Goal: Task Accomplishment & Management: Manage account settings

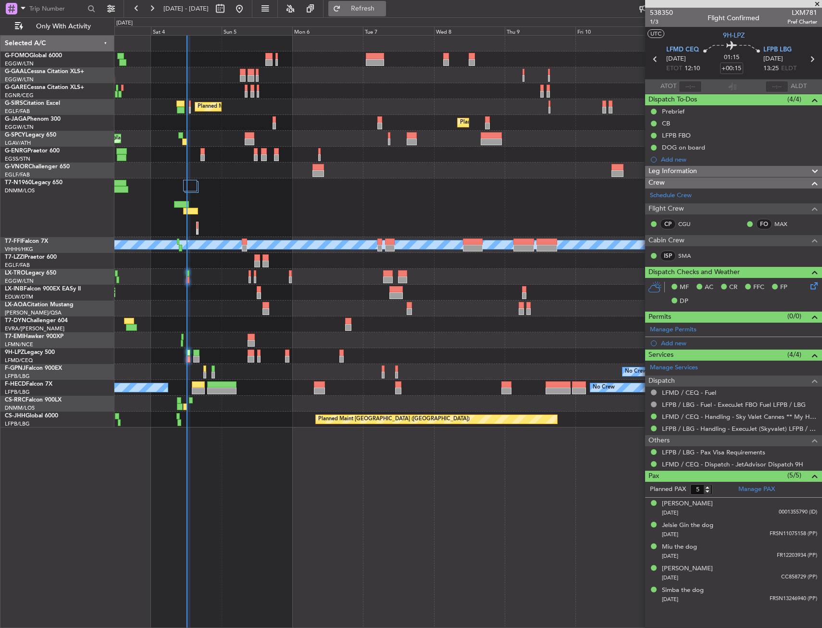
click at [387, 1] on fb-refresh-button "Refresh" at bounding box center [357, 8] width 67 height 17
click at [386, 2] on button "Refresh" at bounding box center [357, 8] width 58 height 15
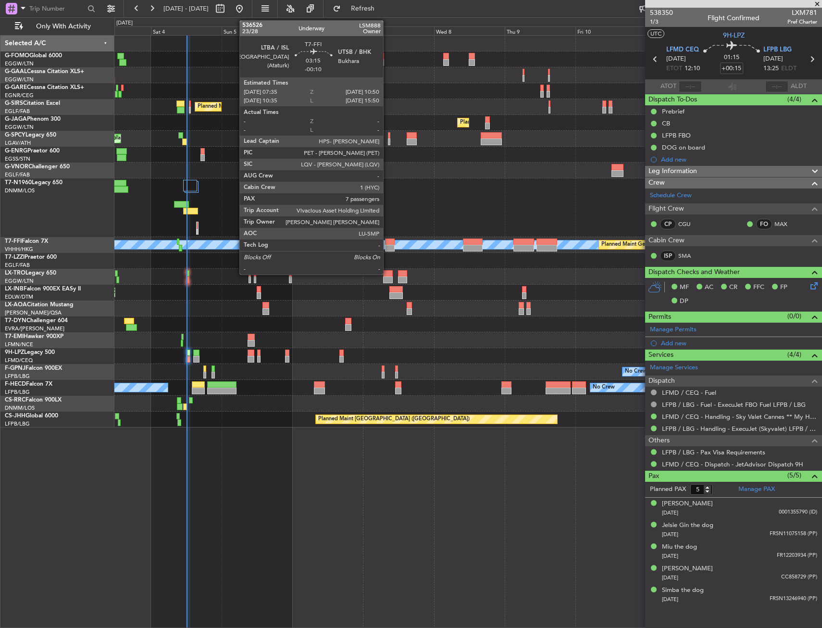
click at [388, 241] on div at bounding box center [390, 241] width 10 height 7
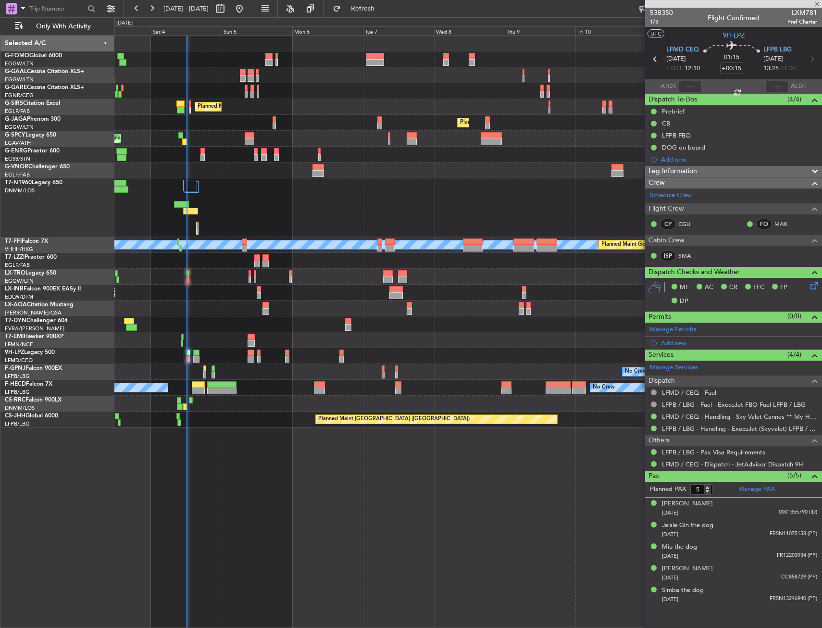
type input "-00:10"
type input "7"
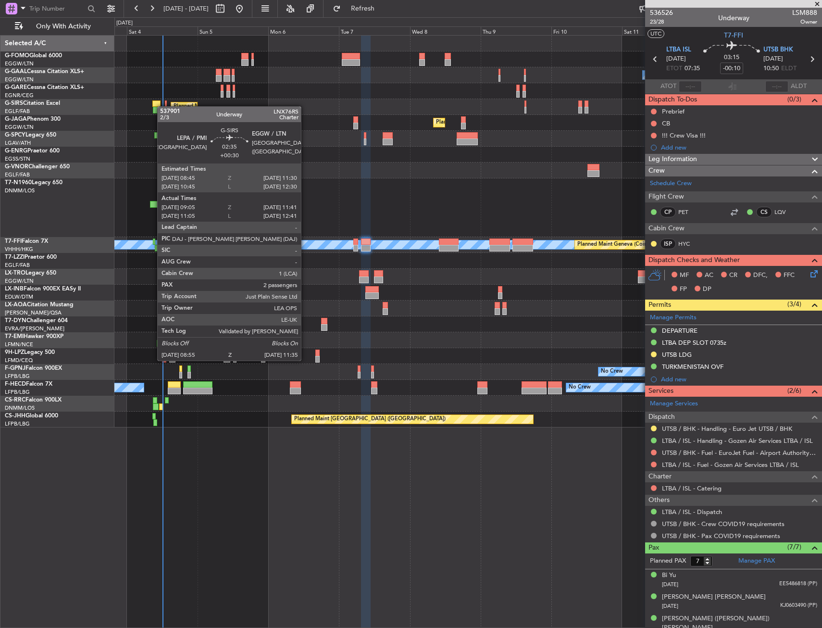
click at [160, 104] on div "Owner No Crew AOG Maint Dusseldorf Owner Owner No Crew Planned Maint Dusseldorf…" at bounding box center [467, 232] width 707 height 392
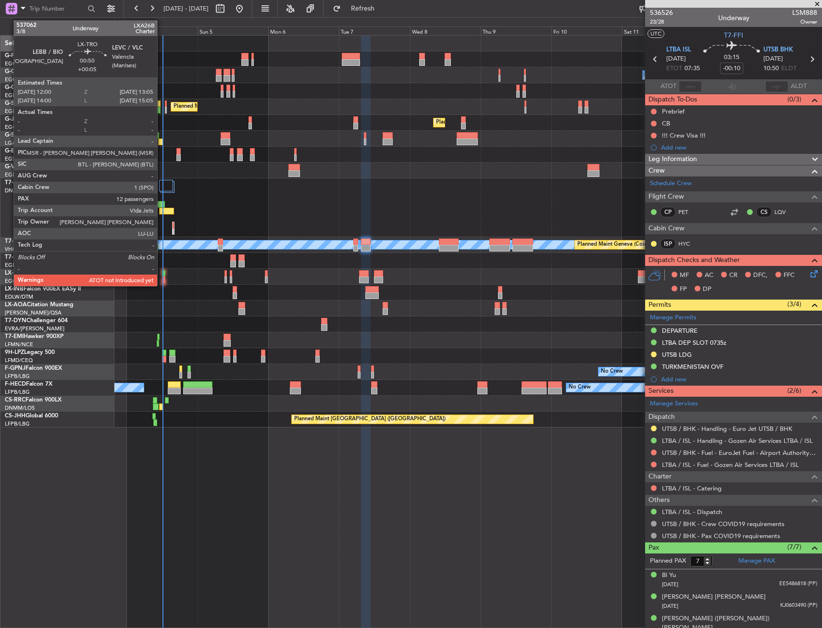
click at [162, 274] on div at bounding box center [163, 273] width 3 height 7
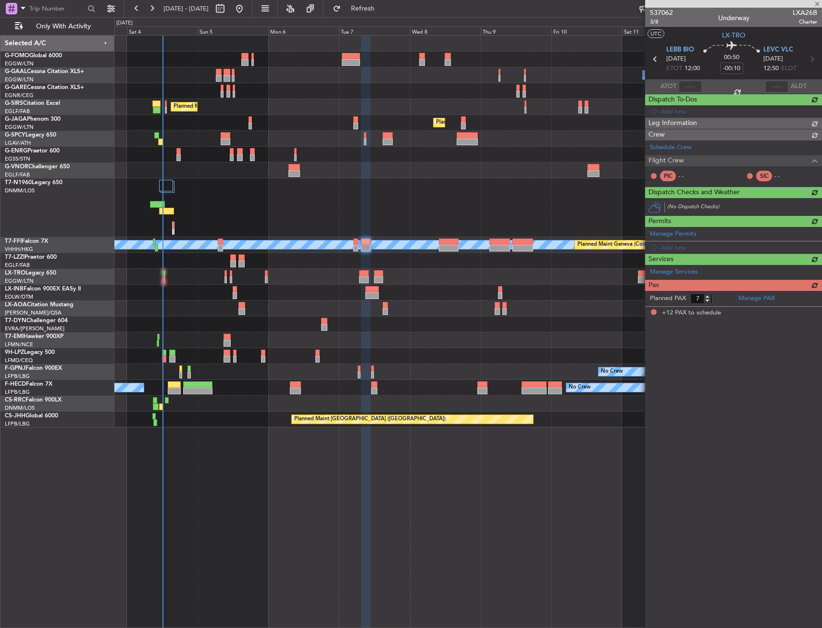
type input "+00:05"
type input "12"
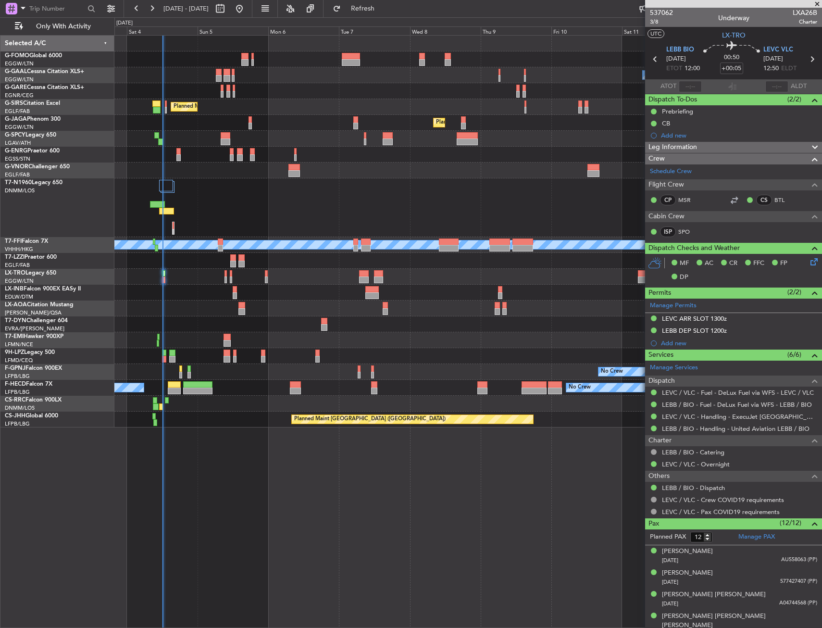
drag, startPoint x: 388, startPoint y: 5, endPoint x: 356, endPoint y: 60, distance: 63.2
click at [383, 5] on span "Refresh" at bounding box center [363, 8] width 40 height 7
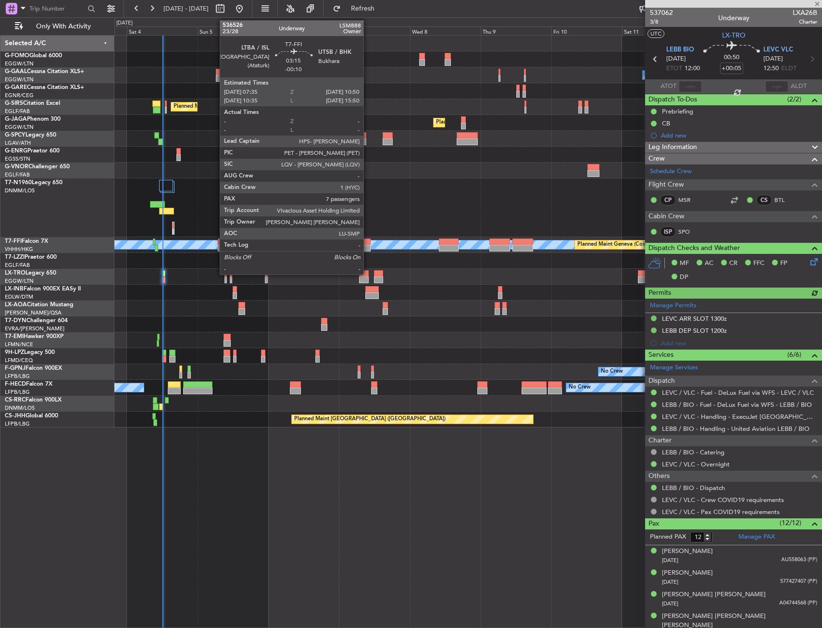
click at [368, 241] on div at bounding box center [366, 241] width 10 height 7
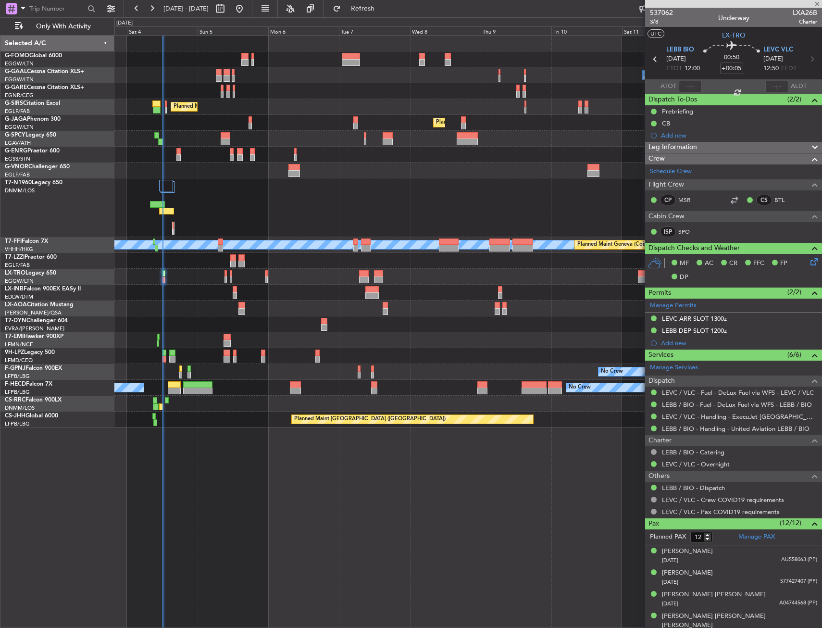
type input "-00:10"
type input "7"
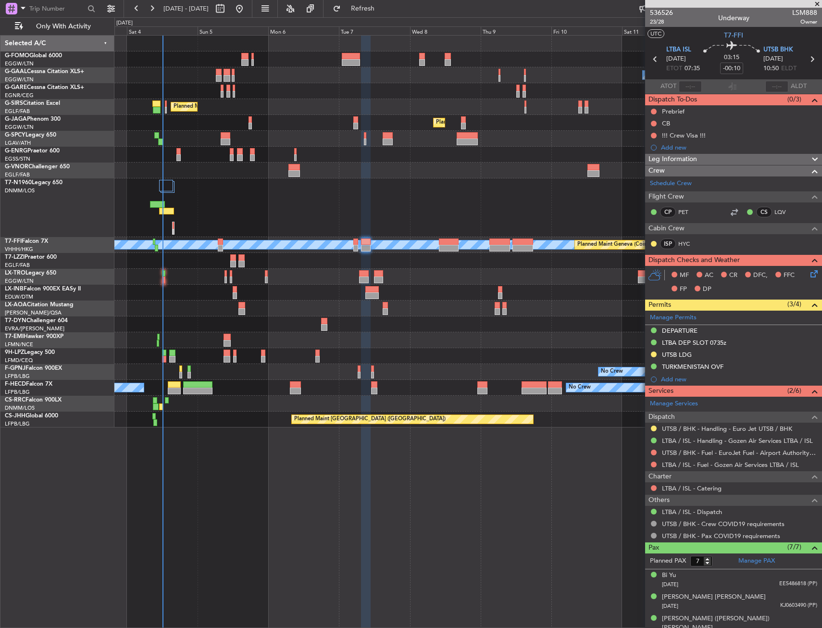
click at [287, 91] on div at bounding box center [467, 91] width 707 height 16
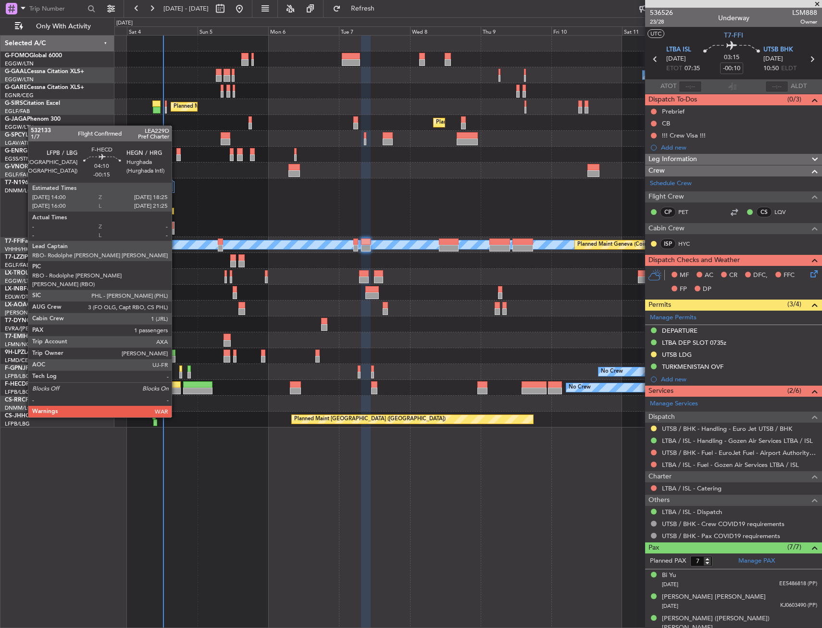
click at [176, 390] on div at bounding box center [174, 391] width 13 height 7
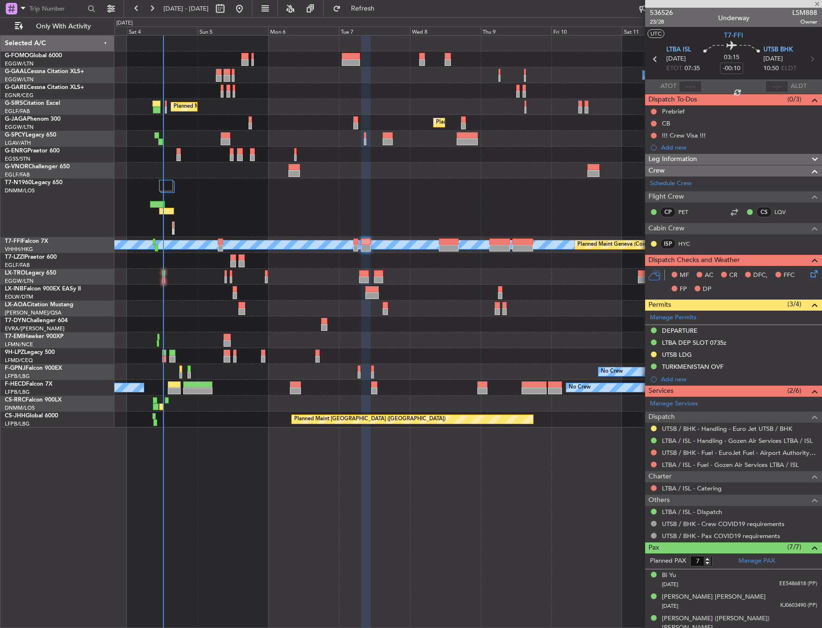
type input "-00:15"
type input "1"
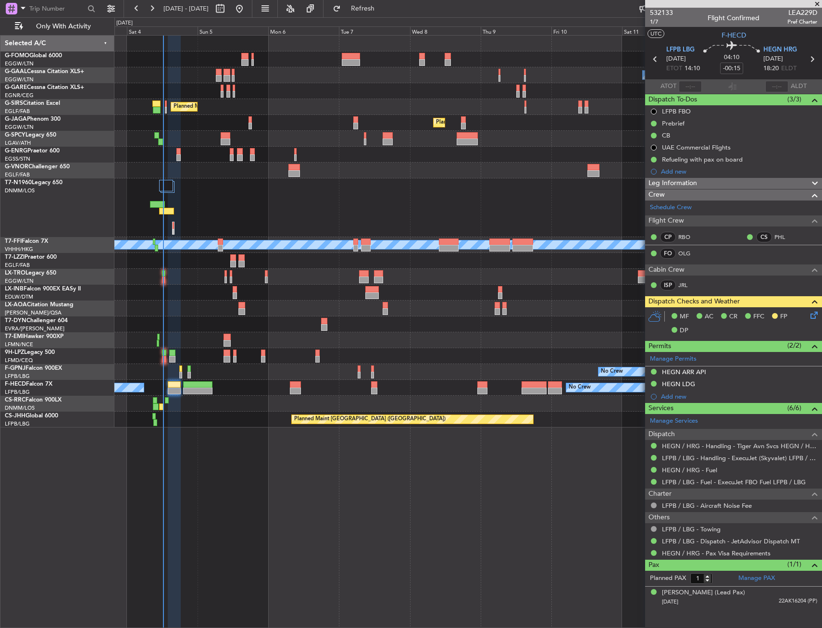
click at [172, 393] on div at bounding box center [174, 391] width 13 height 7
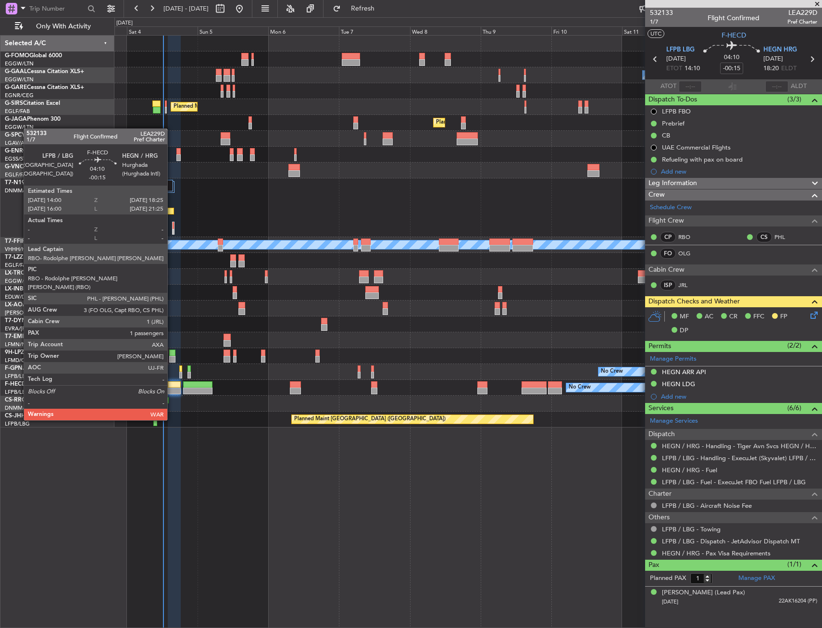
click at [172, 393] on div at bounding box center [174, 391] width 13 height 7
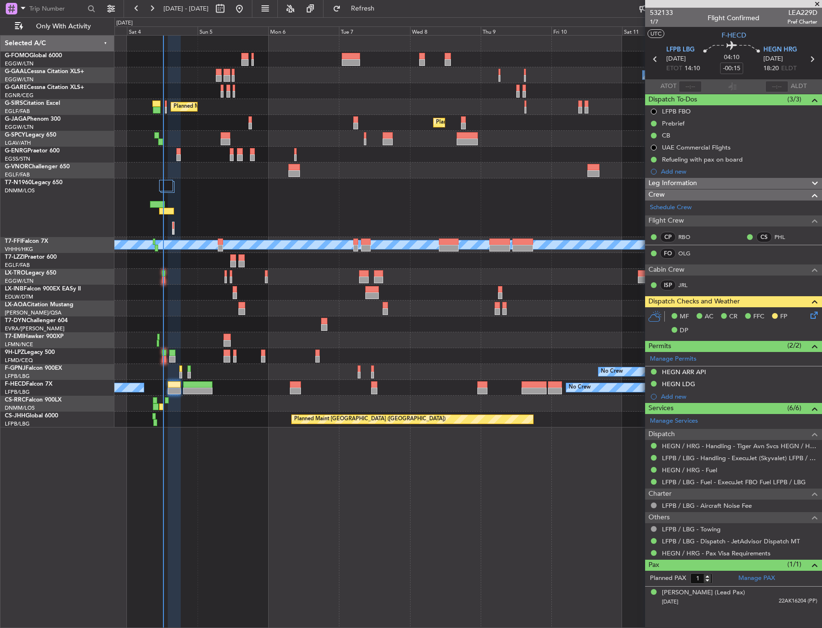
click at [356, 9] on fb-refresh-button "Refresh" at bounding box center [357, 8] width 67 height 17
click at [375, 10] on span "Refresh" at bounding box center [363, 8] width 40 height 7
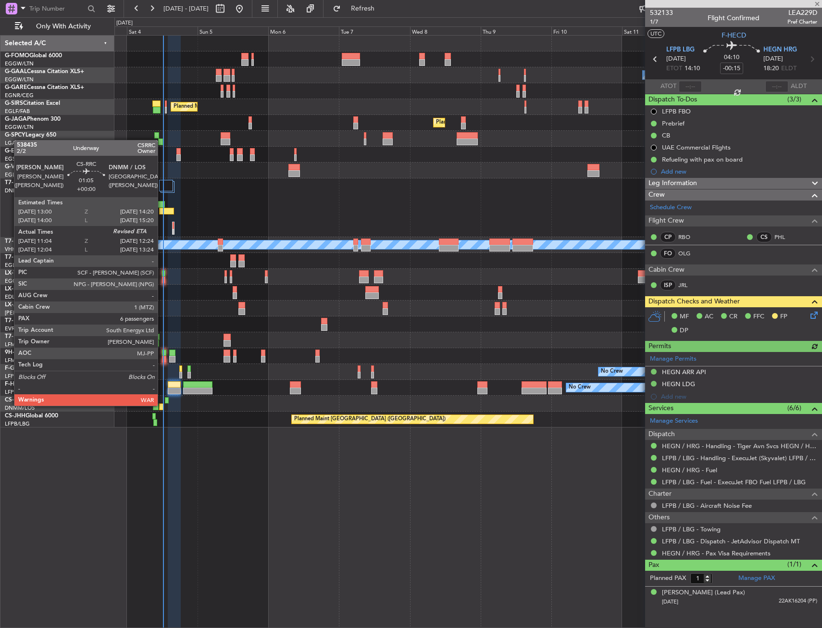
click at [162, 405] on div at bounding box center [161, 406] width 4 height 7
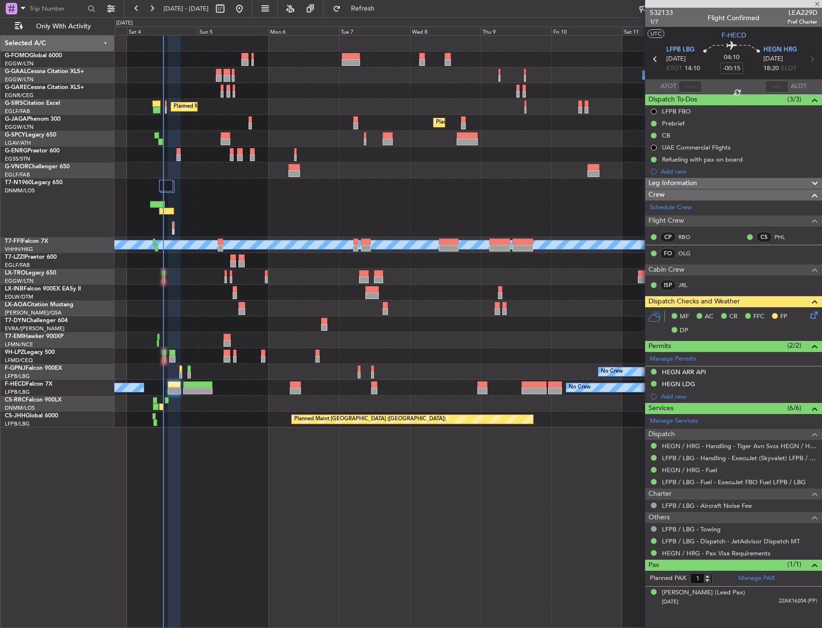
type input "11:14"
type input "6"
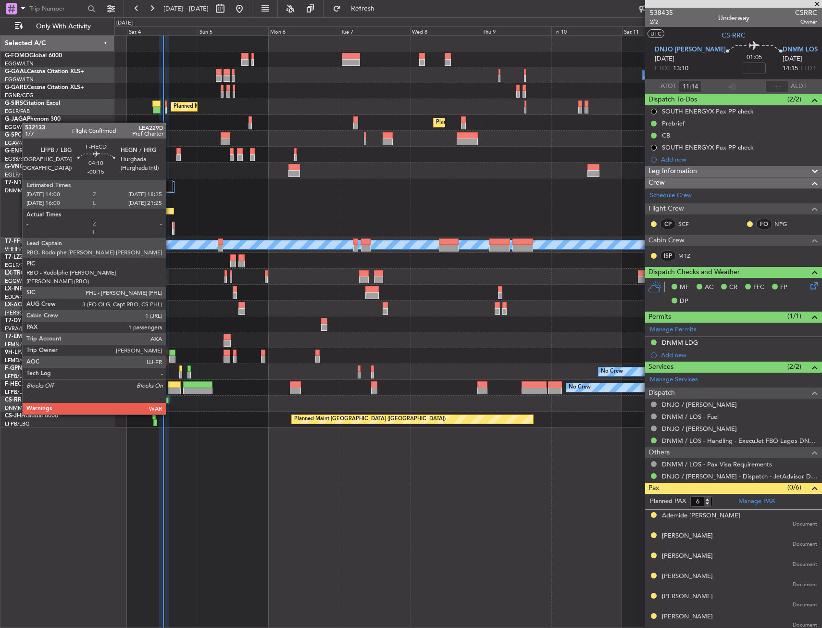
click at [170, 388] on div at bounding box center [174, 391] width 13 height 7
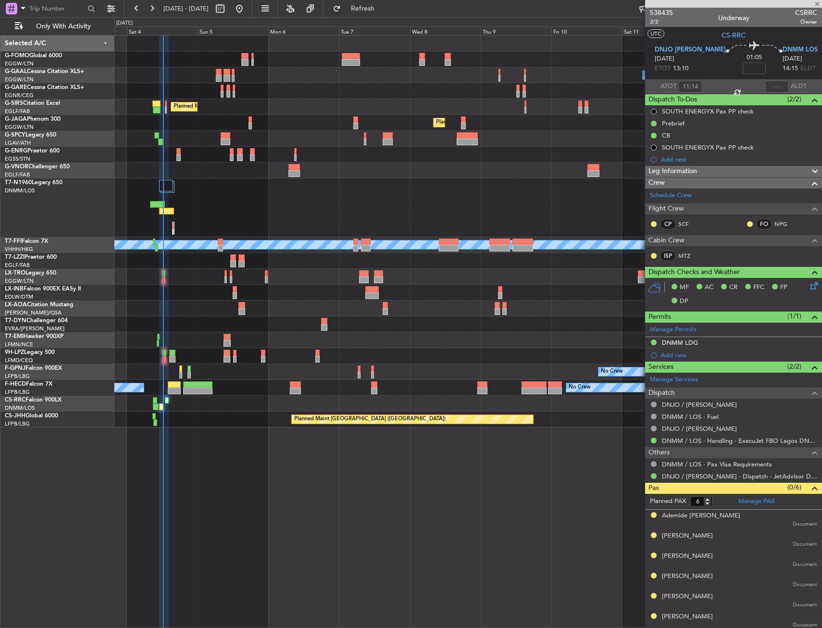
type input "-00:15"
type input "1"
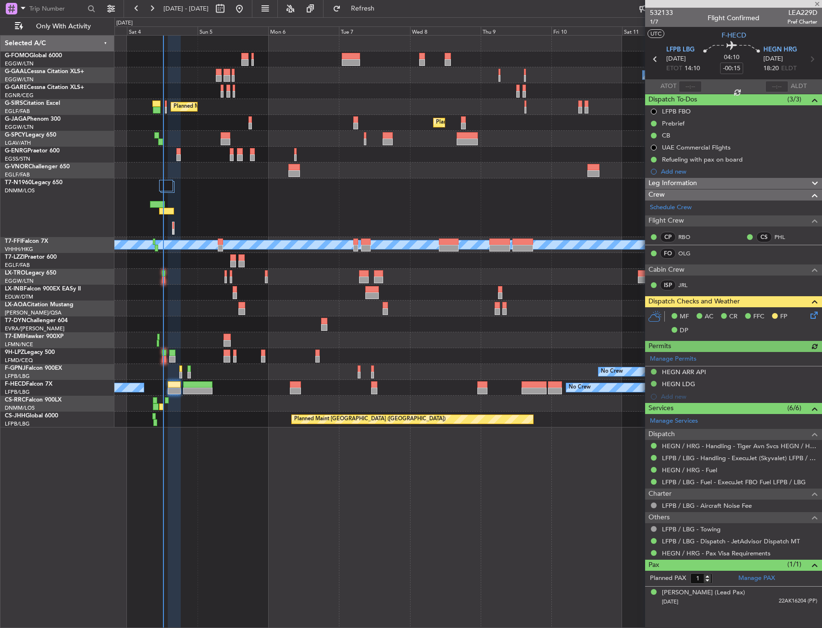
click at [812, 313] on icon at bounding box center [813, 314] width 8 height 8
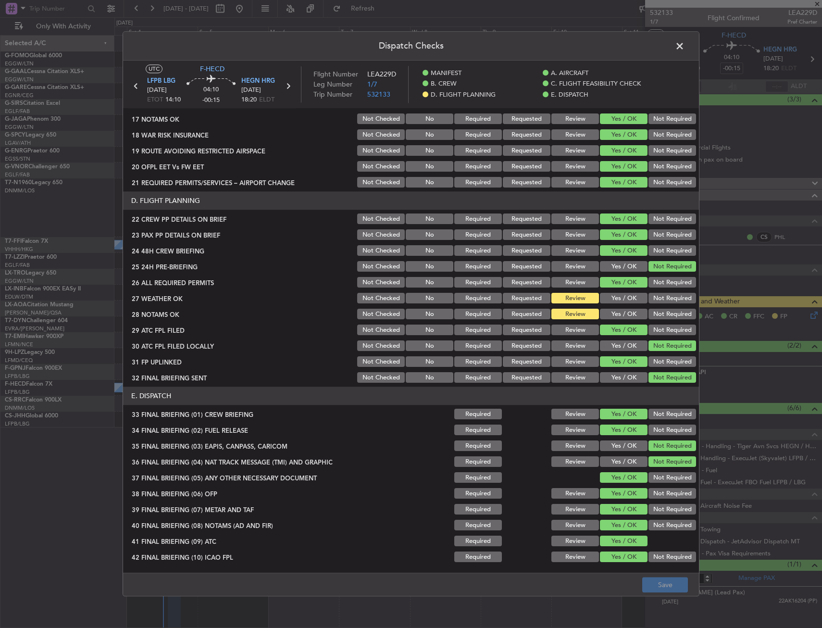
scroll to position [411, 0]
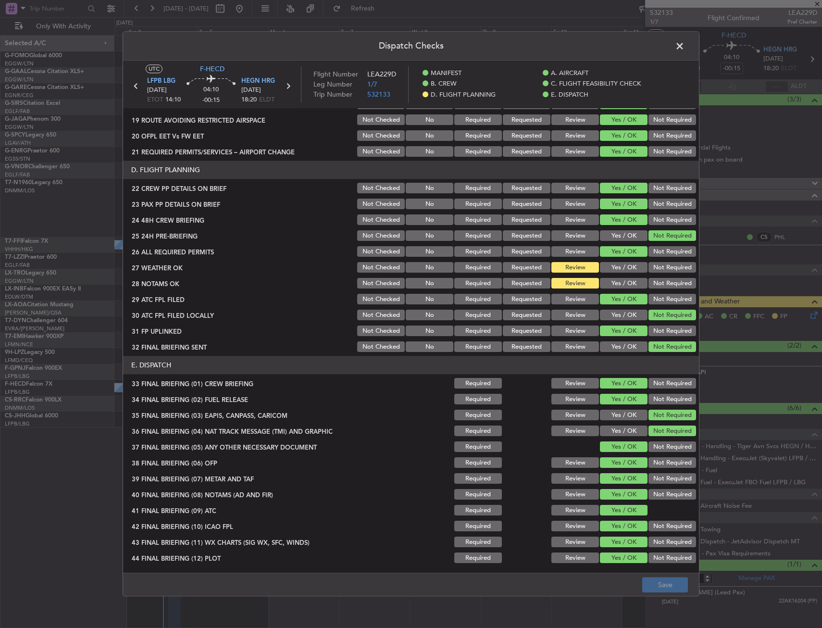
drag, startPoint x: 597, startPoint y: 276, endPoint x: 597, endPoint y: 284, distance: 7.7
click at [597, 280] on section "D. FLIGHT PLANNING 22 CREW PP DETAILS ON BRIEF Not Checked No Required Requeste…" at bounding box center [411, 257] width 576 height 193
click at [599, 289] on div "Yes / OK" at bounding box center [623, 283] width 49 height 13
click at [608, 269] on button "Yes / OK" at bounding box center [624, 268] width 48 height 11
click at [608, 280] on button "Yes / OK" at bounding box center [624, 283] width 48 height 11
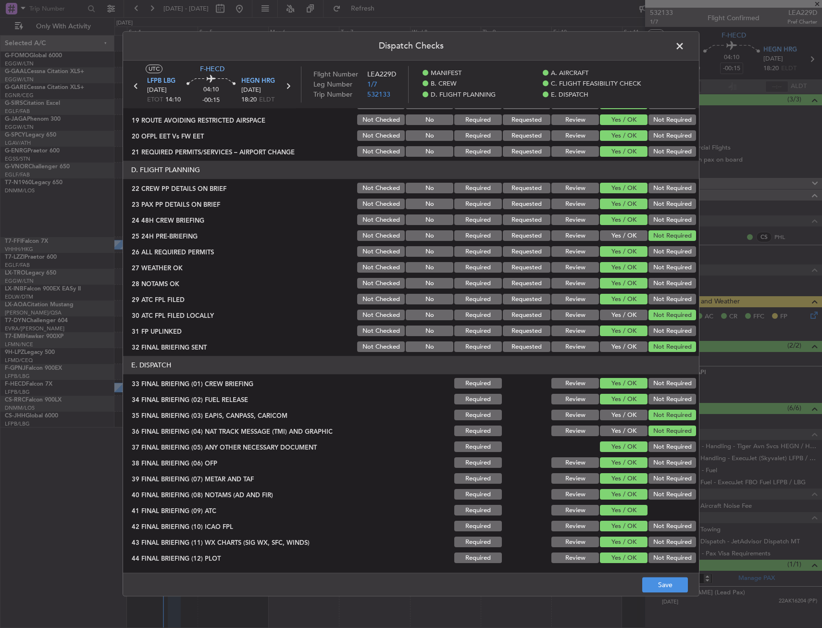
click at [657, 595] on footer "Save" at bounding box center [411, 584] width 576 height 23
click at [663, 582] on button "Save" at bounding box center [665, 584] width 46 height 15
click at [685, 41] on span at bounding box center [685, 48] width 0 height 19
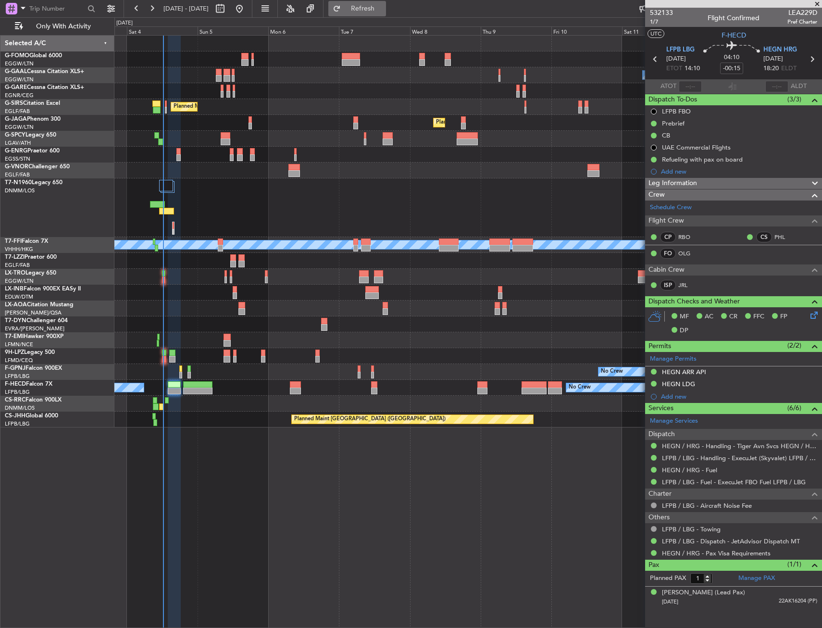
click at [383, 10] on span "Refresh" at bounding box center [363, 8] width 40 height 7
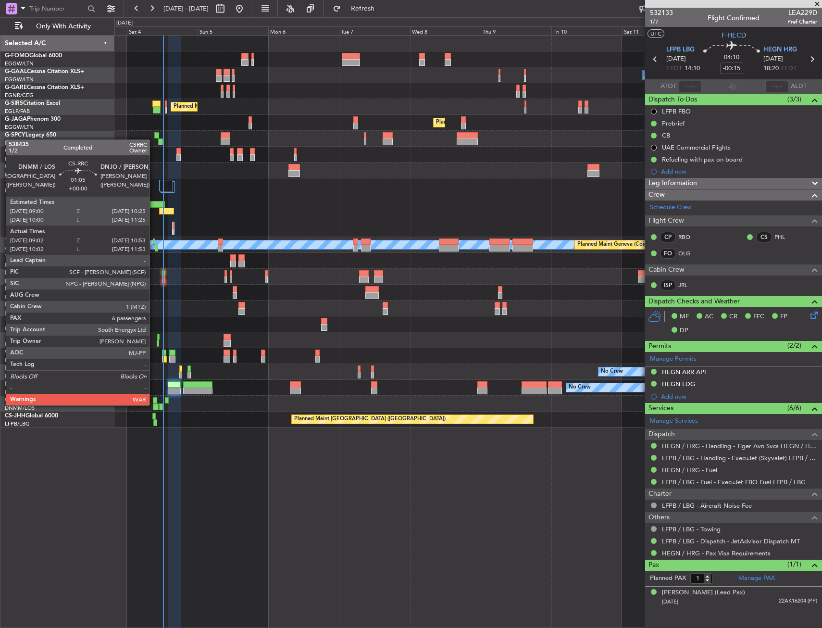
click at [154, 404] on div at bounding box center [156, 406] width 6 height 7
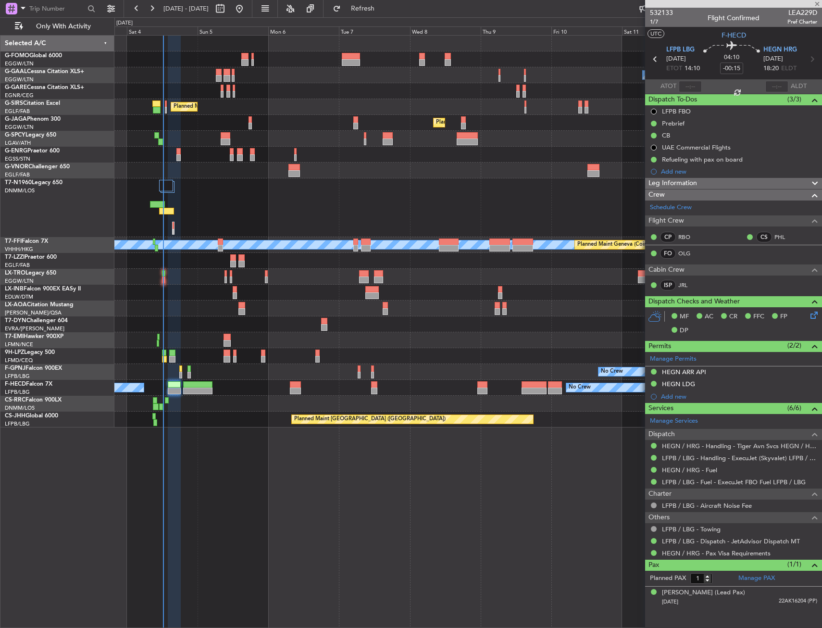
click at [154, 404] on div at bounding box center [156, 406] width 6 height 7
type input "09:17"
type input "10:48"
type input "6"
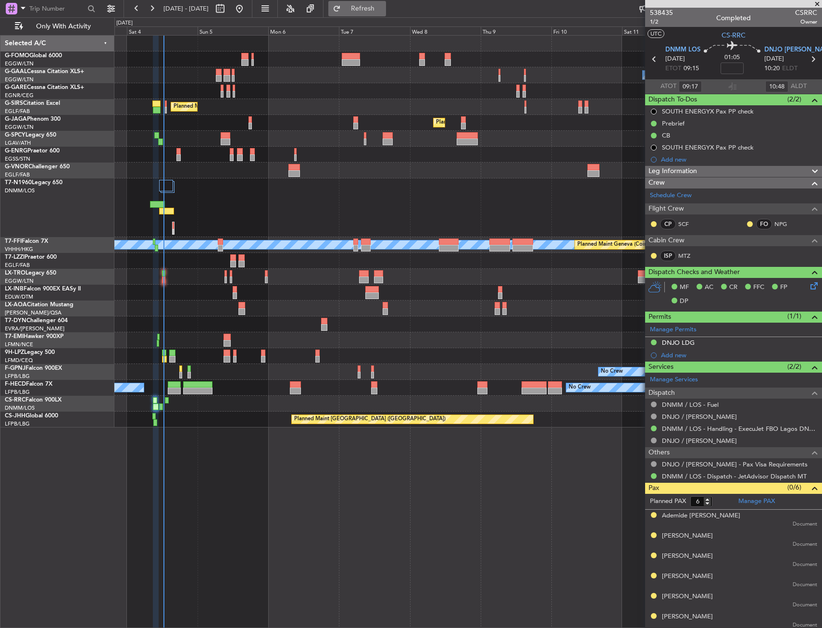
click at [375, 15] on button "Refresh" at bounding box center [357, 8] width 58 height 15
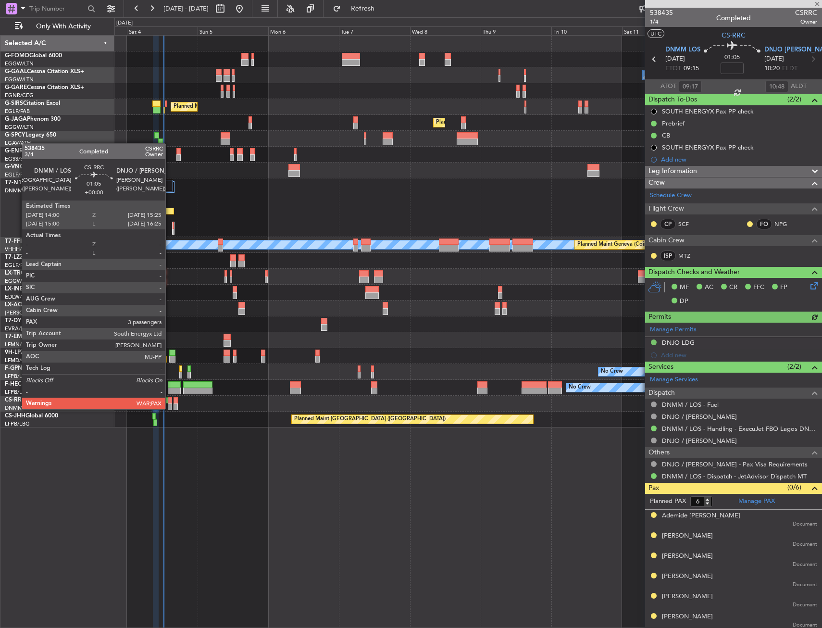
click at [170, 408] on div at bounding box center [170, 406] width 4 height 7
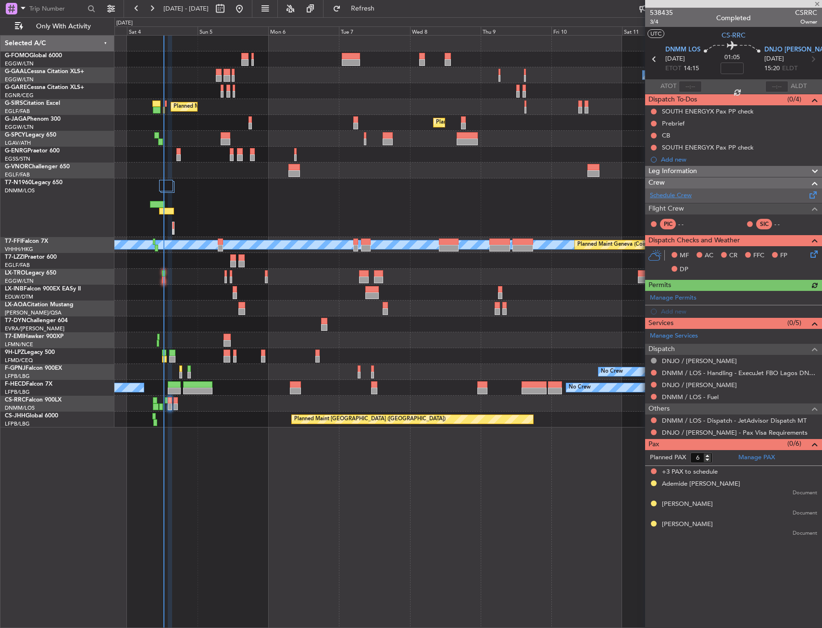
click at [669, 194] on link "Schedule Crew" at bounding box center [671, 196] width 42 height 10
click at [231, 571] on div "Owner No Crew AOG Maint Dusseldorf Owner Owner No Crew Planned Maint Dusseldorf…" at bounding box center [468, 331] width 708 height 593
click at [818, 3] on span at bounding box center [818, 4] width 10 height 9
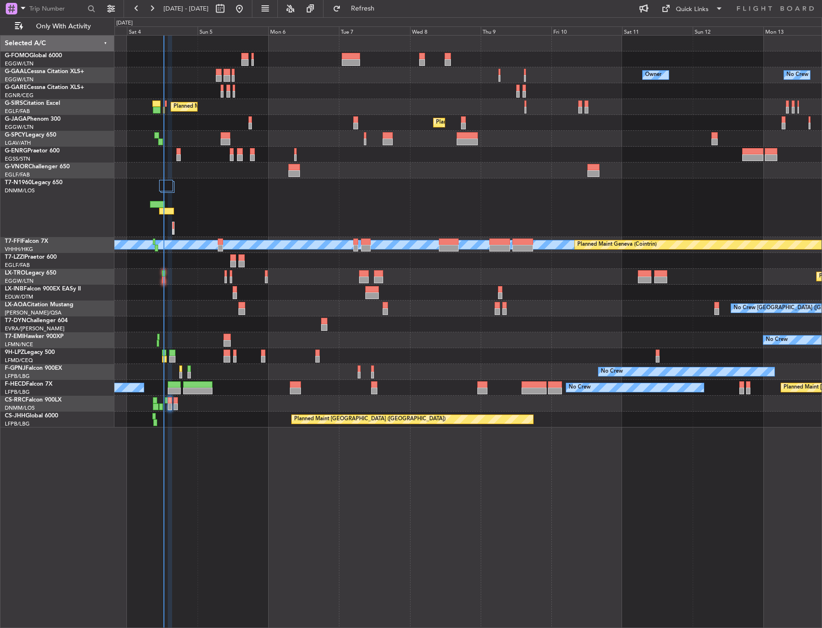
type input "0"
click at [383, 8] on span "Refresh" at bounding box center [363, 8] width 40 height 7
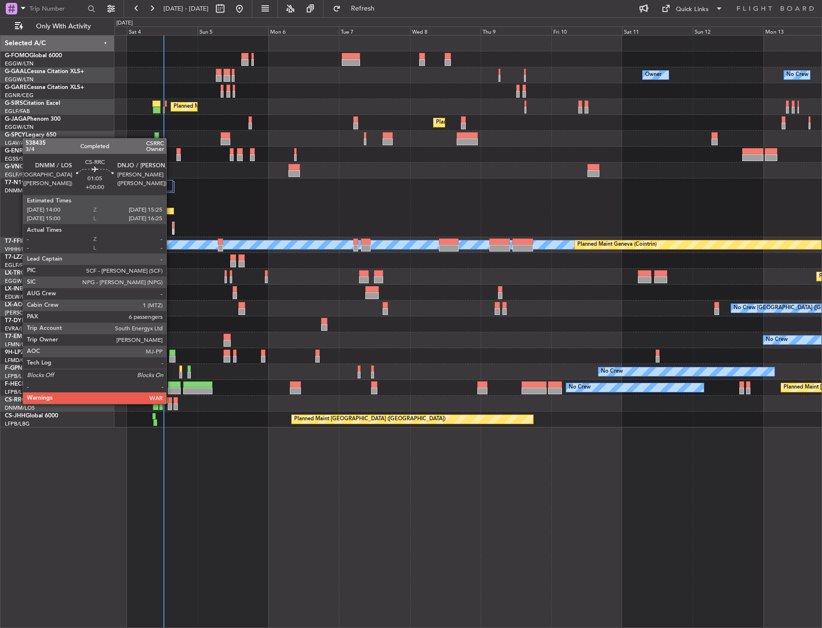
click at [171, 403] on div at bounding box center [170, 400] width 4 height 7
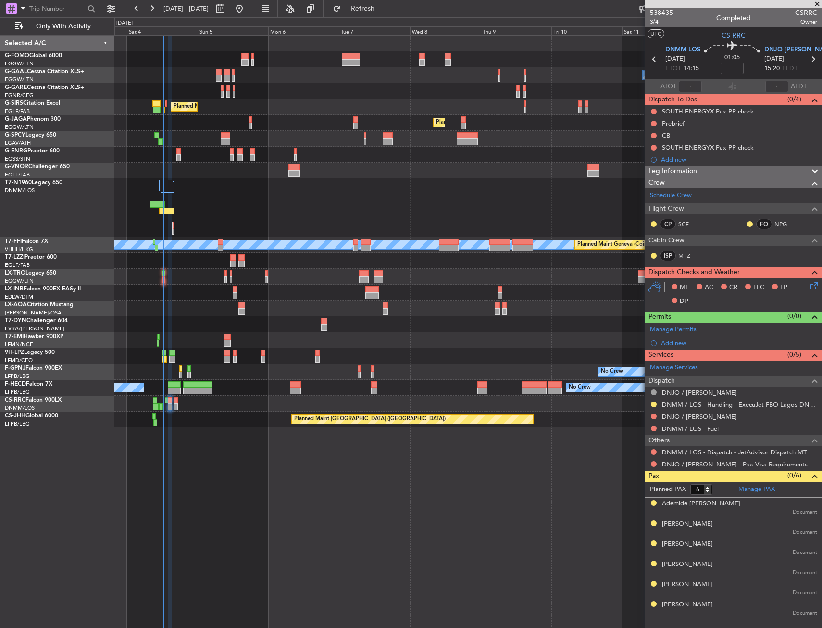
click at [349, 213] on div at bounding box center [467, 207] width 707 height 59
click at [370, 10] on button "Refresh" at bounding box center [357, 8] width 58 height 15
click at [815, 288] on icon at bounding box center [813, 284] width 8 height 8
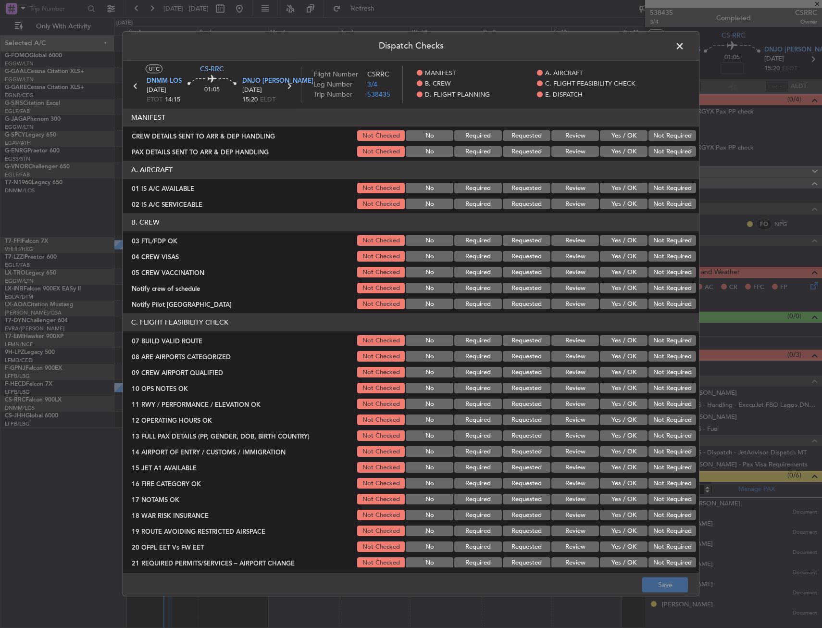
click at [685, 46] on span at bounding box center [685, 48] width 0 height 19
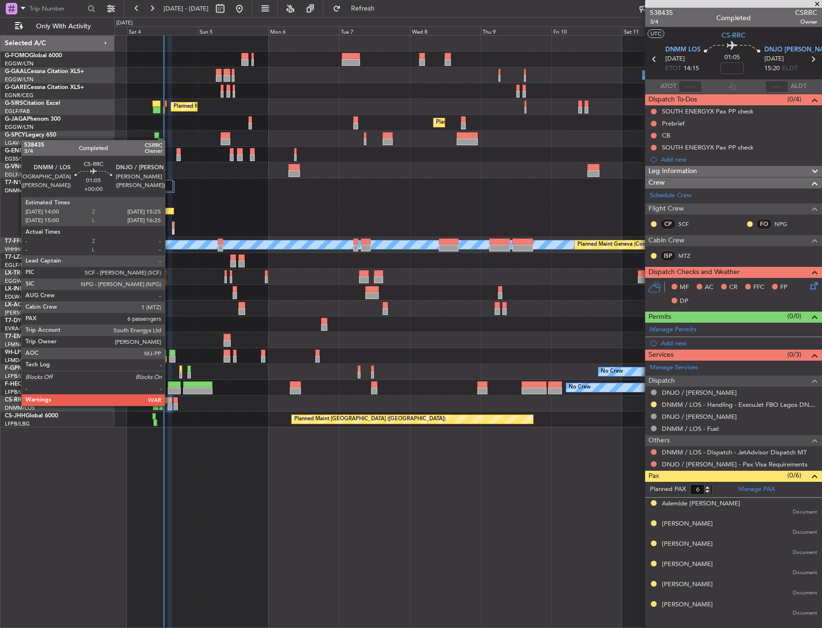
click at [169, 402] on div at bounding box center [170, 400] width 4 height 7
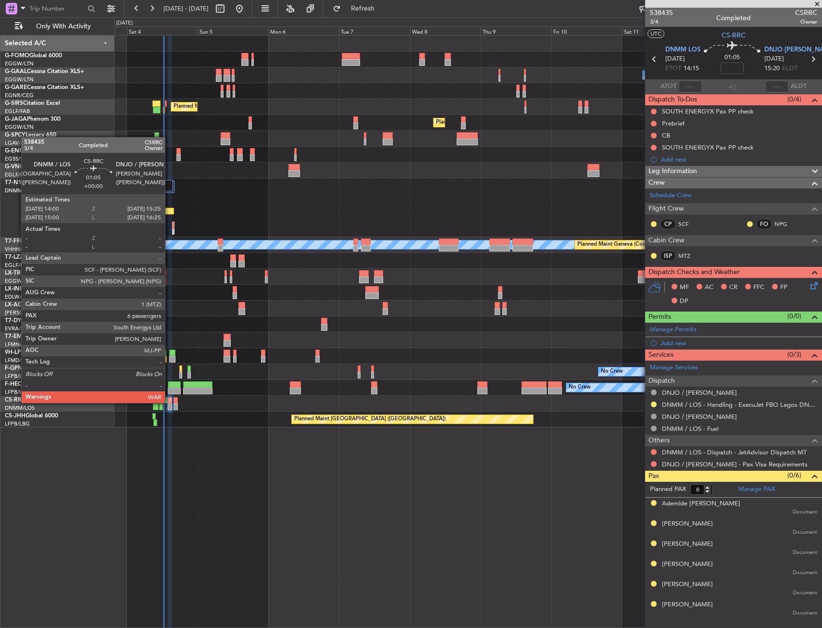
click at [169, 402] on div at bounding box center [170, 400] width 4 height 7
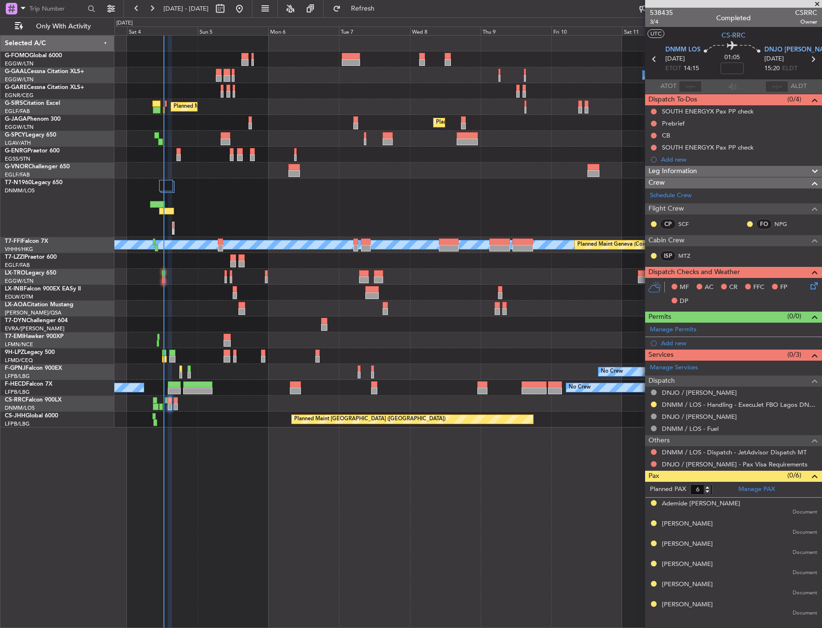
click at [224, 520] on div "Owner No Crew AOG Maint Dusseldorf Owner Owner No Crew Planned Maint Dusseldorf…" at bounding box center [468, 331] width 708 height 593
click at [655, 136] on button at bounding box center [654, 136] width 6 height 6
click at [647, 178] on span "Completed" at bounding box center [658, 178] width 32 height 10
click at [654, 123] on button at bounding box center [654, 124] width 6 height 6
click at [647, 151] on span "In Progress" at bounding box center [658, 152] width 33 height 10
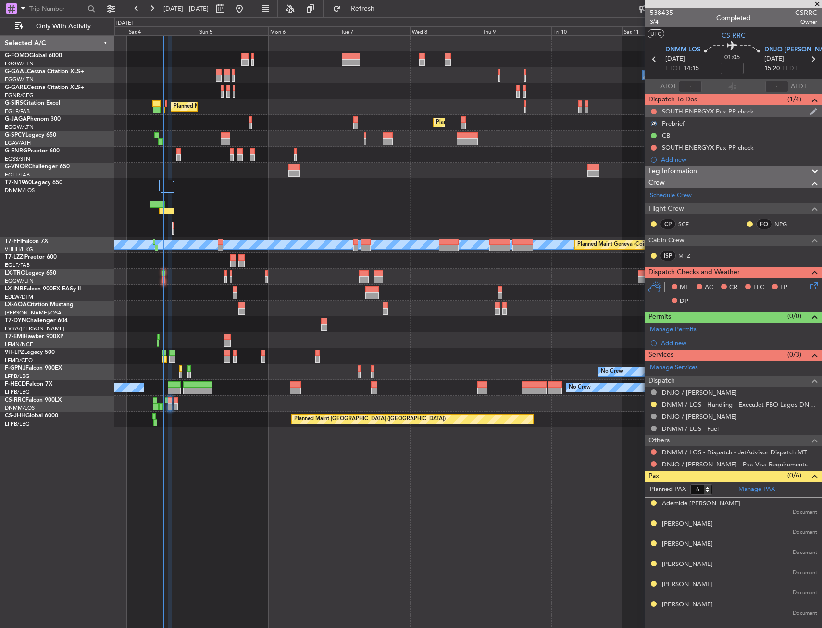
drag, startPoint x: 651, startPoint y: 107, endPoint x: 652, endPoint y: 113, distance: 5.8
click at [651, 108] on nimbus-traffic-light at bounding box center [654, 112] width 8 height 8
click at [652, 127] on div "Prebrief" at bounding box center [733, 123] width 177 height 12
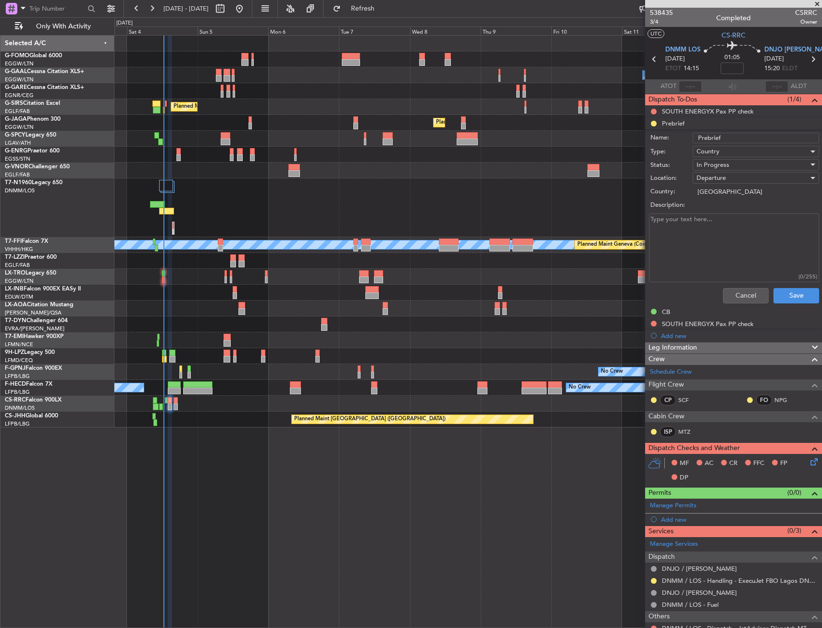
click at [653, 125] on li "Prebrief Name: Prebrief Type: Country Status: In Progress Location: Departure C…" at bounding box center [733, 212] width 177 height 190
drag, startPoint x: 735, startPoint y: 303, endPoint x: 733, endPoint y: 293, distance: 9.9
click at [734, 298] on div "Cancel Save" at bounding box center [730, 295] width 181 height 23
drag, startPoint x: 732, startPoint y: 289, endPoint x: 730, endPoint y: 281, distance: 7.9
click at [731, 285] on div "Cancel Save" at bounding box center [730, 295] width 181 height 23
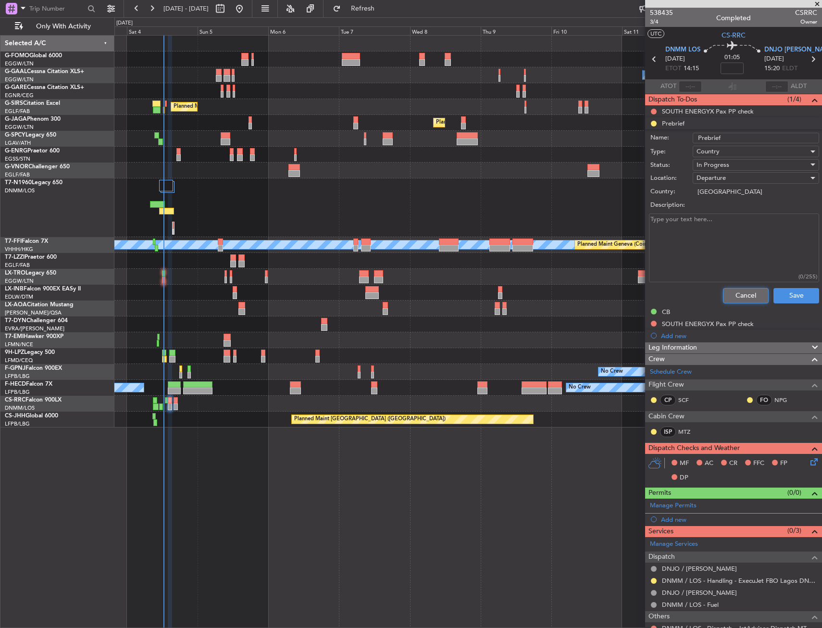
click at [743, 296] on button "Cancel" at bounding box center [746, 295] width 46 height 15
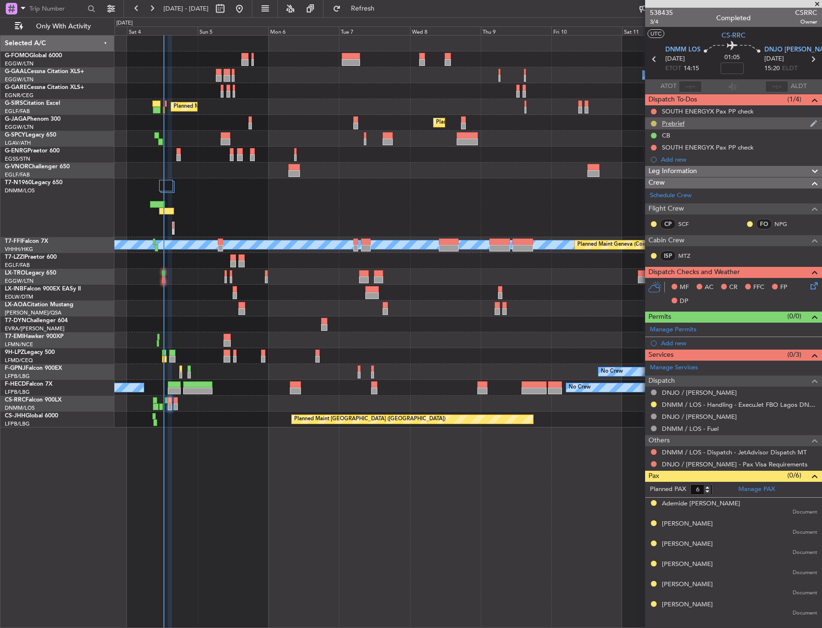
click at [656, 121] on button at bounding box center [654, 124] width 6 height 6
click at [656, 163] on span "Completed" at bounding box center [658, 166] width 32 height 10
click at [653, 111] on button at bounding box center [654, 112] width 6 height 6
click at [651, 165] on ul "Not Started In Progress Completed Cancelled" at bounding box center [654, 147] width 51 height 58
drag, startPoint x: 653, startPoint y: 180, endPoint x: 653, endPoint y: 163, distance: 17.3
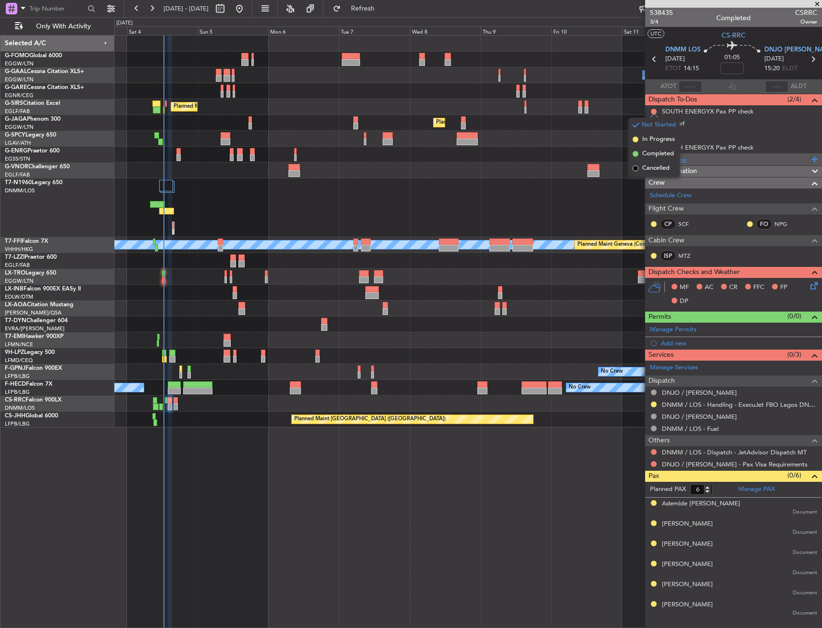
click at [653, 178] on span "Crew" at bounding box center [657, 182] width 16 height 11
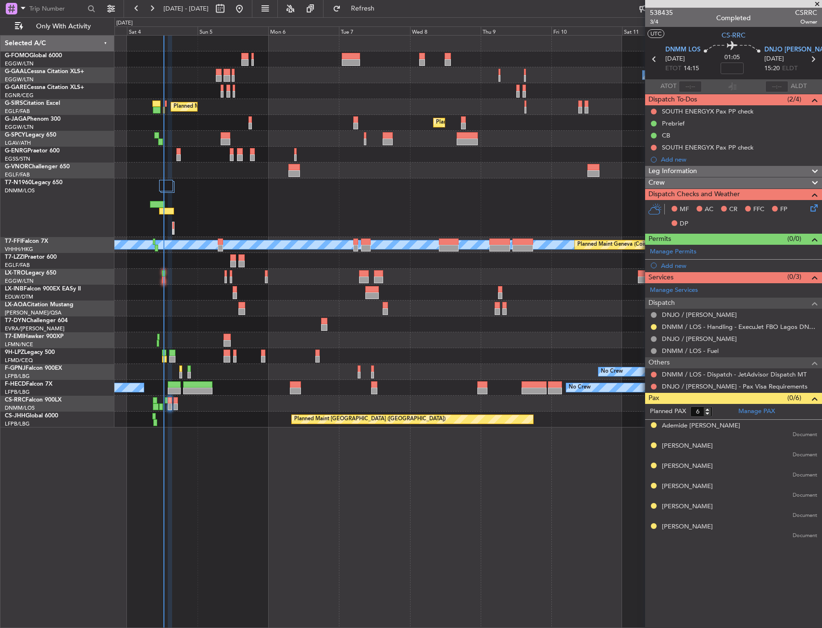
click at [657, 183] on span "Crew" at bounding box center [657, 182] width 16 height 11
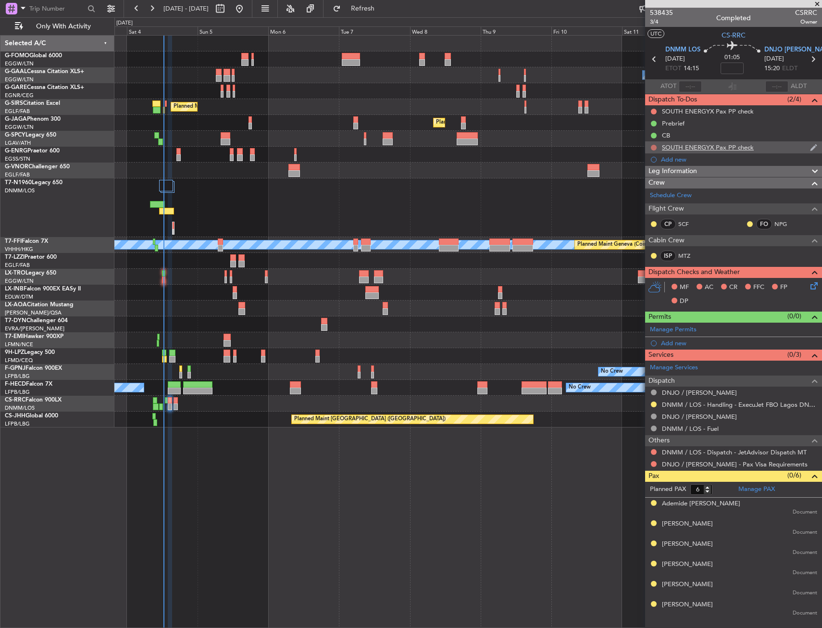
click at [655, 146] on button at bounding box center [654, 148] width 6 height 6
drag, startPoint x: 651, startPoint y: 203, endPoint x: 653, endPoint y: 176, distance: 27.0
click at [651, 202] on span "Cancelled" at bounding box center [655, 205] width 27 height 10
click at [654, 112] on button at bounding box center [654, 112] width 6 height 6
click at [647, 175] on div "Leg Information" at bounding box center [733, 171] width 177 height 11
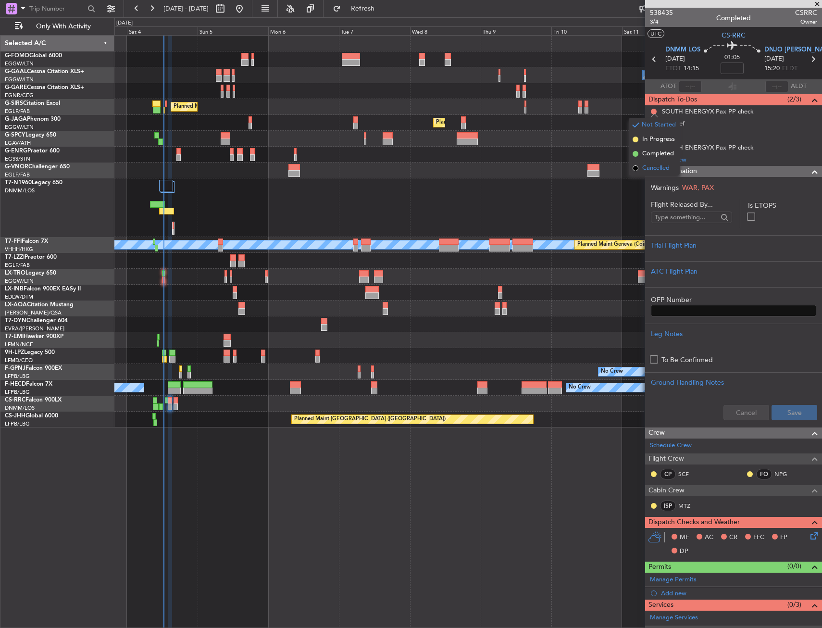
click at [647, 172] on span "Cancelled" at bounding box center [655, 168] width 27 height 10
click at [670, 170] on span "Leg Information" at bounding box center [673, 171] width 49 height 11
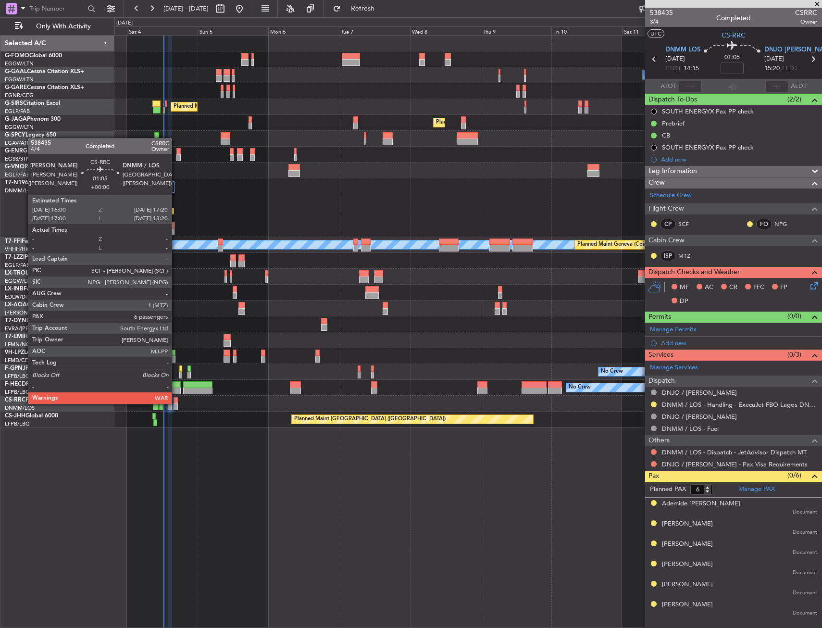
click at [176, 403] on div at bounding box center [176, 406] width 4 height 7
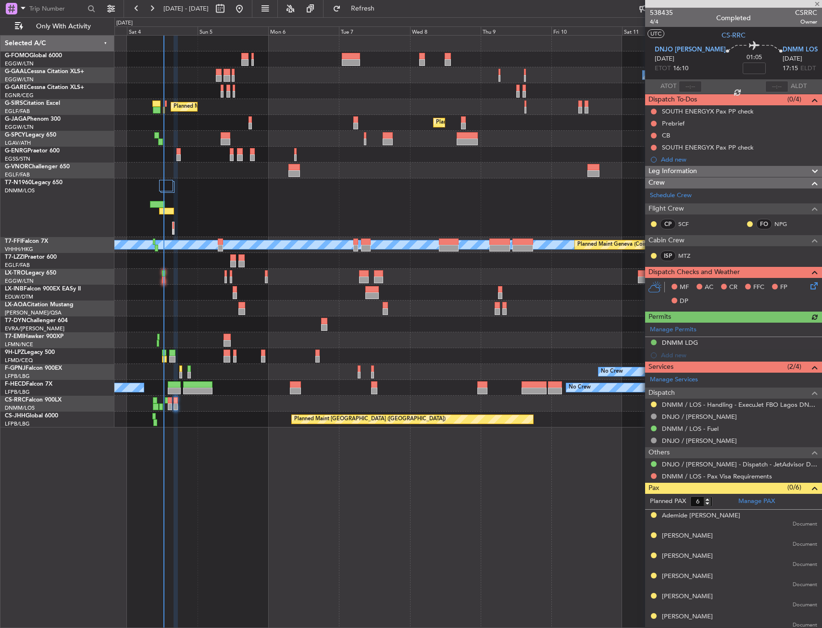
click at [651, 472] on div at bounding box center [654, 476] width 8 height 8
click at [653, 477] on button at bounding box center [654, 476] width 6 height 6
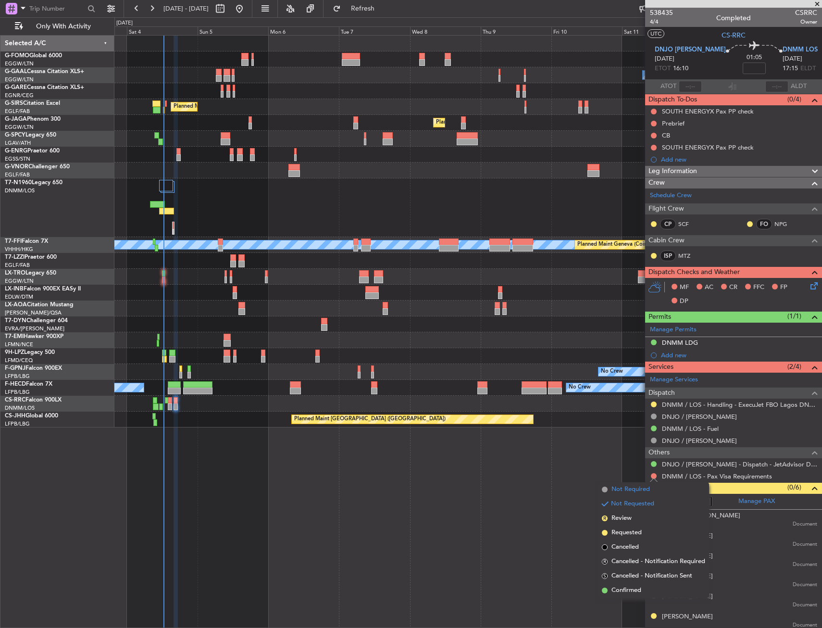
click at [628, 487] on span "Not Required" at bounding box center [631, 490] width 38 height 10
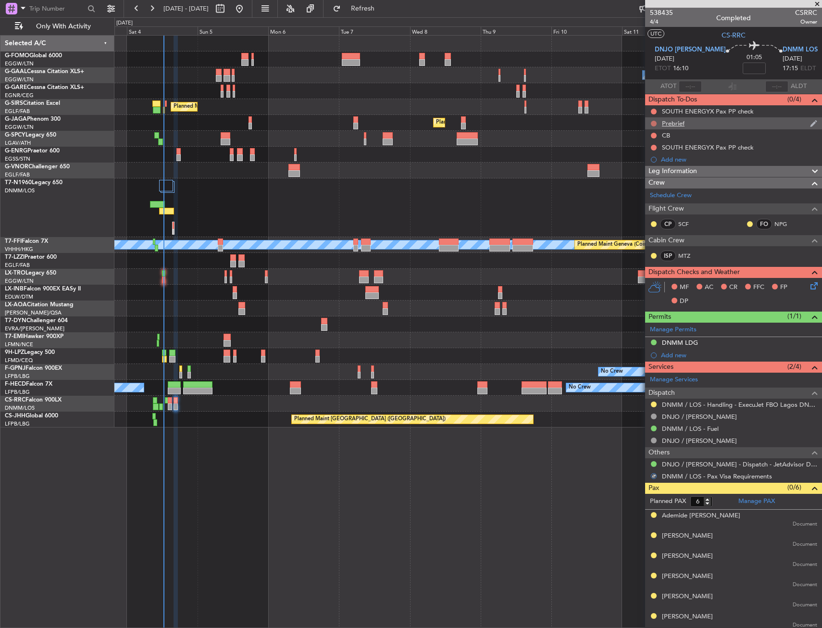
click at [653, 121] on button at bounding box center [654, 124] width 6 height 6
click at [643, 163] on span "Completed" at bounding box center [658, 166] width 32 height 10
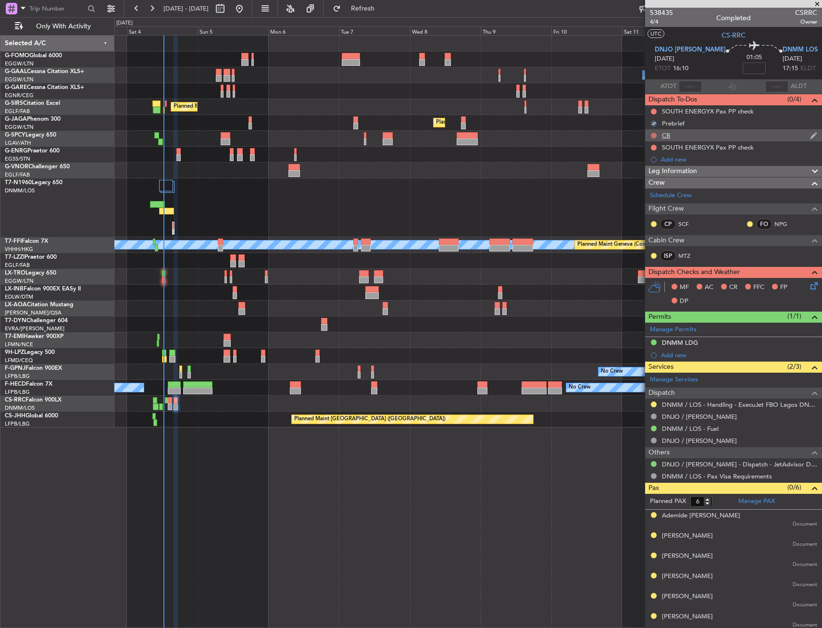
click at [655, 135] on button at bounding box center [654, 136] width 6 height 6
click at [653, 176] on span "Completed" at bounding box center [658, 178] width 32 height 10
click at [650, 146] on div at bounding box center [654, 148] width 8 height 8
click at [653, 150] on mat-tooltip-component "Not Started" at bounding box center [654, 162] width 46 height 25
click at [654, 146] on button at bounding box center [654, 148] width 6 height 6
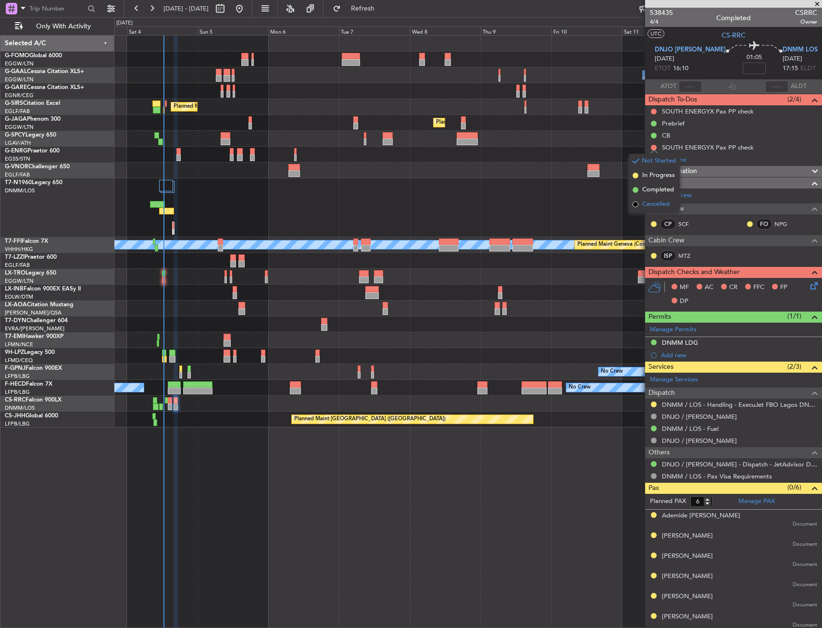
click at [657, 200] on li "Cancelled" at bounding box center [654, 204] width 51 height 14
click at [655, 109] on button at bounding box center [654, 112] width 6 height 6
click at [647, 163] on span "Cancelled" at bounding box center [655, 168] width 27 height 10
click at [810, 288] on icon at bounding box center [813, 284] width 8 height 8
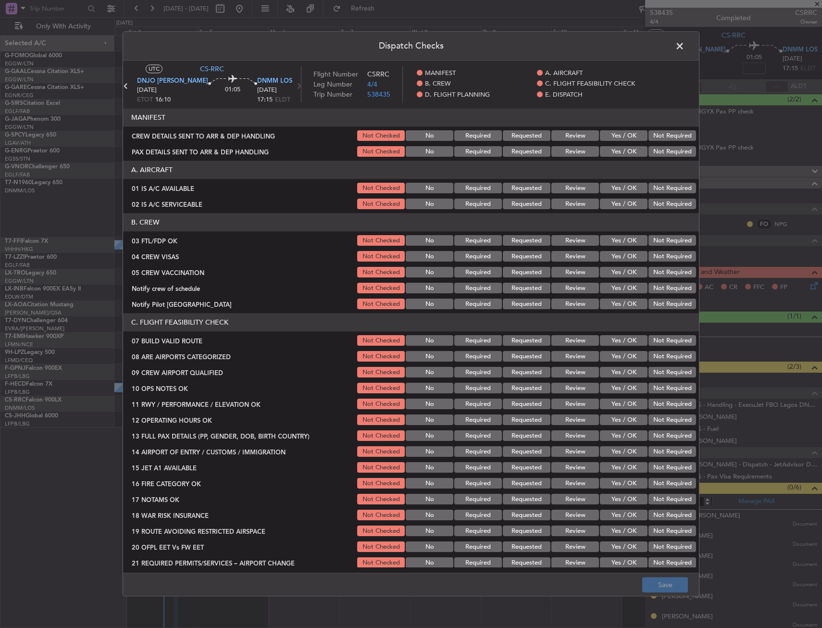
drag, startPoint x: 613, startPoint y: 185, endPoint x: 614, endPoint y: 192, distance: 7.4
click at [613, 186] on button "Yes / OK" at bounding box center [624, 188] width 48 height 11
click at [615, 200] on button "Yes / OK" at bounding box center [624, 204] width 48 height 11
click at [621, 228] on header "B. CREW" at bounding box center [411, 222] width 576 height 18
click at [620, 237] on button "Yes / OK" at bounding box center [624, 241] width 48 height 11
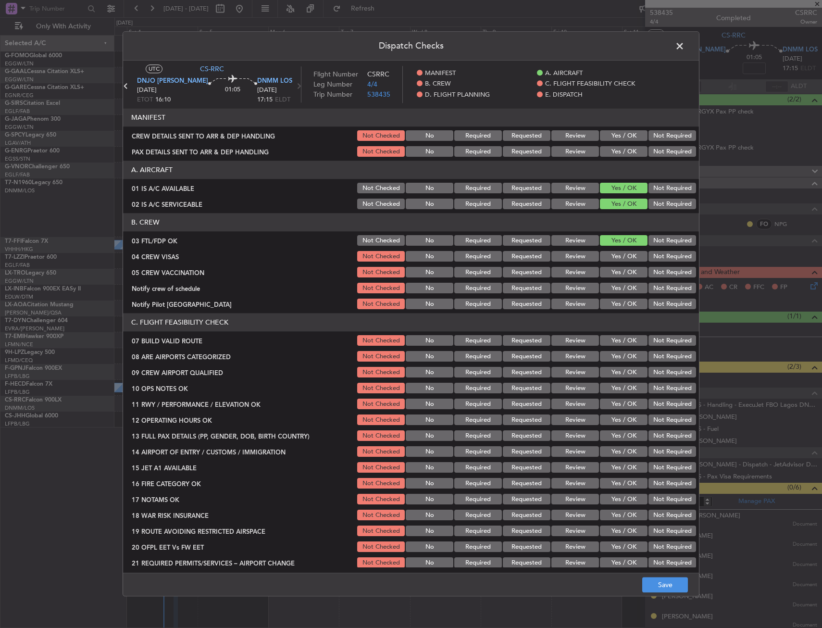
drag, startPoint x: 673, startPoint y: 259, endPoint x: 661, endPoint y: 274, distance: 19.5
click at [672, 261] on button "Not Required" at bounding box center [673, 256] width 48 height 11
click at [661, 274] on button "Not Required" at bounding box center [673, 272] width 48 height 11
drag, startPoint x: 632, startPoint y: 287, endPoint x: 625, endPoint y: 300, distance: 15.5
click at [631, 289] on button "Yes / OK" at bounding box center [624, 288] width 48 height 11
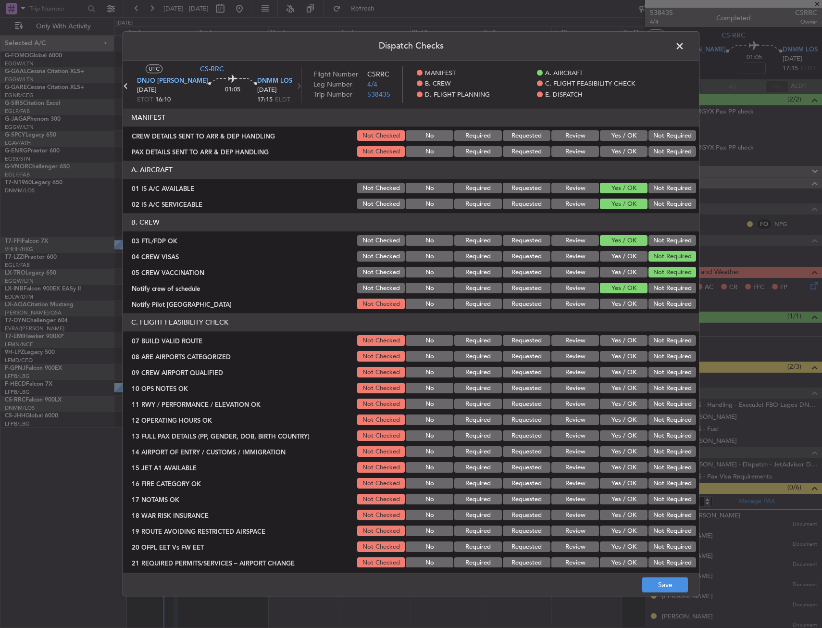
drag, startPoint x: 625, startPoint y: 300, endPoint x: 619, endPoint y: 331, distance: 30.7
click at [624, 305] on button "Yes / OK" at bounding box center [624, 304] width 48 height 11
click at [618, 339] on button "Yes / OK" at bounding box center [624, 341] width 48 height 11
click at [617, 361] on div "Yes / OK" at bounding box center [623, 356] width 49 height 13
click at [614, 369] on button "Yes / OK" at bounding box center [624, 372] width 48 height 11
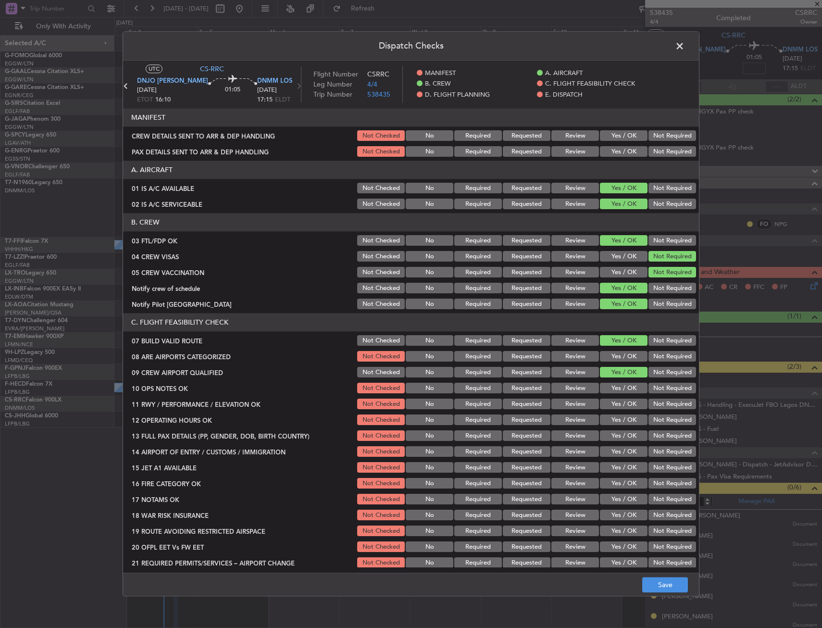
drag, startPoint x: 613, startPoint y: 372, endPoint x: 611, endPoint y: 361, distance: 11.3
click at [613, 373] on button "Yes / OK" at bounding box center [624, 372] width 48 height 11
drag, startPoint x: 613, startPoint y: 357, endPoint x: 613, endPoint y: 363, distance: 5.8
click at [613, 357] on button "Yes / OK" at bounding box center [624, 356] width 48 height 11
click at [609, 387] on button "Yes / OK" at bounding box center [624, 388] width 48 height 11
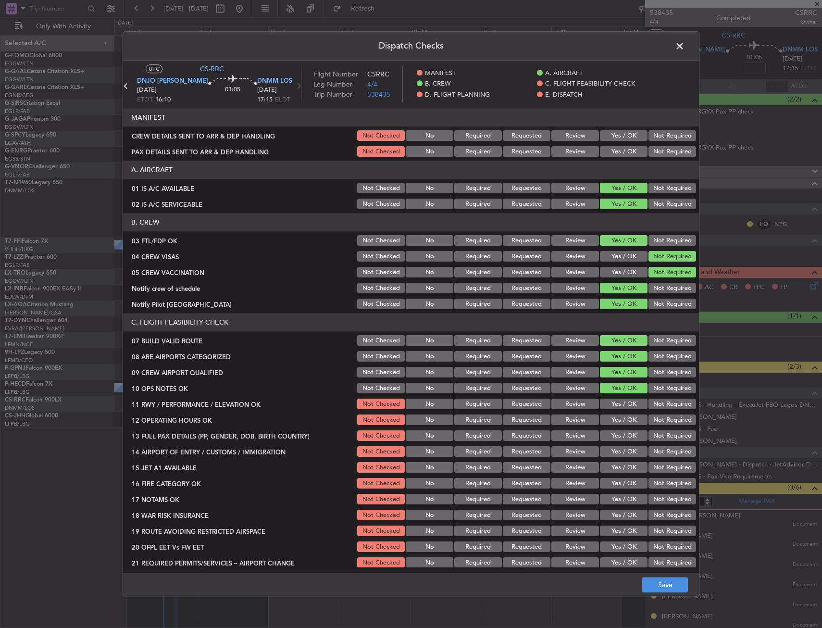
click at [608, 391] on button "Yes / OK" at bounding box center [624, 388] width 48 height 11
drag, startPoint x: 607, startPoint y: 404, endPoint x: 607, endPoint y: 410, distance: 6.3
click at [607, 408] on button "Yes / OK" at bounding box center [624, 404] width 48 height 11
drag, startPoint x: 607, startPoint y: 410, endPoint x: 607, endPoint y: 420, distance: 9.6
click at [607, 413] on section "C. FLIGHT FEASIBILITY CHECK 07 BUILD VALID ROUTE Not Checked No Required Reques…" at bounding box center [411, 441] width 576 height 256
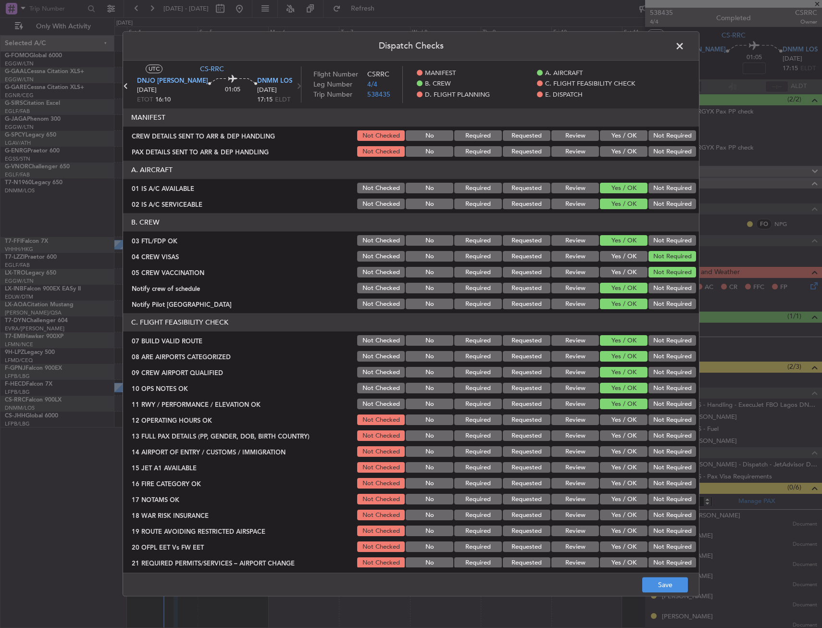
click at [607, 420] on button "Yes / OK" at bounding box center [624, 420] width 48 height 11
click at [608, 426] on div "Yes / OK" at bounding box center [623, 419] width 49 height 13
click at [608, 435] on button "Yes / OK" at bounding box center [624, 436] width 48 height 11
click at [605, 449] on button "Yes / OK" at bounding box center [624, 452] width 48 height 11
drag, startPoint x: 603, startPoint y: 469, endPoint x: 604, endPoint y: 478, distance: 9.6
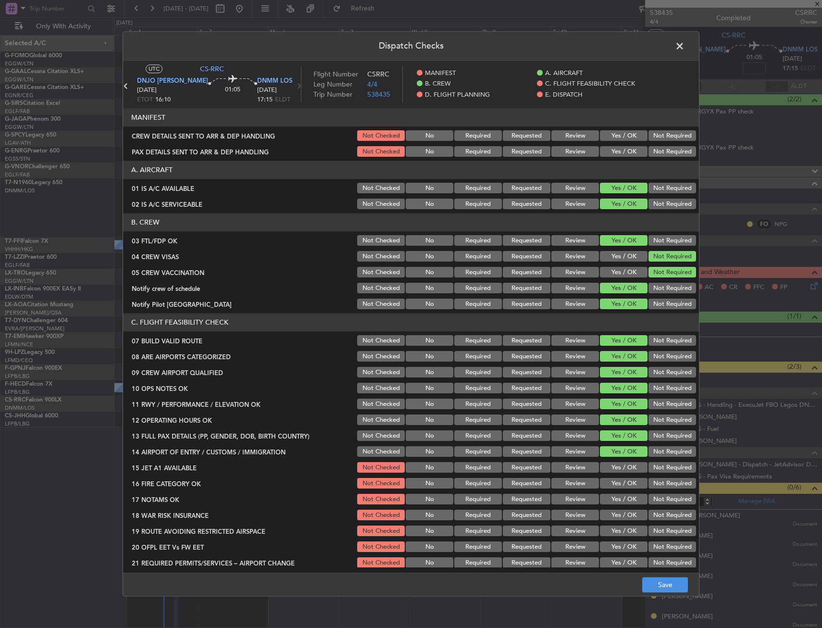
click at [603, 471] on button "Yes / OK" at bounding box center [624, 468] width 48 height 11
click at [605, 487] on button "Yes / OK" at bounding box center [624, 483] width 48 height 11
click at [604, 487] on button "Yes / OK" at bounding box center [624, 483] width 48 height 11
click at [607, 500] on button "Yes / OK" at bounding box center [624, 499] width 48 height 11
click at [675, 511] on button "Not Required" at bounding box center [673, 515] width 48 height 11
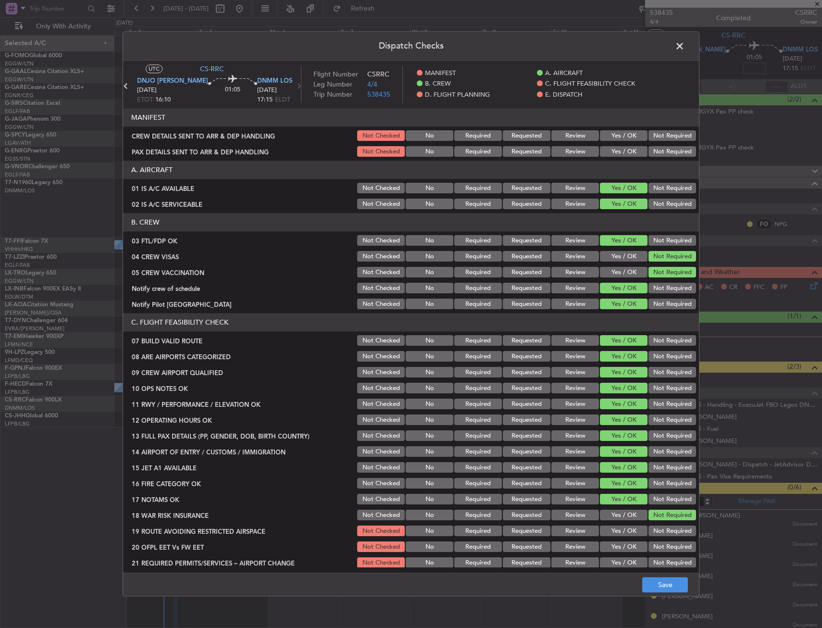
click at [647, 526] on div "Not Required" at bounding box center [671, 531] width 49 height 13
click at [631, 534] on button "Yes / OK" at bounding box center [624, 531] width 48 height 11
click at [626, 546] on button "Yes / OK" at bounding box center [624, 547] width 48 height 11
click at [625, 552] on div "Yes / OK" at bounding box center [623, 546] width 49 height 13
click at [625, 559] on button "Yes / OK" at bounding box center [624, 563] width 48 height 11
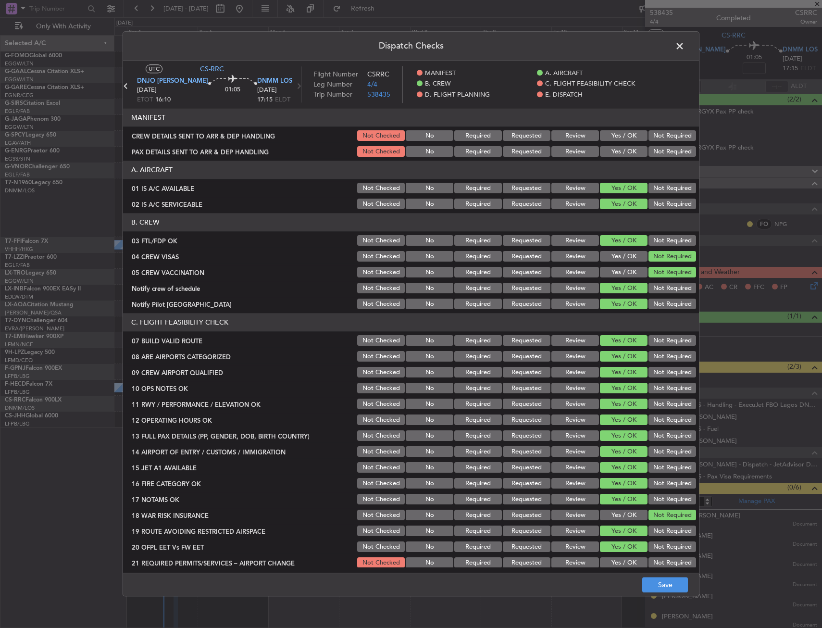
drag, startPoint x: 625, startPoint y: 567, endPoint x: 624, endPoint y: 558, distance: 9.3
click at [625, 567] on main "UTC CS-RRC DNJO JOS 04/10/2025 ETOT 16:10 01:05 DNMM LOS 04/10/2025 17:15 ELDT …" at bounding box center [411, 319] width 576 height 516
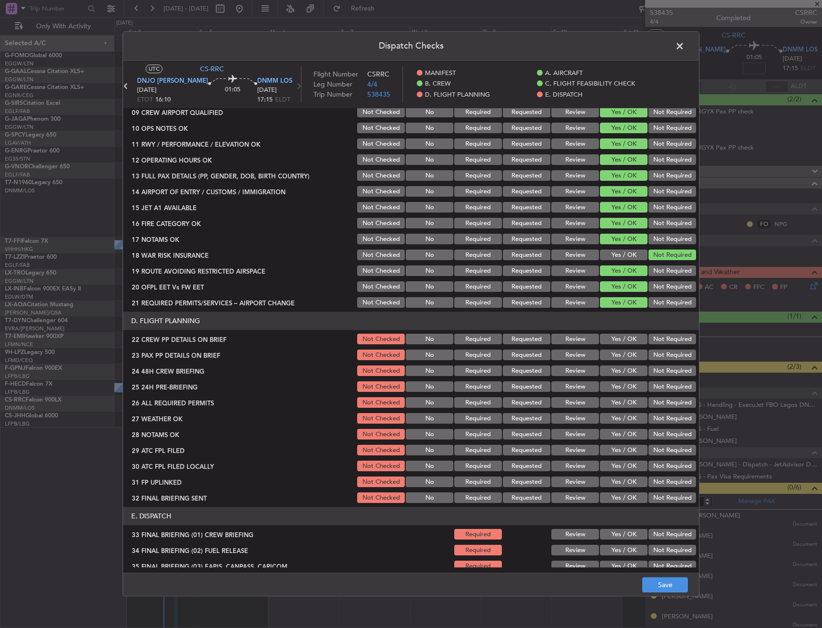
scroll to position [337, 0]
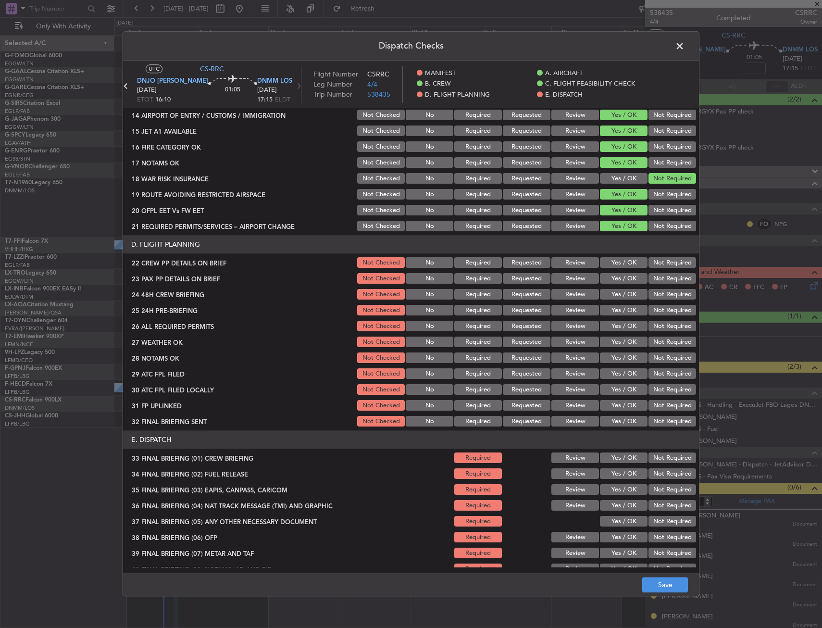
drag, startPoint x: 612, startPoint y: 249, endPoint x: 613, endPoint y: 261, distance: 12.6
click at [613, 253] on header "D. FLIGHT PLANNING" at bounding box center [411, 245] width 576 height 18
click at [613, 261] on button "Yes / OK" at bounding box center [624, 263] width 48 height 11
click at [614, 280] on button "Yes / OK" at bounding box center [624, 279] width 48 height 11
click at [612, 296] on button "Yes / OK" at bounding box center [624, 294] width 48 height 11
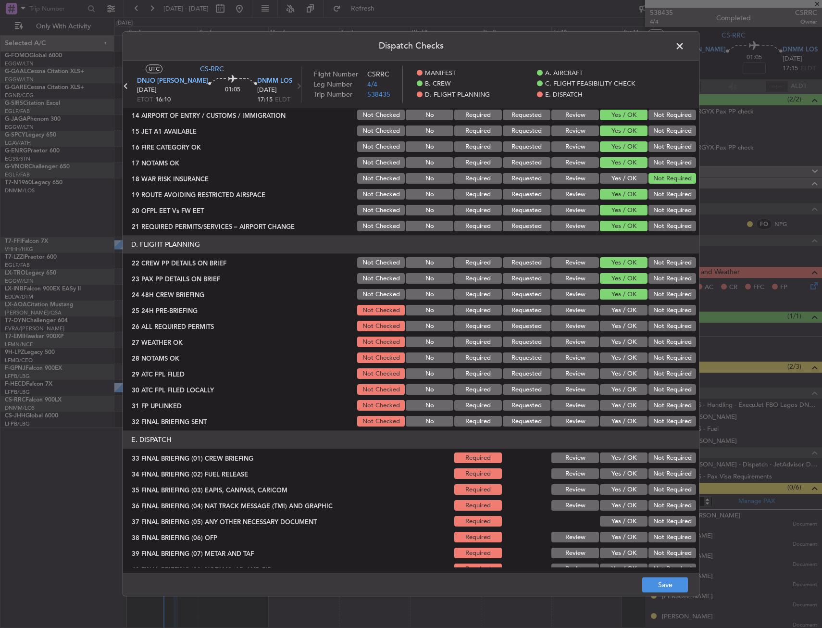
click at [658, 315] on button "Not Required" at bounding box center [673, 310] width 48 height 11
click at [619, 333] on div "Yes / OK" at bounding box center [623, 326] width 49 height 13
click at [618, 327] on button "Yes / OK" at bounding box center [624, 326] width 48 height 11
drag, startPoint x: 619, startPoint y: 338, endPoint x: 619, endPoint y: 353, distance: 15.4
click at [619, 339] on button "Yes / OK" at bounding box center [624, 342] width 48 height 11
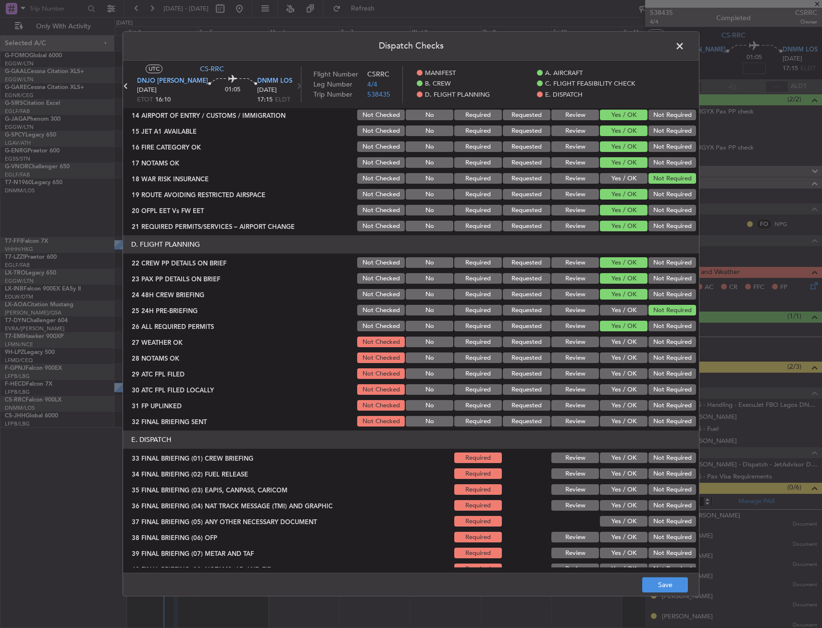
click at [619, 353] on button "Yes / OK" at bounding box center [624, 358] width 48 height 11
click at [618, 359] on button "Yes / OK" at bounding box center [624, 358] width 48 height 11
drag, startPoint x: 618, startPoint y: 365, endPoint x: 648, endPoint y: 387, distance: 37.1
click at [618, 366] on section "D. FLIGHT PLANNING 22 CREW PP DETAILS ON BRIEF Not Checked No Required Requeste…" at bounding box center [411, 332] width 576 height 193
click at [649, 387] on button "Not Required" at bounding box center [673, 390] width 48 height 11
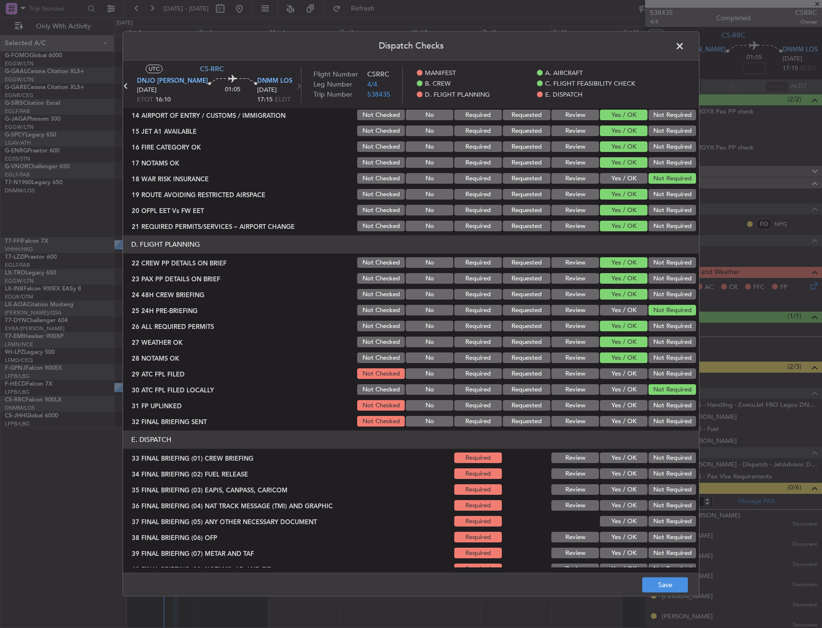
drag, startPoint x: 611, startPoint y: 375, endPoint x: 616, endPoint y: 376, distance: 5.3
click at [612, 375] on button "Yes / OK" at bounding box center [624, 374] width 48 height 11
drag, startPoint x: 625, startPoint y: 396, endPoint x: 630, endPoint y: 405, distance: 10.8
click at [625, 399] on section "D. FLIGHT PLANNING 22 CREW PP DETAILS ON BRIEF Not Checked No Required Requeste…" at bounding box center [411, 332] width 576 height 193
click at [621, 404] on button "Yes / OK" at bounding box center [624, 405] width 48 height 11
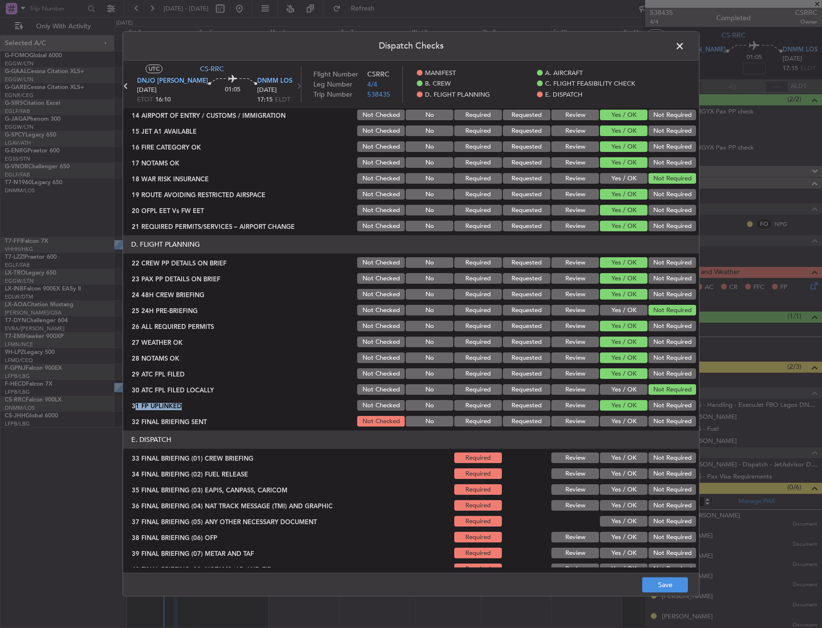
drag, startPoint x: 648, startPoint y: 419, endPoint x: 622, endPoint y: 395, distance: 35.0
click at [649, 418] on button "Not Required" at bounding box center [673, 421] width 48 height 11
click at [624, 396] on div "Yes / OK" at bounding box center [623, 389] width 49 height 13
click at [618, 392] on button "Yes / OK" at bounding box center [624, 390] width 48 height 11
click at [627, 452] on div "Yes / OK" at bounding box center [623, 457] width 49 height 13
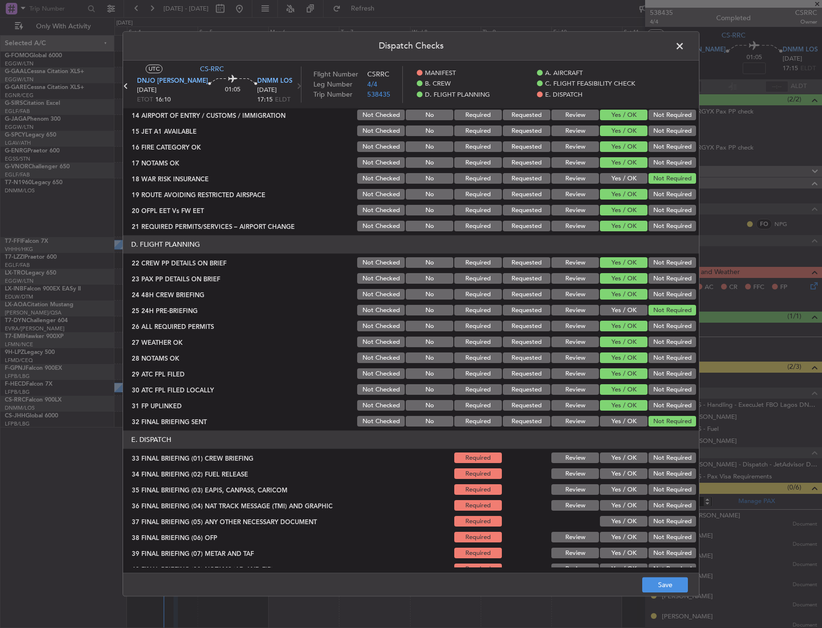
click at [625, 461] on button "Yes / OK" at bounding box center [624, 458] width 48 height 11
click at [622, 474] on button "Yes / OK" at bounding box center [624, 474] width 48 height 11
click at [658, 493] on button "Not Required" at bounding box center [673, 490] width 48 height 11
drag, startPoint x: 651, startPoint y: 502, endPoint x: 642, endPoint y: 515, distance: 16.5
click at [649, 508] on button "Not Required" at bounding box center [673, 505] width 48 height 11
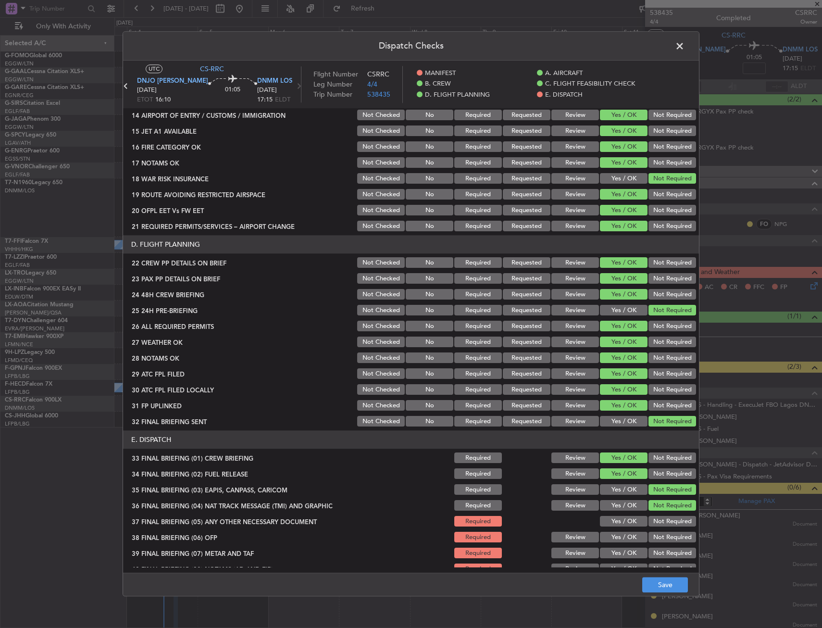
click at [627, 517] on div "Yes / OK" at bounding box center [623, 521] width 49 height 13
click at [625, 526] on button "Yes / OK" at bounding box center [624, 521] width 48 height 11
click at [625, 538] on button "Yes / OK" at bounding box center [624, 537] width 48 height 11
click at [623, 553] on button "Yes / OK" at bounding box center [624, 553] width 48 height 11
click at [621, 561] on section "E. DISPATCH 33 FINAL BRIEFING (01) CREW BRIEFING Required Review Yes / OK Not R…" at bounding box center [411, 535] width 576 height 209
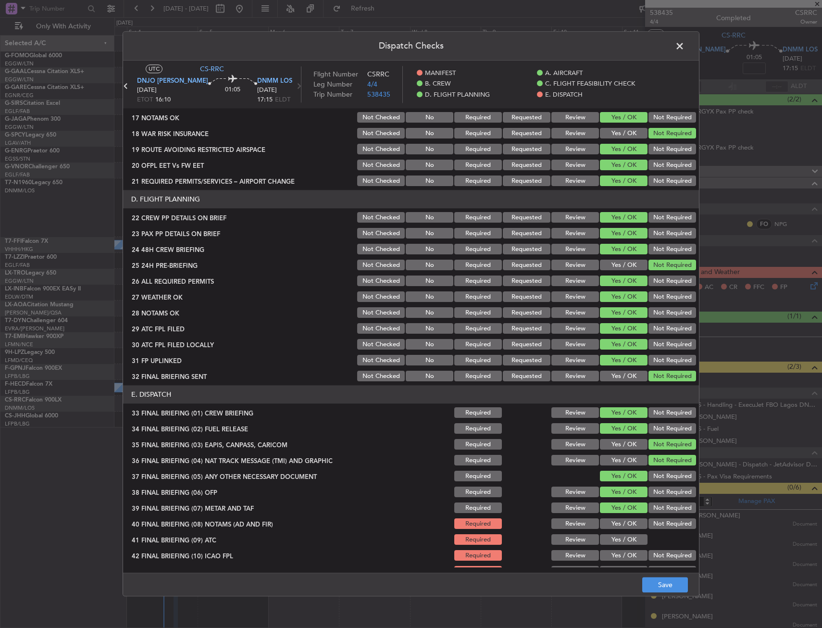
scroll to position [411, 0]
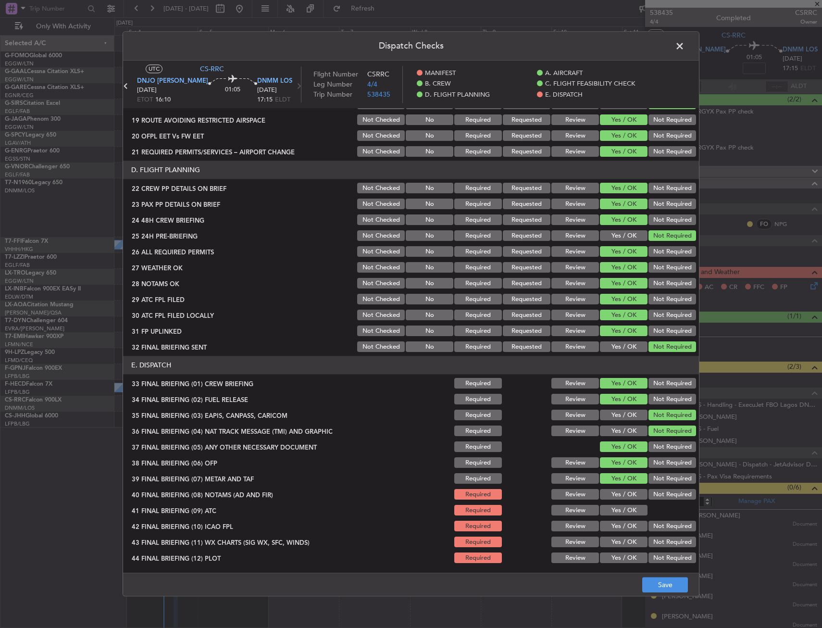
drag, startPoint x: 617, startPoint y: 503, endPoint x: 611, endPoint y: 504, distance: 6.3
click at [614, 503] on section "E. DISPATCH 33 FINAL BRIEFING (01) CREW BRIEFING Required Review Yes / OK Not R…" at bounding box center [411, 460] width 576 height 209
click at [611, 504] on div "Yes / OK" at bounding box center [623, 510] width 49 height 13
click at [611, 500] on div "Yes / OK" at bounding box center [623, 494] width 49 height 13
click at [610, 513] on button "Yes / OK" at bounding box center [624, 510] width 48 height 11
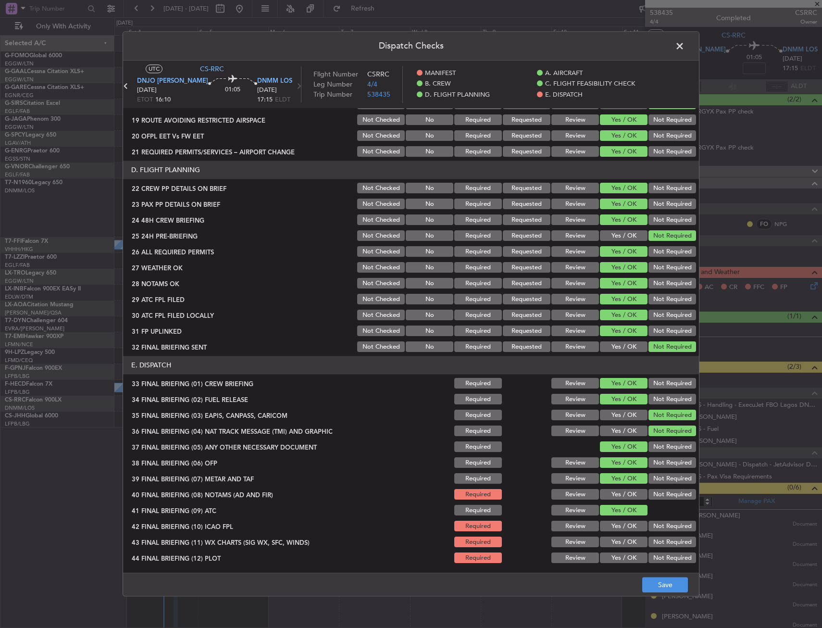
drag, startPoint x: 609, startPoint y: 519, endPoint x: 608, endPoint y: 525, distance: 6.3
click at [608, 522] on section "E. DISPATCH 33 FINAL BRIEFING (01) CREW BRIEFING Required Review Yes / OK Not R…" at bounding box center [411, 460] width 576 height 209
click at [609, 534] on section "E. DISPATCH 33 FINAL BRIEFING (01) CREW BRIEFING Required Review Yes / OK Not R…" at bounding box center [411, 460] width 576 height 209
drag, startPoint x: 609, startPoint y: 497, endPoint x: 611, endPoint y: 505, distance: 8.4
click at [610, 497] on button "Yes / OK" at bounding box center [624, 494] width 48 height 11
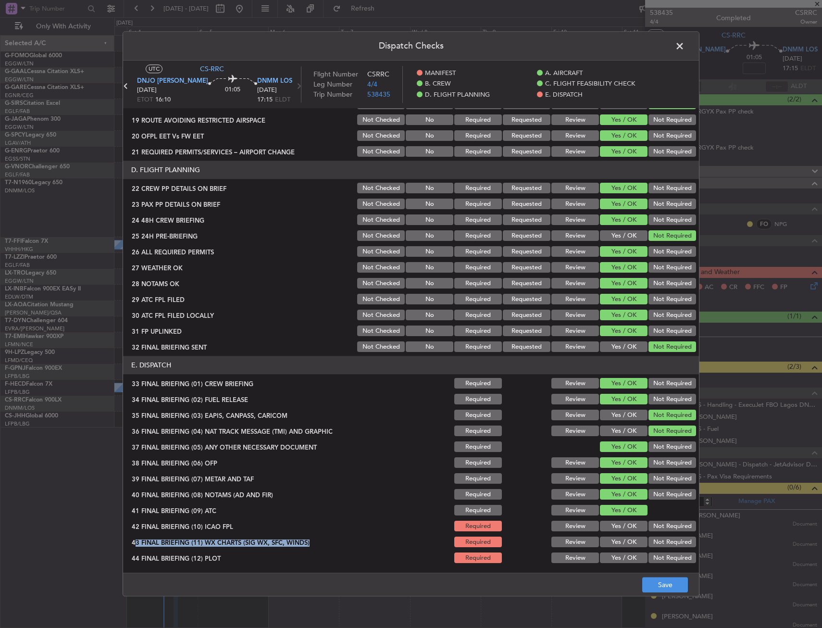
click at [611, 516] on div "Yes / OK" at bounding box center [623, 510] width 49 height 13
click at [613, 528] on button "Yes / OK" at bounding box center [624, 526] width 48 height 11
drag, startPoint x: 614, startPoint y: 555, endPoint x: 614, endPoint y: 562, distance: 7.2
click at [614, 555] on button "Yes / OK" at bounding box center [624, 558] width 48 height 11
drag, startPoint x: 614, startPoint y: 562, endPoint x: 618, endPoint y: 572, distance: 10.8
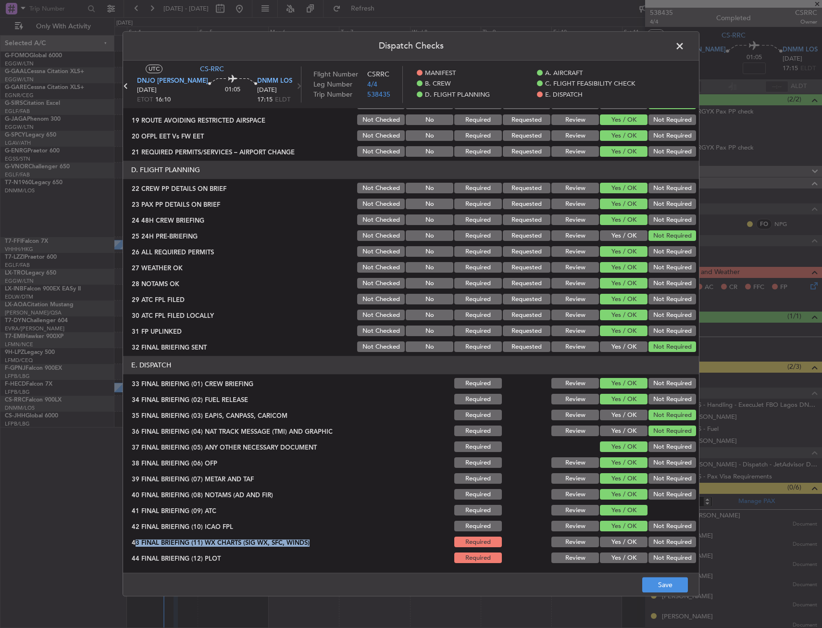
click at [614, 564] on div "Yes / OK" at bounding box center [623, 557] width 49 height 13
drag, startPoint x: 618, startPoint y: 572, endPoint x: 625, endPoint y: 558, distance: 16.1
click at [621, 571] on main "UTC CS-RRC DNJO JOS 04/10/2025 ETOT 16:10 01:05 DNMM LOS 04/10/2025 17:15 ELDT …" at bounding box center [411, 319] width 576 height 516
click at [621, 553] on button "Yes / OK" at bounding box center [624, 558] width 48 height 11
click at [626, 549] on div "Yes / OK" at bounding box center [623, 542] width 49 height 13
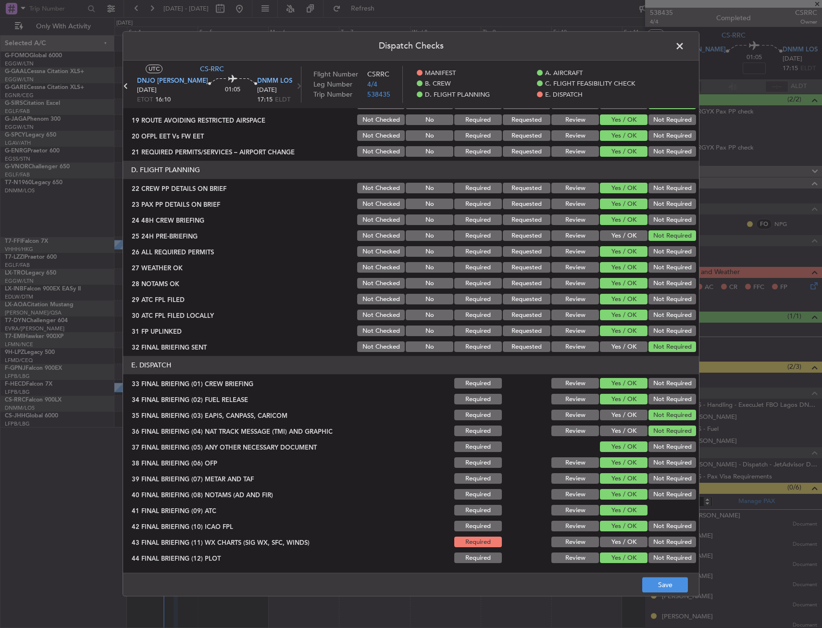
click at [625, 543] on button "Yes / OK" at bounding box center [624, 542] width 48 height 11
drag, startPoint x: 649, startPoint y: 574, endPoint x: 652, endPoint y: 594, distance: 20.9
click at [649, 580] on footer "Save" at bounding box center [411, 584] width 576 height 23
click at [652, 594] on footer "Save" at bounding box center [411, 584] width 576 height 23
click at [659, 582] on button "Save" at bounding box center [665, 584] width 46 height 15
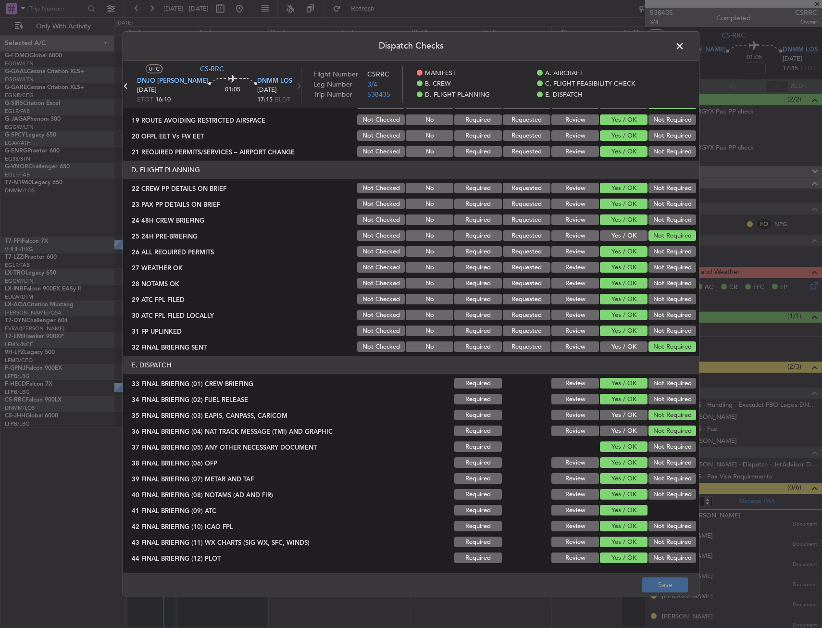
click at [685, 42] on span at bounding box center [685, 48] width 0 height 19
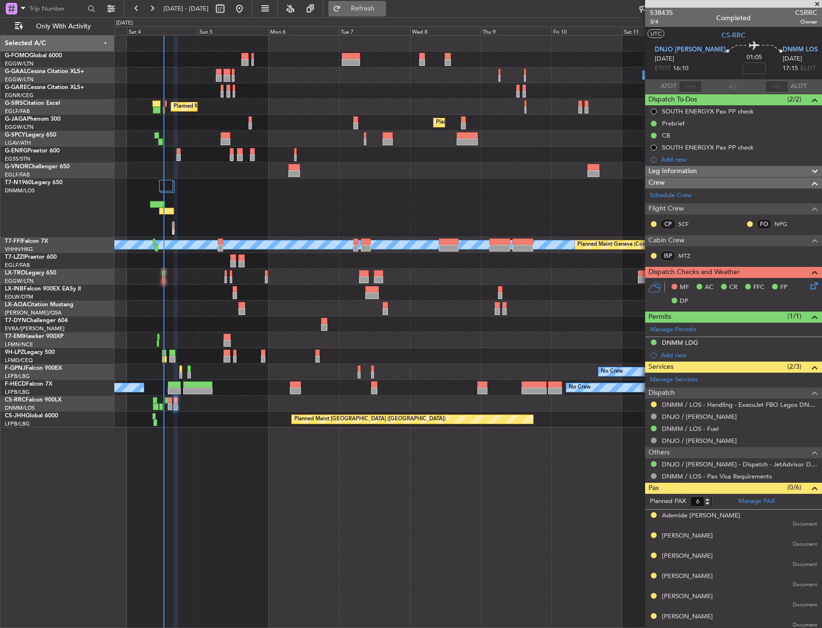
click at [363, 6] on button "Refresh" at bounding box center [357, 8] width 58 height 15
click at [302, 111] on div "Planned Maint [GEOGRAPHIC_DATA] ([GEOGRAPHIC_DATA])" at bounding box center [467, 107] width 707 height 16
click at [375, 13] on button "Refresh" at bounding box center [357, 8] width 58 height 15
click at [383, 8] on span "Refresh" at bounding box center [363, 8] width 40 height 7
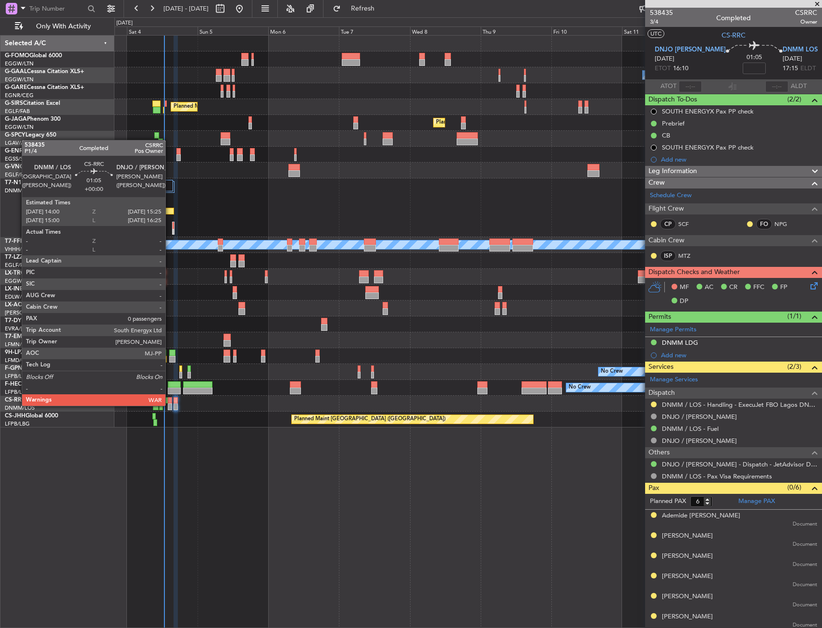
click at [170, 405] on div at bounding box center [170, 406] width 4 height 7
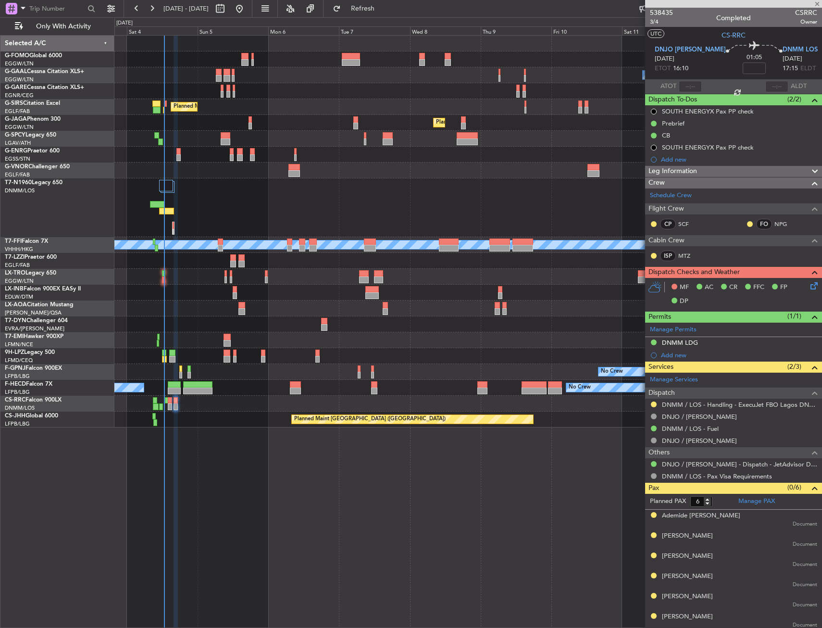
type input "0"
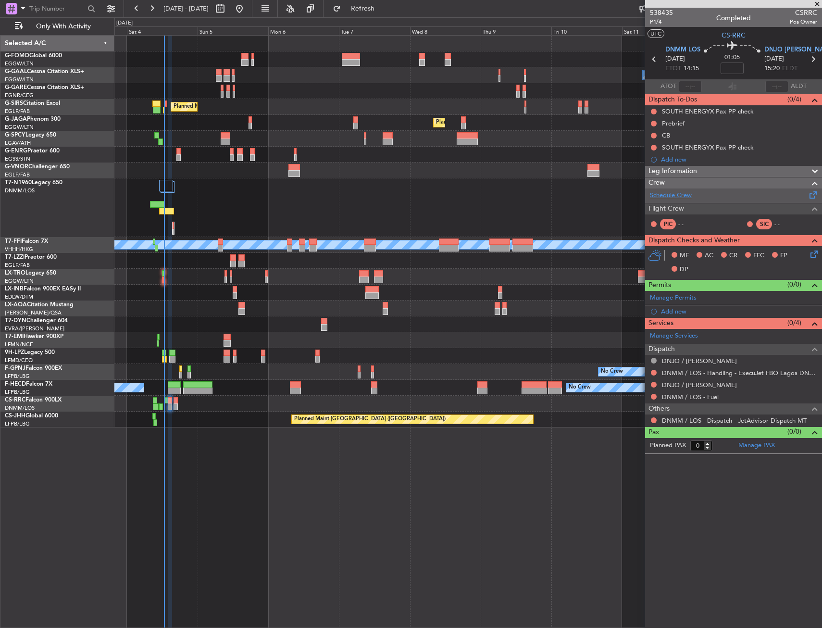
click at [674, 194] on link "Schedule Crew" at bounding box center [671, 196] width 42 height 10
click at [385, 2] on button "Refresh" at bounding box center [357, 8] width 58 height 15
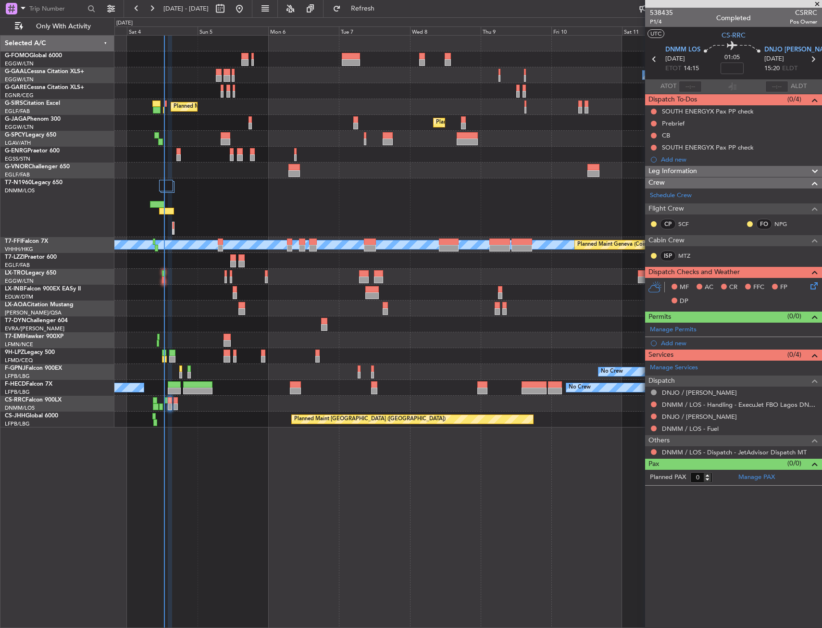
click at [378, 22] on div "0 0 Fri 3 Sat 4 Sun 5 Mon 6 Tue 7 Wed 8 [DATE] Fri 10 Sat 11 Sun 12 Mon 13" at bounding box center [468, 26] width 707 height 17
click at [383, 10] on span "Refresh" at bounding box center [363, 8] width 40 height 7
drag, startPoint x: 651, startPoint y: 403, endPoint x: 644, endPoint y: 429, distance: 27.5
click at [651, 403] on button at bounding box center [654, 404] width 6 height 6
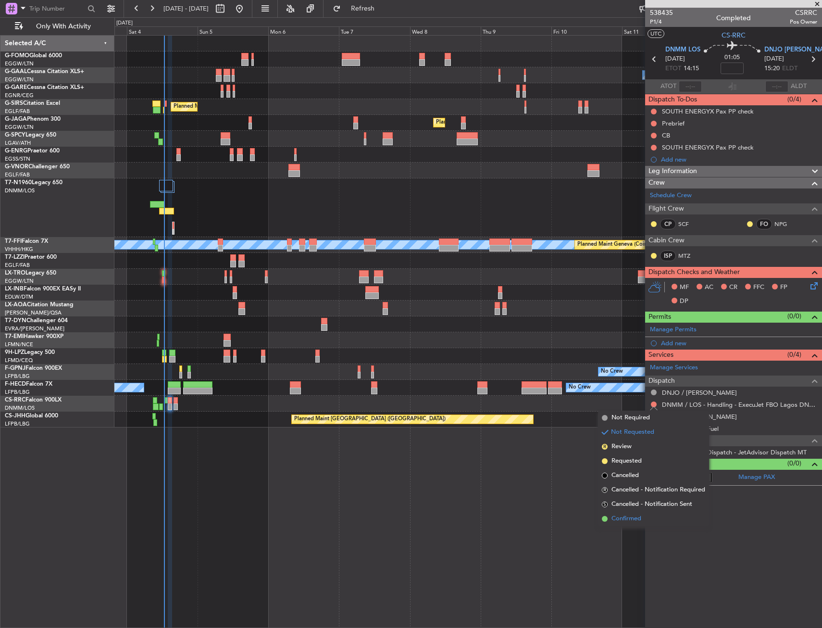
drag, startPoint x: 627, startPoint y: 517, endPoint x: 646, endPoint y: 429, distance: 90.0
click at [627, 516] on span "Confirmed" at bounding box center [627, 519] width 30 height 10
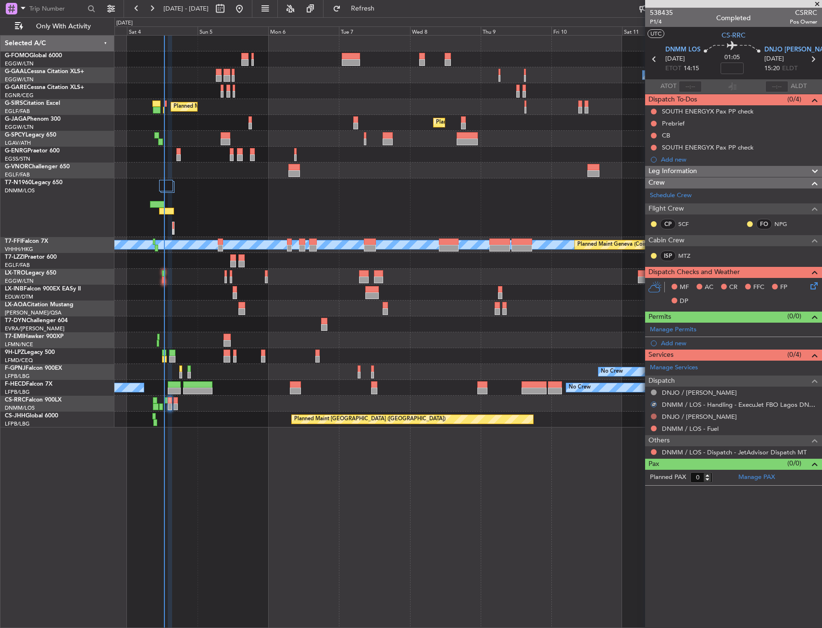
click at [652, 413] on button at bounding box center [654, 416] width 6 height 6
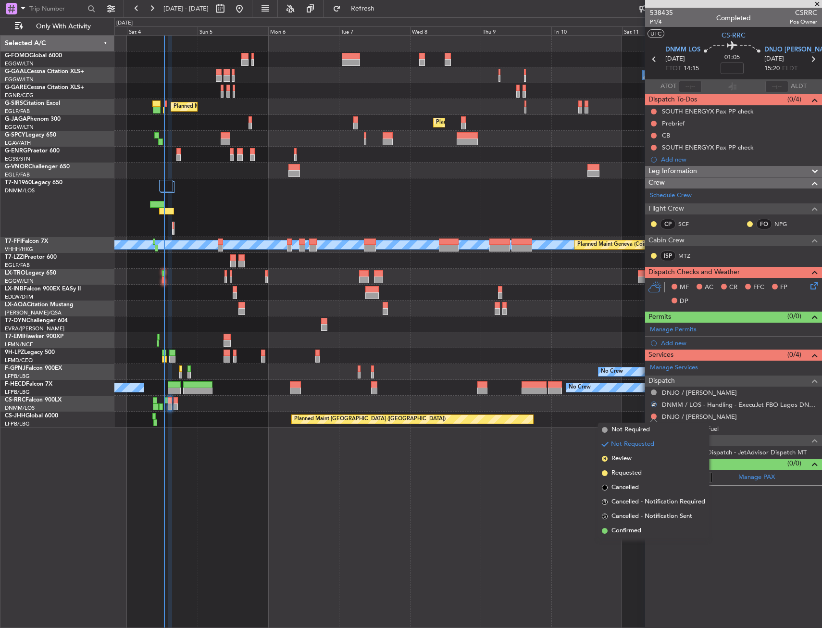
click at [621, 436] on li "Not Required" at bounding box center [653, 430] width 111 height 14
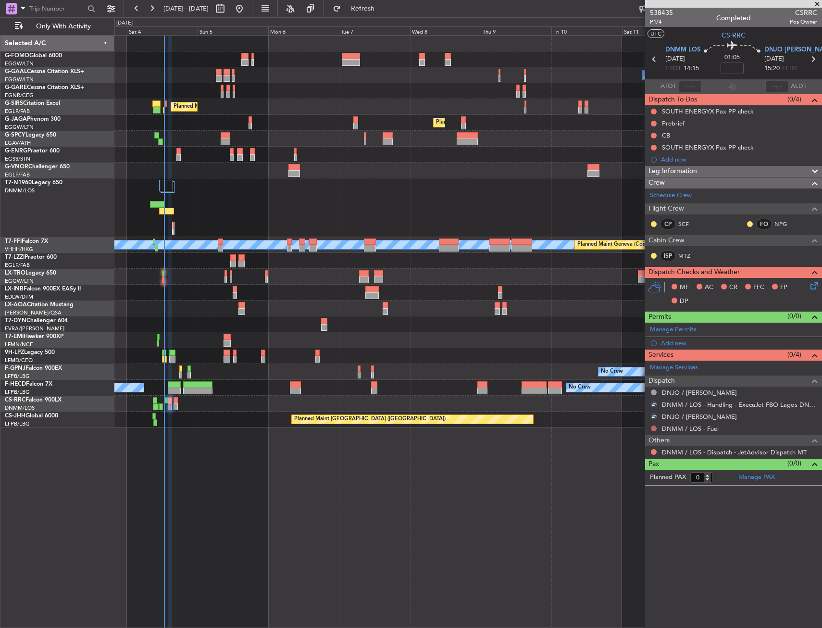
click at [653, 429] on div "DNMM / LOS - Fuel" at bounding box center [733, 429] width 177 height 12
click at [653, 429] on button at bounding box center [654, 428] width 6 height 6
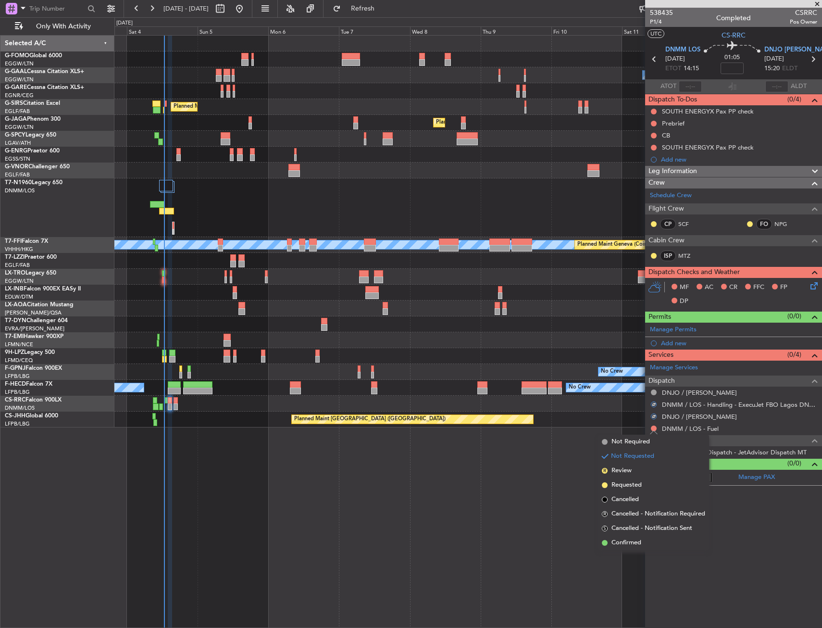
click at [625, 442] on span "Not Required" at bounding box center [631, 442] width 38 height 10
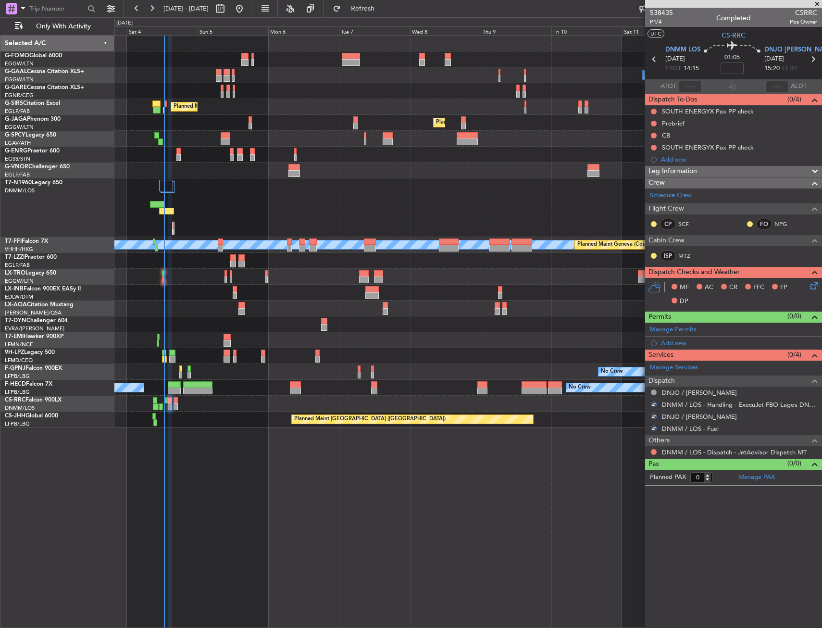
click at [650, 449] on nimbus-traffic-light at bounding box center [654, 452] width 8 height 8
click at [652, 449] on button at bounding box center [654, 452] width 6 height 6
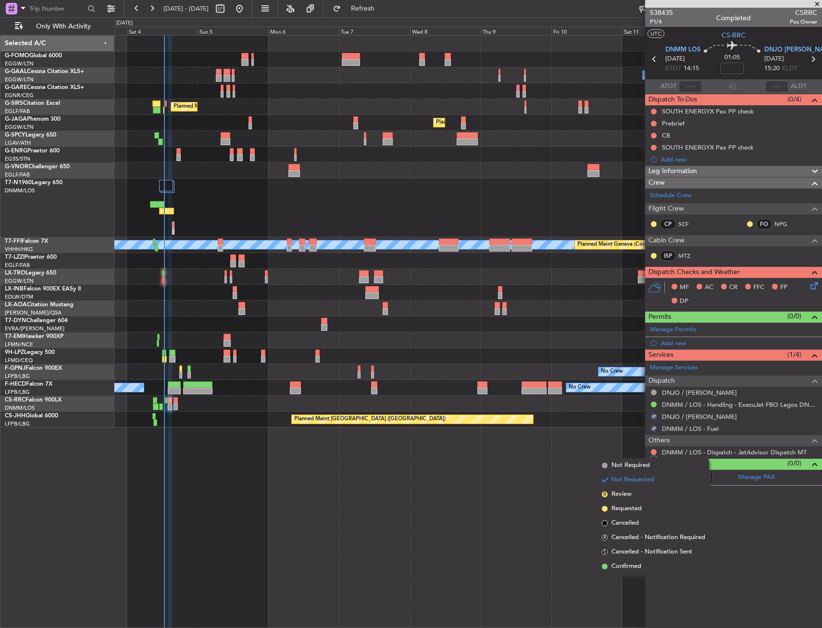
click at [613, 564] on span "Confirmed" at bounding box center [627, 567] width 30 height 10
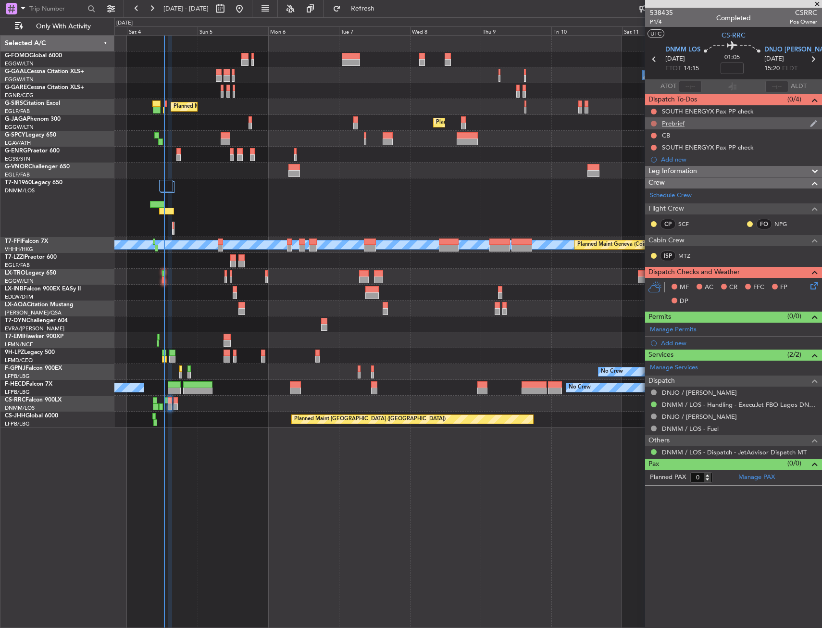
click at [652, 123] on button at bounding box center [654, 124] width 6 height 6
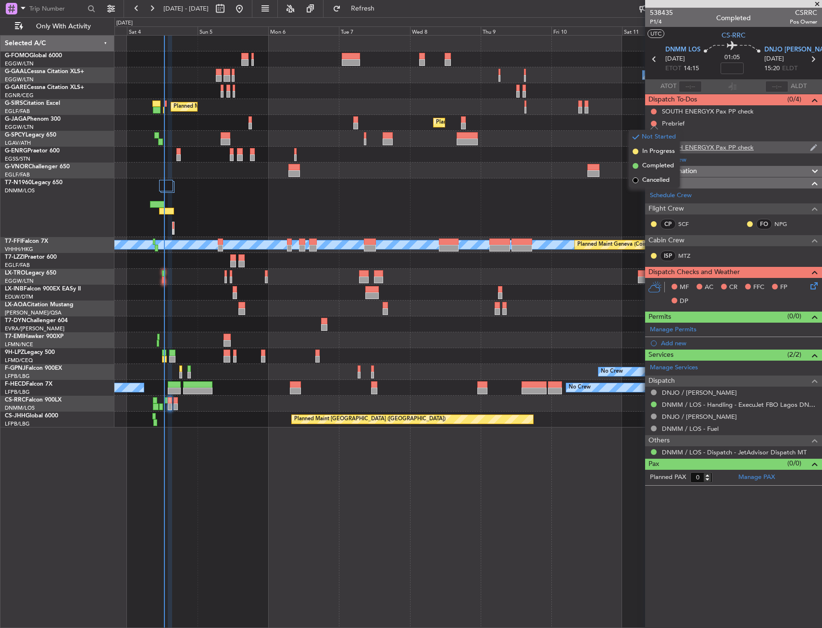
drag, startPoint x: 644, startPoint y: 165, endPoint x: 653, endPoint y: 144, distance: 23.7
click at [646, 161] on span "Completed" at bounding box center [658, 166] width 32 height 10
click at [655, 134] on button at bounding box center [654, 136] width 6 height 6
click at [649, 179] on span "Completed" at bounding box center [658, 178] width 32 height 10
click at [653, 145] on button at bounding box center [654, 148] width 6 height 6
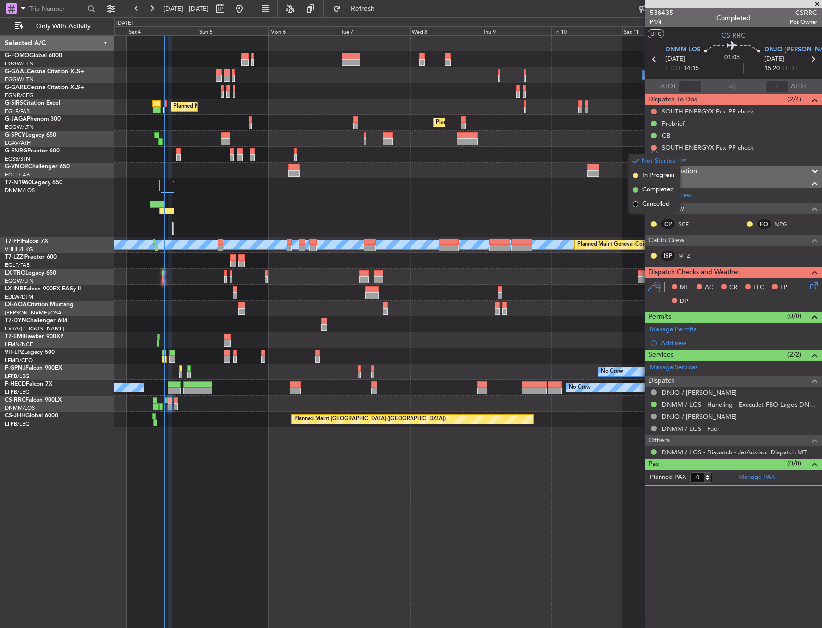
drag, startPoint x: 644, startPoint y: 202, endPoint x: 645, endPoint y: 165, distance: 36.6
click at [643, 198] on li "Cancelled" at bounding box center [654, 204] width 51 height 14
click at [650, 111] on div "SOUTH ENERGYX Pax PP check" at bounding box center [733, 111] width 177 height 12
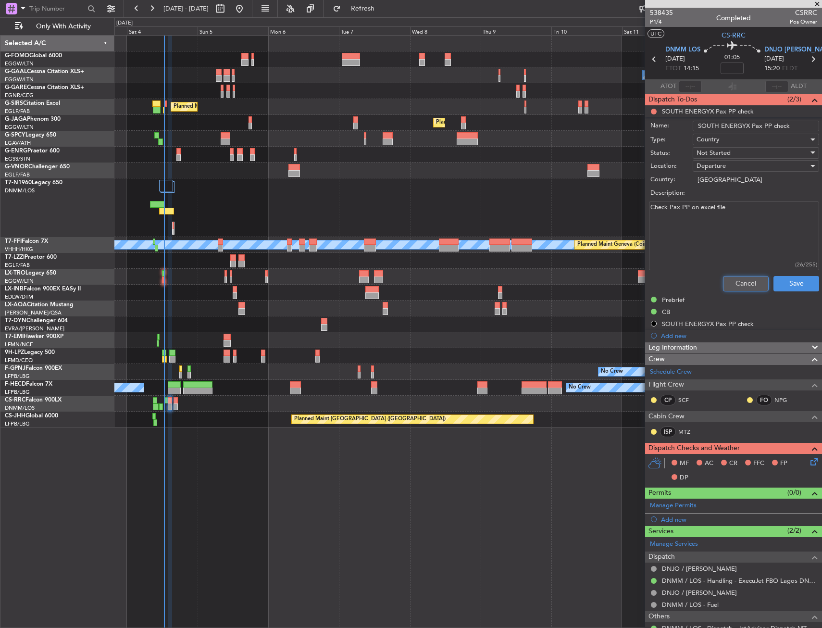
drag, startPoint x: 741, startPoint y: 285, endPoint x: 721, endPoint y: 250, distance: 40.3
click at [740, 284] on button "Cancel" at bounding box center [746, 283] width 46 height 15
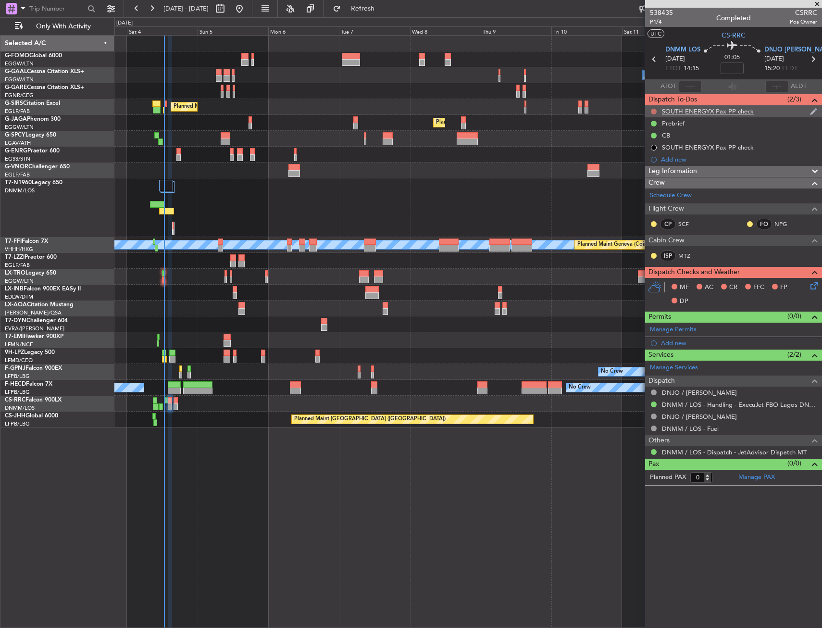
click at [651, 111] on button at bounding box center [654, 112] width 6 height 6
click at [649, 169] on span "Cancelled" at bounding box center [655, 168] width 27 height 10
click at [702, 339] on div "Add new" at bounding box center [735, 343] width 148 height 8
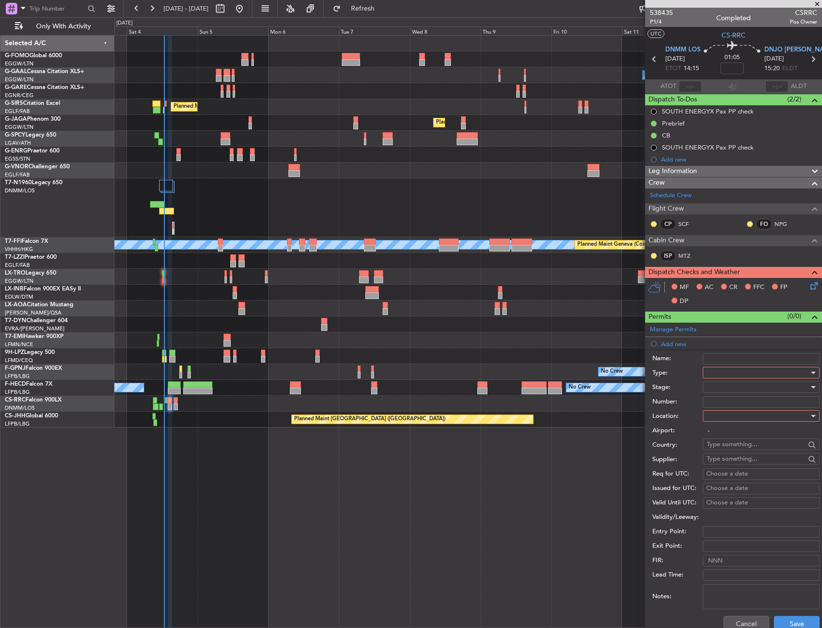
click at [732, 365] on div at bounding box center [758, 372] width 102 height 14
click at [723, 429] on span "Landing" at bounding box center [757, 427] width 101 height 14
click at [725, 428] on input "-" at bounding box center [761, 431] width 117 height 12
click at [727, 421] on div at bounding box center [758, 416] width 102 height 14
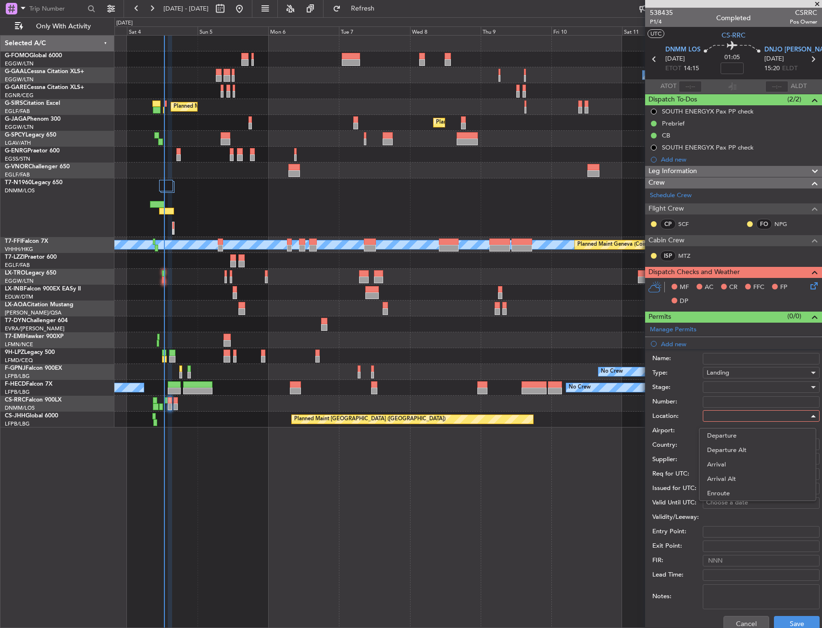
drag, startPoint x: 722, startPoint y: 461, endPoint x: 738, endPoint y: 370, distance: 92.7
click at [722, 459] on span "Arrival" at bounding box center [757, 464] width 101 height 14
type input "DNJO / JOS"
click at [735, 383] on div at bounding box center [758, 387] width 102 height 14
drag, startPoint x: 728, startPoint y: 446, endPoint x: 729, endPoint y: 460, distance: 13.5
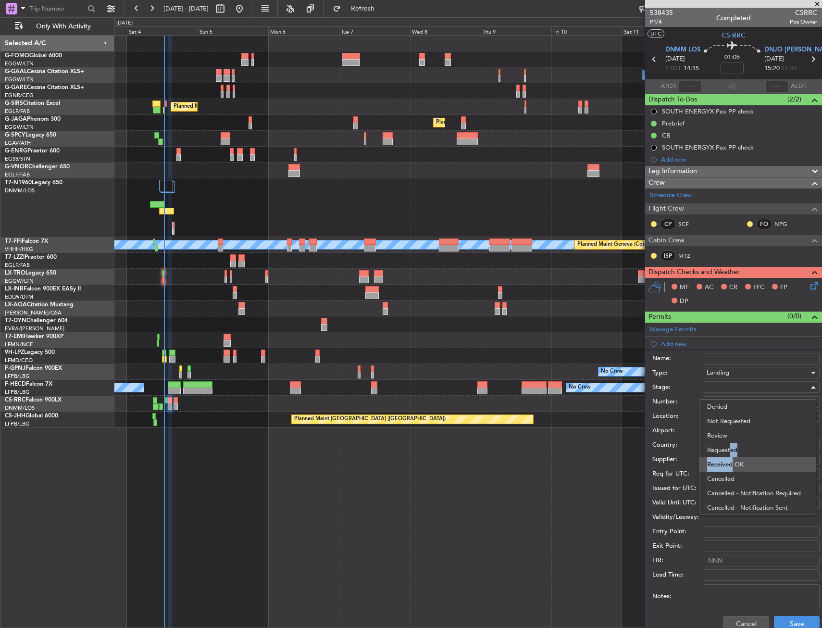
click at [729, 460] on div "Denied Not Requested Review Requested Received OK Cancelled Cancelled - Notific…" at bounding box center [757, 456] width 117 height 115
click at [729, 460] on span "Received OK" at bounding box center [757, 464] width 101 height 14
click at [721, 400] on input "Number:" at bounding box center [761, 402] width 117 height 12
paste input "AA0008 / 02091405"
type input "AA0008 / 02091405"
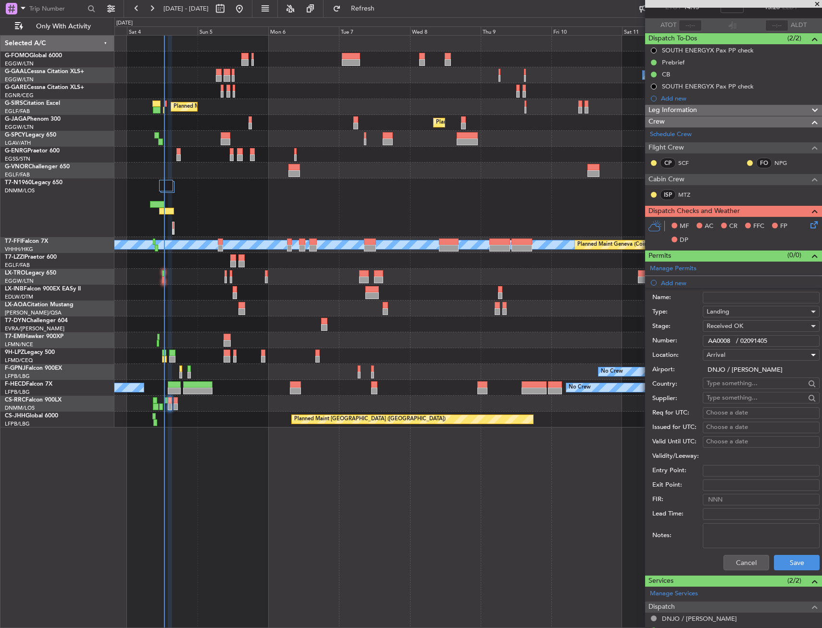
scroll to position [96, 0]
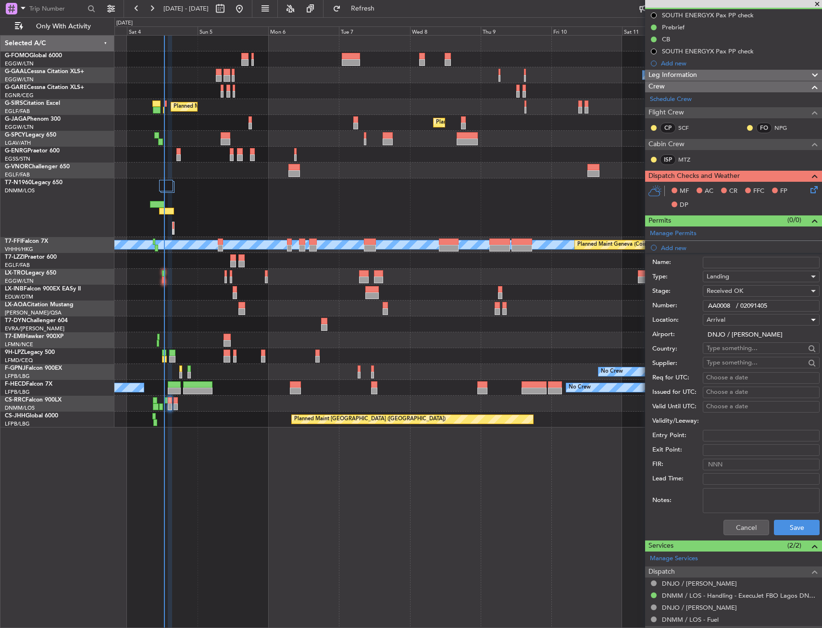
click at [785, 514] on div "Notes:" at bounding box center [735, 500] width 167 height 29
click at [788, 521] on button "Save" at bounding box center [797, 527] width 46 height 15
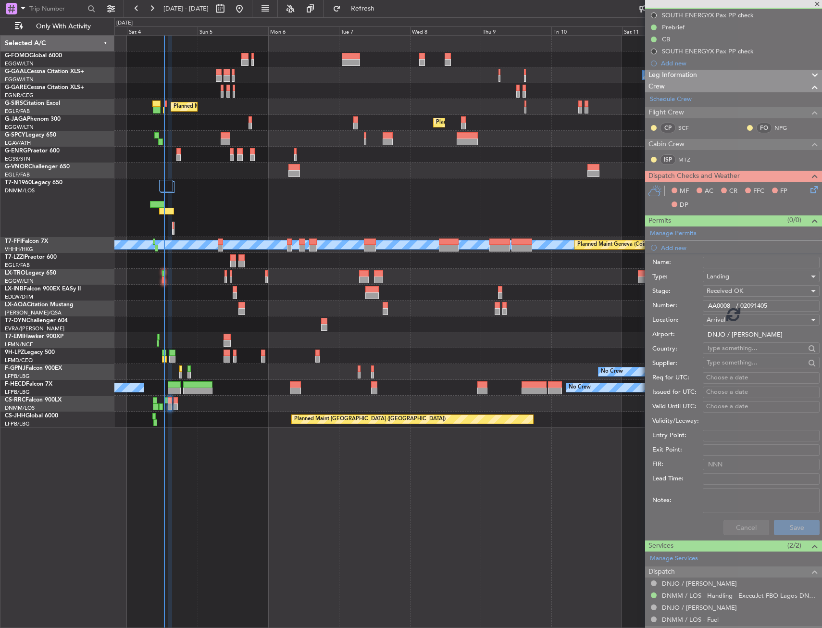
scroll to position [0, 0]
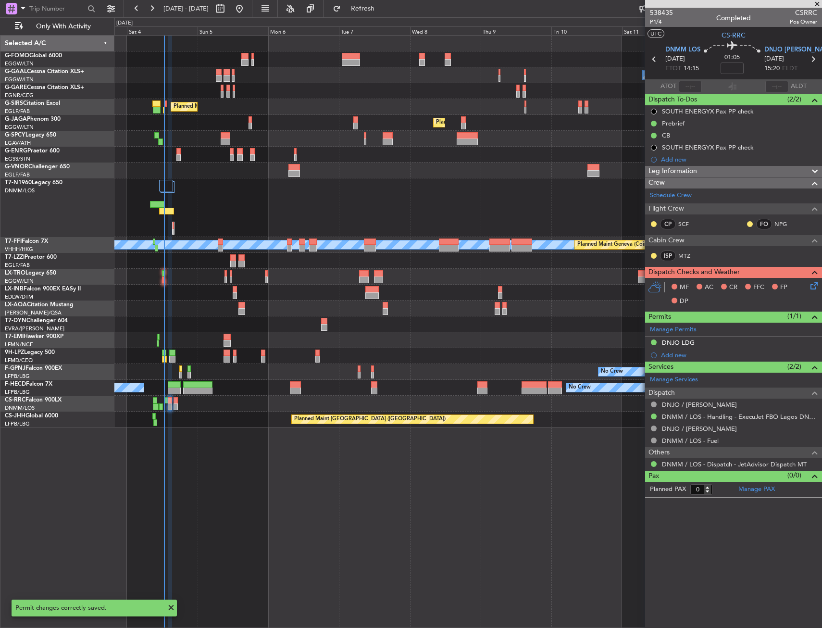
click at [816, 288] on icon at bounding box center [813, 284] width 8 height 8
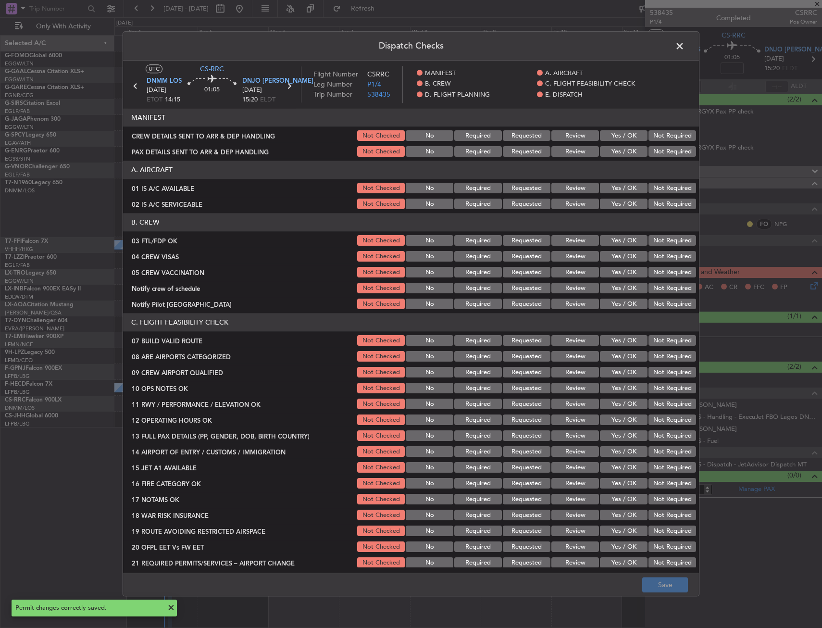
click at [621, 192] on button "Yes / OK" at bounding box center [624, 188] width 48 height 11
click at [623, 203] on button "Yes / OK" at bounding box center [624, 204] width 48 height 11
click at [624, 247] on div "Yes / OK" at bounding box center [623, 240] width 49 height 13
click at [625, 236] on section "B. CREW 03 FTL/FDP OK Not Checked No Required Requested Review Yes / OK Not Req…" at bounding box center [411, 262] width 576 height 98
click at [652, 252] on button "Not Required" at bounding box center [673, 256] width 48 height 11
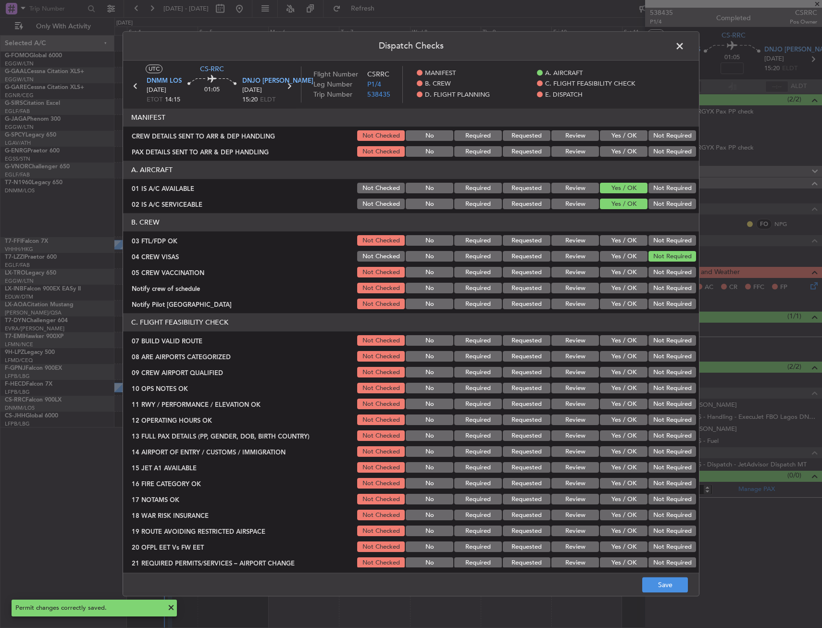
click at [650, 269] on button "Not Required" at bounding box center [673, 272] width 48 height 11
click at [622, 242] on button "Yes / OK" at bounding box center [624, 241] width 48 height 11
click at [621, 289] on button "Yes / OK" at bounding box center [624, 288] width 48 height 11
click at [621, 299] on div "Yes / OK" at bounding box center [623, 304] width 49 height 13
click at [621, 299] on button "Yes / OK" at bounding box center [624, 304] width 48 height 11
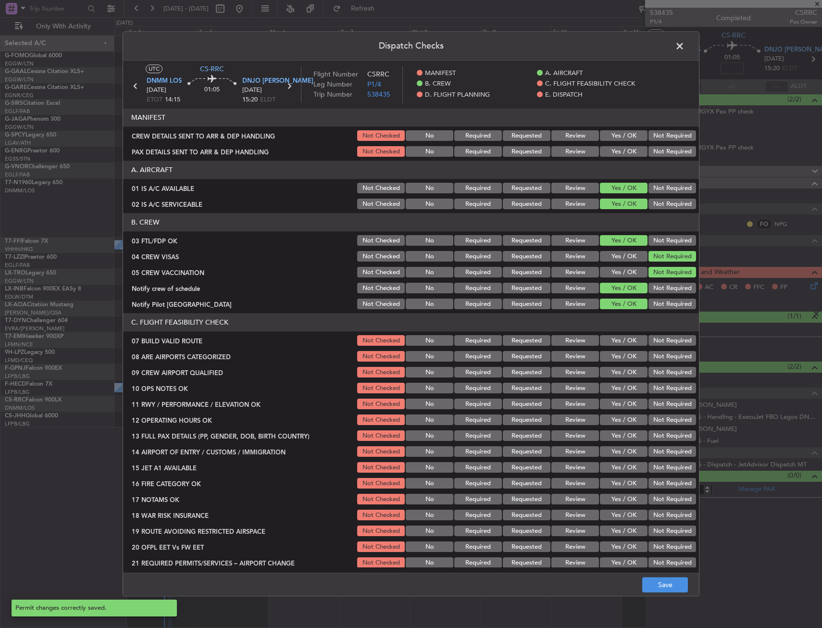
drag, startPoint x: 621, startPoint y: 329, endPoint x: 618, endPoint y: 339, distance: 11.0
click at [620, 332] on section "C. FLIGHT FEASIBILITY CHECK 07 BUILD VALID ROUTE Not Checked No Required Reques…" at bounding box center [411, 441] width 576 height 256
click at [615, 345] on button "Yes / OK" at bounding box center [624, 341] width 48 height 11
drag, startPoint x: 610, startPoint y: 361, endPoint x: 610, endPoint y: 374, distance: 12.5
click at [610, 362] on button "Yes / OK" at bounding box center [624, 356] width 48 height 11
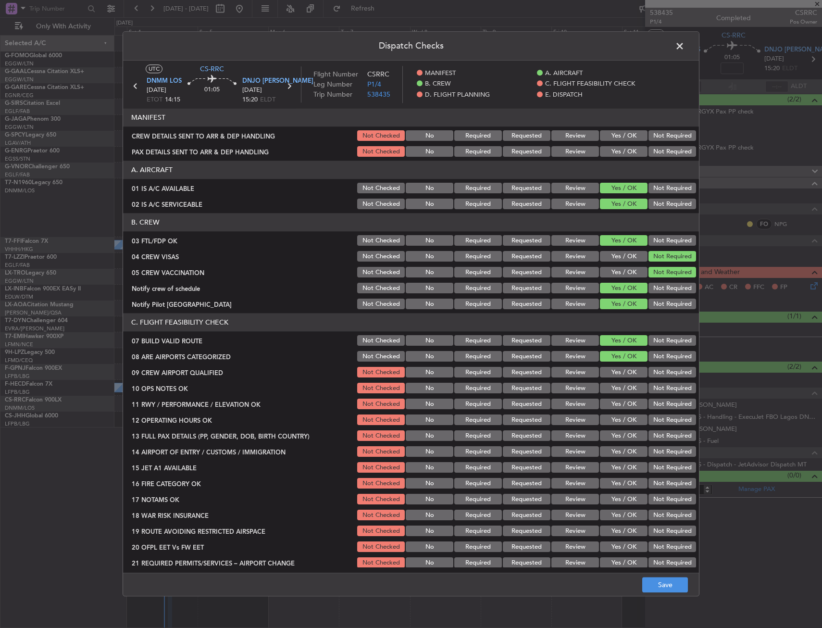
drag, startPoint x: 610, startPoint y: 374, endPoint x: 610, endPoint y: 384, distance: 10.6
click at [610, 379] on section "C. FLIGHT FEASIBILITY CHECK 07 BUILD VALID ROUTE Not Checked No Required Reques…" at bounding box center [411, 441] width 576 height 256
drag, startPoint x: 610, startPoint y: 384, endPoint x: 609, endPoint y: 390, distance: 6.3
click at [609, 385] on button "Yes / OK" at bounding box center [624, 388] width 48 height 11
drag, startPoint x: 609, startPoint y: 393, endPoint x: 607, endPoint y: 377, distance: 15.5
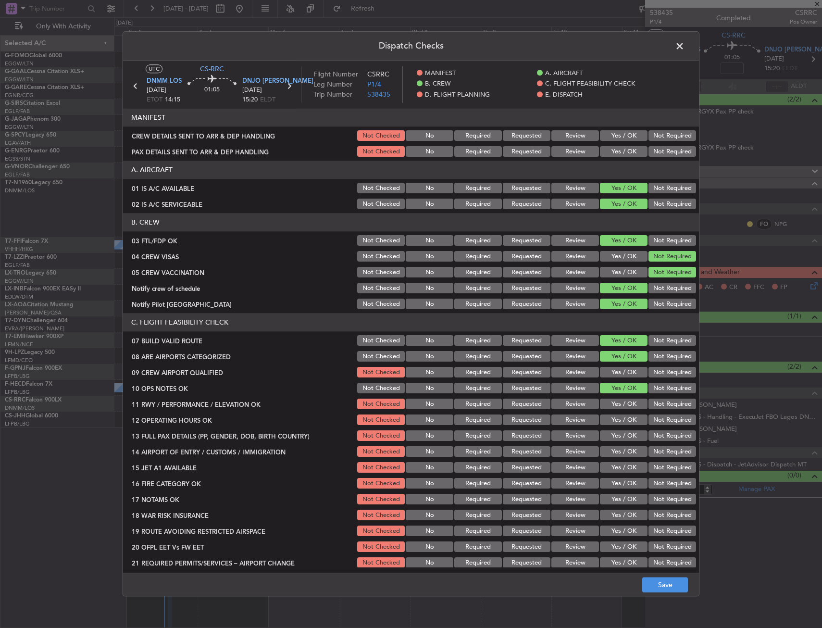
click at [609, 394] on div "Yes / OK" at bounding box center [623, 388] width 49 height 13
click at [609, 375] on button "Yes / OK" at bounding box center [624, 372] width 48 height 11
drag, startPoint x: 600, startPoint y: 404, endPoint x: 607, endPoint y: 425, distance: 21.3
click at [600, 405] on button "Yes / OK" at bounding box center [624, 404] width 48 height 11
drag, startPoint x: 608, startPoint y: 438, endPoint x: 602, endPoint y: 438, distance: 5.8
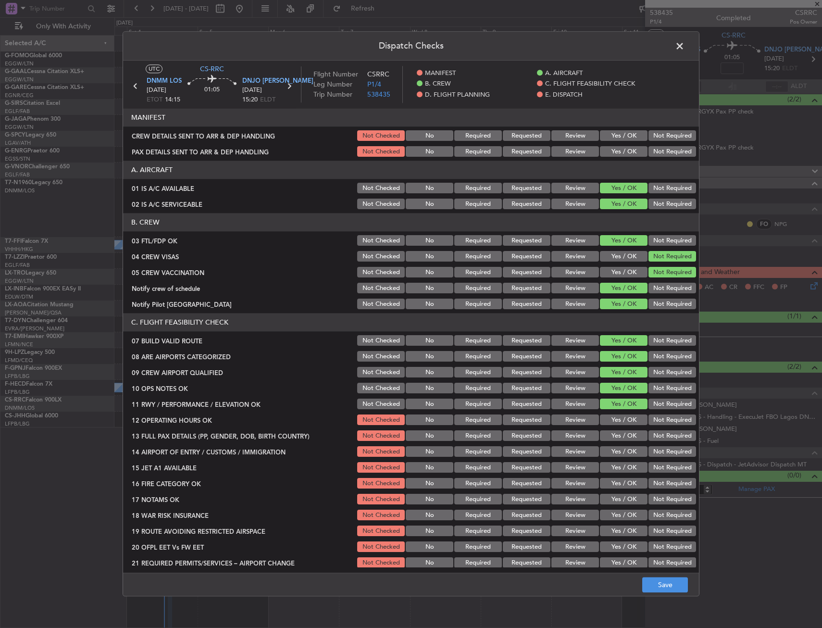
click at [605, 438] on button "Yes / OK" at bounding box center [624, 436] width 48 height 11
drag, startPoint x: 607, startPoint y: 428, endPoint x: 612, endPoint y: 430, distance: 5.6
click at [608, 428] on section "C. FLIGHT FEASIBILITY CHECK 07 BUILD VALID ROUTE Not Checked No Required Reques…" at bounding box center [411, 441] width 576 height 256
drag, startPoint x: 616, startPoint y: 428, endPoint x: 608, endPoint y: 451, distance: 24.3
click at [616, 427] on section "C. FLIGHT FEASIBILITY CHECK 07 BUILD VALID ROUTE Not Checked No Required Reques…" at bounding box center [411, 441] width 576 height 256
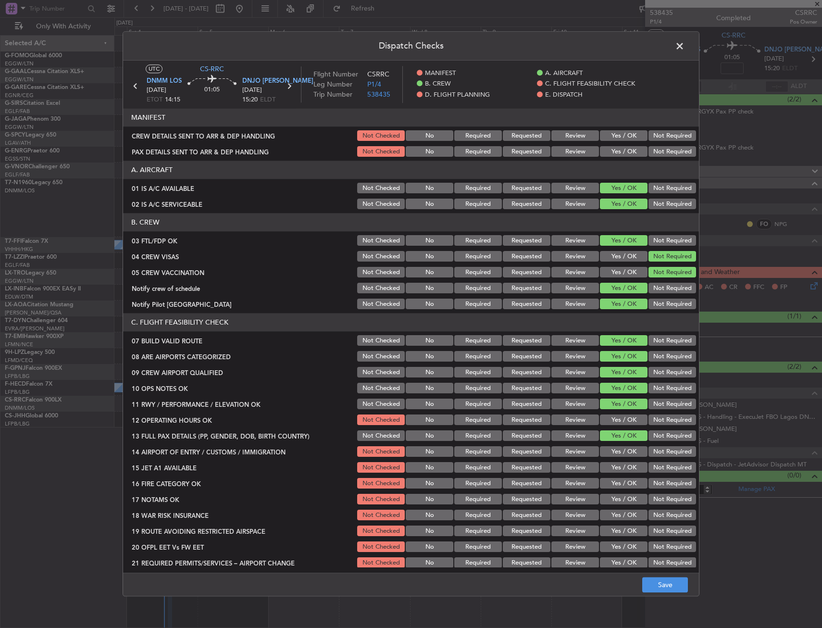
click at [608, 451] on button "Yes / OK" at bounding box center [624, 452] width 48 height 11
click at [610, 457] on button "Yes / OK" at bounding box center [624, 452] width 48 height 11
click at [614, 476] on section "C. FLIGHT FEASIBILITY CHECK 07 BUILD VALID ROUTE Not Checked No Required Reques…" at bounding box center [411, 441] width 576 height 256
click at [615, 482] on button "Yes / OK" at bounding box center [624, 483] width 48 height 11
click at [619, 481] on button "Yes / OK" at bounding box center [624, 483] width 48 height 11
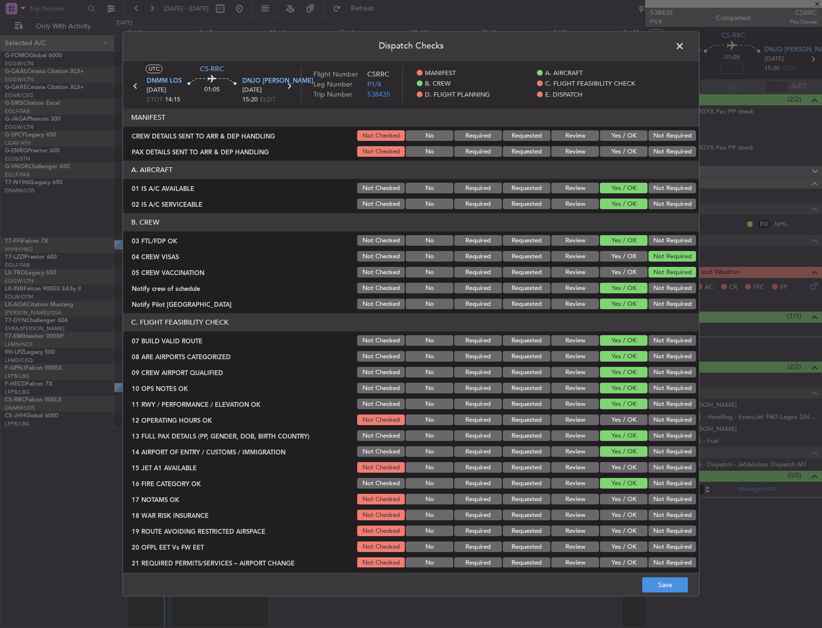
click at [626, 420] on button "Yes / OK" at bounding box center [624, 420] width 48 height 11
click at [620, 462] on div "Yes / OK" at bounding box center [623, 467] width 49 height 13
click at [622, 467] on button "Yes / OK" at bounding box center [624, 468] width 48 height 11
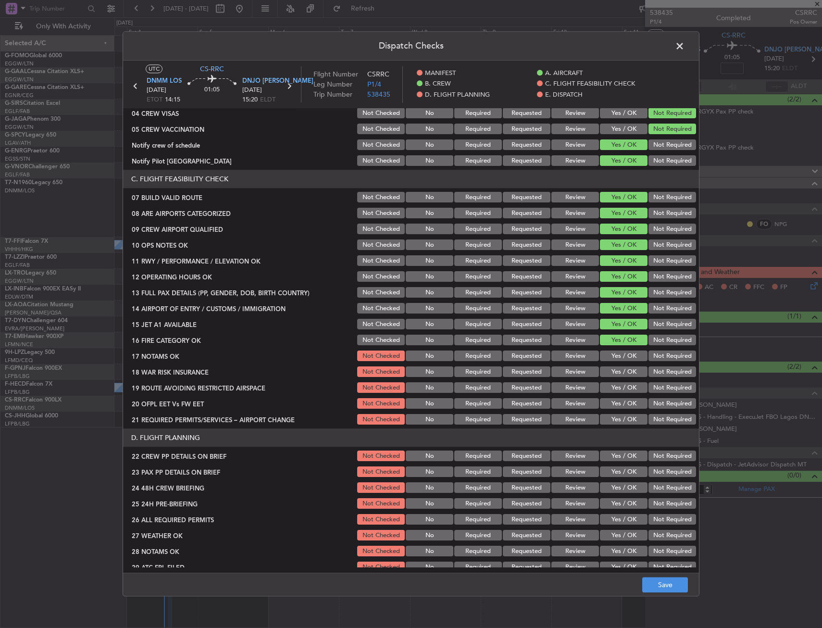
scroll to position [144, 0]
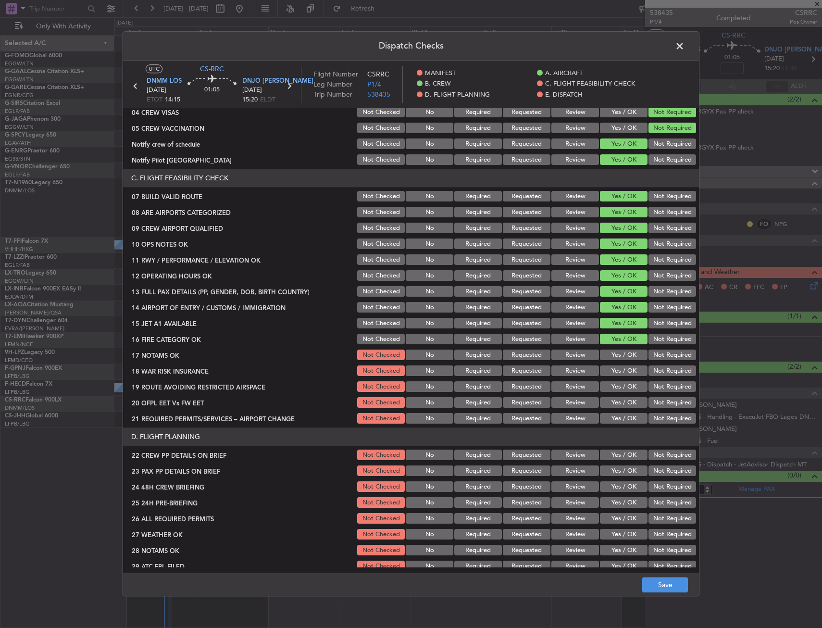
click at [617, 350] on button "Yes / OK" at bounding box center [624, 355] width 48 height 11
click at [651, 368] on button "Not Required" at bounding box center [673, 371] width 48 height 11
click at [613, 389] on button "Yes / OK" at bounding box center [624, 387] width 48 height 11
drag, startPoint x: 616, startPoint y: 407, endPoint x: 616, endPoint y: 417, distance: 10.1
click at [616, 411] on section "C. FLIGHT FEASIBILITY CHECK 07 BUILD VALID ROUTE Not Checked No Required Reques…" at bounding box center [411, 297] width 576 height 256
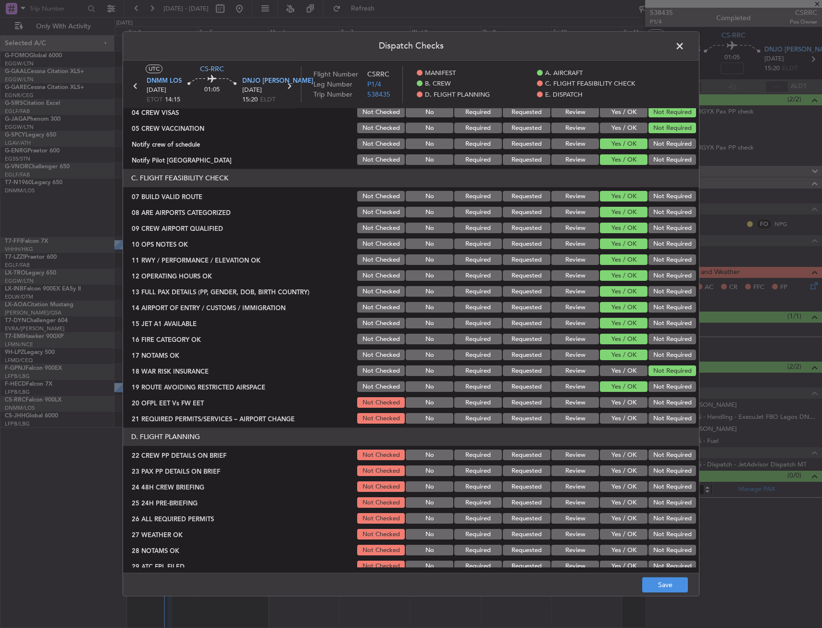
click at [616, 417] on button "Yes / OK" at bounding box center [624, 418] width 48 height 11
drag, startPoint x: 620, startPoint y: 467, endPoint x: 617, endPoint y: 452, distance: 15.2
click at [620, 465] on div "Yes / OK" at bounding box center [623, 470] width 49 height 13
click at [617, 442] on header "D. FLIGHT PLANNING" at bounding box center [411, 437] width 576 height 18
click at [616, 409] on div "Yes / OK" at bounding box center [623, 402] width 49 height 13
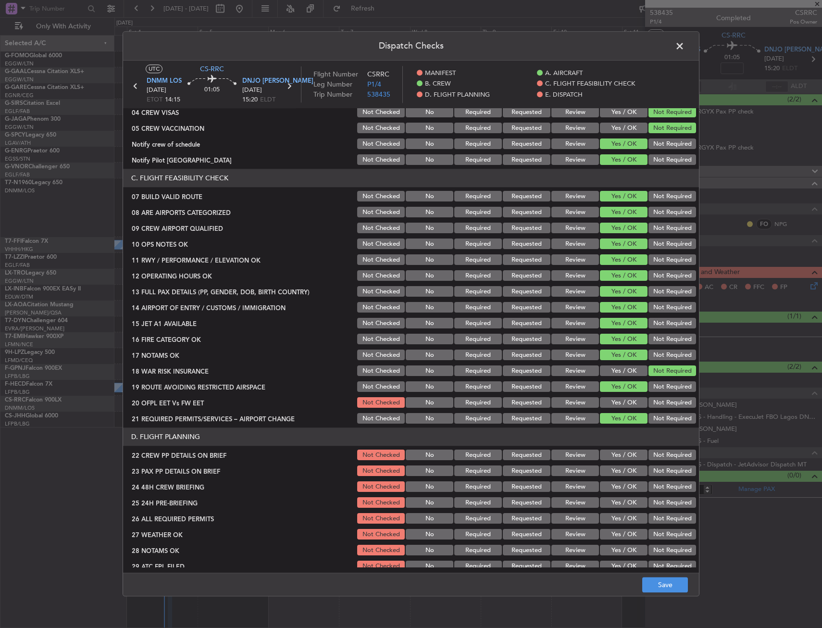
drag, startPoint x: 620, startPoint y: 400, endPoint x: 620, endPoint y: 408, distance: 7.7
click at [621, 398] on button "Yes / OK" at bounding box center [624, 403] width 48 height 11
click at [613, 455] on button "Yes / OK" at bounding box center [624, 455] width 48 height 11
click at [615, 471] on button "Yes / OK" at bounding box center [624, 471] width 48 height 11
click at [615, 479] on section "D. FLIGHT PLANNING 22 CREW PP DETAILS ON BRIEF Not Checked No Required Requeste…" at bounding box center [411, 524] width 576 height 193
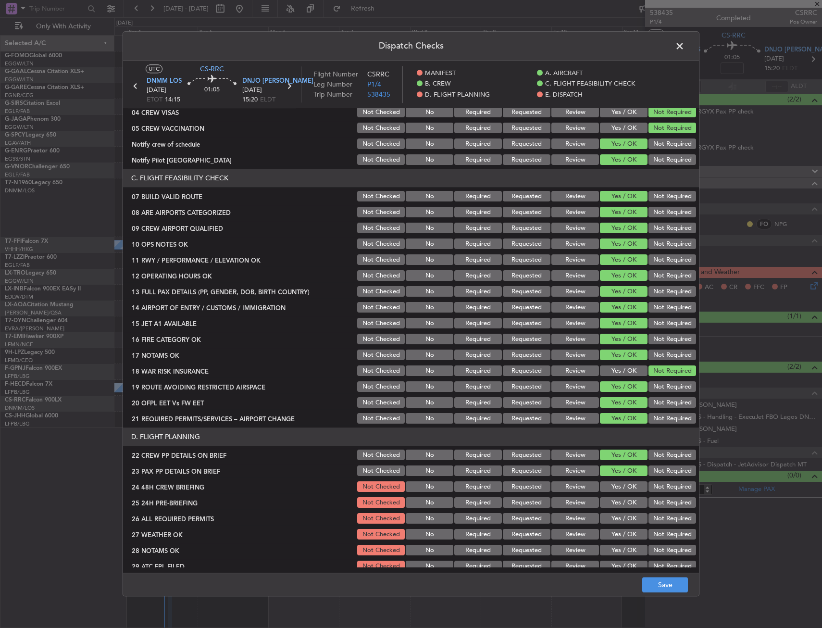
click at [680, 486] on button "Not Required" at bounding box center [673, 487] width 48 height 11
drag, startPoint x: 663, startPoint y: 500, endPoint x: 639, endPoint y: 494, distance: 24.5
click at [663, 500] on button "Not Required" at bounding box center [673, 503] width 48 height 11
drag, startPoint x: 625, startPoint y: 488, endPoint x: 625, endPoint y: 501, distance: 13.5
click at [625, 488] on button "Yes / OK" at bounding box center [624, 487] width 48 height 11
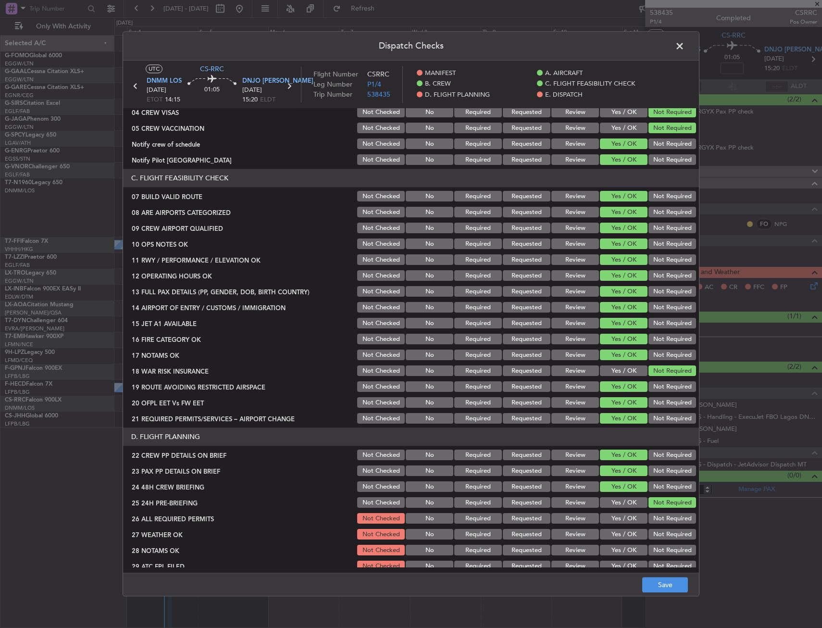
click at [622, 523] on button "Yes / OK" at bounding box center [624, 518] width 48 height 11
drag, startPoint x: 620, startPoint y: 534, endPoint x: 619, endPoint y: 539, distance: 5.5
click at [619, 539] on button "Yes / OK" at bounding box center [624, 534] width 48 height 11
click at [619, 542] on section "D. FLIGHT PLANNING 22 CREW PP DETAILS ON BRIEF Not Checked No Required Requeste…" at bounding box center [411, 524] width 576 height 193
drag, startPoint x: 619, startPoint y: 548, endPoint x: 622, endPoint y: 555, distance: 7.3
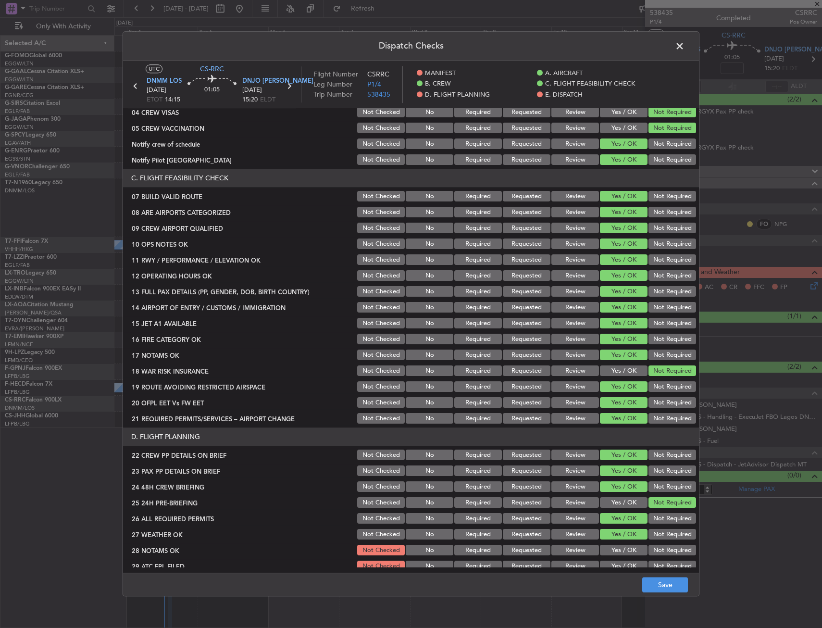
click at [619, 549] on button "Yes / OK" at bounding box center [624, 550] width 48 height 11
click at [622, 557] on div "Yes / OK" at bounding box center [623, 550] width 49 height 13
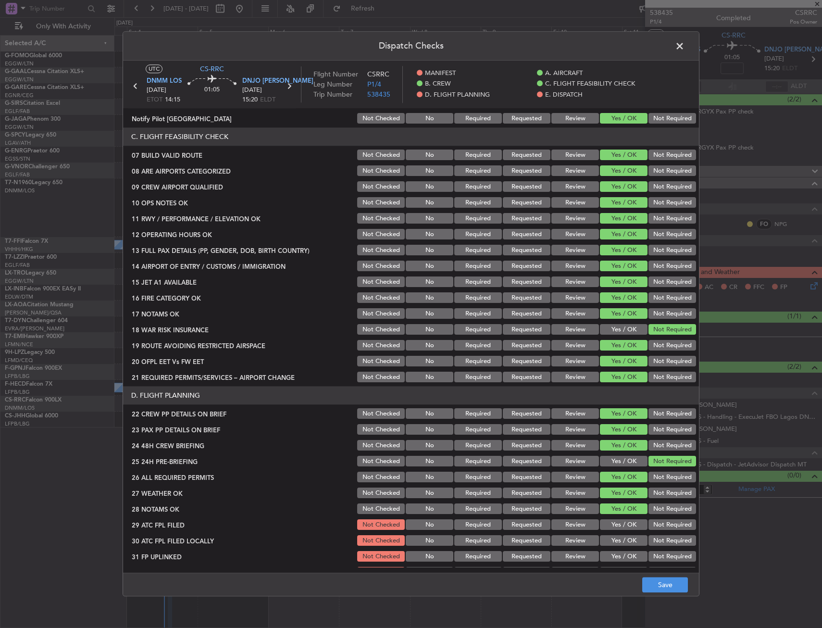
scroll to position [240, 0]
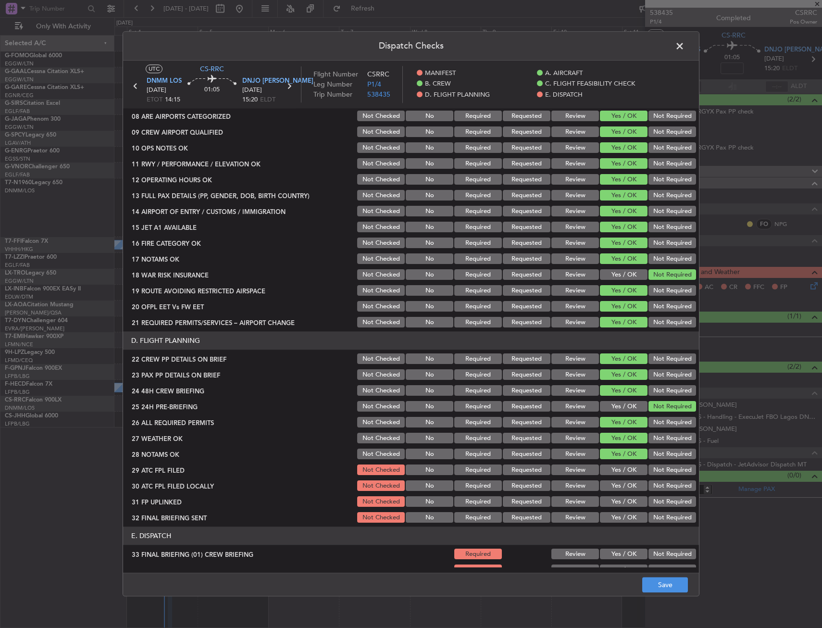
click at [628, 472] on button "Yes / OK" at bounding box center [624, 470] width 48 height 11
drag, startPoint x: 630, startPoint y: 486, endPoint x: 627, endPoint y: 496, distance: 10.5
click at [630, 488] on button "Yes / OK" at bounding box center [624, 486] width 48 height 11
drag, startPoint x: 627, startPoint y: 496, endPoint x: 633, endPoint y: 508, distance: 12.9
click at [626, 498] on div "Yes / OK" at bounding box center [623, 501] width 49 height 13
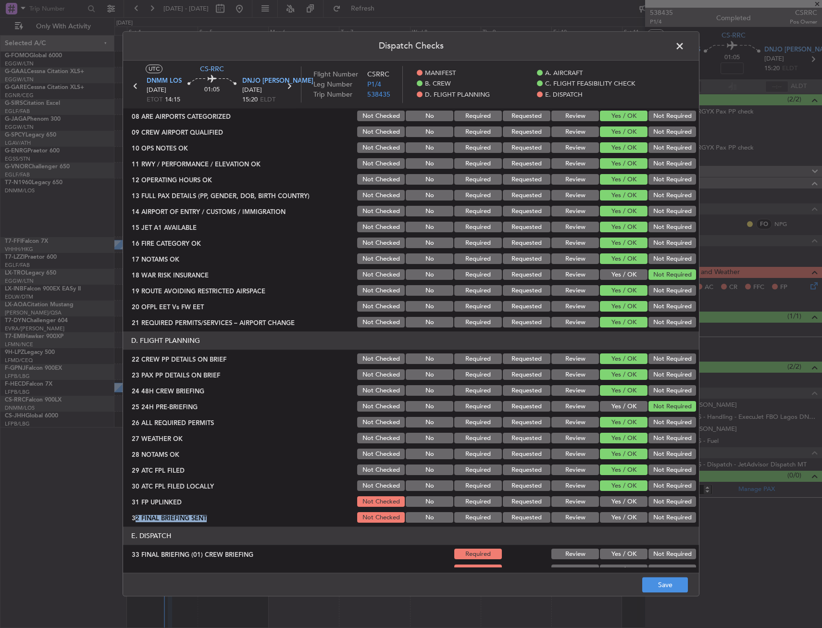
drag, startPoint x: 638, startPoint y: 509, endPoint x: 630, endPoint y: 507, distance: 7.6
click at [633, 507] on section "D. FLIGHT PLANNING 22 CREW PP DETAILS ON BRIEF Not Checked No Required Requeste…" at bounding box center [411, 428] width 576 height 193
click at [635, 509] on section "D. FLIGHT PLANNING 22 CREW PP DETAILS ON BRIEF Not Checked No Required Requeste…" at bounding box center [411, 428] width 576 height 193
click at [655, 517] on button "Not Required" at bounding box center [673, 518] width 48 height 11
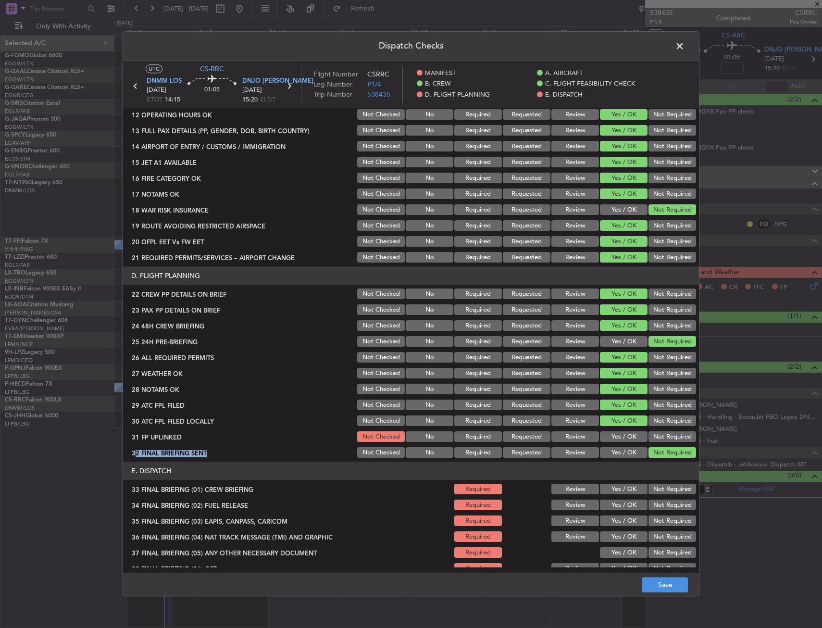
scroll to position [385, 0]
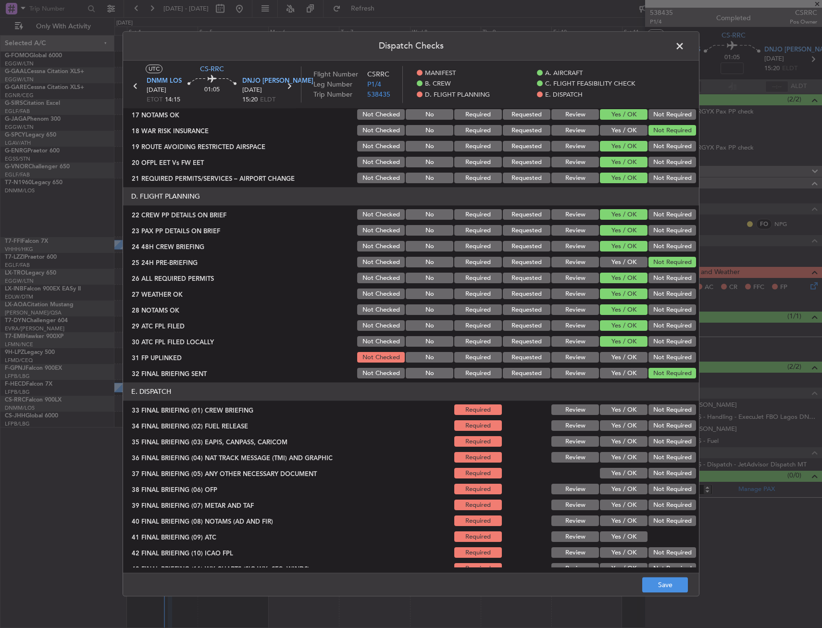
click at [621, 351] on div "Yes / OK" at bounding box center [623, 357] width 49 height 13
click at [620, 357] on button "Yes / OK" at bounding box center [624, 357] width 48 height 11
click at [612, 413] on button "Yes / OK" at bounding box center [624, 410] width 48 height 11
click at [613, 426] on button "Yes / OK" at bounding box center [624, 426] width 48 height 11
click at [656, 457] on button "Not Required" at bounding box center [673, 457] width 48 height 11
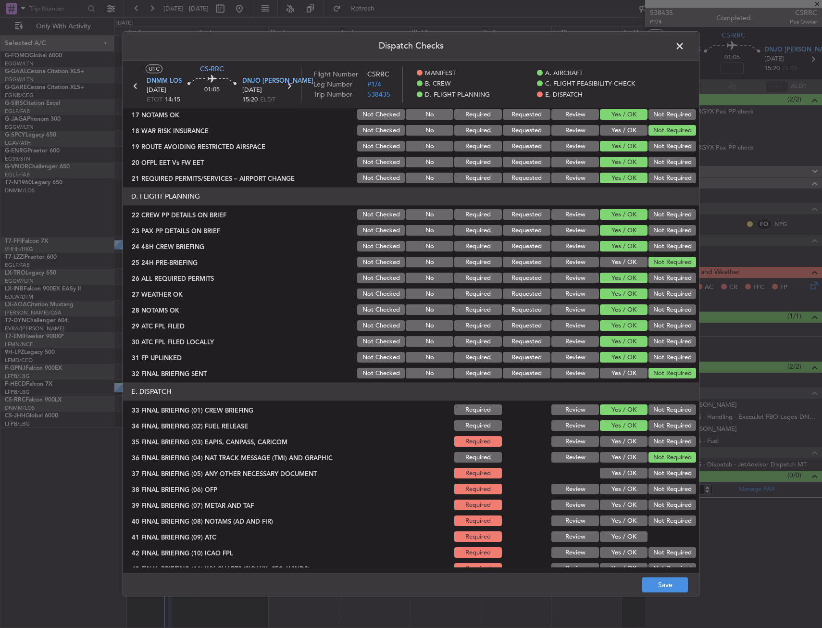
drag, startPoint x: 657, startPoint y: 440, endPoint x: 625, endPoint y: 469, distance: 43.6
click at [657, 440] on button "Not Required" at bounding box center [673, 442] width 48 height 11
drag, startPoint x: 625, startPoint y: 470, endPoint x: 624, endPoint y: 475, distance: 5.9
click at [625, 470] on button "Yes / OK" at bounding box center [624, 473] width 48 height 11
drag, startPoint x: 620, startPoint y: 489, endPoint x: 615, endPoint y: 501, distance: 13.4
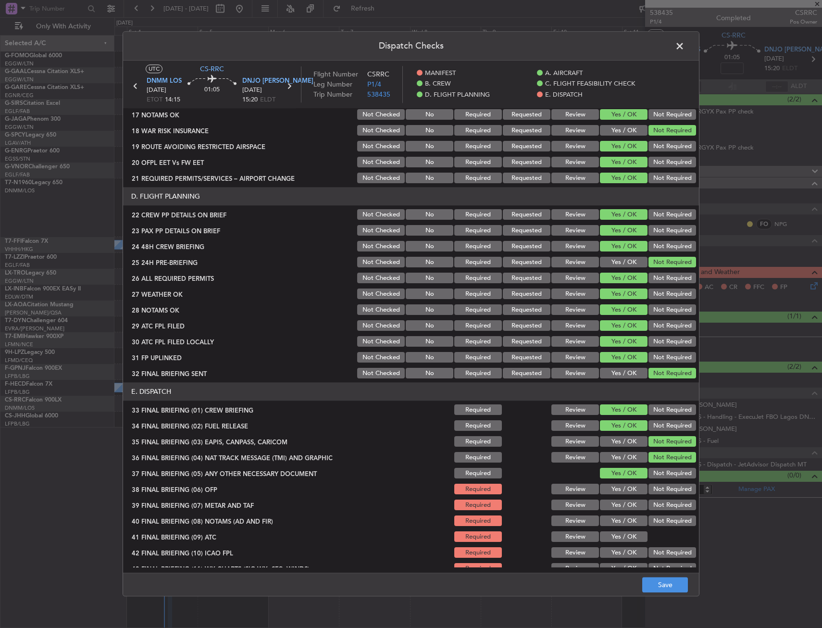
click at [617, 494] on button "Yes / OK" at bounding box center [624, 489] width 48 height 11
click at [615, 501] on button "Yes / OK" at bounding box center [624, 505] width 48 height 11
click at [614, 507] on button "Yes / OK" at bounding box center [624, 505] width 48 height 11
click at [608, 522] on section "E. DISPATCH 33 FINAL BRIEFING (01) CREW BRIEFING Required Review Yes / OK Not R…" at bounding box center [411, 487] width 576 height 209
drag, startPoint x: 608, startPoint y: 529, endPoint x: 608, endPoint y: 524, distance: 5.8
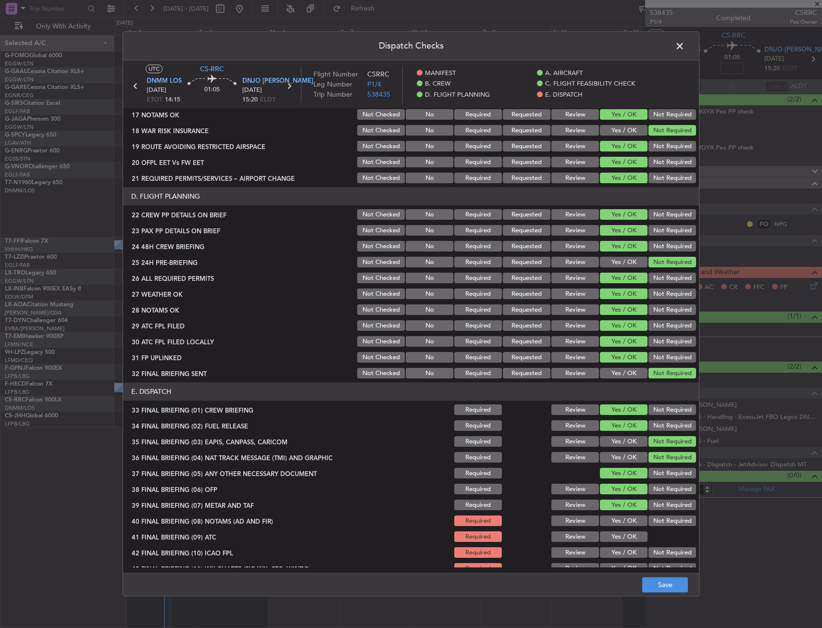
click at [608, 530] on section "E. DISPATCH 33 FINAL BRIEFING (01) CREW BRIEFING Required Review Yes / OK Not R…" at bounding box center [411, 487] width 576 height 209
click at [612, 518] on button "Yes / OK" at bounding box center [624, 521] width 48 height 11
drag, startPoint x: 611, startPoint y: 541, endPoint x: 610, endPoint y: 546, distance: 4.9
click at [610, 545] on section "E. DISPATCH 33 FINAL BRIEFING (01) CREW BRIEFING Required Review Yes / OK Not R…" at bounding box center [411, 487] width 576 height 209
drag, startPoint x: 610, startPoint y: 553, endPoint x: 612, endPoint y: 559, distance: 5.5
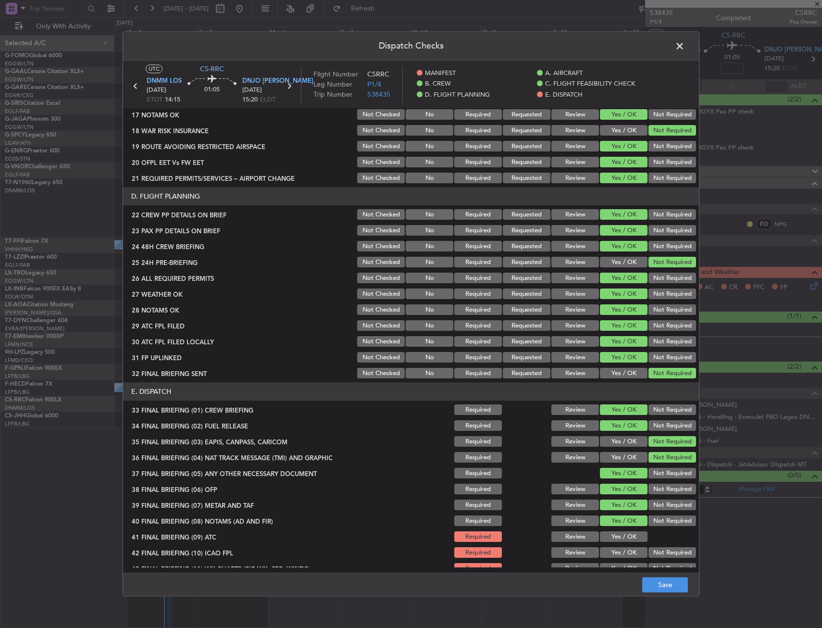
click at [610, 555] on button "Yes / OK" at bounding box center [624, 553] width 48 height 11
drag
click at [612, 562] on section "E. DISPATCH 33 FINAL BRIEFING (01) CREW BRIEFING Required Review Yes / OK Not R…" at bounding box center [411, 487] width 576 height 209
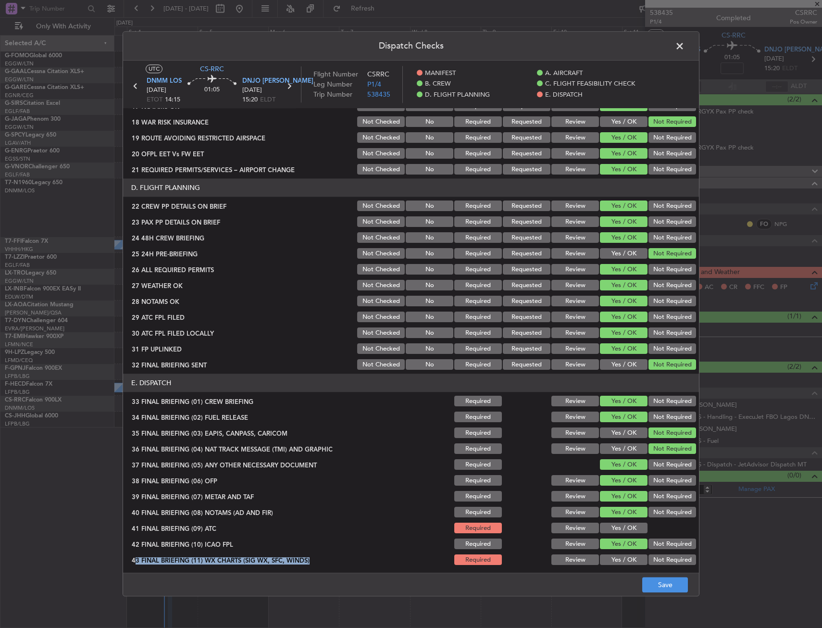
click at [618, 515] on button "Yes / OK" at bounding box center [624, 512] width 48 height 11
click at [620, 528] on button "Yes / OK" at bounding box center [624, 528] width 48 height 11
click at [619, 557] on button "Yes / OK" at bounding box center [624, 560] width 48 height 11
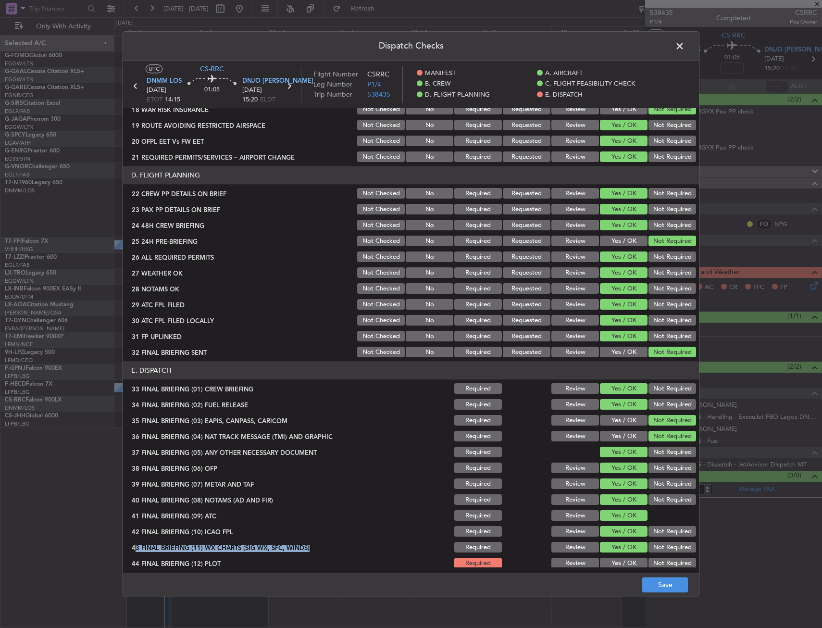
scroll to position [411, 0]
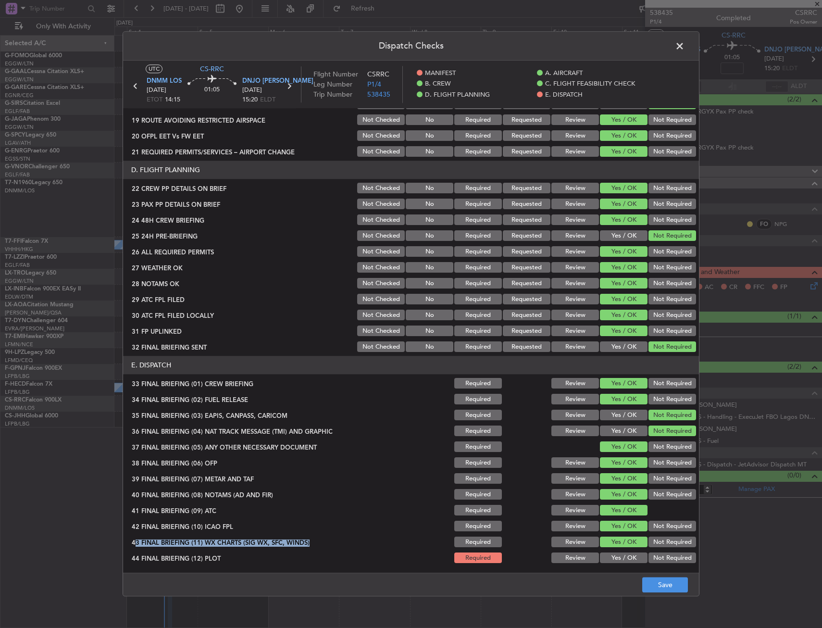
click at [619, 559] on button "Yes / OK" at bounding box center [624, 558] width 48 height 11
click at [622, 576] on footer "Save" at bounding box center [411, 584] width 576 height 23
click at [659, 580] on button "Save" at bounding box center [665, 584] width 46 height 15
click at [659, 581] on footer "Save" at bounding box center [411, 584] width 576 height 23
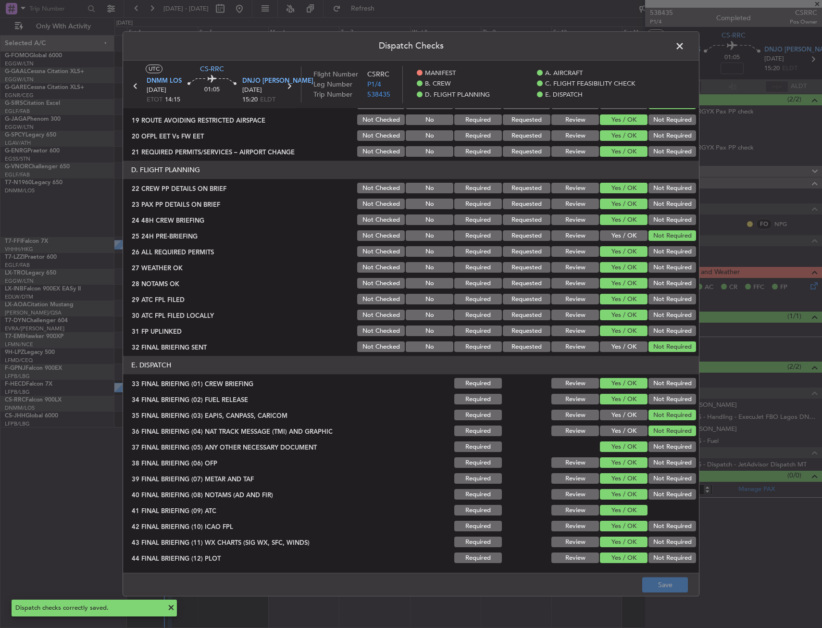
click at [685, 46] on span at bounding box center [685, 48] width 0 height 19
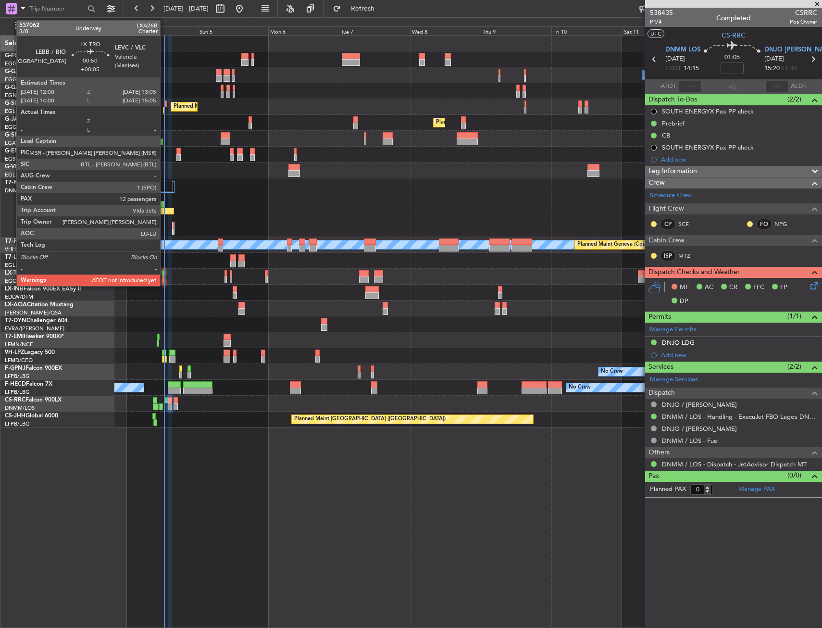
click at [164, 275] on div at bounding box center [163, 273] width 3 height 7
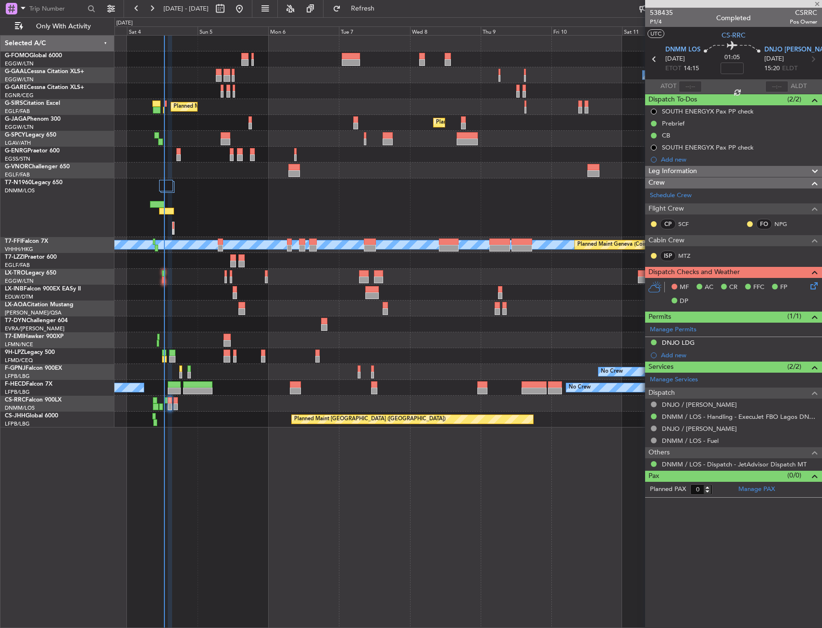
type input "+00:05"
type input "12"
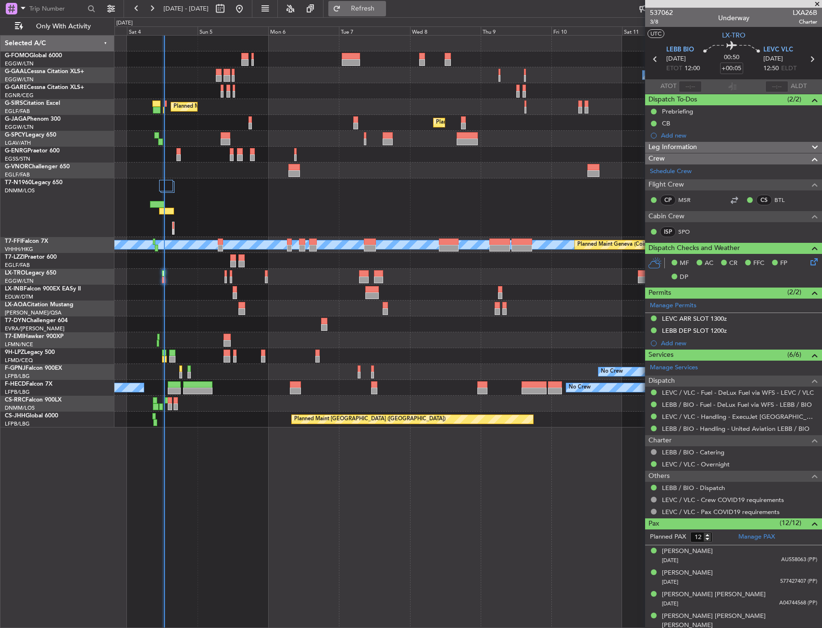
drag, startPoint x: 399, startPoint y: 11, endPoint x: 393, endPoint y: 16, distance: 7.8
click at [383, 11] on span "Refresh" at bounding box center [363, 8] width 40 height 7
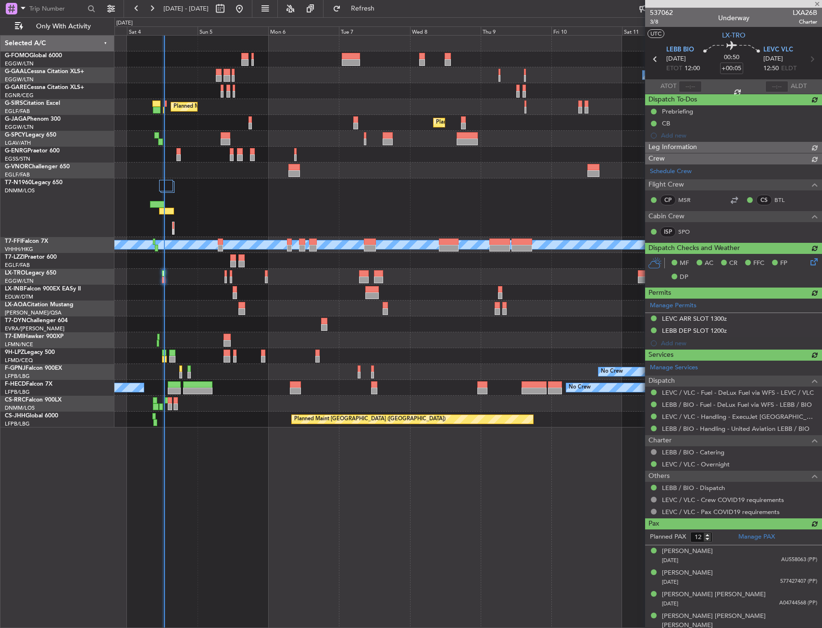
type input "12:40"
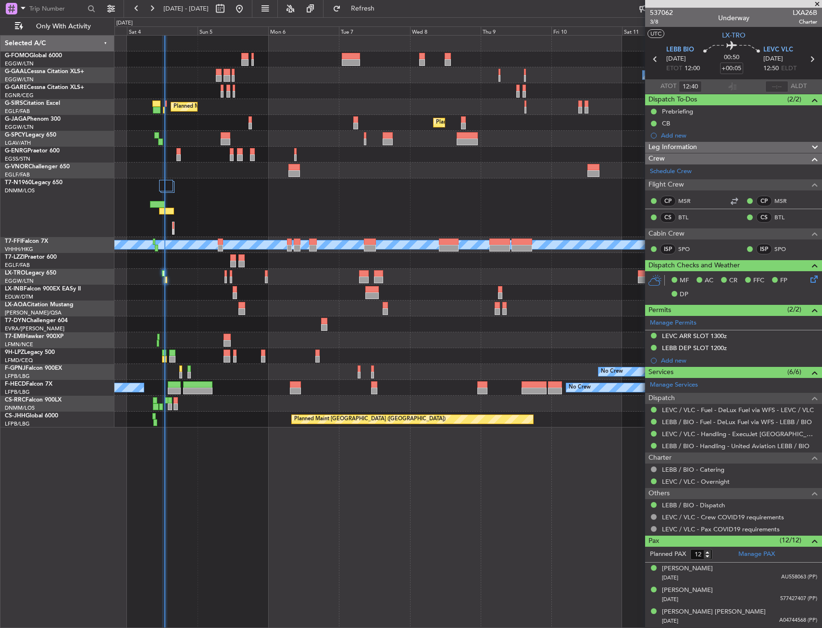
click at [165, 109] on div "Planned Maint [GEOGRAPHIC_DATA] ([GEOGRAPHIC_DATA])" at bounding box center [467, 107] width 707 height 16
click at [165, 110] on div "Planned Maint [GEOGRAPHIC_DATA] ([GEOGRAPHIC_DATA])" at bounding box center [467, 107] width 707 height 16
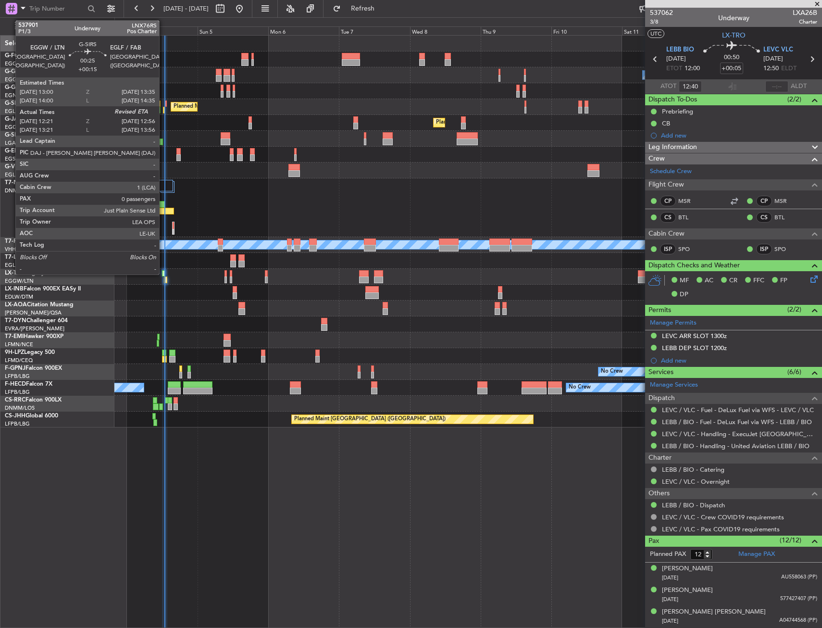
click at [163, 108] on div at bounding box center [164, 110] width 2 height 7
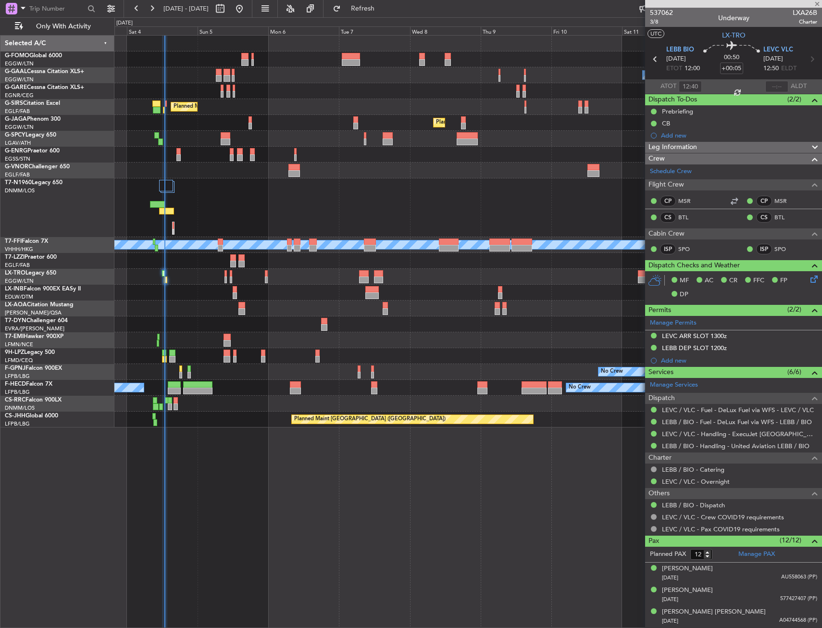
type input "+00:15"
type input "12:21"
type input "0"
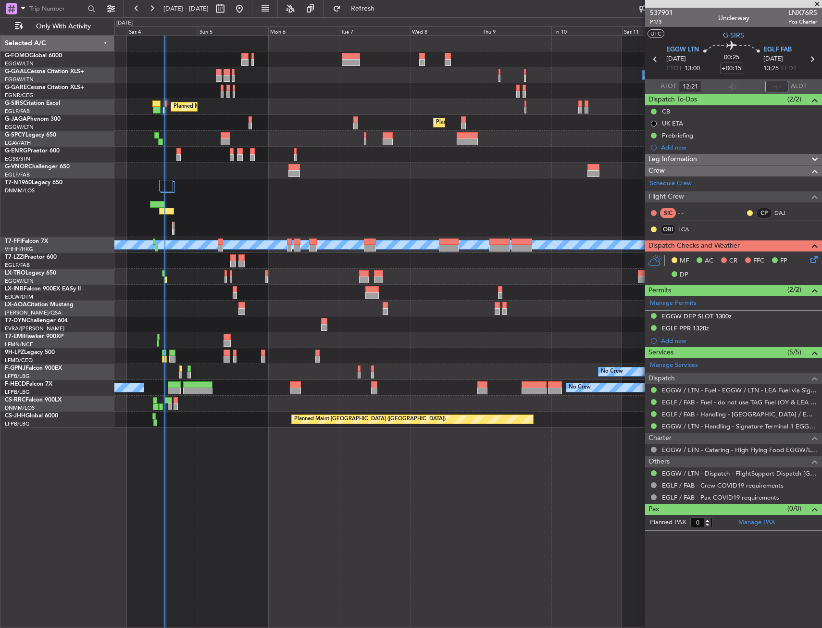
click at [781, 85] on input "text" at bounding box center [776, 87] width 23 height 12
click at [738, 79] on section "ATOT 12:21 1345 ALDT" at bounding box center [733, 86] width 177 height 14
type input "13:45"
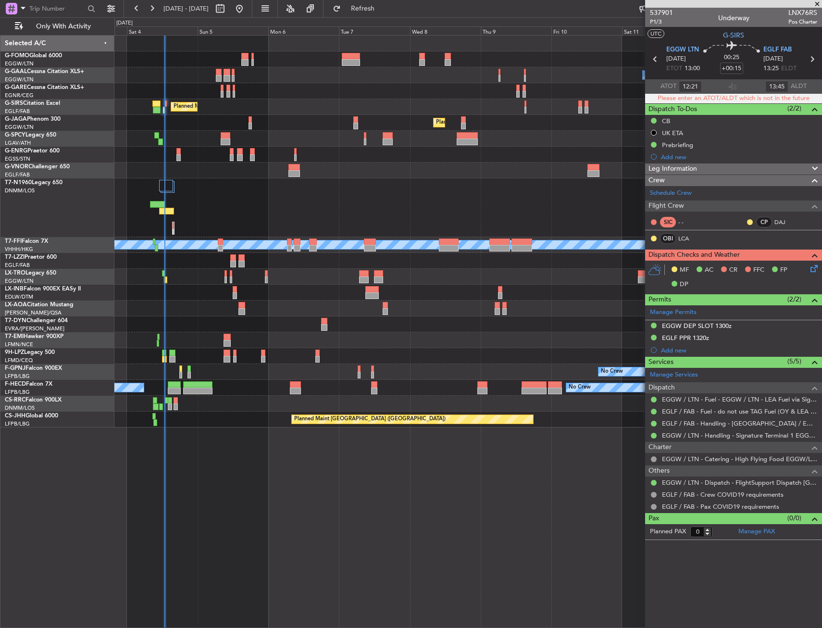
drag, startPoint x: 820, startPoint y: 5, endPoint x: 507, endPoint y: 8, distance: 313.0
click at [820, 5] on span at bounding box center [818, 4] width 10 height 9
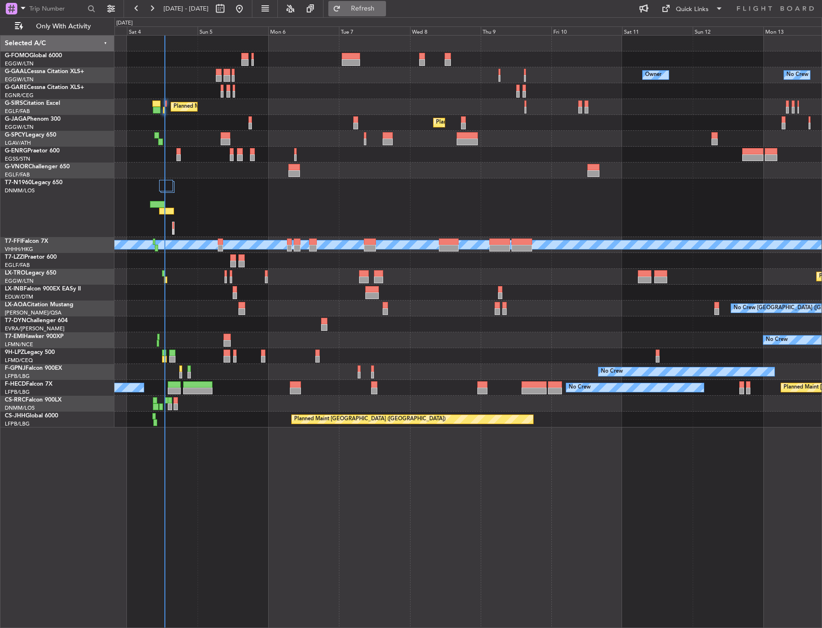
click at [369, 4] on button "Refresh" at bounding box center [357, 8] width 58 height 15
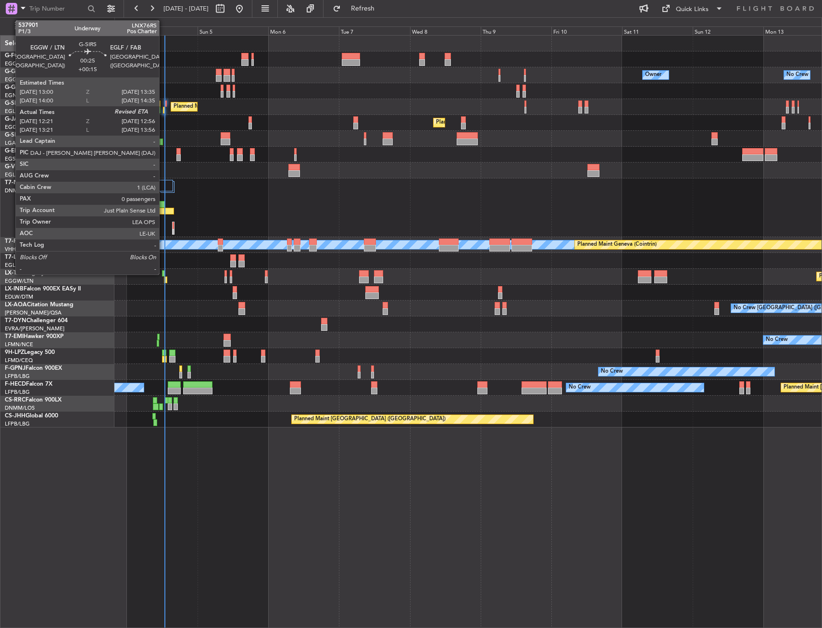
click at [163, 111] on div at bounding box center [164, 110] width 2 height 7
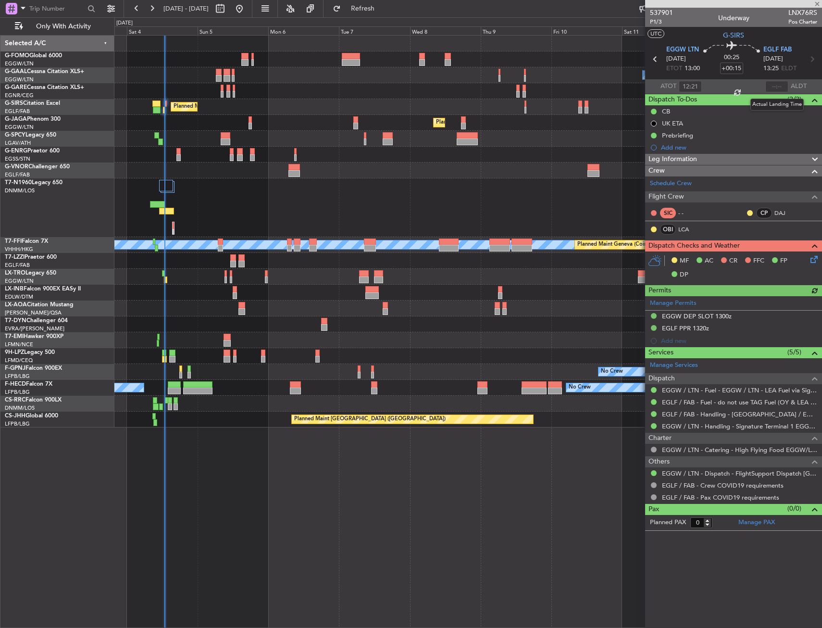
click at [780, 85] on div at bounding box center [776, 87] width 23 height 12
click at [780, 85] on input "text" at bounding box center [776, 87] width 23 height 12
click at [749, 88] on section "ATOT 12:21 1245 ALDT" at bounding box center [733, 86] width 177 height 14
type input "12:45"
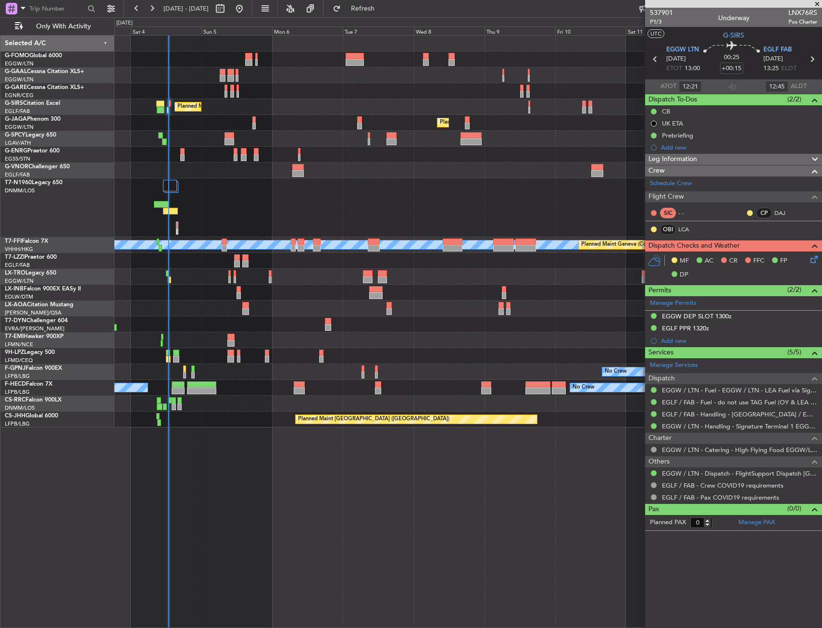
click at [213, 199] on div at bounding box center [467, 207] width 707 height 59
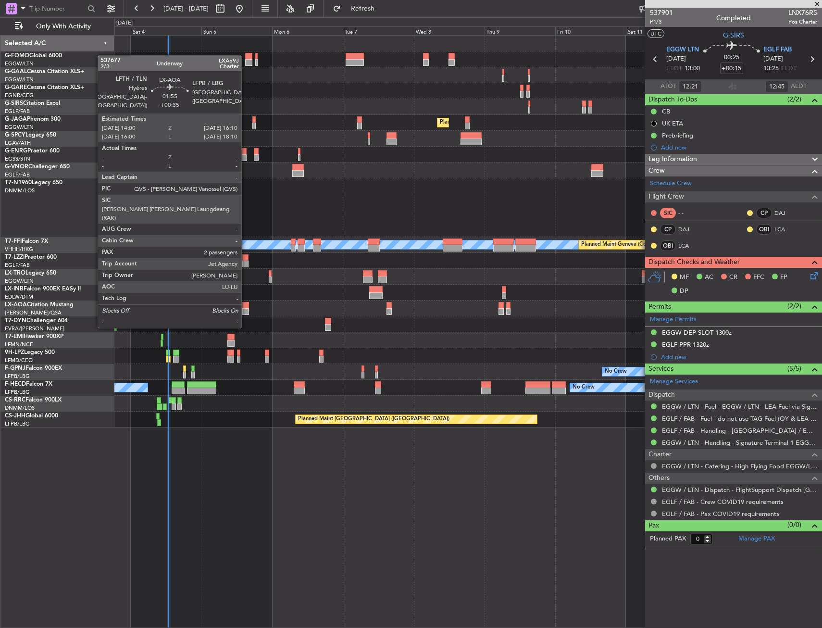
click at [246, 309] on div at bounding box center [245, 311] width 7 height 7
type input "+00:35"
type input "2"
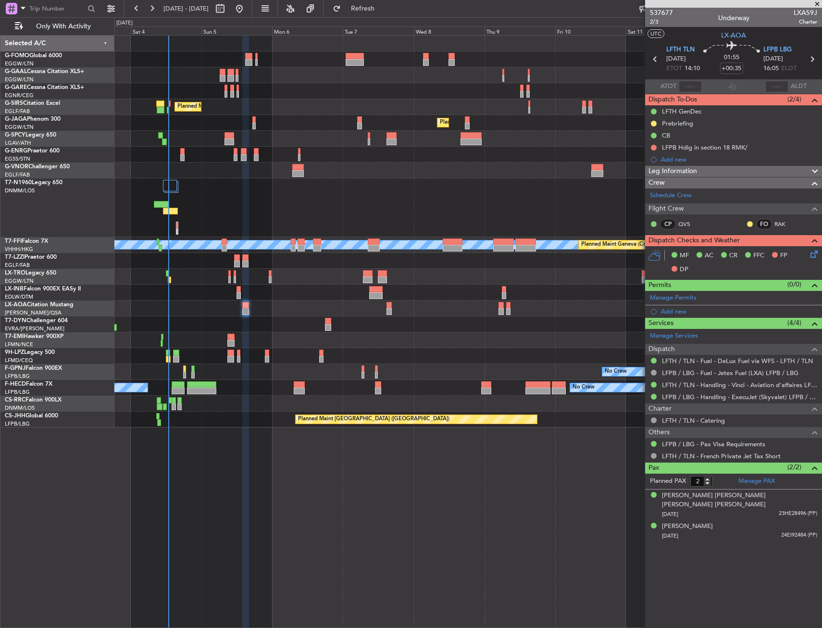
click at [694, 379] on div "LFTH / TLN - Handling - Vinci - Aviation d'affaires LFTH / TLN*****MY HANDLING*…" at bounding box center [733, 385] width 177 height 12
click at [695, 382] on link "LFTH / TLN - Handling - Vinci - Aviation d'affaires LFTH / TLN*****MY HANDLING*…" at bounding box center [739, 385] width 155 height 8
click at [169, 61] on div at bounding box center [467, 59] width 707 height 16
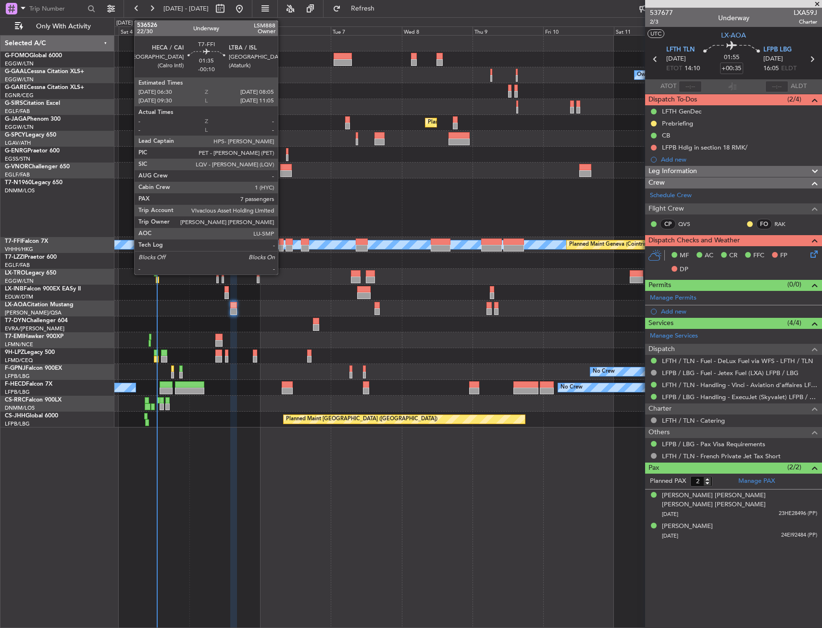
click at [282, 241] on div at bounding box center [281, 241] width 5 height 7
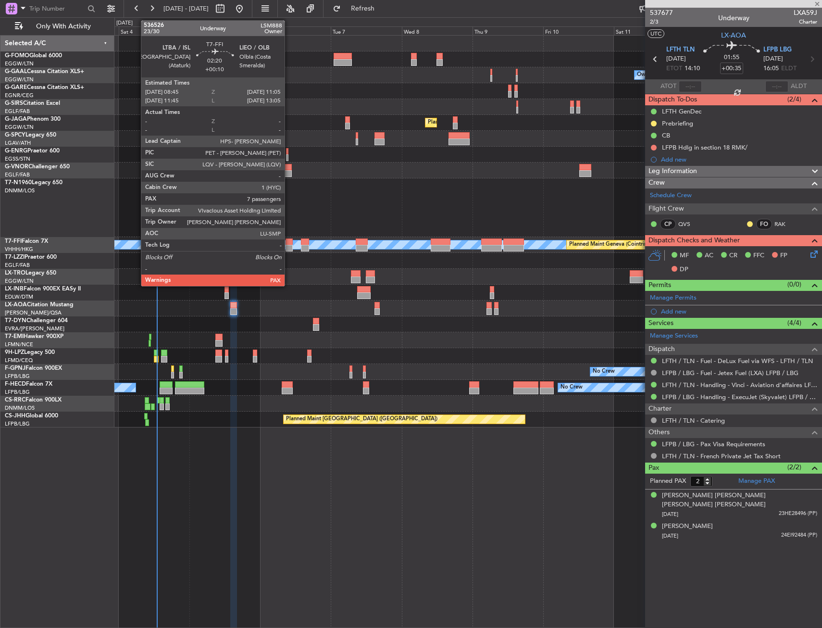
type input "-00:10"
type input "7"
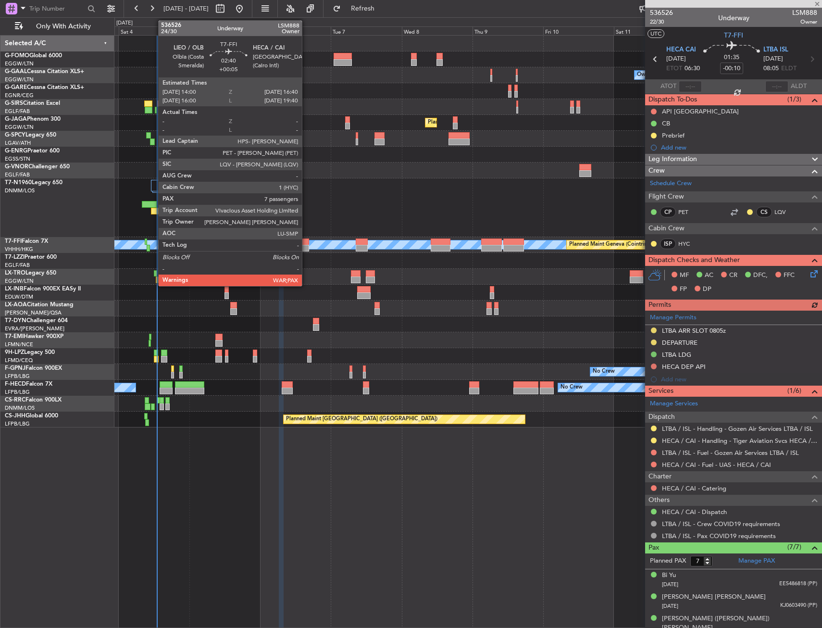
click at [306, 241] on div at bounding box center [305, 241] width 8 height 7
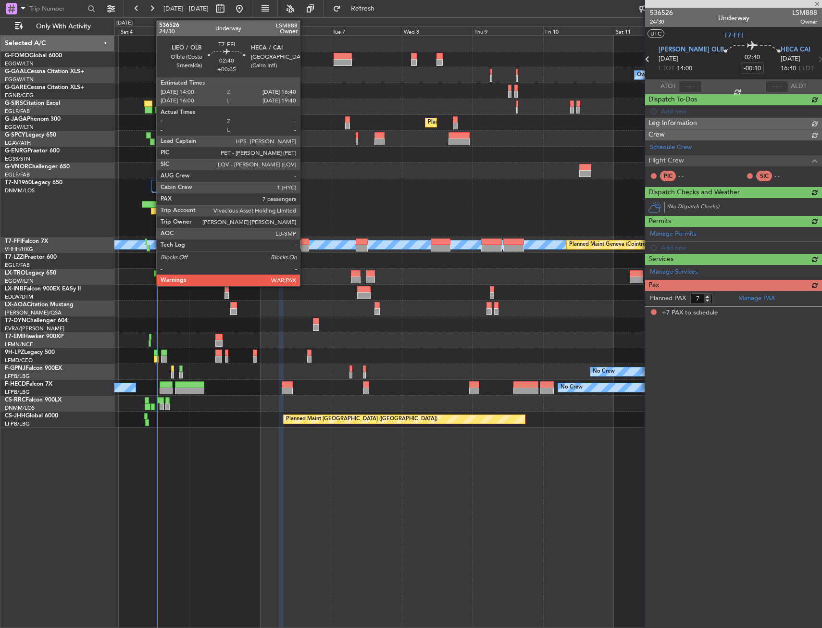
type input "+00:05"
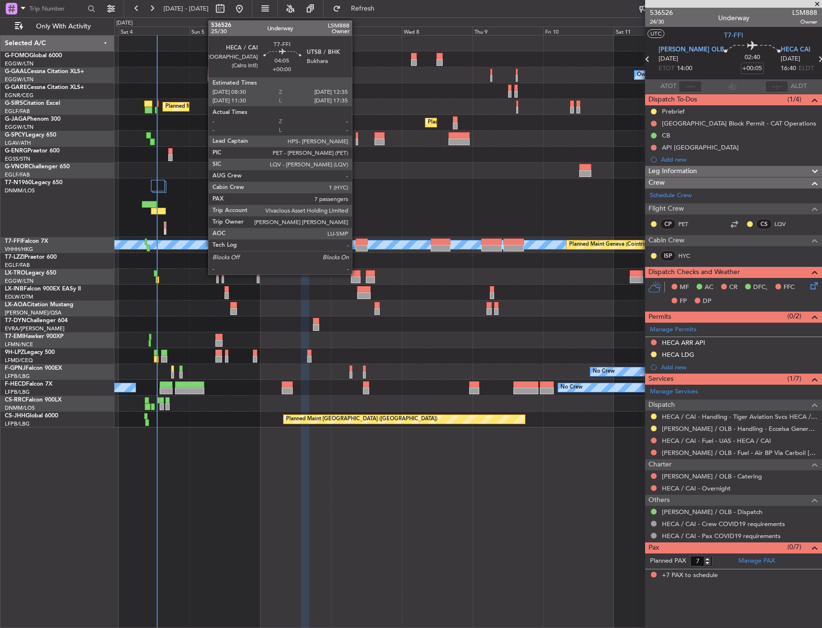
click at [356, 242] on div at bounding box center [362, 241] width 13 height 7
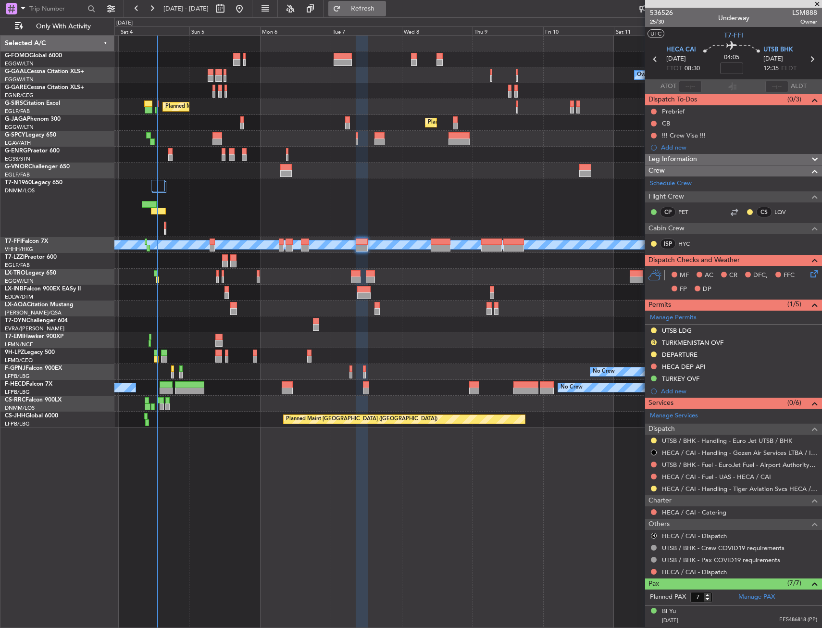
click at [366, 9] on button "Refresh" at bounding box center [357, 8] width 58 height 15
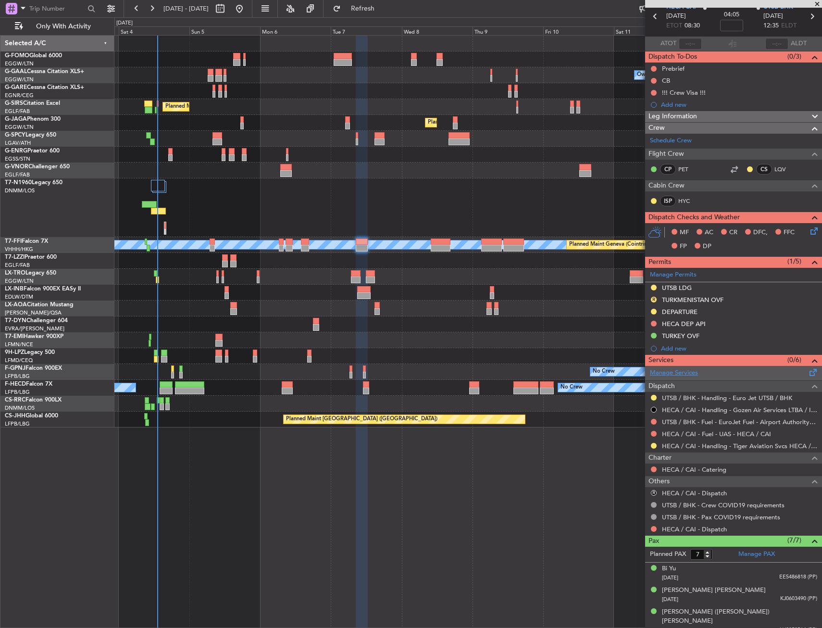
scroll to position [128, 0]
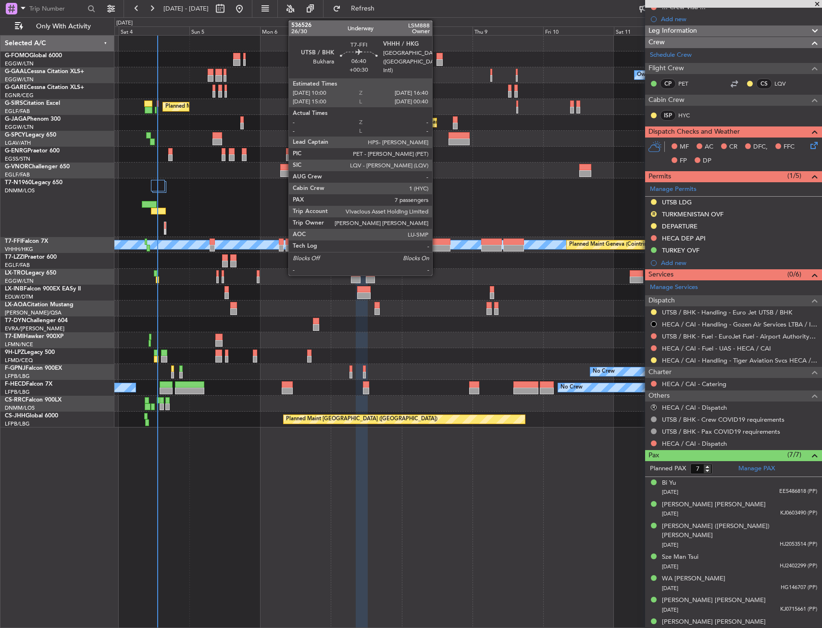
click at [437, 246] on div at bounding box center [441, 248] width 20 height 7
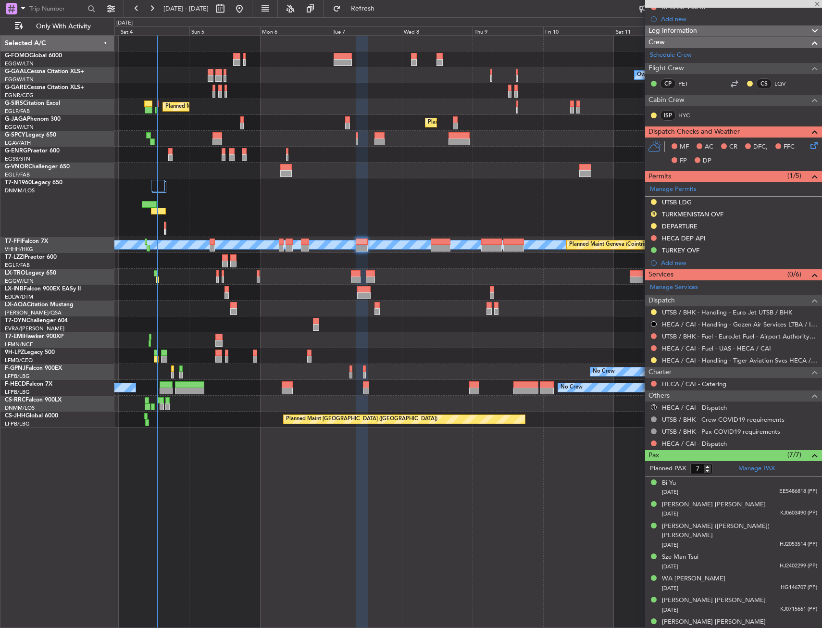
type input "+00:30"
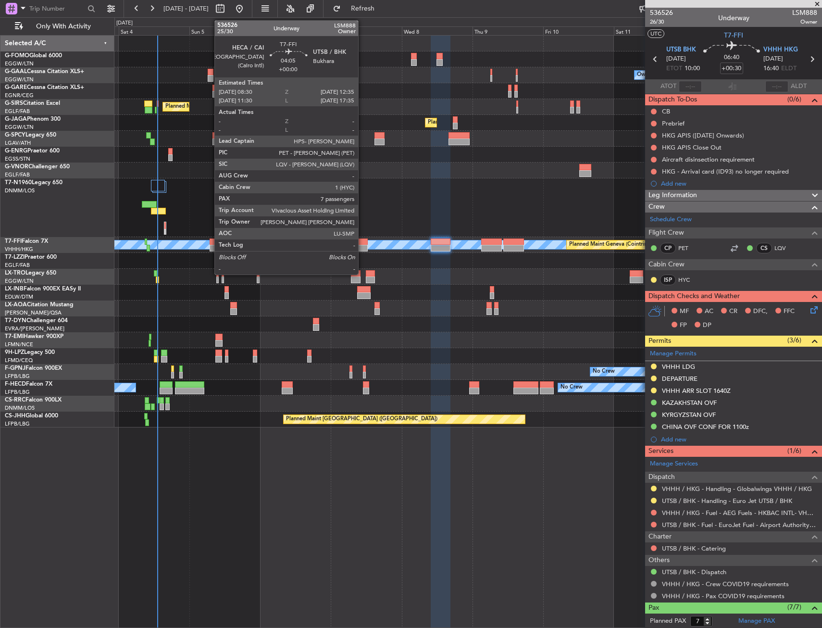
click at [363, 246] on div at bounding box center [362, 248] width 13 height 7
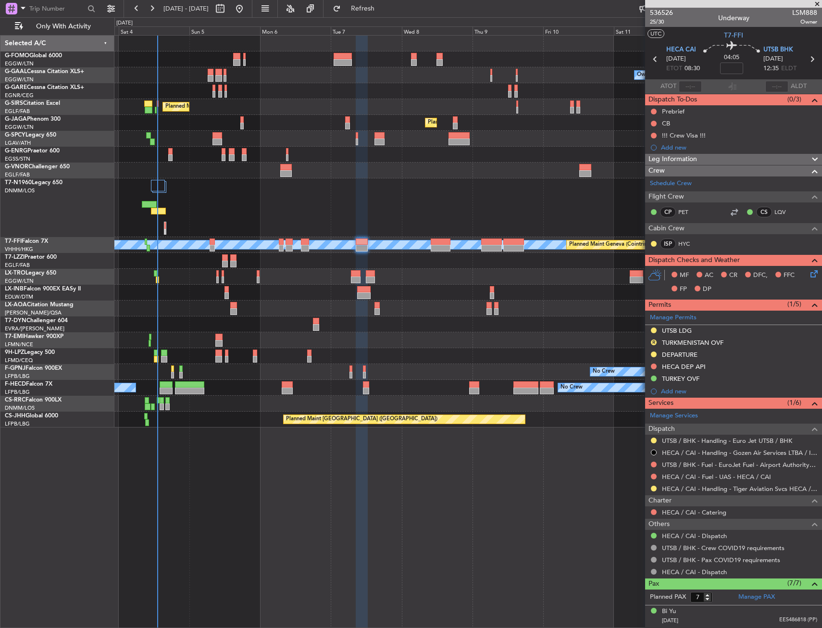
click at [401, 478] on div "Owner No Crew AOG Maint Dusseldorf Owner Owner No Crew Planned Maint London (Fa…" at bounding box center [468, 331] width 708 height 593
click at [313, 300] on div "Planned Maint [GEOGRAPHIC_DATA]" at bounding box center [467, 293] width 707 height 16
click at [293, 294] on div "Planned Maint [GEOGRAPHIC_DATA]" at bounding box center [467, 293] width 707 height 16
click at [292, 294] on div "Planned Maint [GEOGRAPHIC_DATA]" at bounding box center [467, 293] width 707 height 16
click at [283, 295] on div "Planned Maint [GEOGRAPHIC_DATA]" at bounding box center [467, 293] width 707 height 16
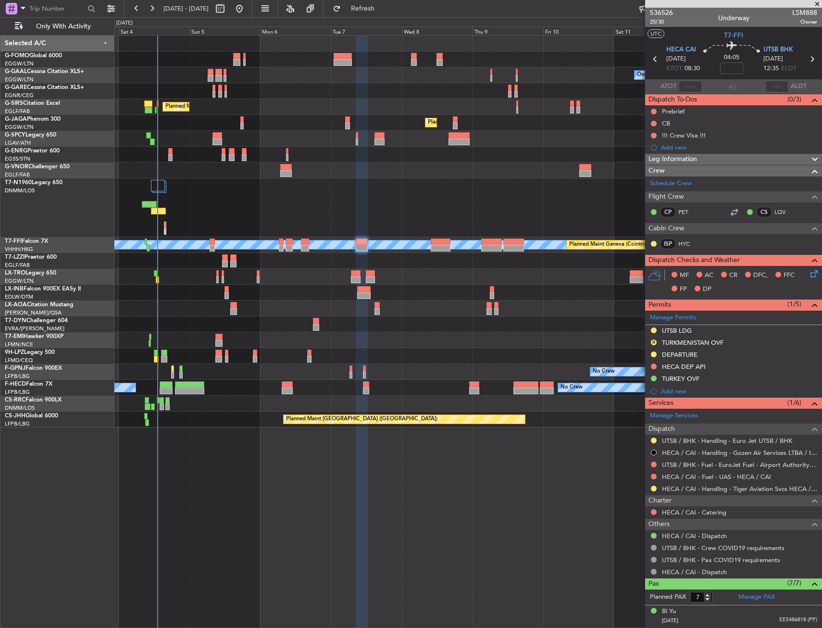
click at [273, 289] on div "Planned Maint [GEOGRAPHIC_DATA]" at bounding box center [467, 293] width 707 height 16
click at [421, 181] on div at bounding box center [467, 207] width 707 height 59
click at [456, 202] on div at bounding box center [467, 207] width 707 height 59
click at [288, 428] on div "Owner No Crew AOG Maint Dusseldorf Owner Owner No Crew Planned Maint London (Fa…" at bounding box center [468, 331] width 708 height 593
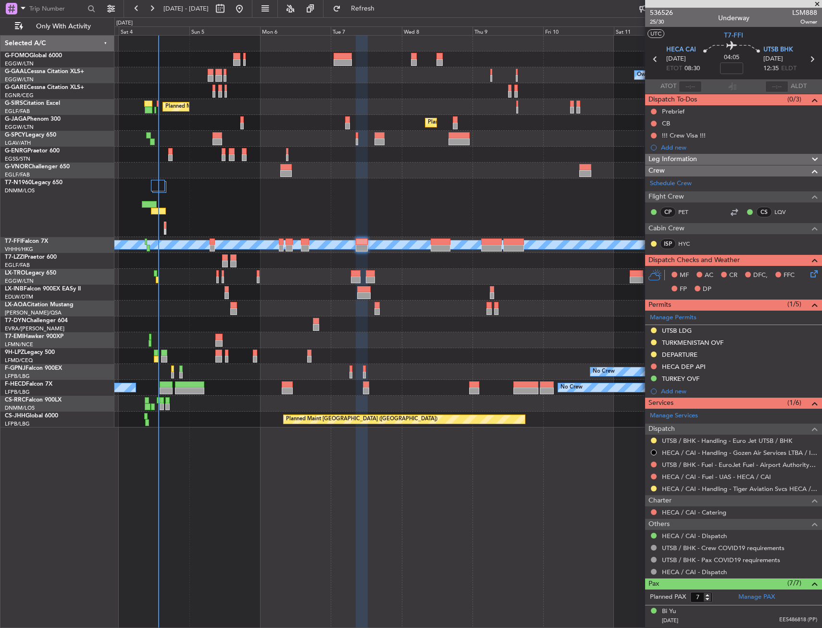
click at [155, 276] on div "Planned Maint Riga (Riga Intl) A/C Unavailable" at bounding box center [467, 277] width 707 height 16
click at [158, 275] on div "Planned Maint Riga (Riga Intl) A/C Unavailable" at bounding box center [467, 277] width 707 height 16
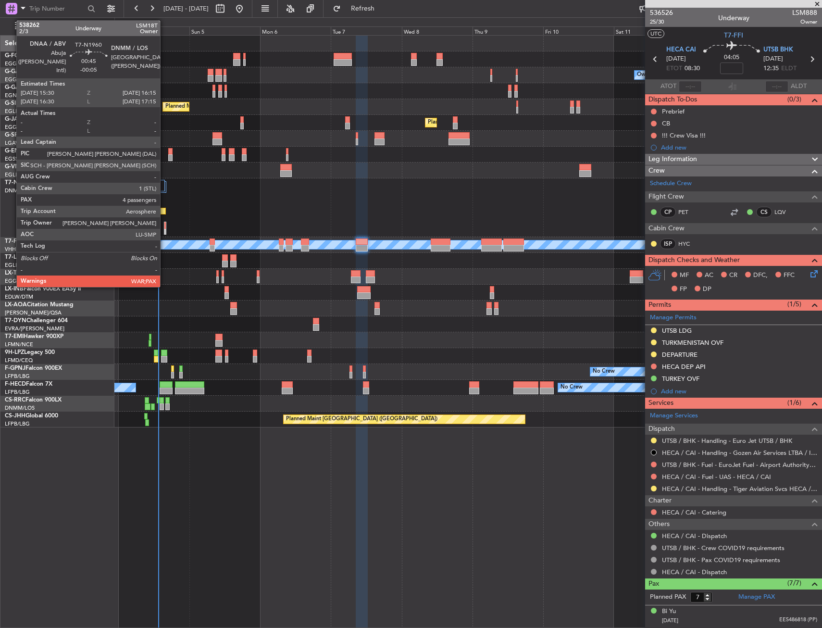
click at [165, 225] on div at bounding box center [164, 225] width 1 height 7
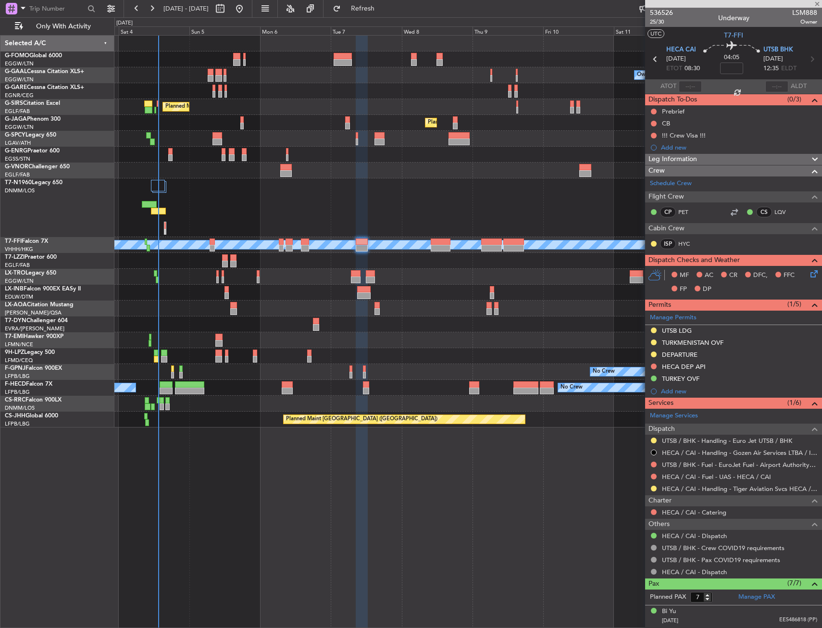
type input "-00:05"
type input "4"
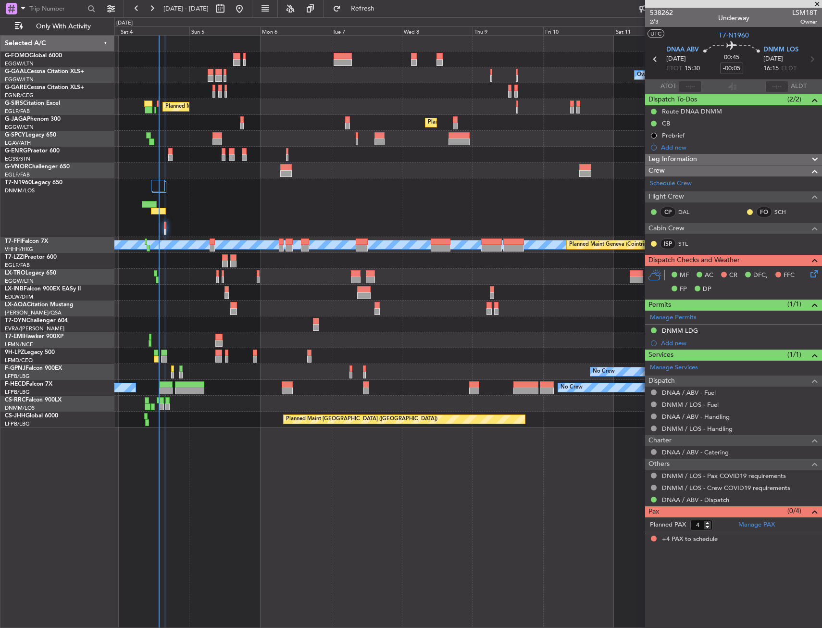
click at [235, 62] on div at bounding box center [236, 62] width 7 height 7
type input "6"
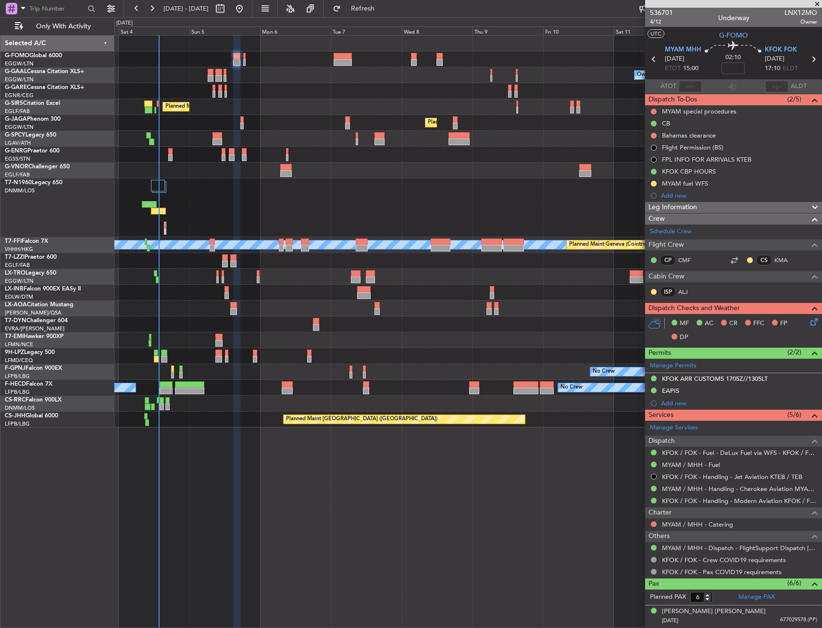
click at [246, 59] on div at bounding box center [467, 59] width 707 height 16
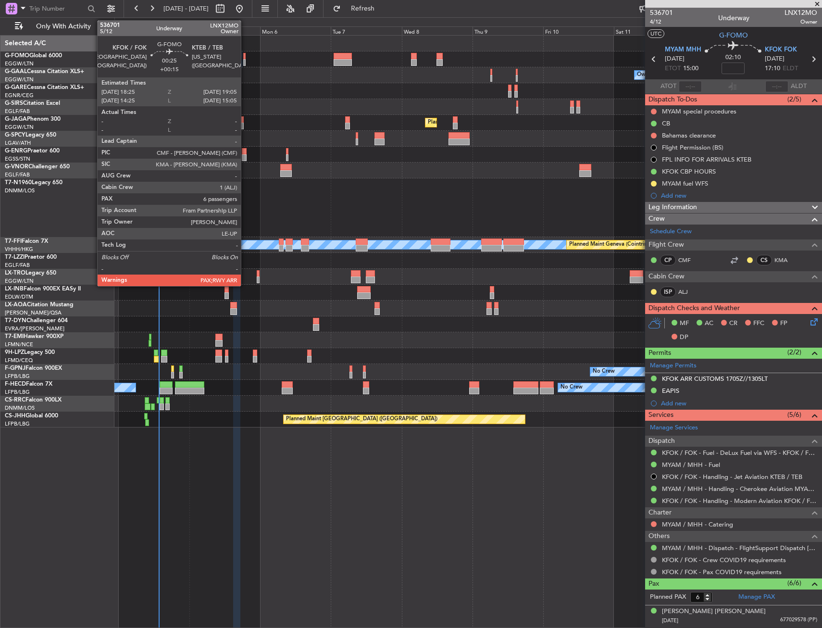
click at [245, 59] on div at bounding box center [244, 56] width 2 height 7
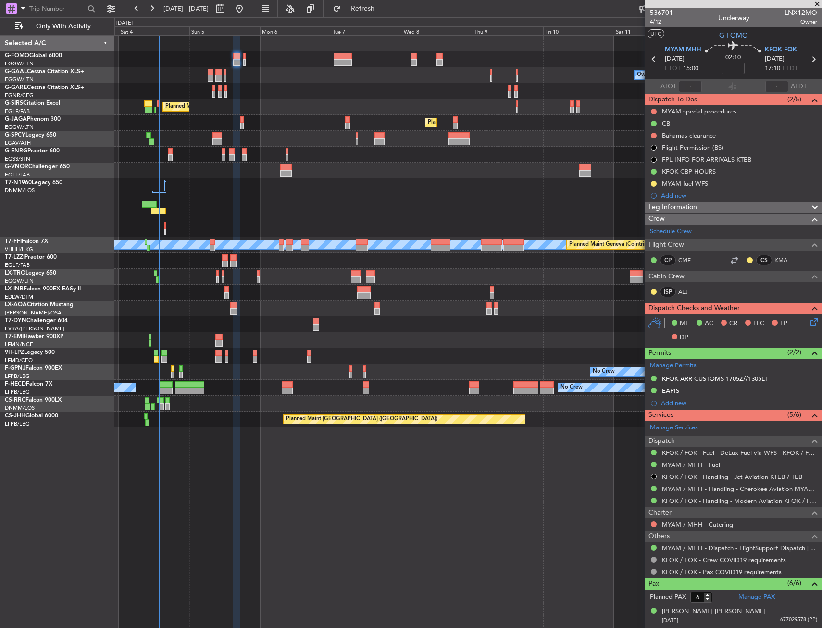
click at [243, 56] on div at bounding box center [467, 59] width 707 height 16
click at [246, 55] on div at bounding box center [467, 59] width 707 height 16
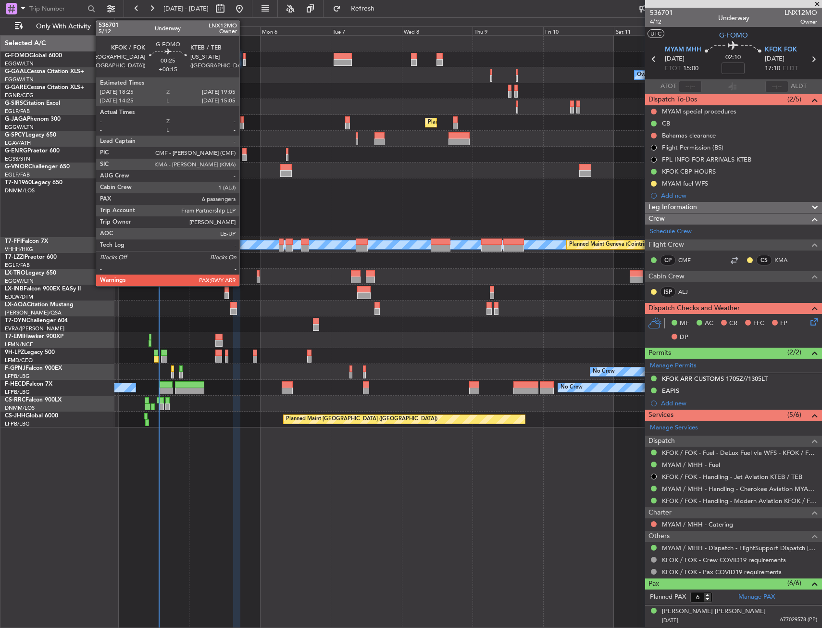
click at [244, 63] on div at bounding box center [244, 62] width 2 height 7
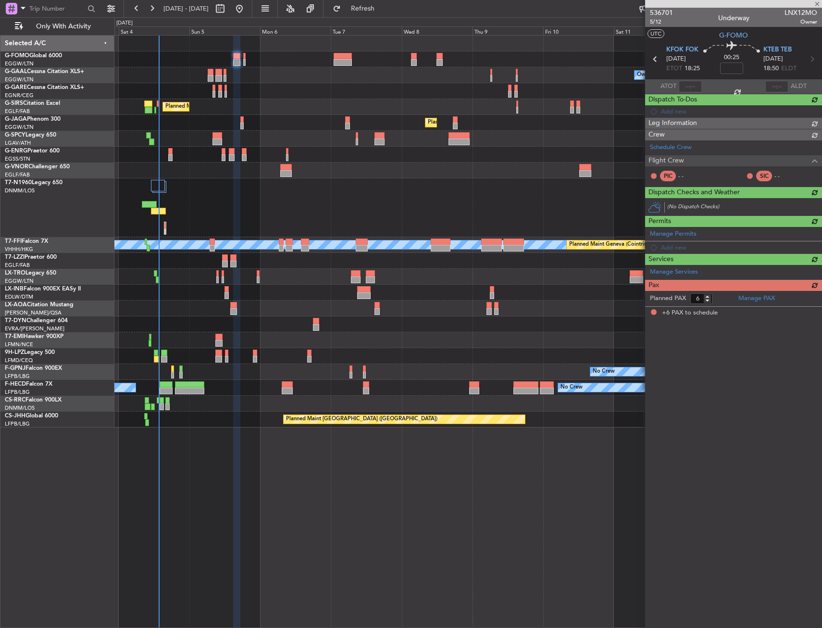
type input "+00:15"
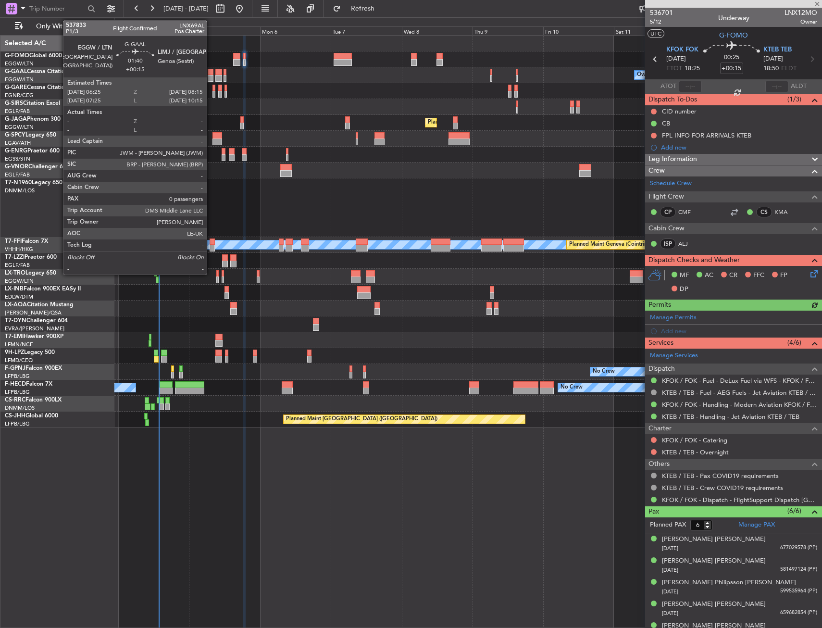
click at [211, 72] on div at bounding box center [211, 72] width 6 height 7
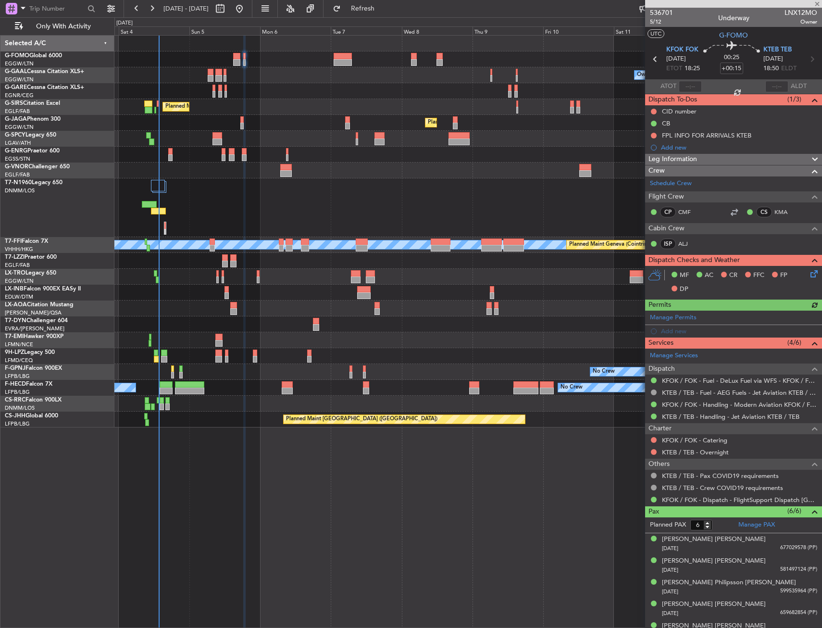
type input "0"
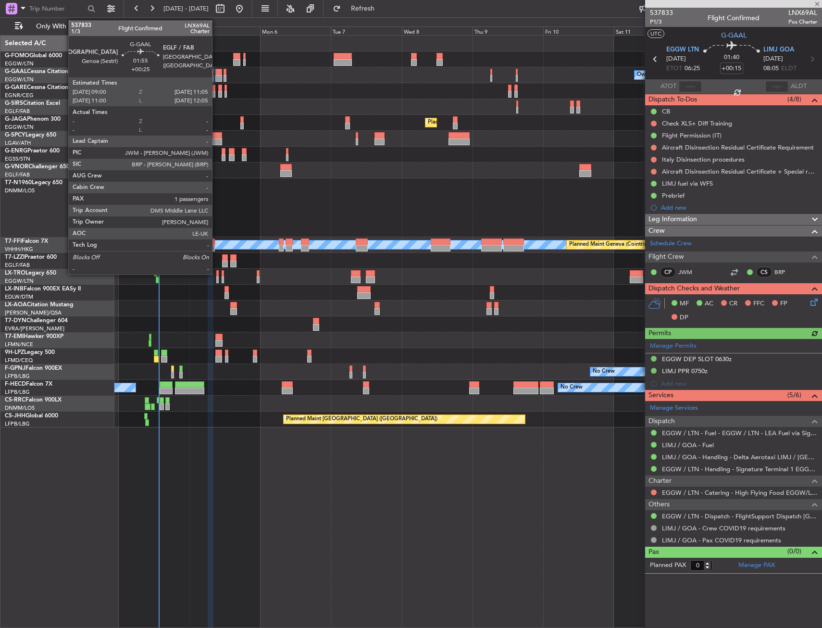
click at [216, 75] on div at bounding box center [218, 72] width 6 height 7
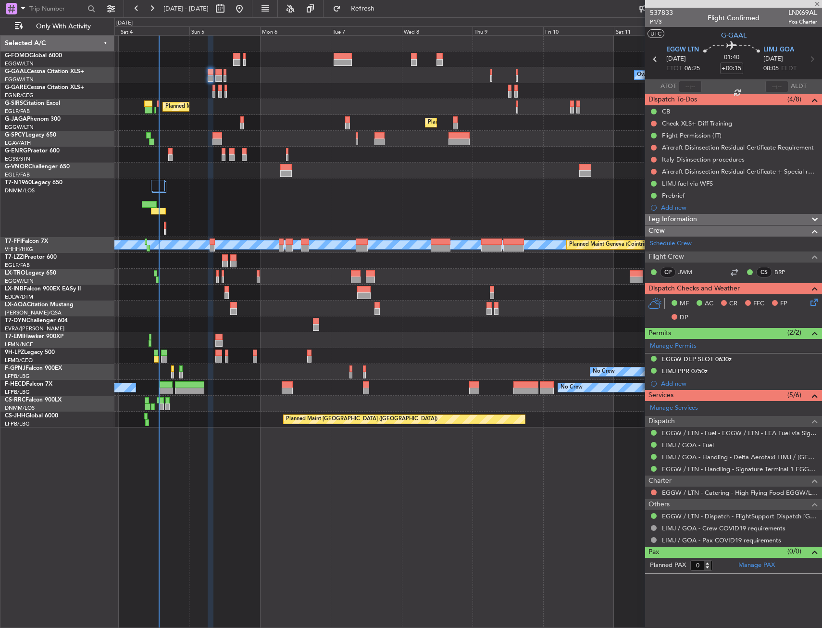
type input "+00:25"
type input "1"
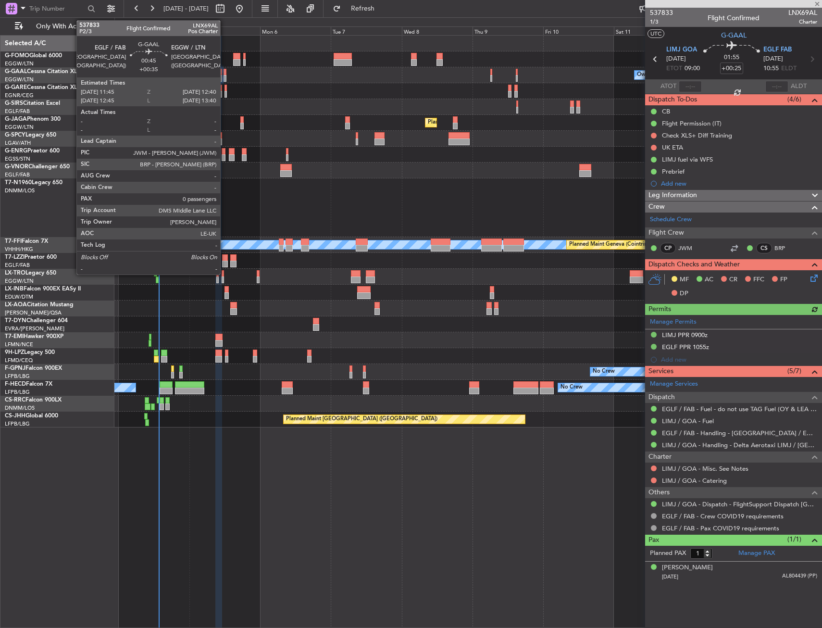
click at [225, 81] on div at bounding box center [225, 78] width 3 height 7
type input "+00:35"
type input "0"
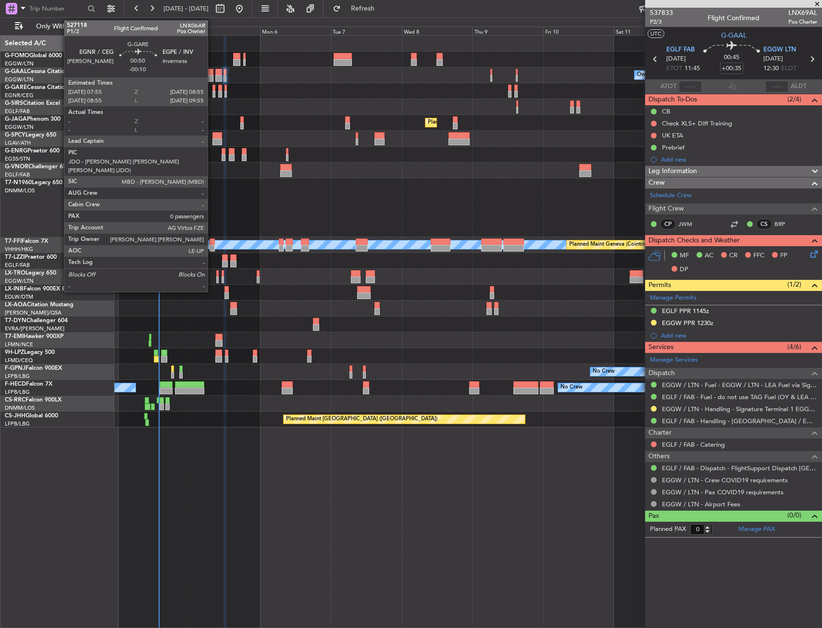
click at [213, 91] on div at bounding box center [214, 94] width 3 height 7
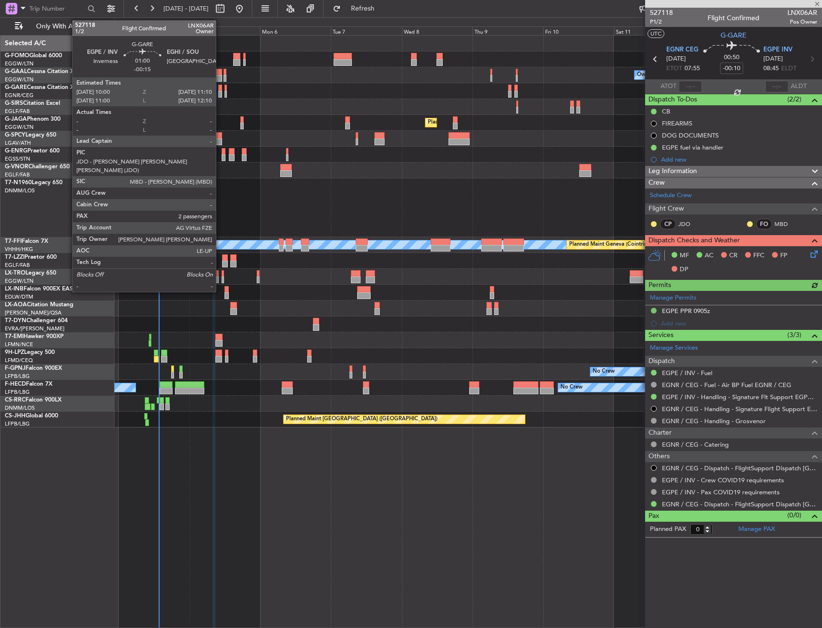
click at [220, 92] on div at bounding box center [220, 94] width 4 height 7
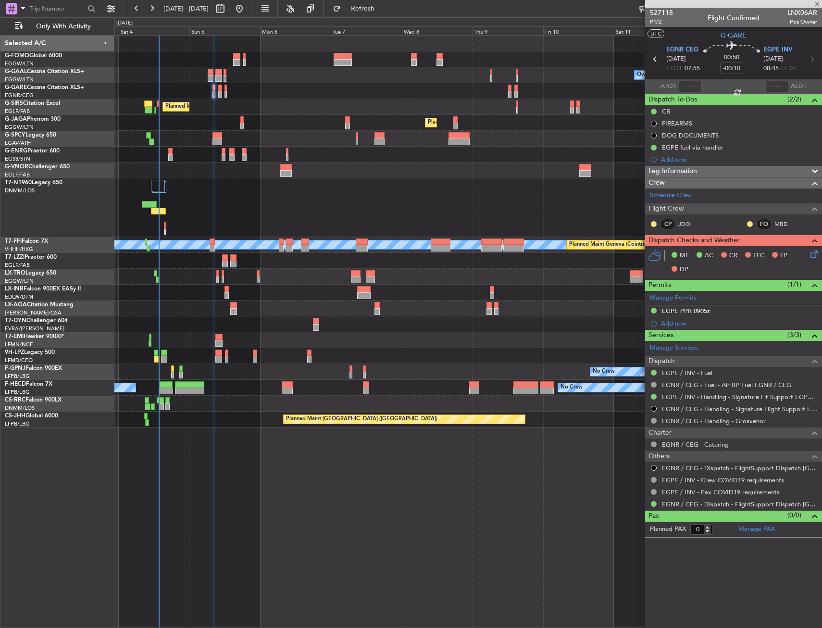
type input "-00:15"
type input "2"
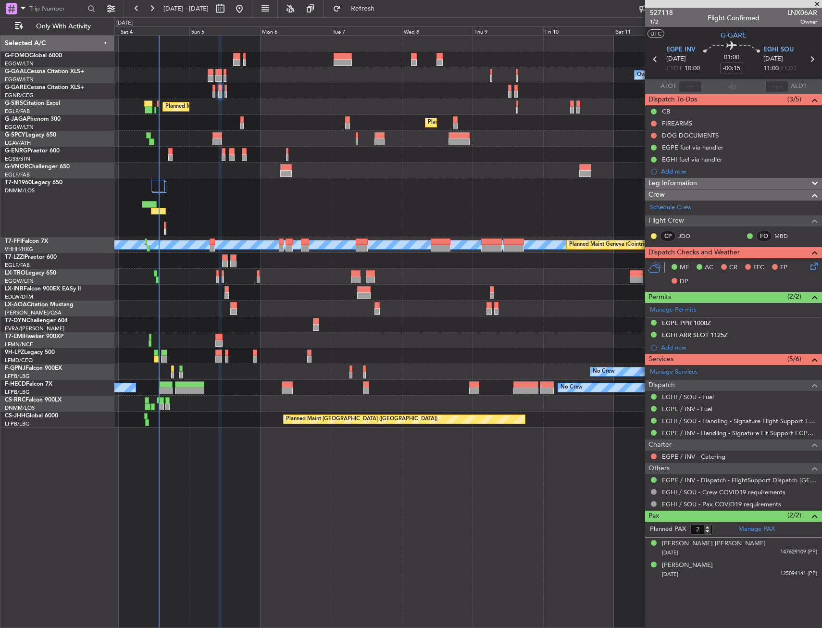
click at [227, 89] on div at bounding box center [467, 91] width 707 height 16
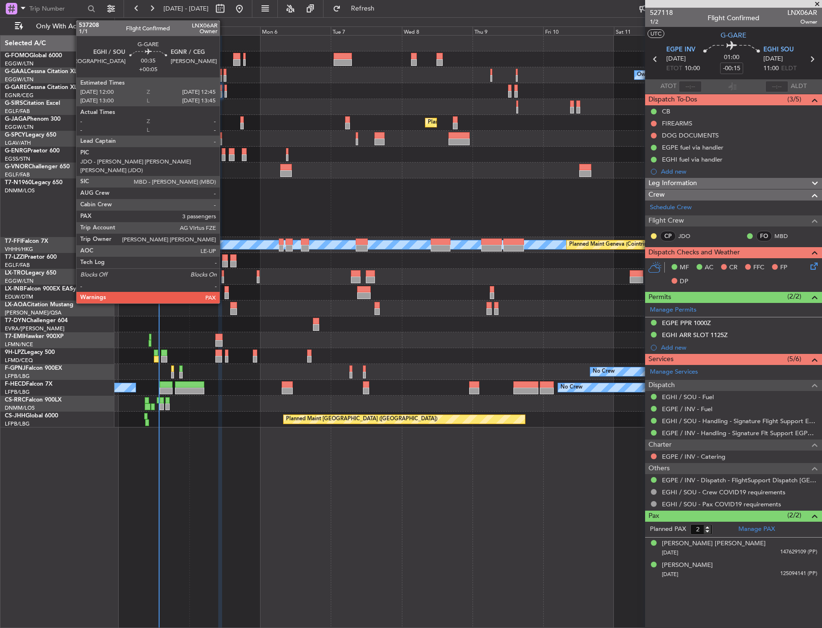
click at [225, 91] on div at bounding box center [226, 94] width 2 height 7
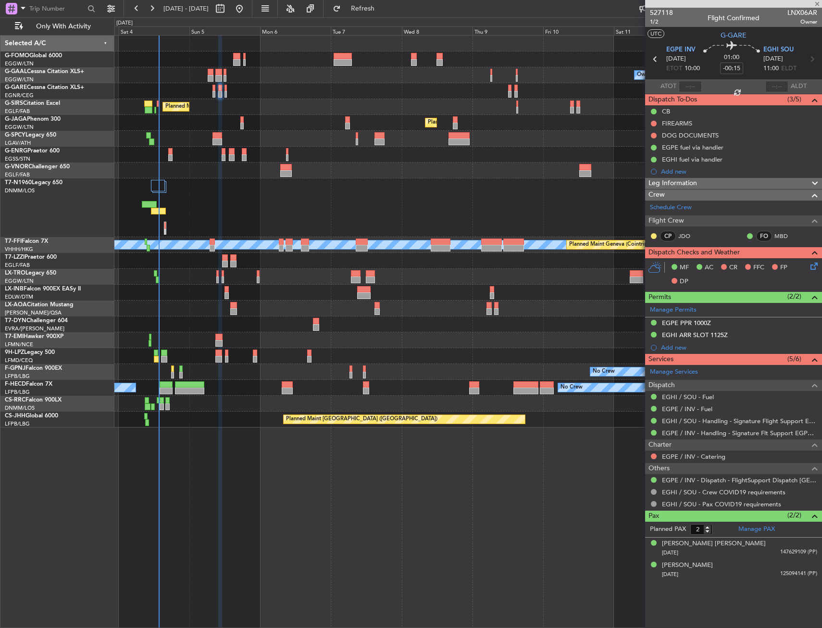
type input "+00:05"
type input "3"
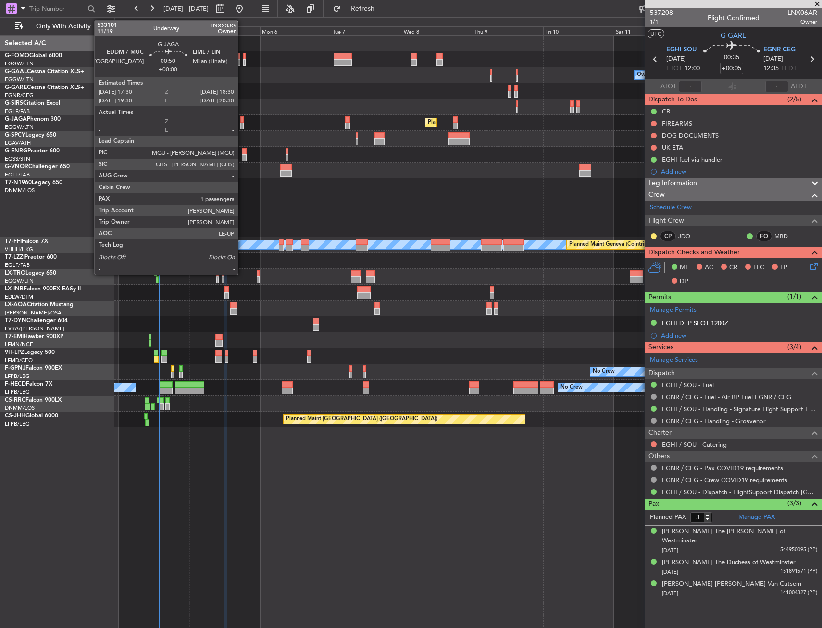
click at [242, 120] on div at bounding box center [241, 119] width 3 height 7
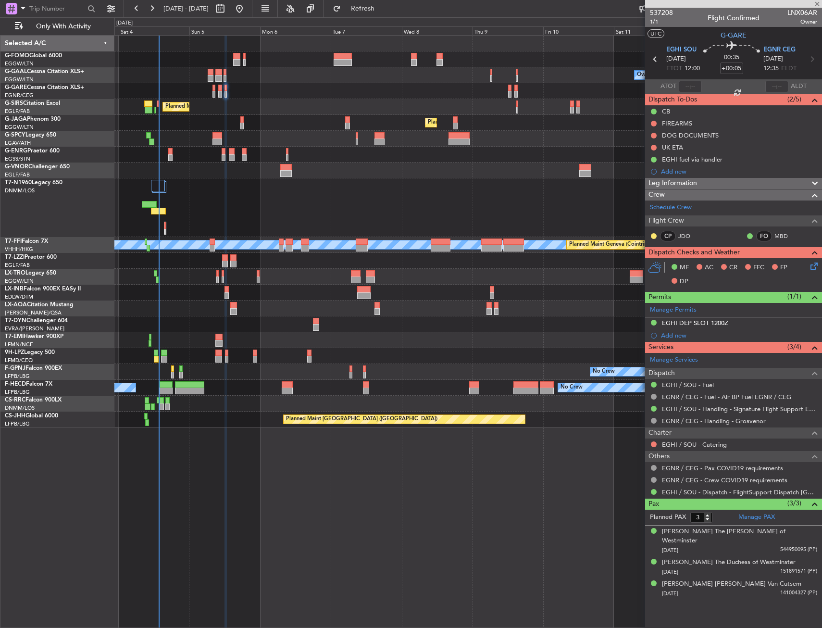
type input "1"
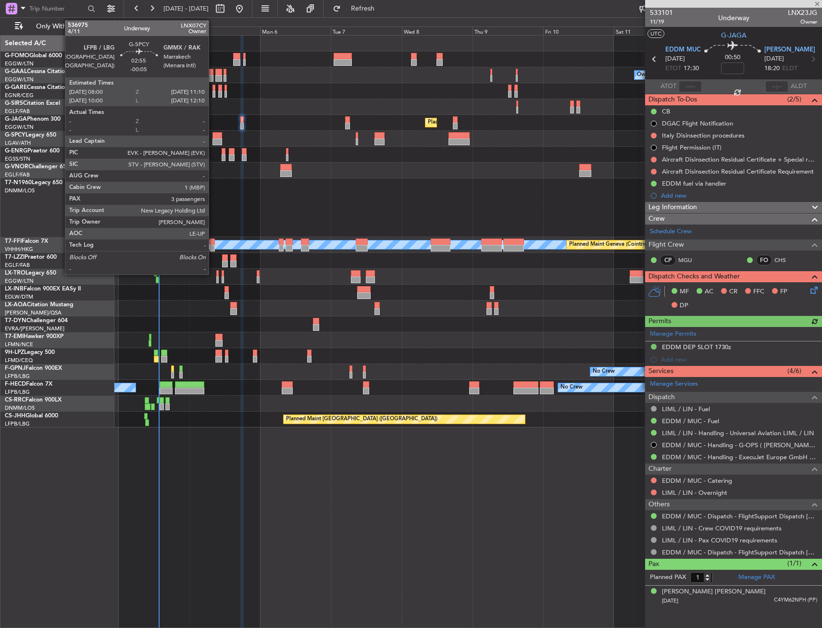
click at [213, 134] on div at bounding box center [218, 135] width 10 height 7
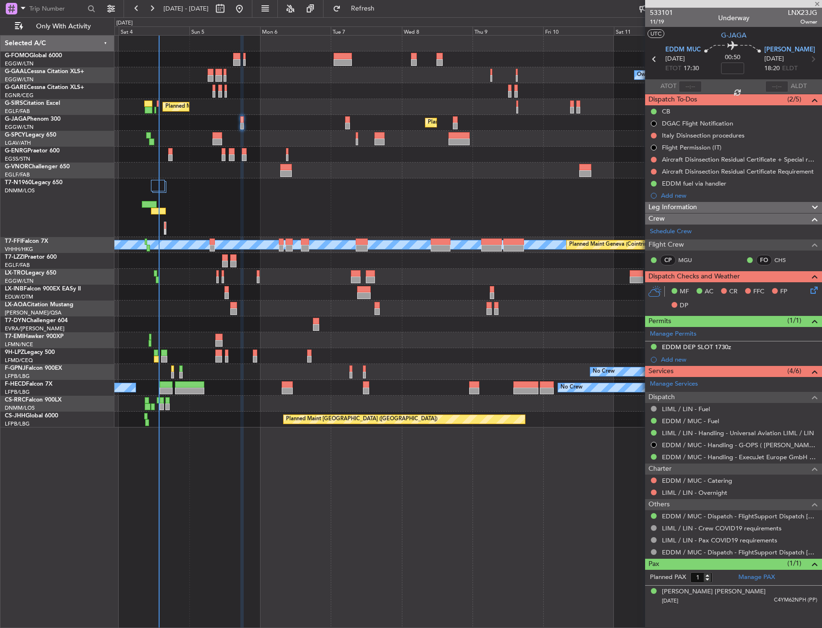
type input "-00:05"
type input "3"
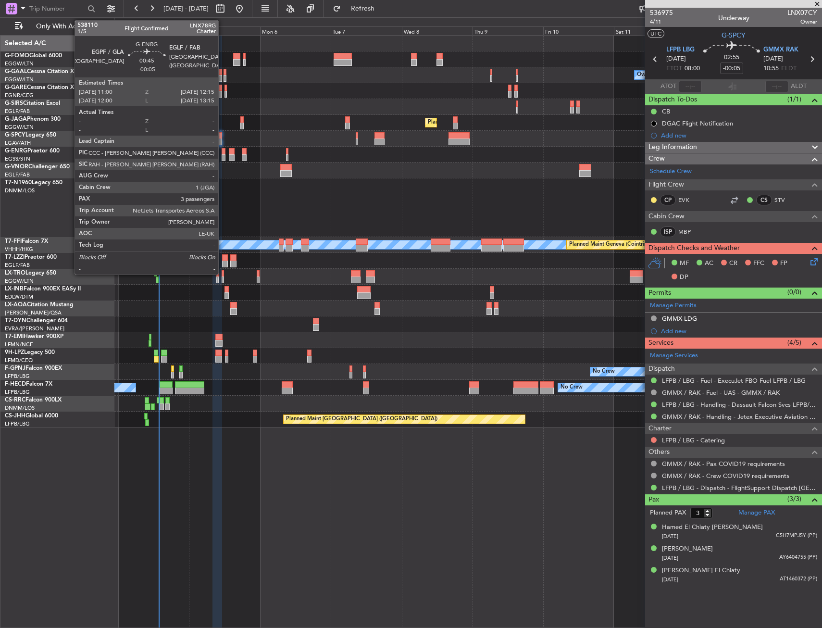
click at [223, 156] on div at bounding box center [224, 157] width 4 height 7
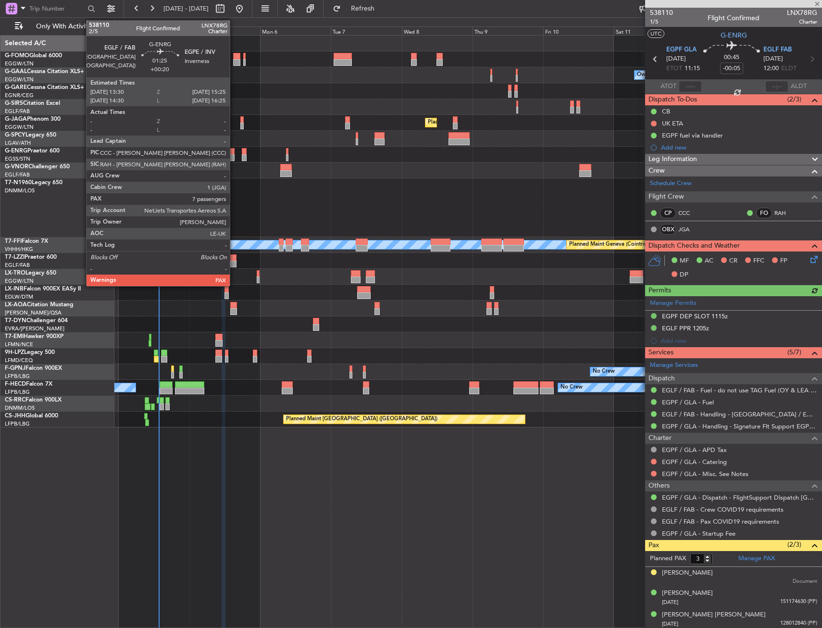
click at [234, 150] on div at bounding box center [232, 151] width 6 height 7
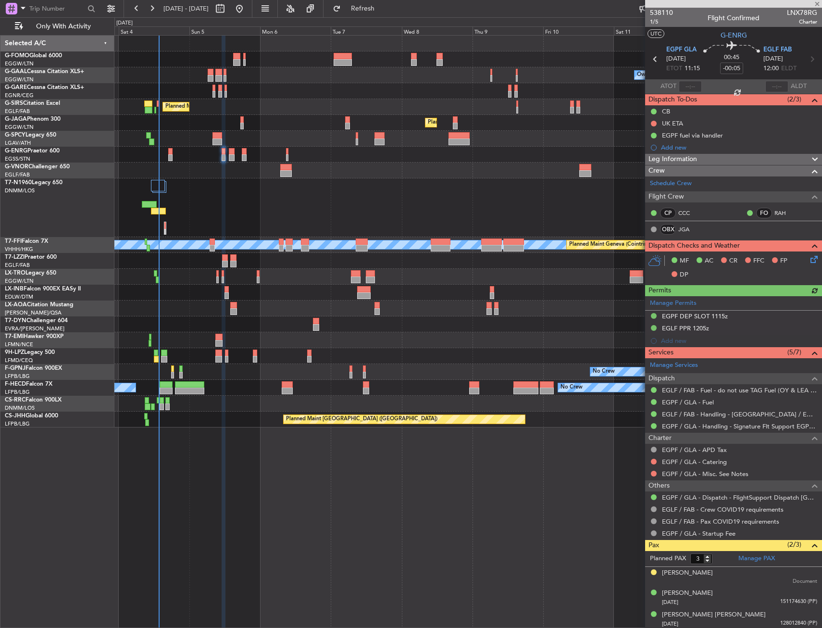
type input "+00:20"
type input "7"
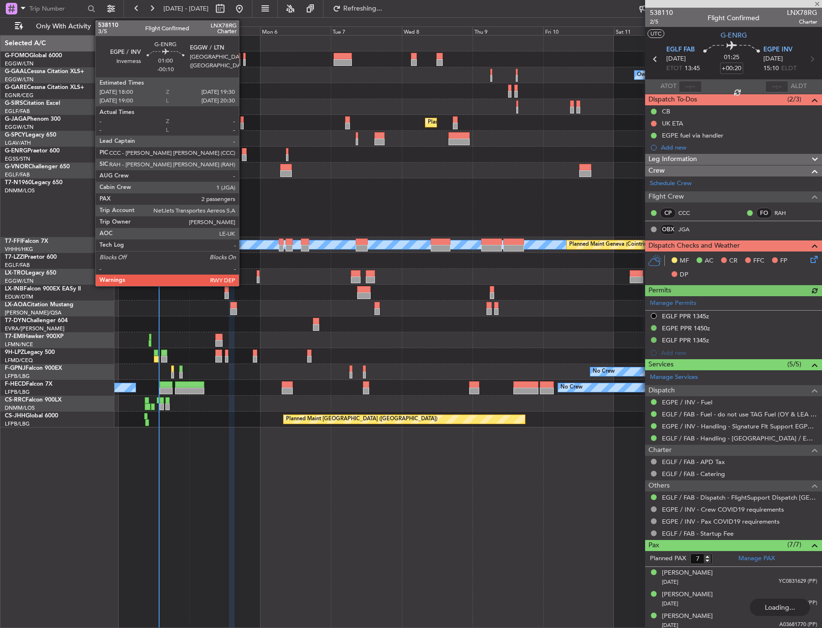
click at [243, 153] on div at bounding box center [244, 151] width 5 height 7
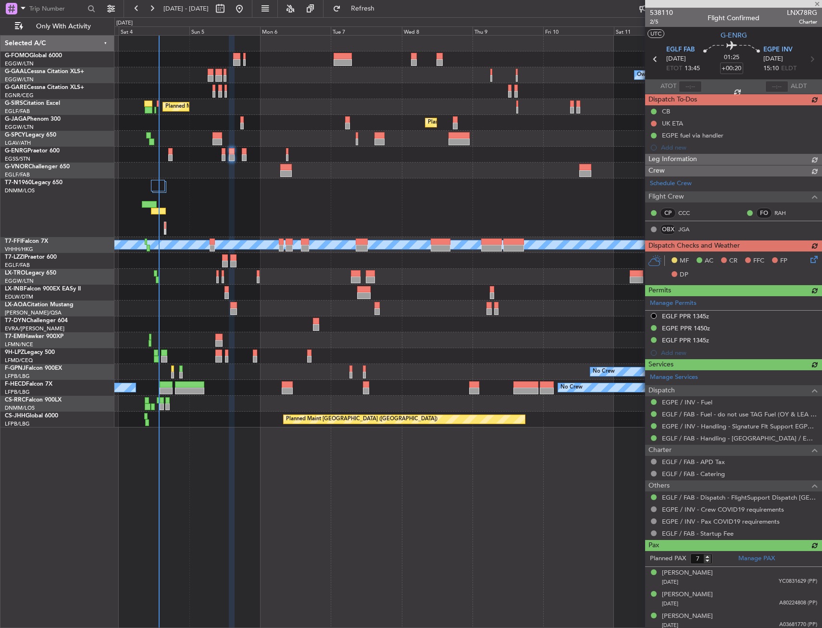
type input "-00:10"
type input "2"
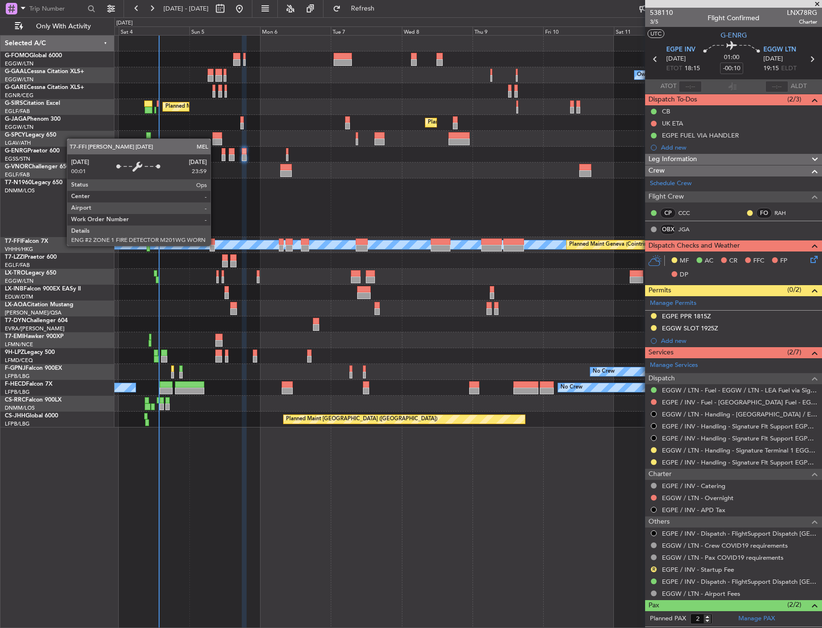
click at [215, 245] on div "MEL" at bounding box center [468, 244] width 2121 height 9
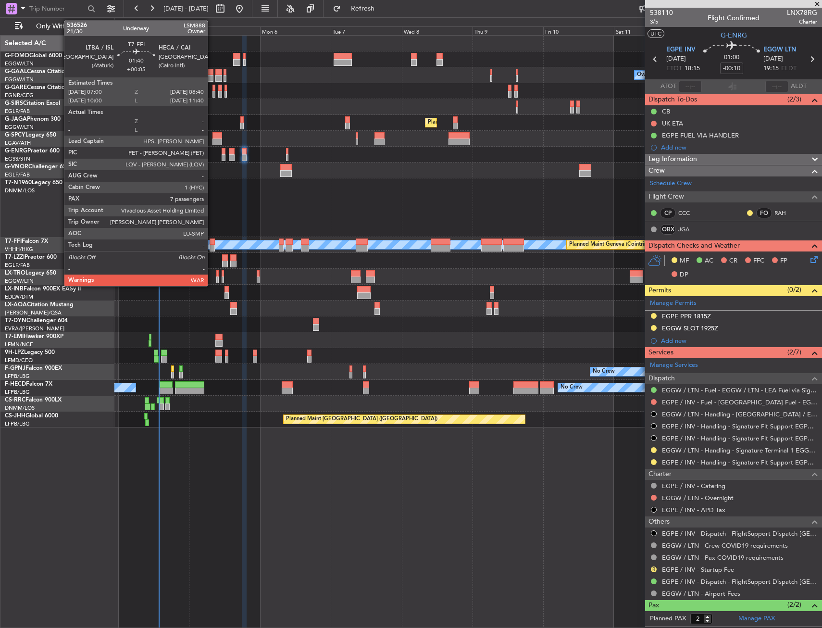
click at [212, 246] on div at bounding box center [212, 248] width 5 height 7
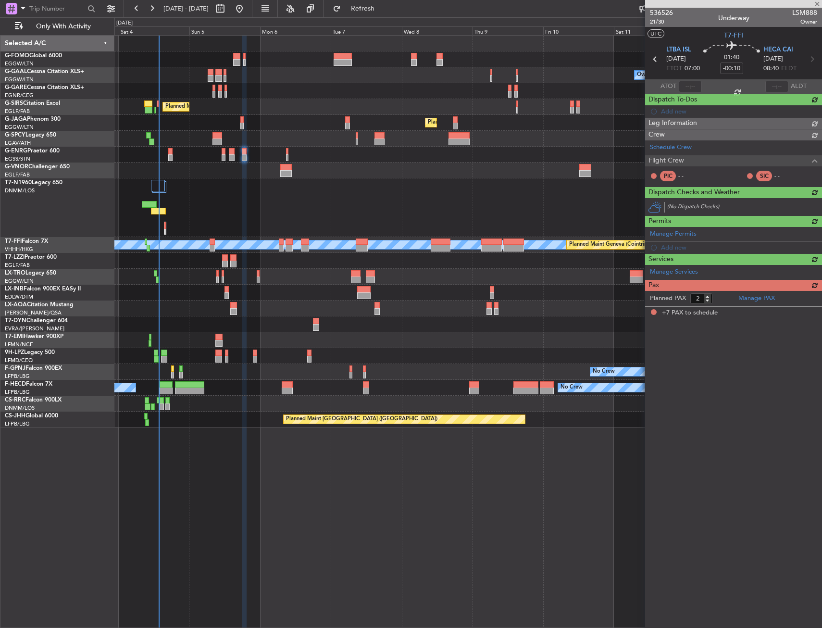
type input "+00:05"
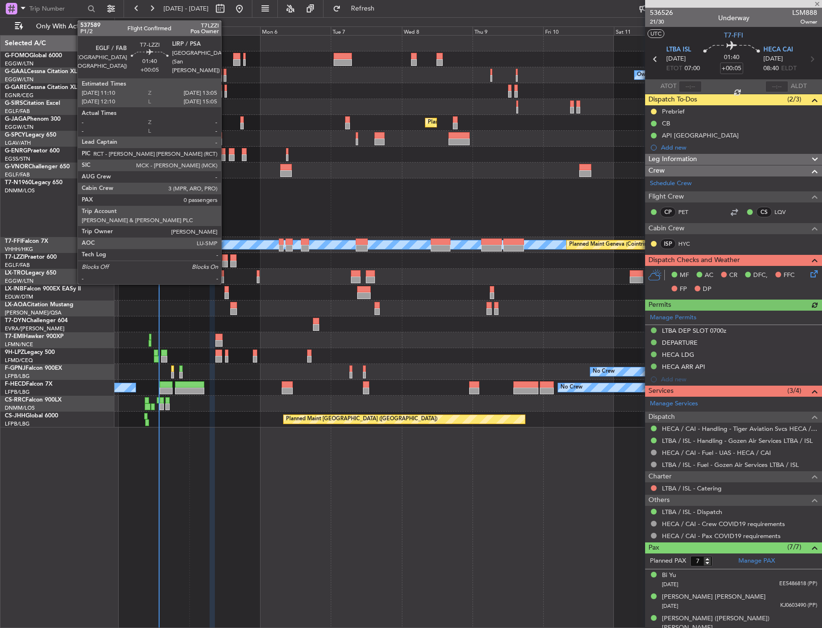
click at [225, 258] on div at bounding box center [225, 257] width 6 height 7
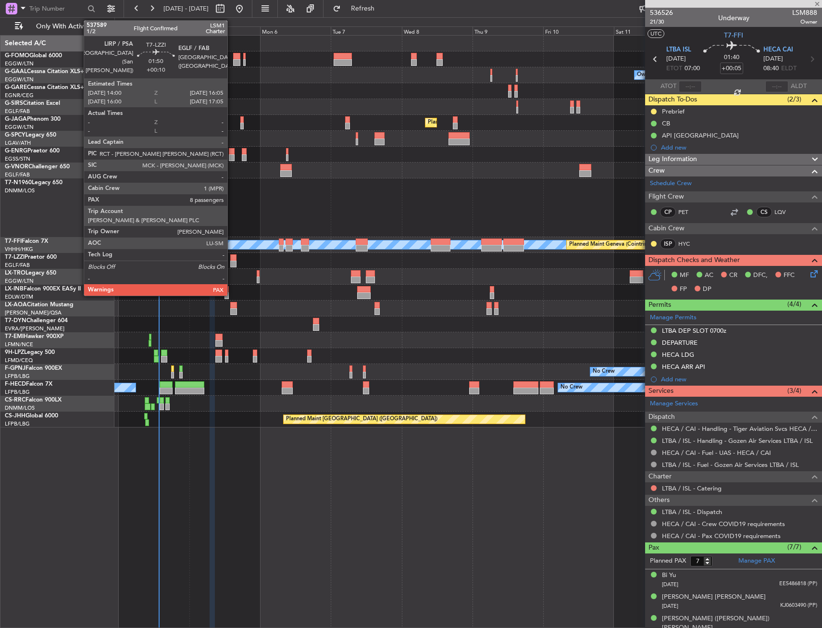
type input "0"
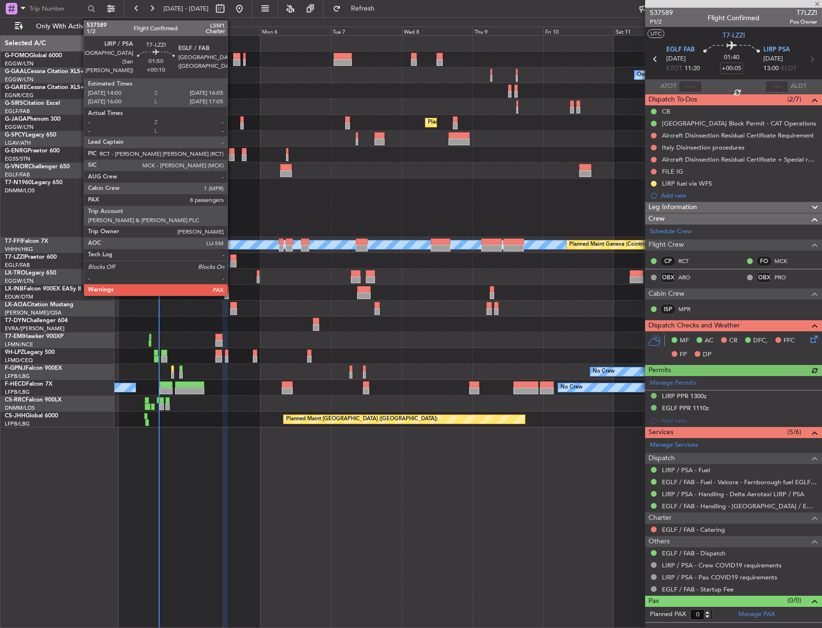
click at [232, 255] on div at bounding box center [233, 257] width 6 height 7
type input "+00:10"
type input "8"
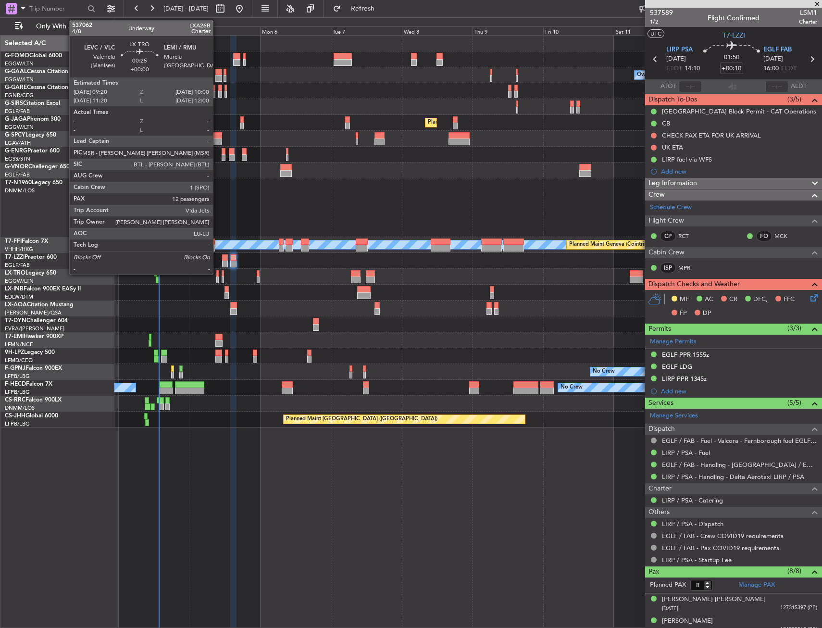
click at [217, 273] on div at bounding box center [217, 273] width 2 height 7
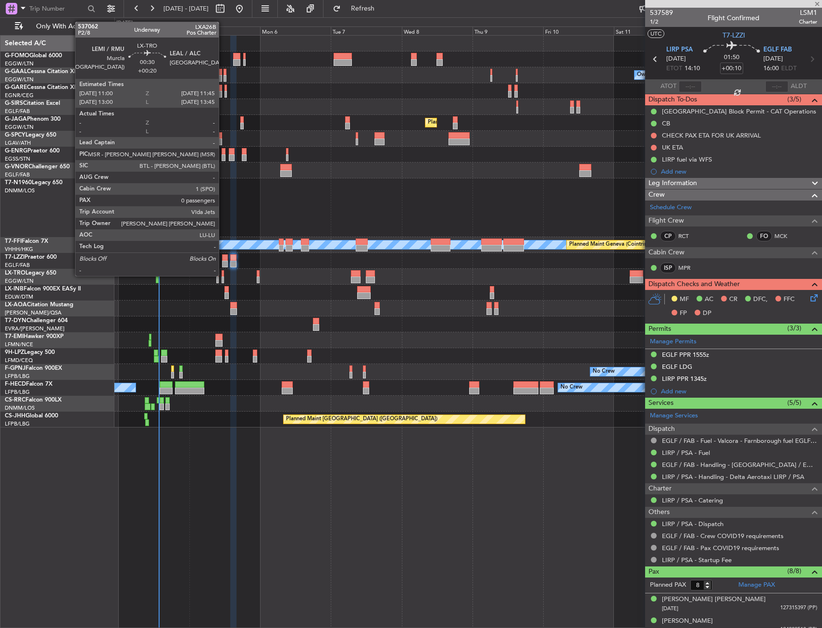
type input "12"
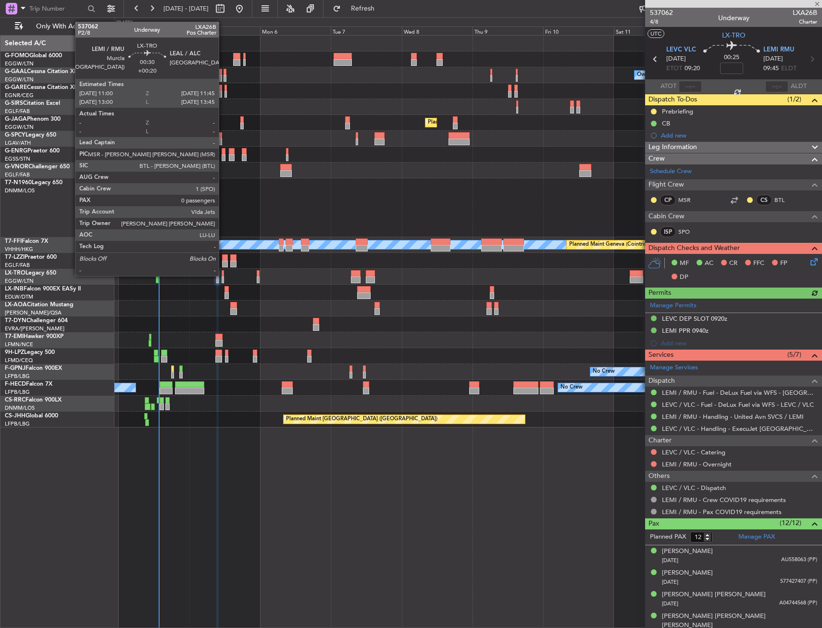
click at [223, 275] on div at bounding box center [223, 273] width 2 height 7
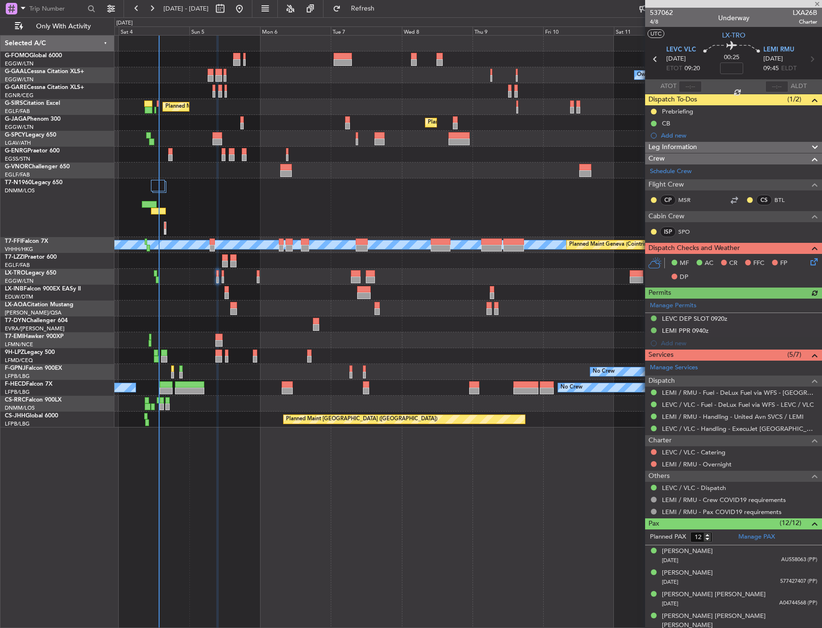
type input "+00:20"
type input "0"
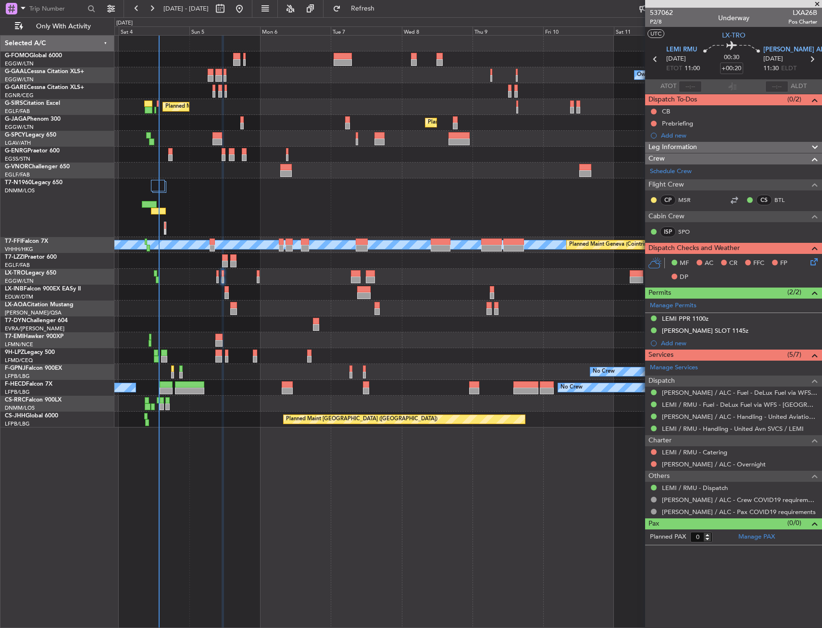
click at [260, 274] on div "Planned Maint Riga (Riga Intl) A/C Unavailable" at bounding box center [467, 277] width 707 height 16
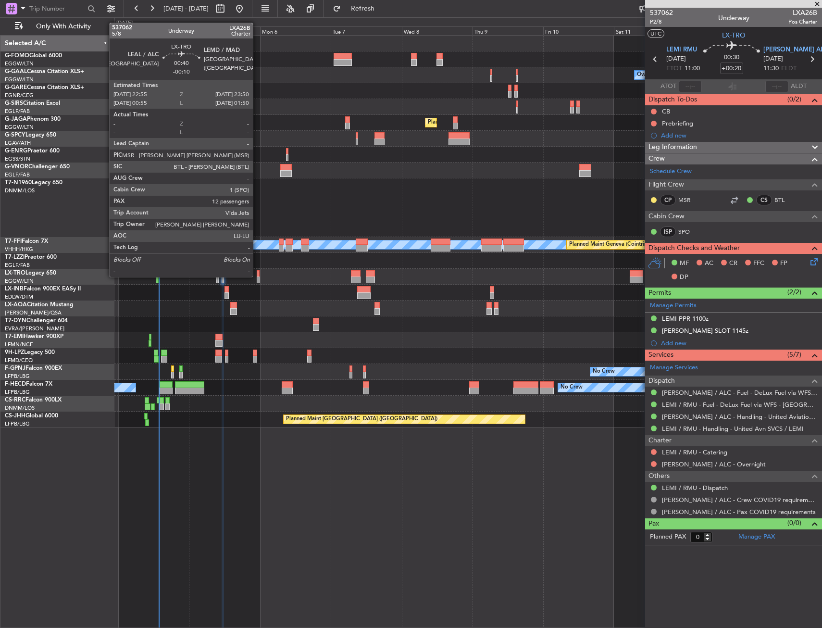
click at [257, 276] on div at bounding box center [258, 273] width 3 height 7
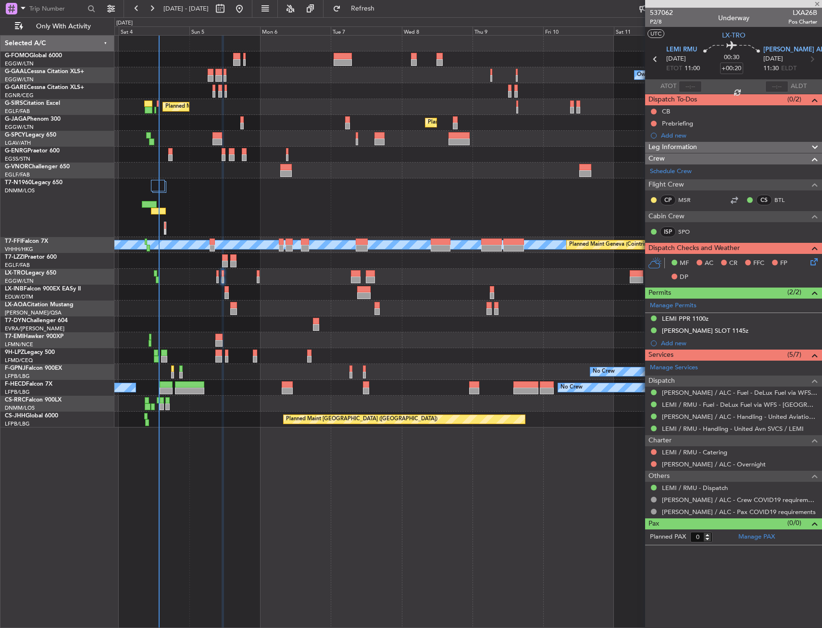
type input "-00:10"
type input "12"
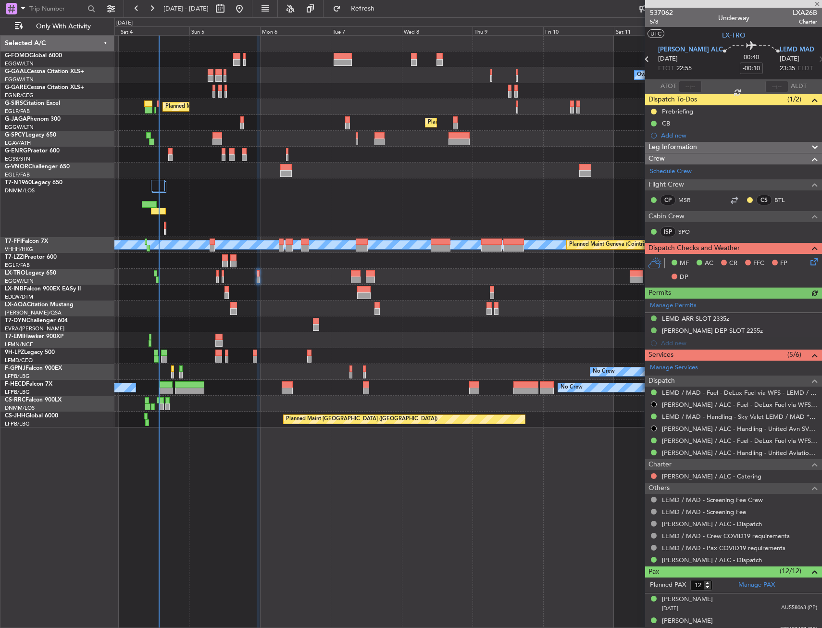
click at [224, 287] on div "Planned Maint [GEOGRAPHIC_DATA]" at bounding box center [467, 293] width 707 height 16
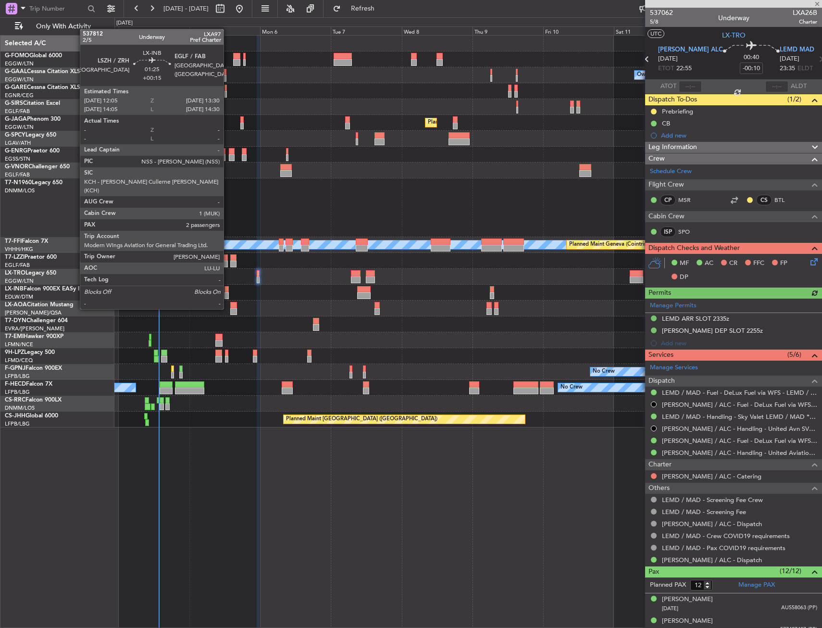
click at [228, 291] on div at bounding box center [227, 289] width 4 height 7
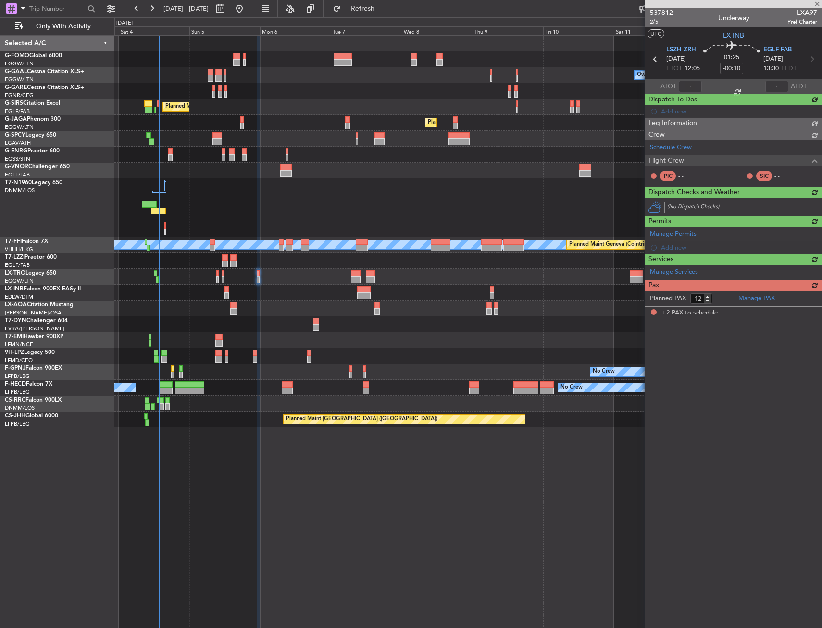
type input "+00:15"
type input "2"
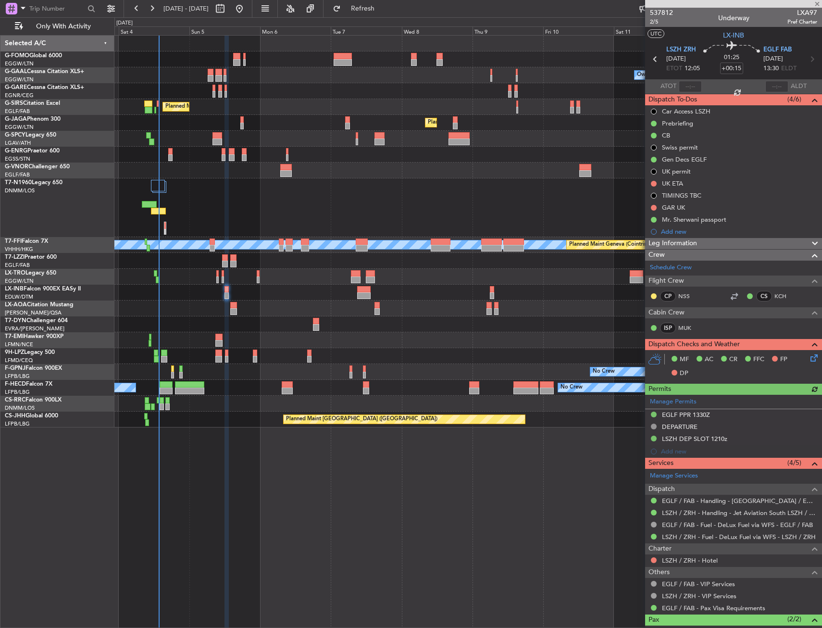
click at [239, 313] on div "No Crew Charleroi (Brussels South) No Crew Antwerp (Deurne)" at bounding box center [467, 308] width 707 height 16
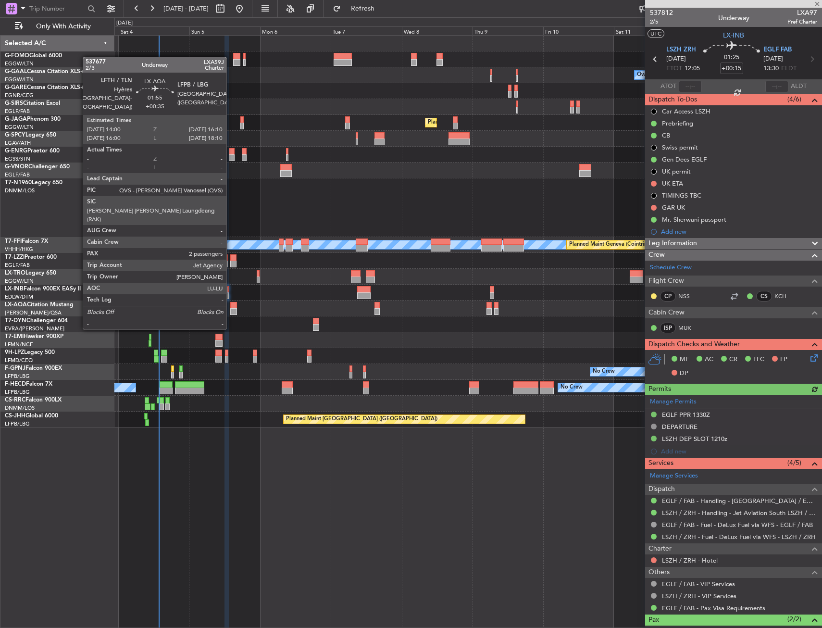
click at [231, 310] on div at bounding box center [233, 311] width 7 height 7
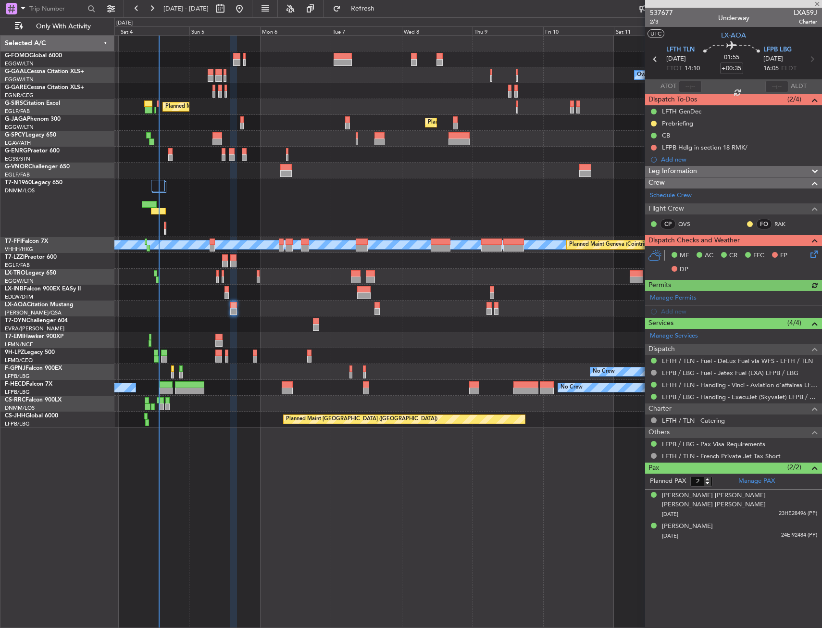
click at [223, 340] on div "No Crew" at bounding box center [467, 340] width 707 height 16
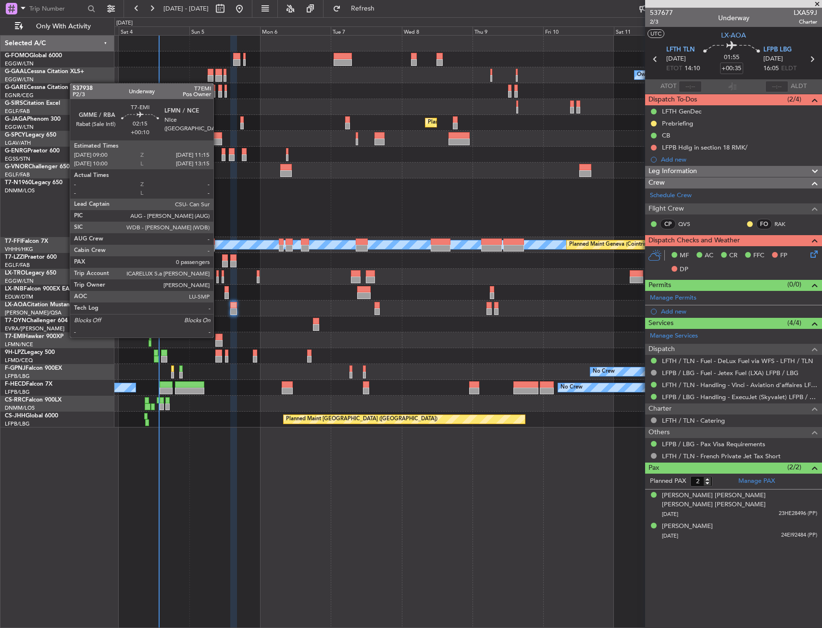
click at [218, 337] on div at bounding box center [218, 337] width 7 height 7
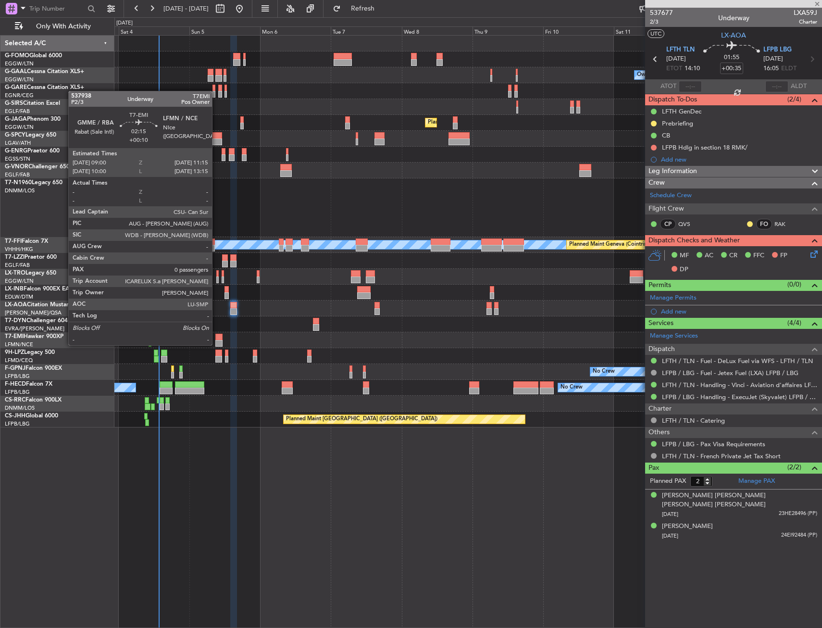
type input "+00:10"
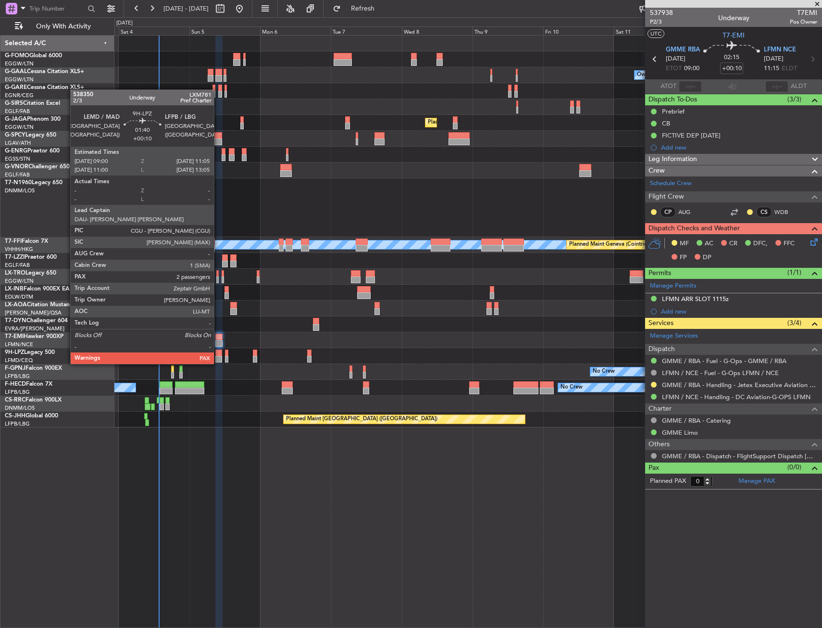
click at [218, 354] on div at bounding box center [218, 353] width 6 height 7
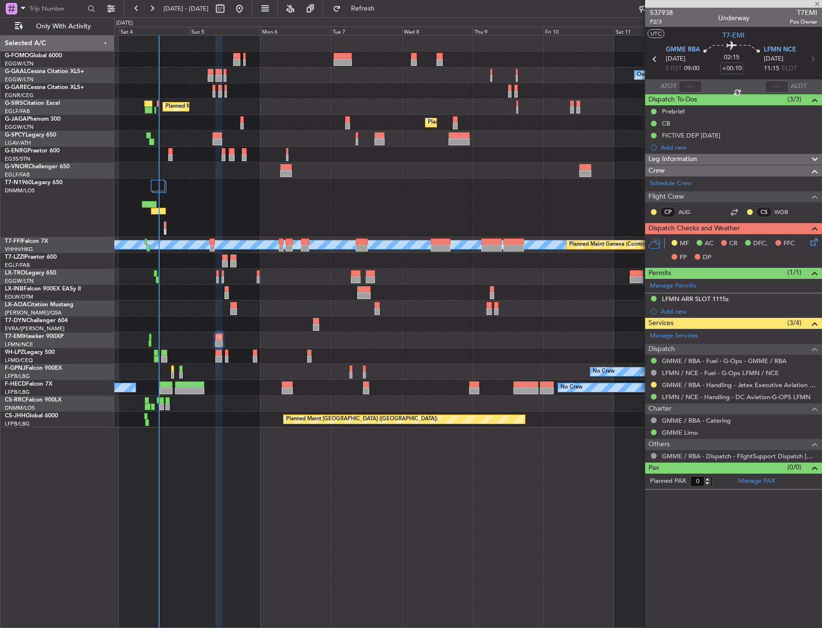
type input "4"
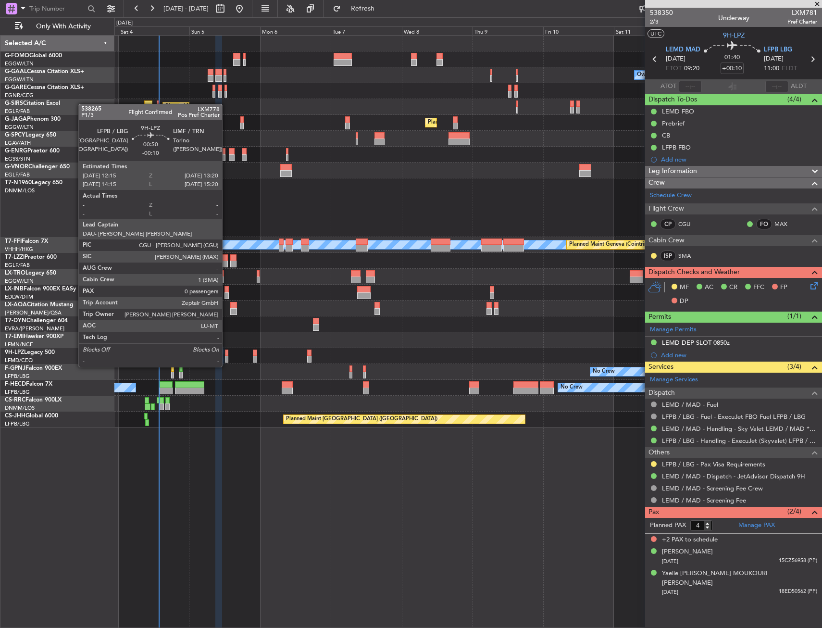
click at [226, 357] on div at bounding box center [226, 359] width 3 height 7
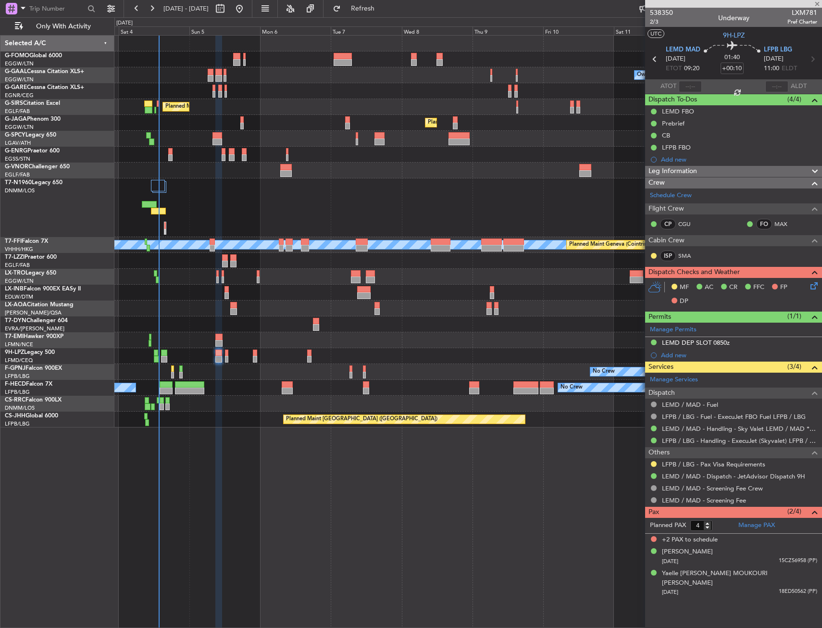
type input "-00:10"
type input "0"
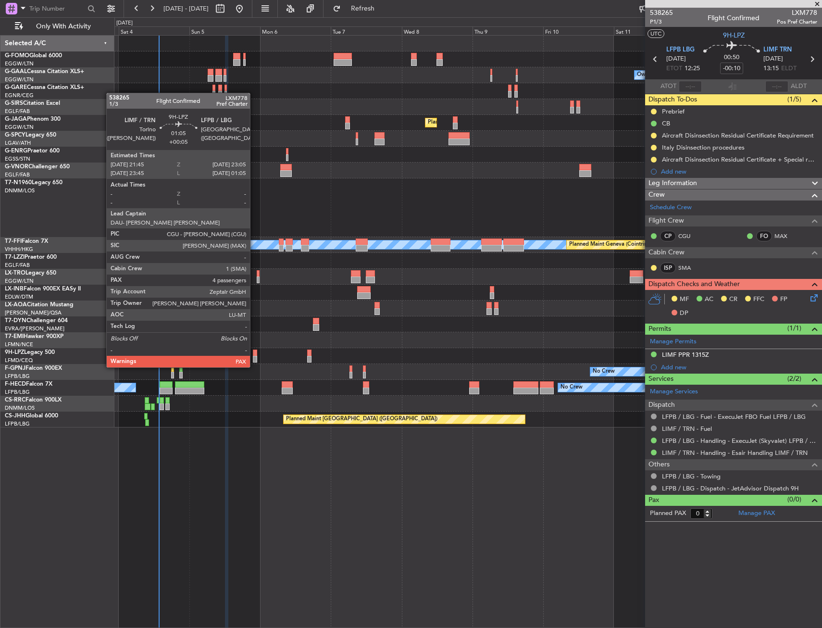
click at [254, 358] on div at bounding box center [255, 359] width 4 height 7
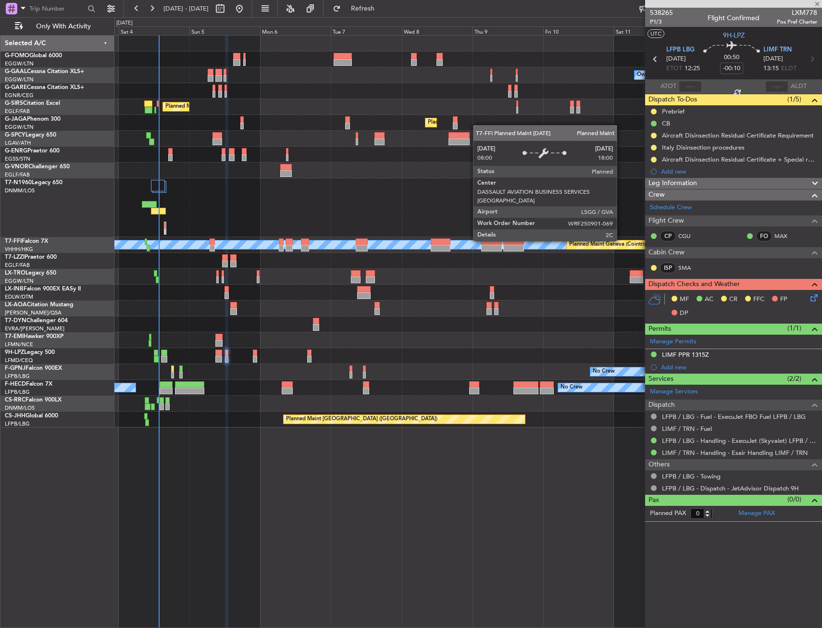
type input "+00:05"
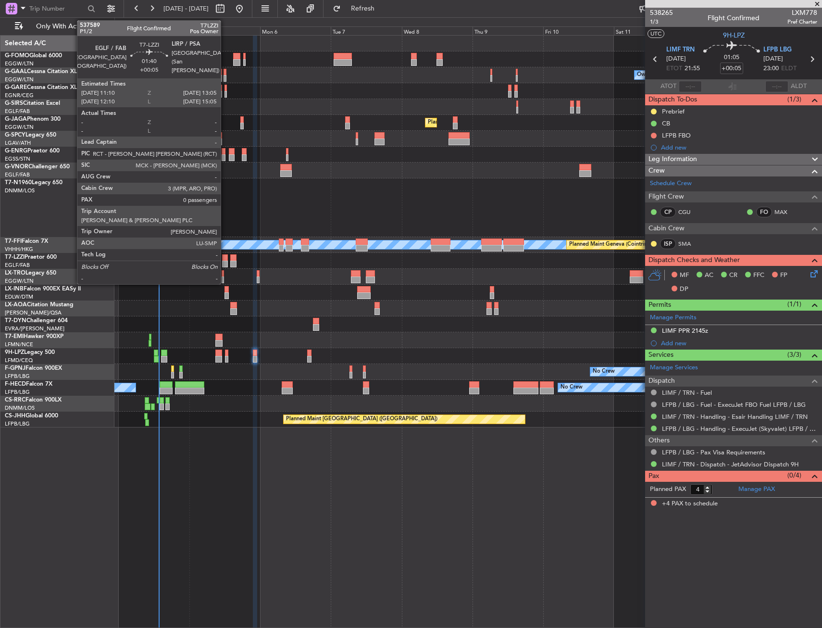
click at [225, 263] on div at bounding box center [225, 264] width 6 height 7
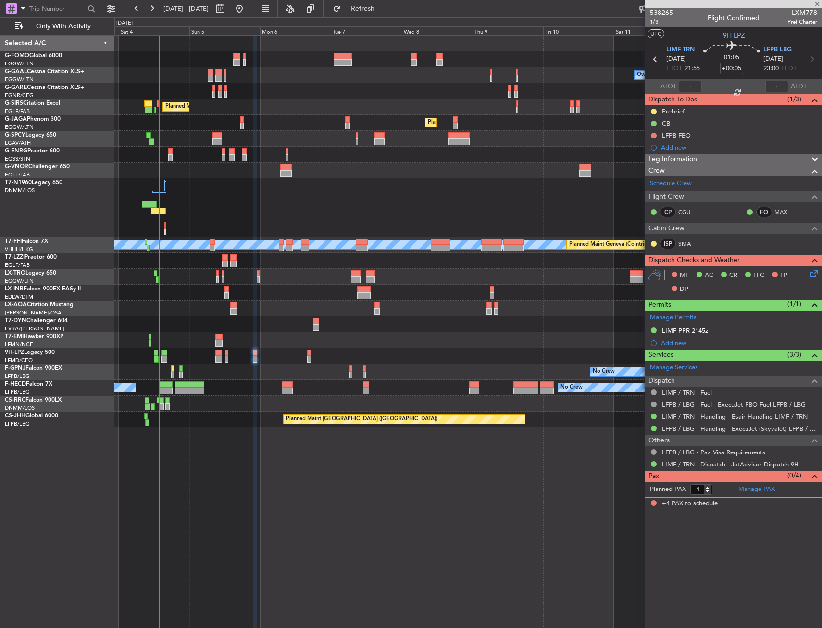
type input "0"
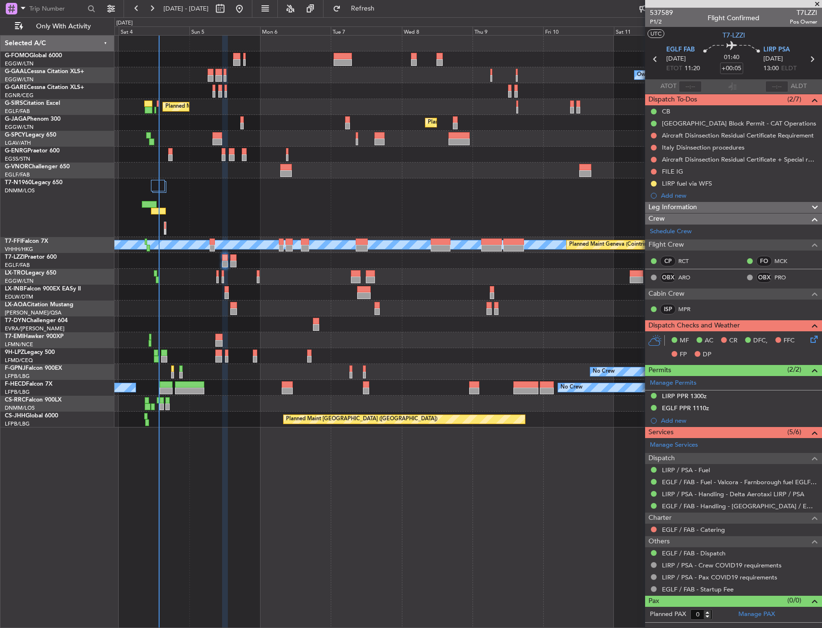
click at [235, 253] on div "Owner No Crew AOG Maint Dusseldorf Owner Owner No Crew Planned Maint London (Fa…" at bounding box center [467, 232] width 707 height 392
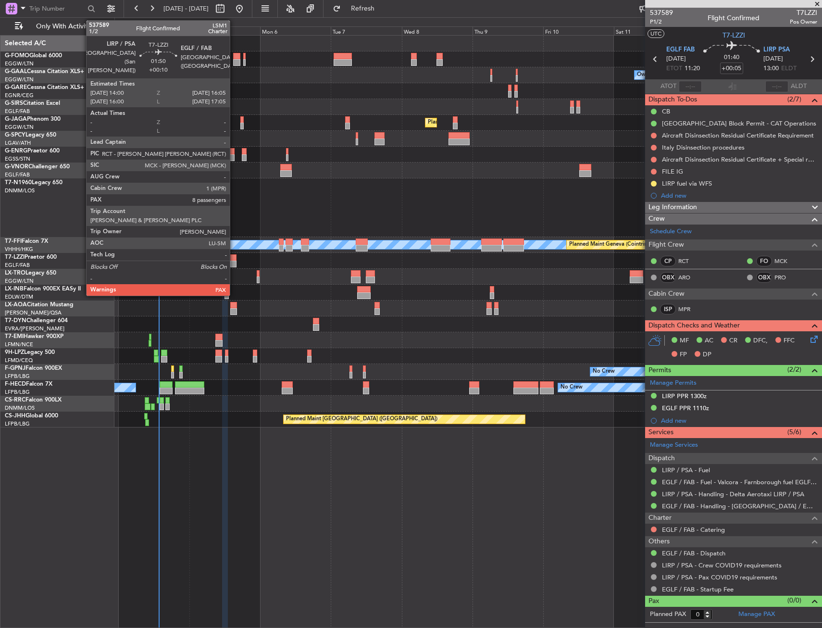
click at [234, 256] on div at bounding box center [233, 257] width 6 height 7
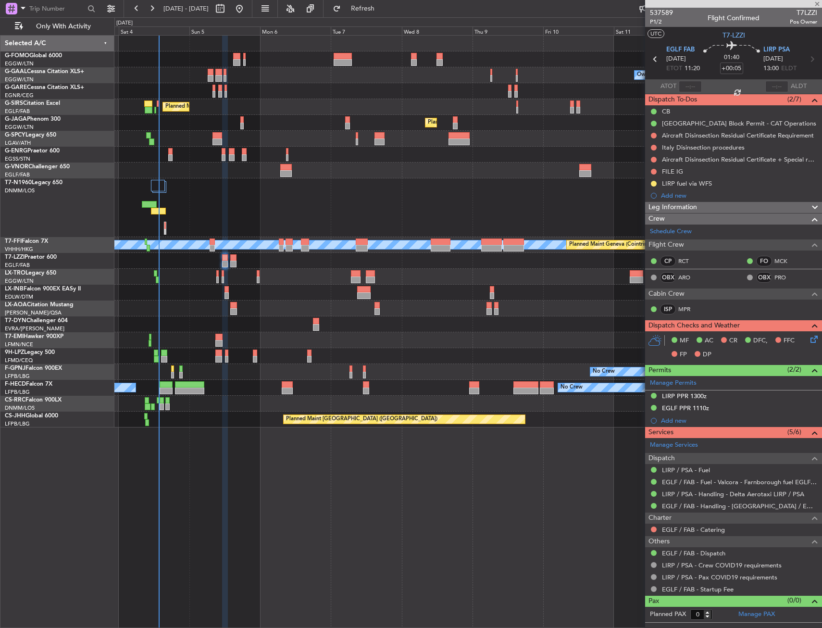
type input "+00:10"
type input "8"
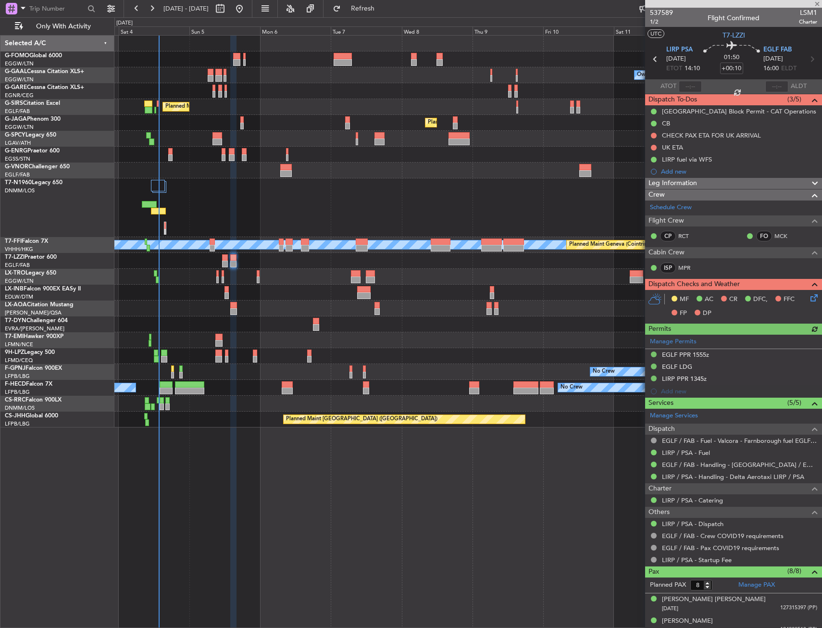
click at [809, 300] on icon at bounding box center [813, 296] width 8 height 8
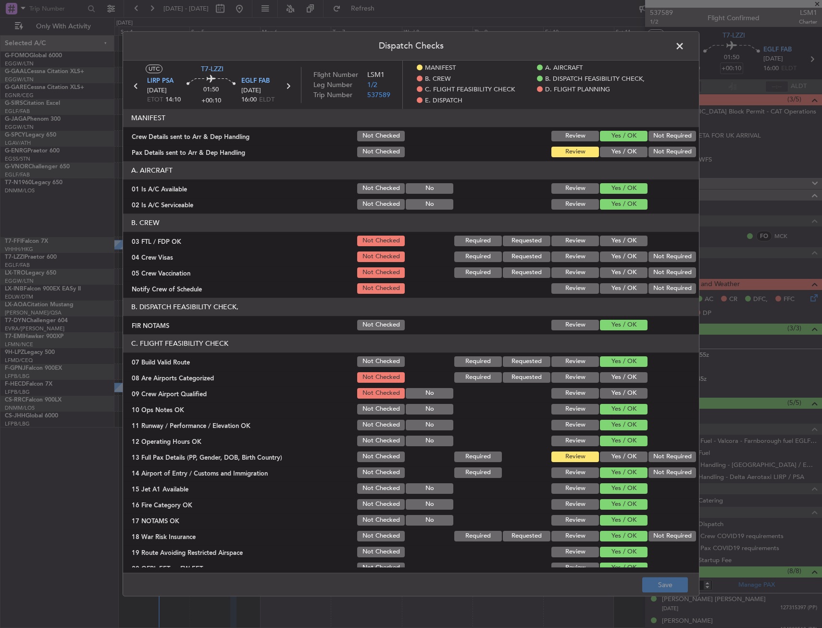
click at [188, 152] on div "Pax Details sent to Arr & Dep Handling" at bounding box center [239, 152] width 233 height 10
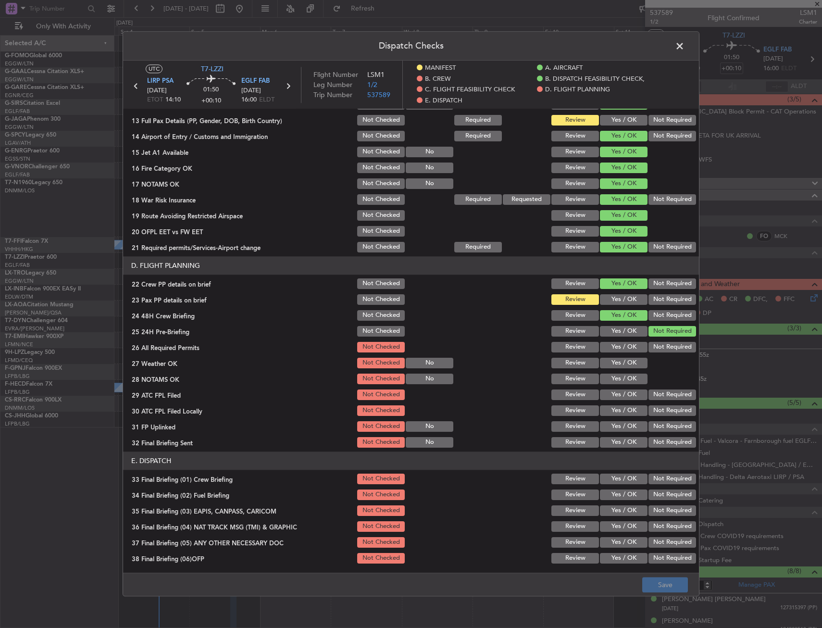
click at [682, 35] on header "Dispatch Checks" at bounding box center [411, 46] width 576 height 29
click at [685, 45] on span at bounding box center [685, 48] width 0 height 19
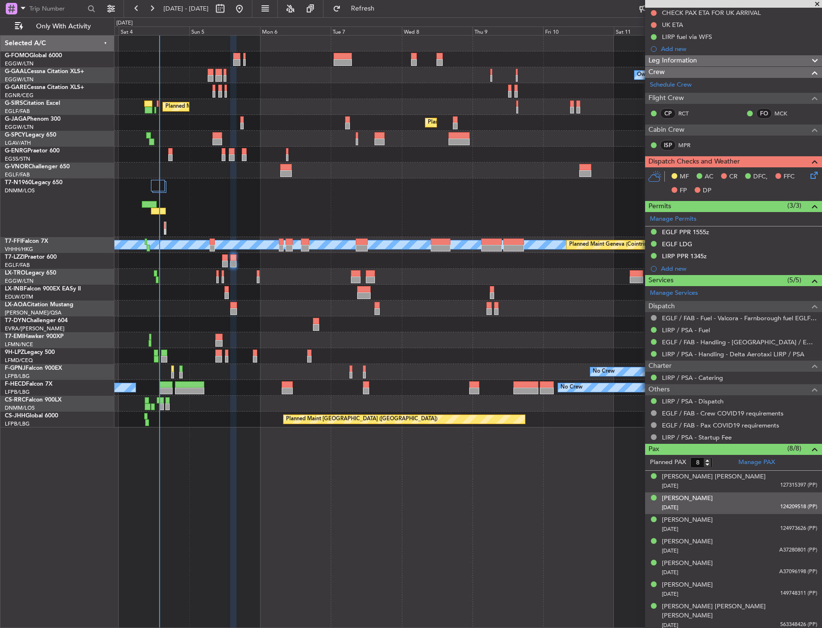
scroll to position [138, 0]
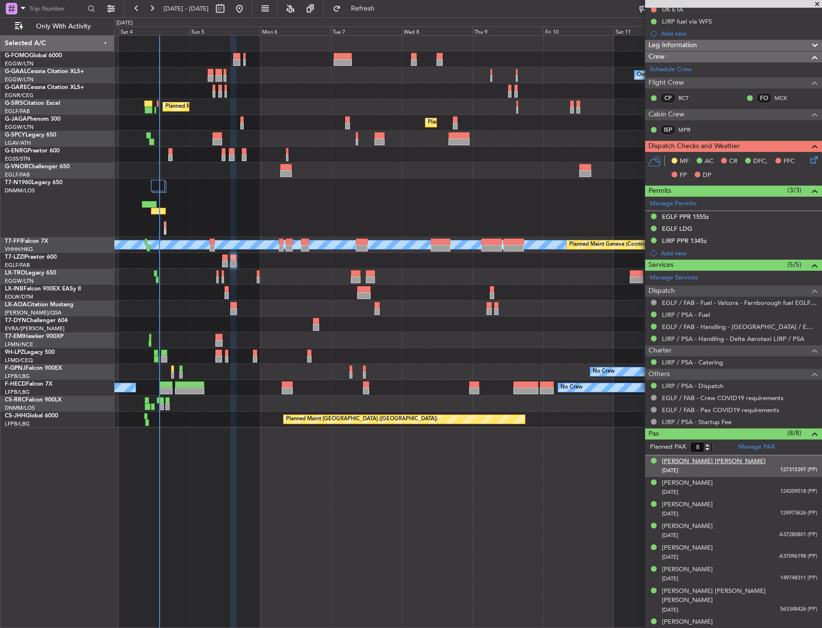
click at [700, 462] on div "[PERSON_NAME] [PERSON_NAME]" at bounding box center [714, 462] width 104 height 10
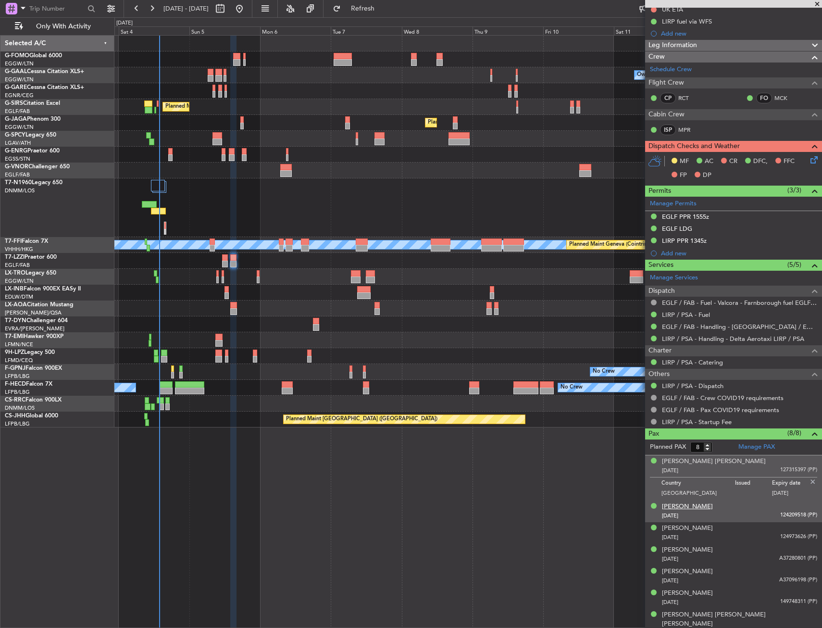
click at [697, 507] on div "[PERSON_NAME]" at bounding box center [687, 507] width 51 height 10
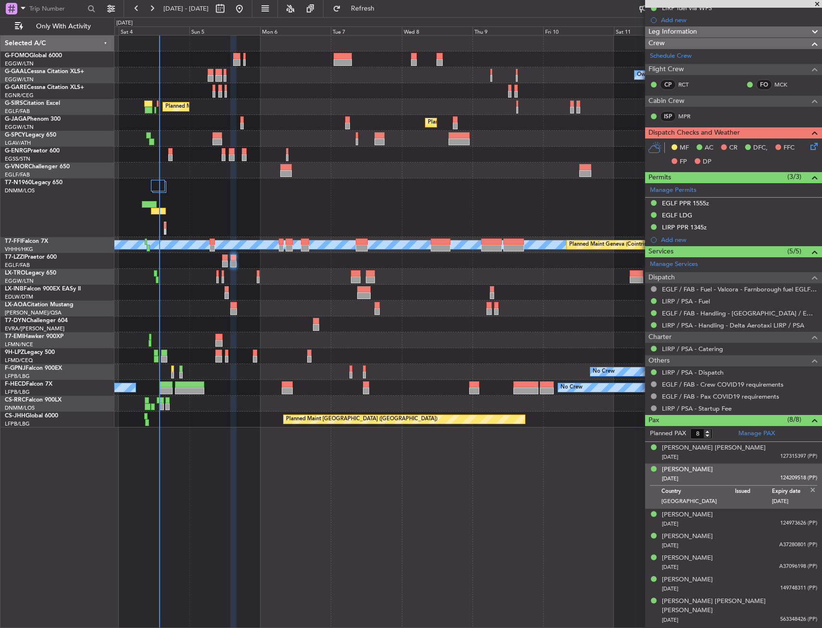
scroll to position [162, 0]
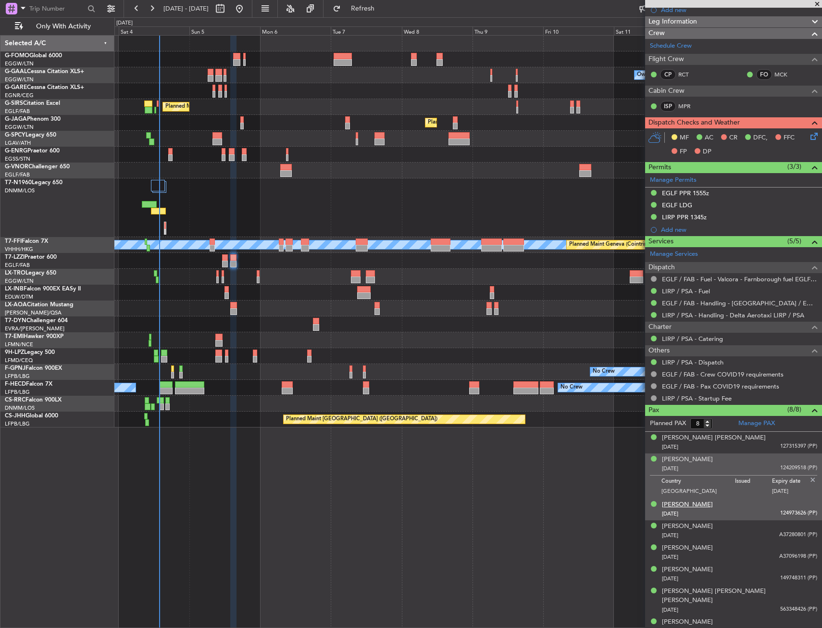
click at [686, 502] on div "[PERSON_NAME]" at bounding box center [687, 505] width 51 height 10
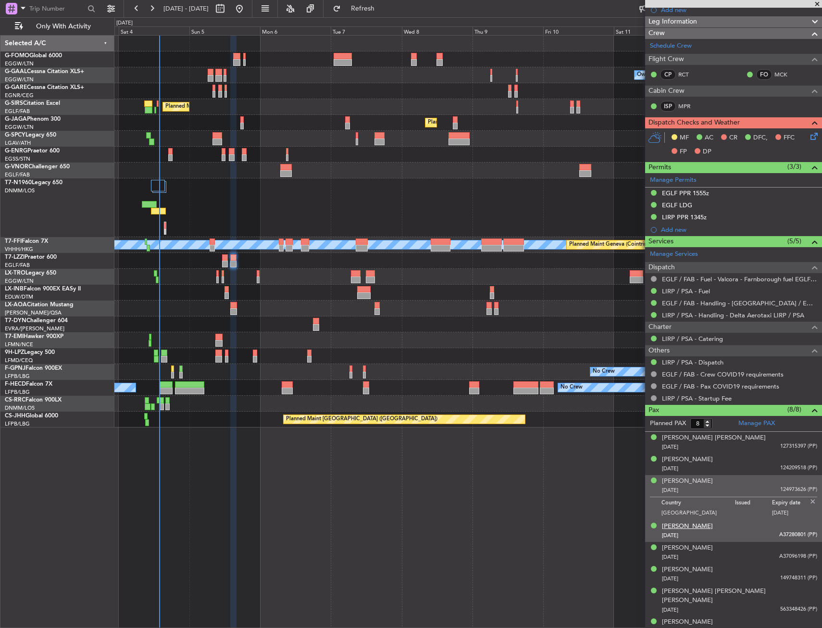
click at [688, 522] on div "[PERSON_NAME]" at bounding box center [687, 527] width 51 height 10
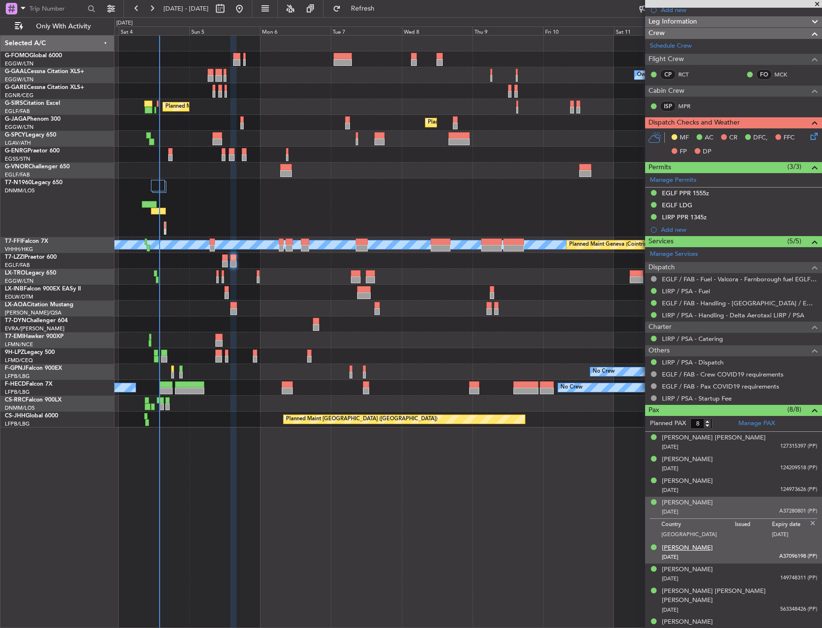
click at [676, 549] on div "[PERSON_NAME]" at bounding box center [687, 548] width 51 height 10
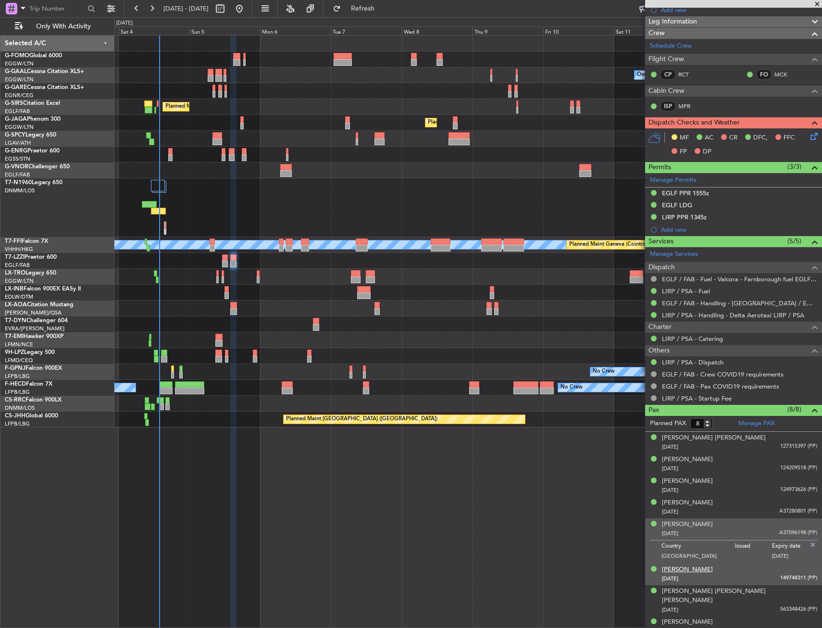
click at [684, 566] on div "[PERSON_NAME]" at bounding box center [687, 570] width 51 height 10
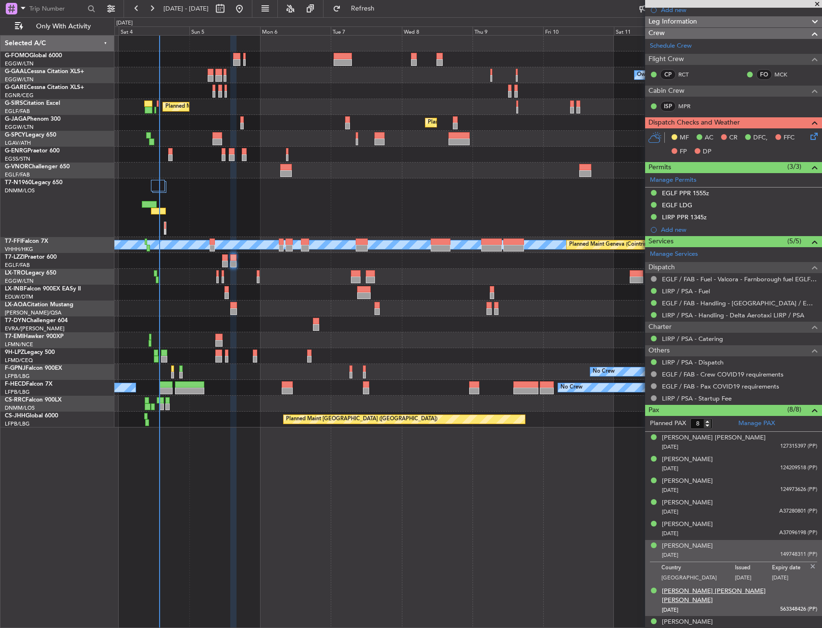
click at [687, 590] on div "[PERSON_NAME] [PERSON_NAME] [PERSON_NAME]" at bounding box center [739, 596] width 155 height 19
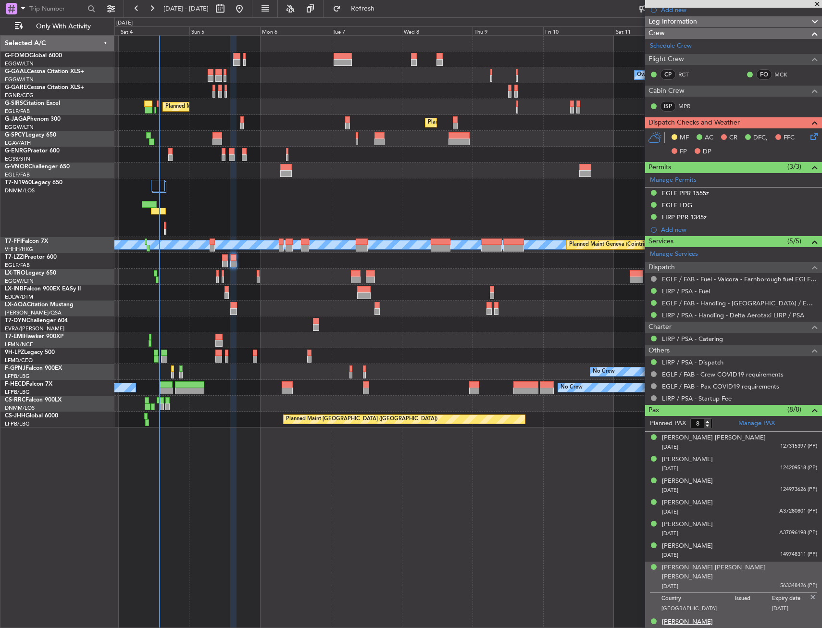
click at [682, 617] on div "[PERSON_NAME]" at bounding box center [687, 622] width 51 height 10
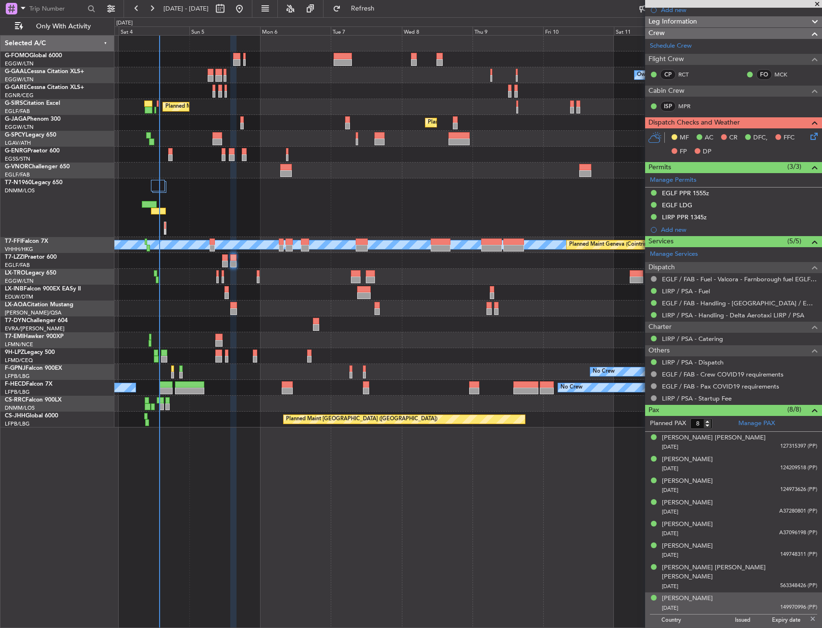
click at [228, 266] on div at bounding box center [467, 261] width 707 height 16
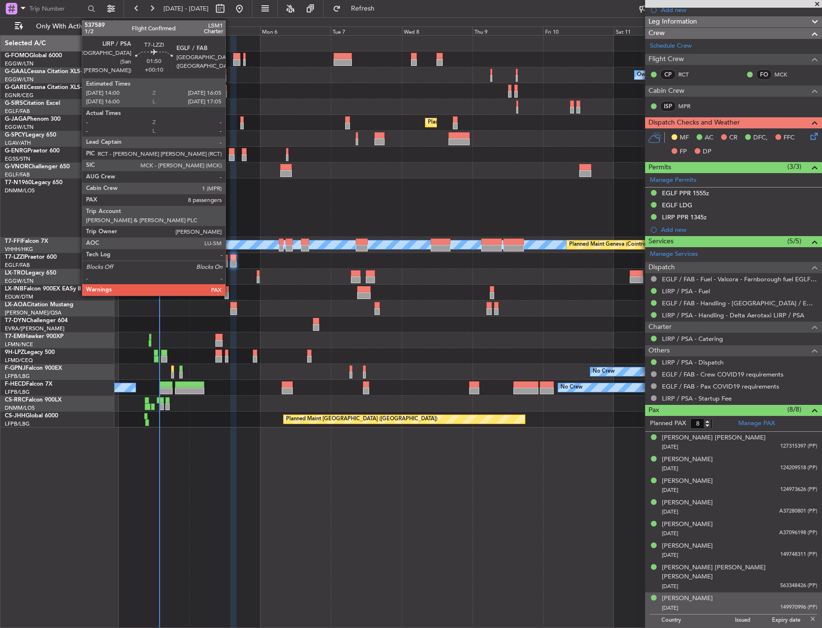
click at [233, 263] on div at bounding box center [233, 264] width 6 height 7
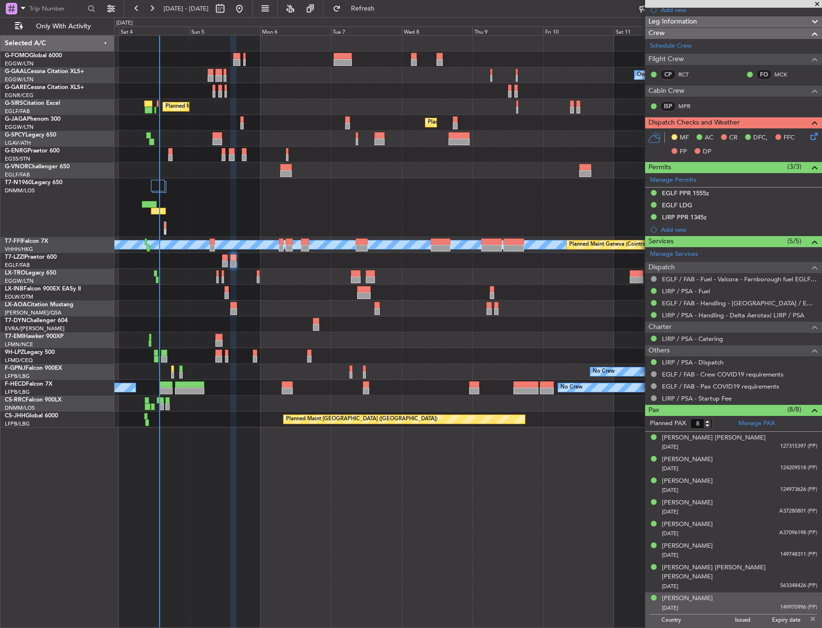
click at [307, 520] on div "Owner No Crew AOG Maint Dusseldorf Owner Owner No Crew Planned Maint London (Fa…" at bounding box center [468, 331] width 708 height 593
click at [809, 614] on img at bounding box center [813, 618] width 9 height 9
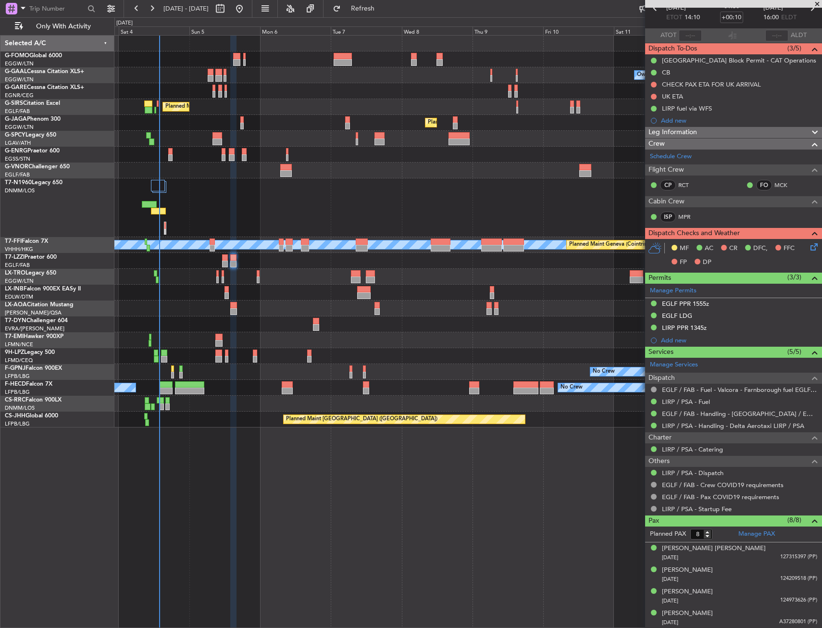
scroll to position [0, 0]
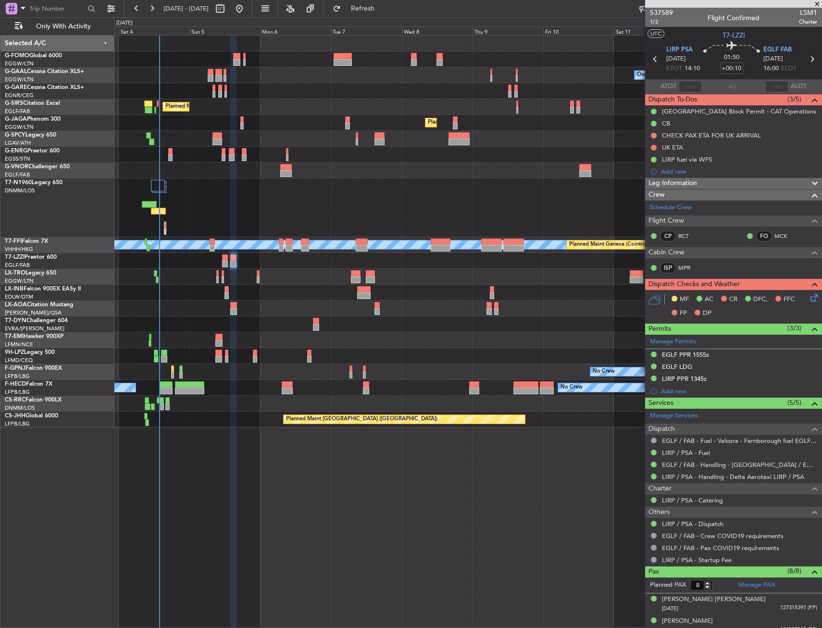
click at [341, 324] on div at bounding box center [467, 324] width 707 height 16
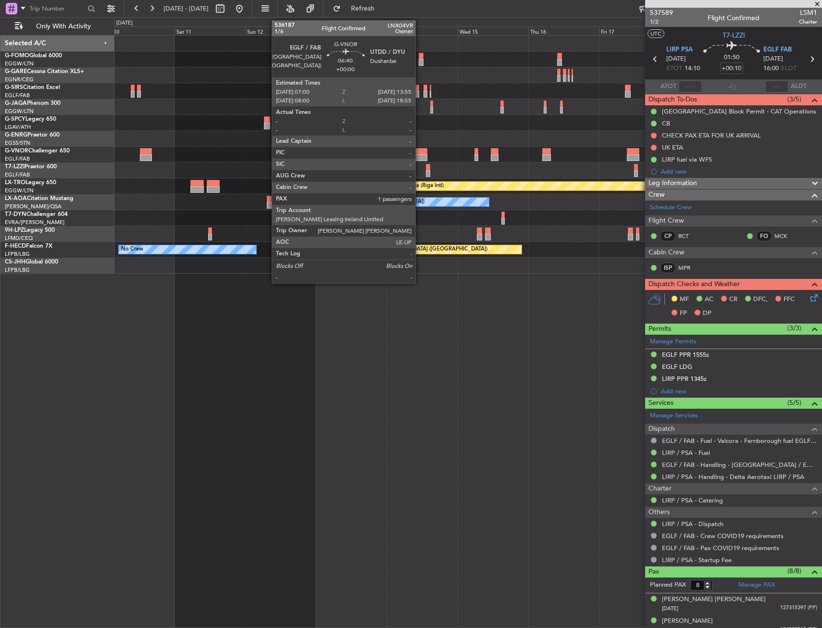
click at [420, 159] on div at bounding box center [417, 157] width 21 height 7
type input "1"
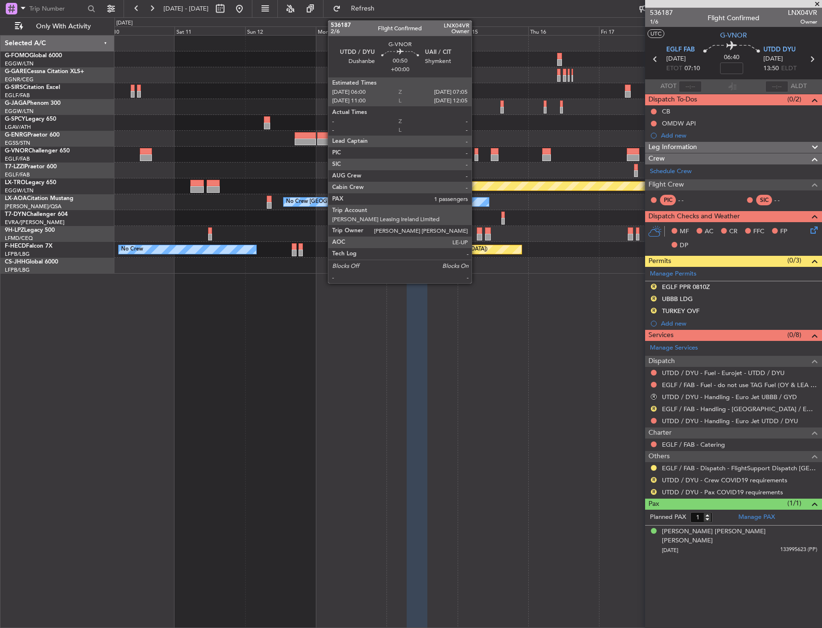
click at [476, 153] on div at bounding box center [476, 151] width 3 height 7
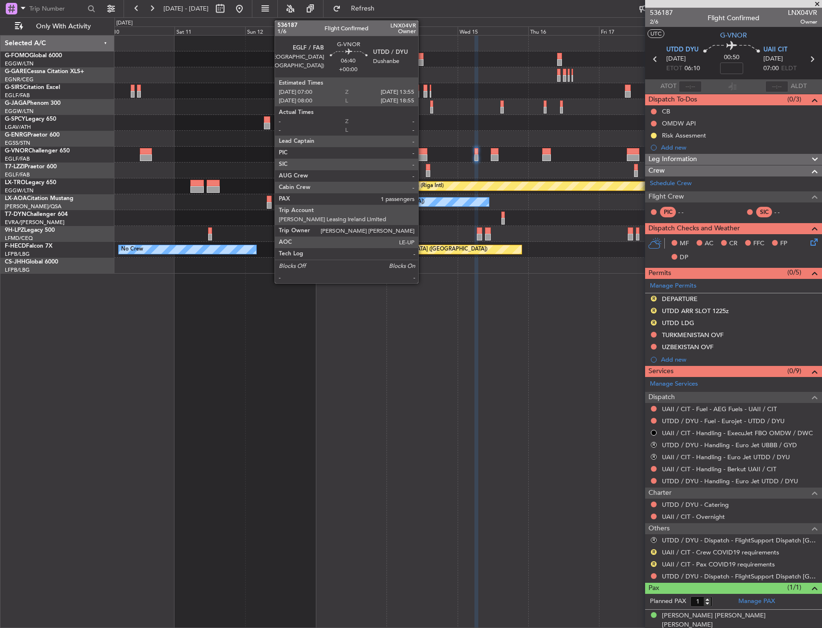
click at [423, 153] on div at bounding box center [417, 151] width 21 height 7
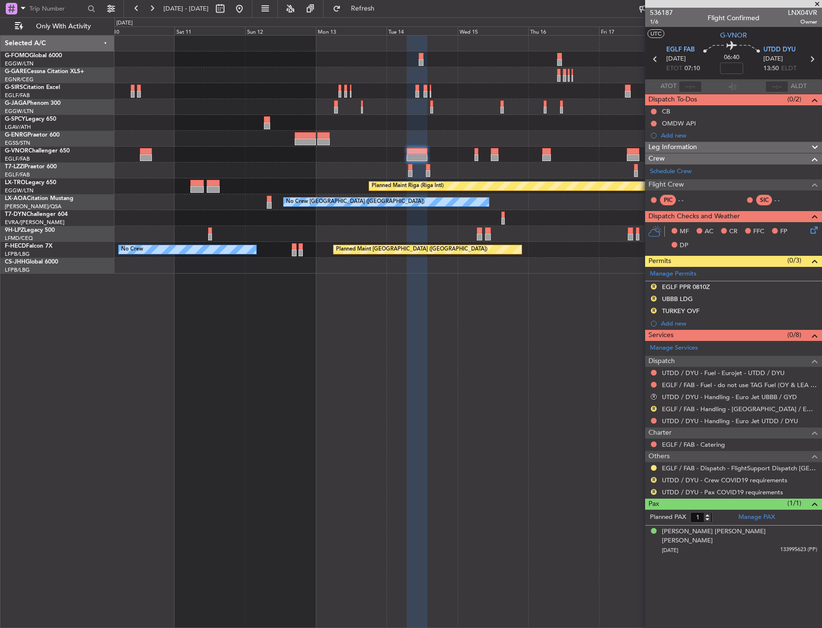
drag, startPoint x: 652, startPoint y: 309, endPoint x: 637, endPoint y: 324, distance: 21.4
click at [652, 309] on button "R" at bounding box center [654, 311] width 6 height 6
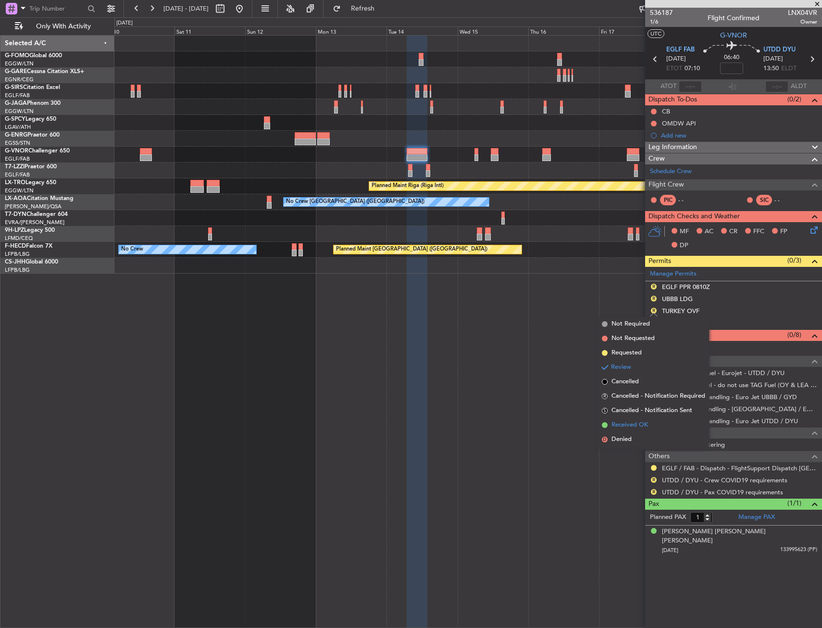
click at [636, 426] on span "Received OK" at bounding box center [630, 425] width 37 height 10
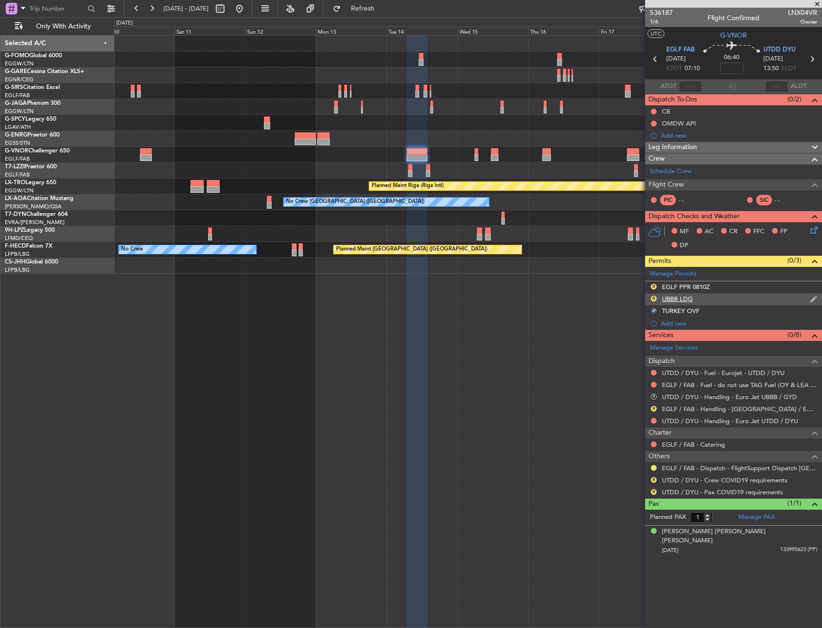
click at [703, 298] on div "R UBBB LDG" at bounding box center [733, 299] width 177 height 12
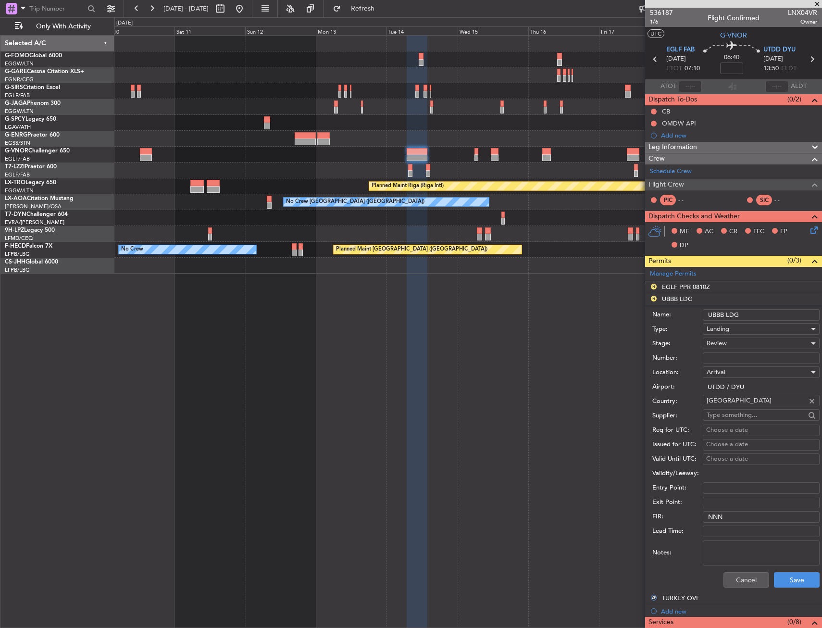
click at [713, 317] on input "UBBB LDG" at bounding box center [761, 315] width 117 height 12
type input "UTDD LDG"
click at [794, 583] on button "Save" at bounding box center [797, 579] width 46 height 15
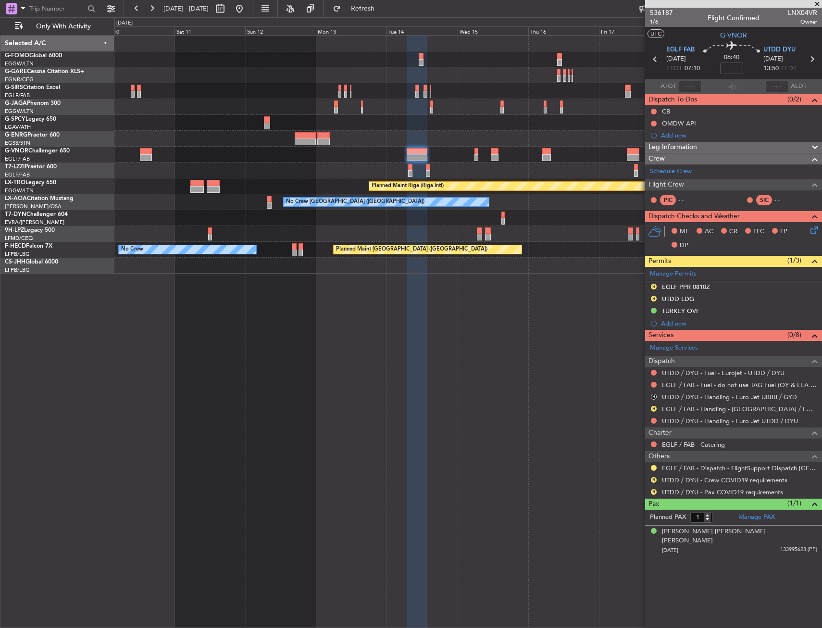
click at [248, 371] on div "Planned Maint Oxford (Kidlington) Planned Maint London (Luton) Planned Maint Ri…" at bounding box center [468, 331] width 708 height 593
click at [464, 149] on div at bounding box center [467, 155] width 707 height 16
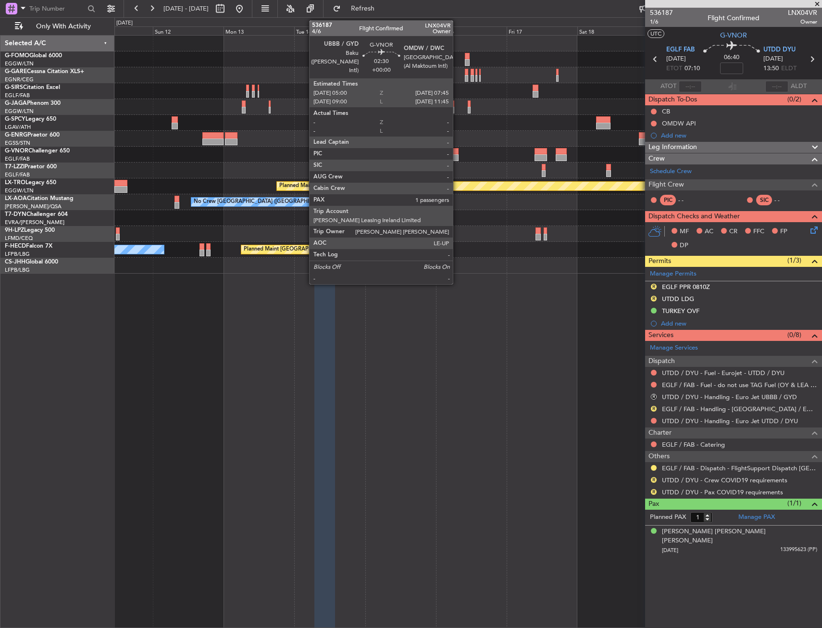
click at [457, 153] on div at bounding box center [454, 151] width 8 height 7
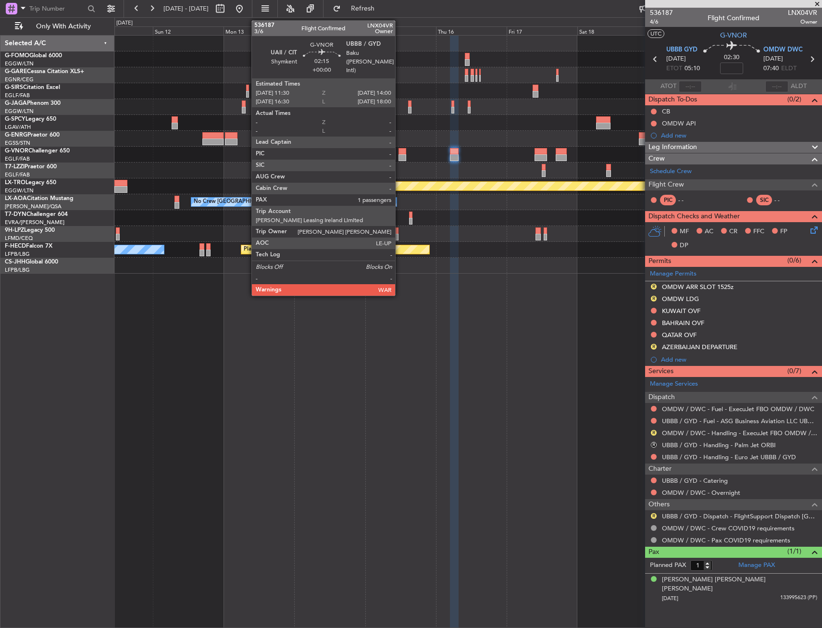
click at [400, 150] on div at bounding box center [403, 151] width 8 height 7
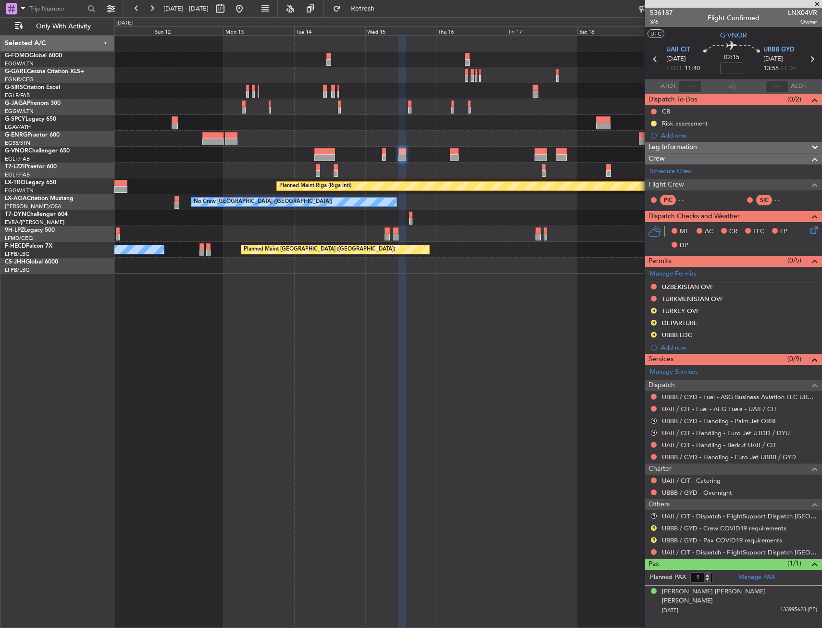
click at [114, 334] on div "Selected A/C G-FOMO Global 6000 EGGW/LTN London (Luton) G-GARE Cessna Citation …" at bounding box center [57, 331] width 114 height 593
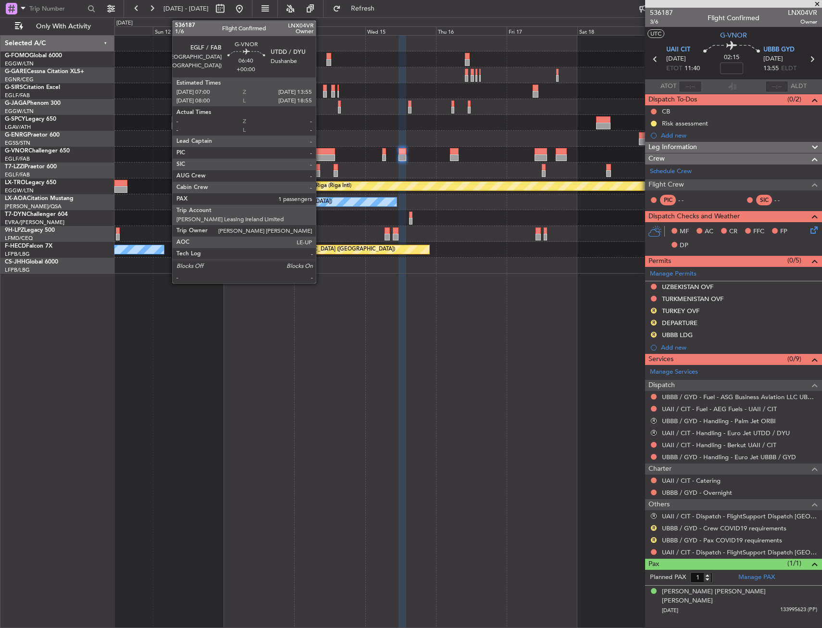
click at [320, 153] on div at bounding box center [324, 151] width 21 height 7
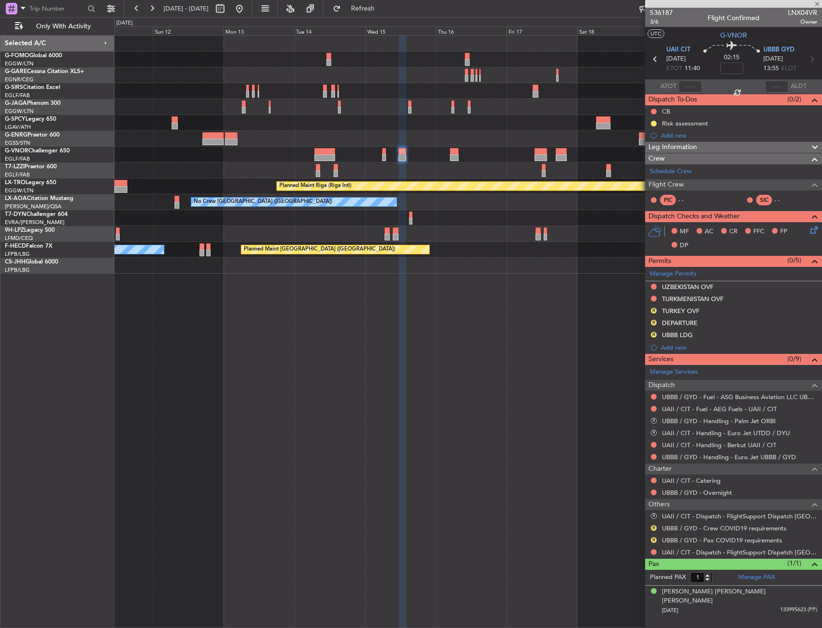
click at [290, 139] on div at bounding box center [467, 139] width 707 height 16
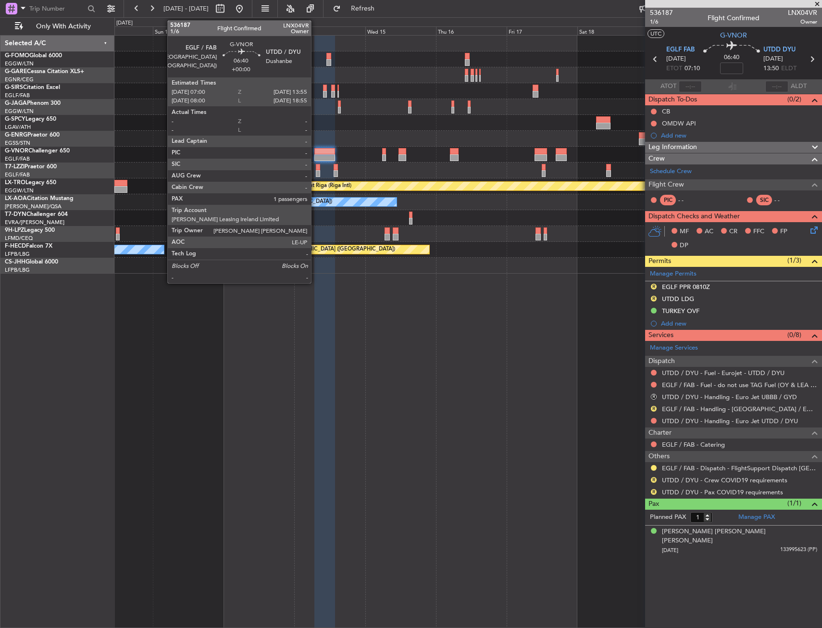
click at [315, 159] on div at bounding box center [324, 157] width 21 height 7
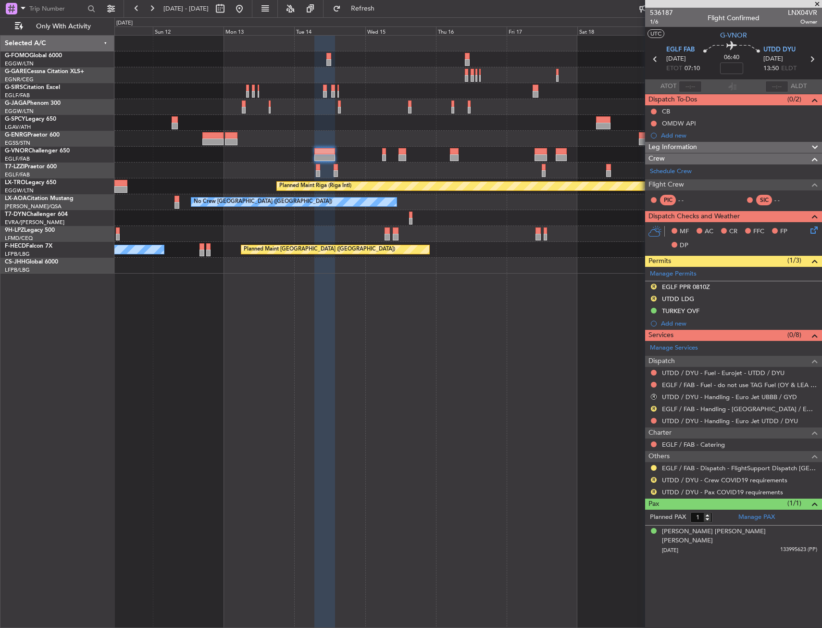
drag, startPoint x: 651, startPoint y: 296, endPoint x: 649, endPoint y: 320, distance: 24.7
click at [651, 296] on button "R" at bounding box center [654, 299] width 6 height 6
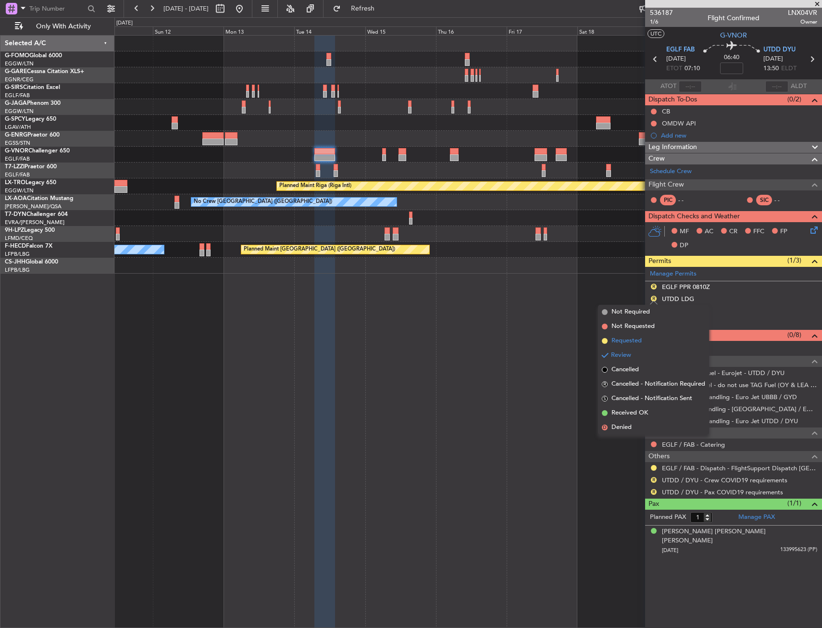
click at [639, 340] on span "Requested" at bounding box center [627, 341] width 30 height 10
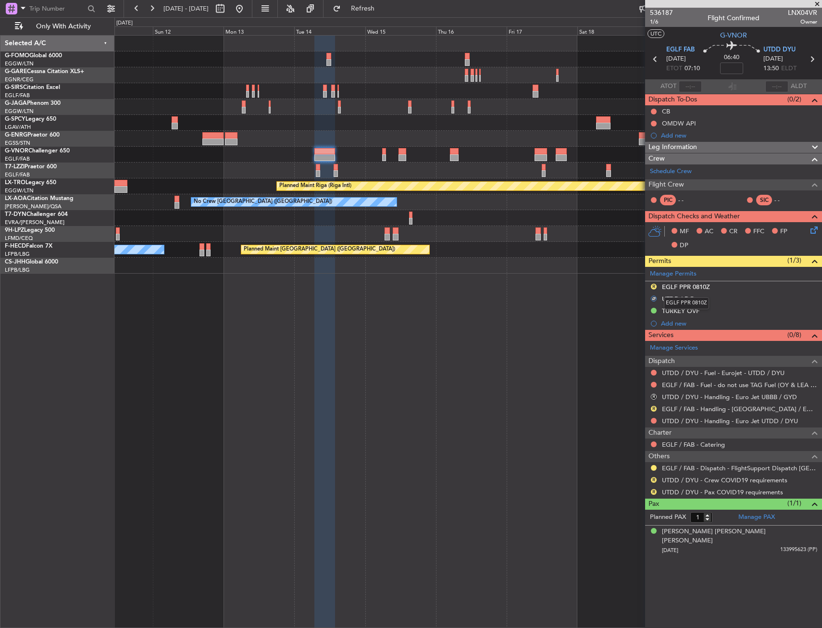
drag, startPoint x: 679, startPoint y: 283, endPoint x: 704, endPoint y: 282, distance: 25.5
click at [679, 283] on div "EGLF PPR 0810Z" at bounding box center [686, 287] width 48 height 8
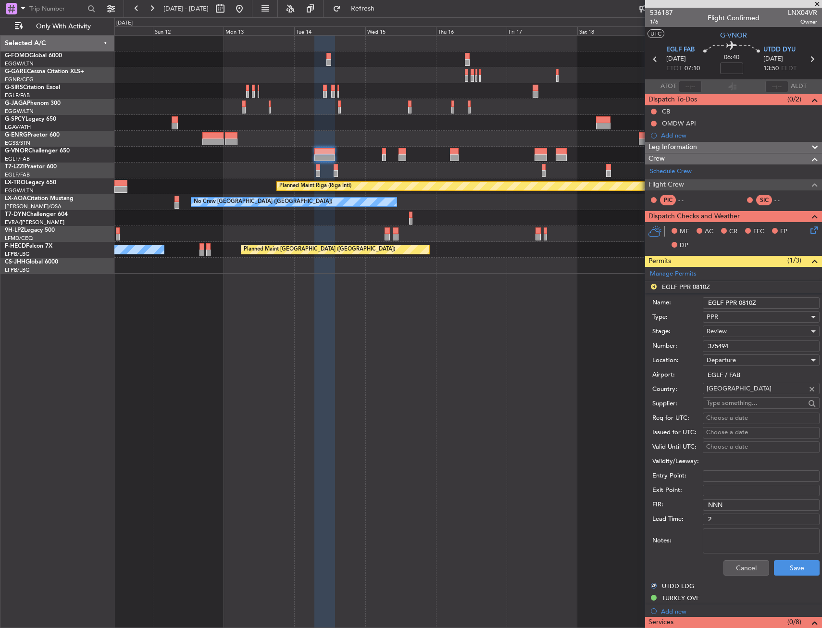
drag, startPoint x: 739, startPoint y: 300, endPoint x: 747, endPoint y: 299, distance: 8.3
click at [747, 299] on input "EGLF PPR 0810Z" at bounding box center [761, 303] width 117 height 12
type input "EGLF PPR 0710Z"
click at [728, 330] on div "Review" at bounding box center [758, 331] width 102 height 14
click at [732, 391] on span "Requested" at bounding box center [757, 394] width 101 height 14
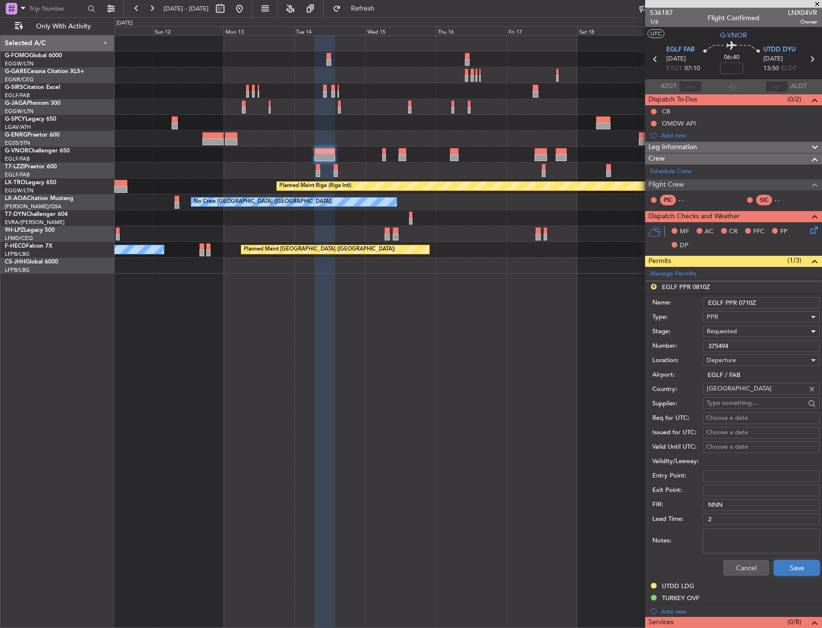
click at [785, 561] on button "Save" at bounding box center [797, 567] width 46 height 15
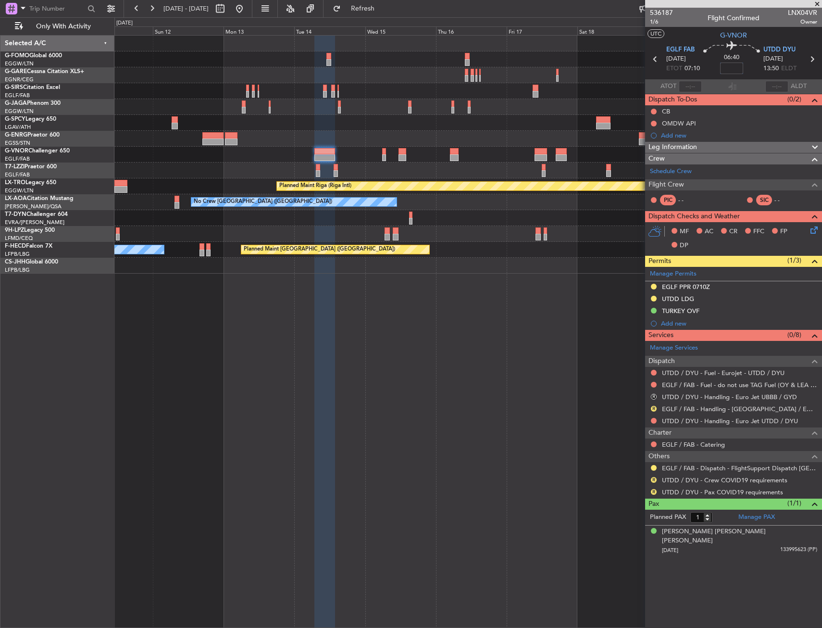
click at [732, 71] on input at bounding box center [731, 69] width 23 height 12
click at [579, 263] on div "- - LEZG 15:00 Z KNUQ 02:35 Z Planned Maint Paris (Le Bourget)" at bounding box center [467, 266] width 707 height 16
click at [338, 150] on div at bounding box center [467, 155] width 707 height 16
click at [335, 151] on div at bounding box center [467, 155] width 707 height 16
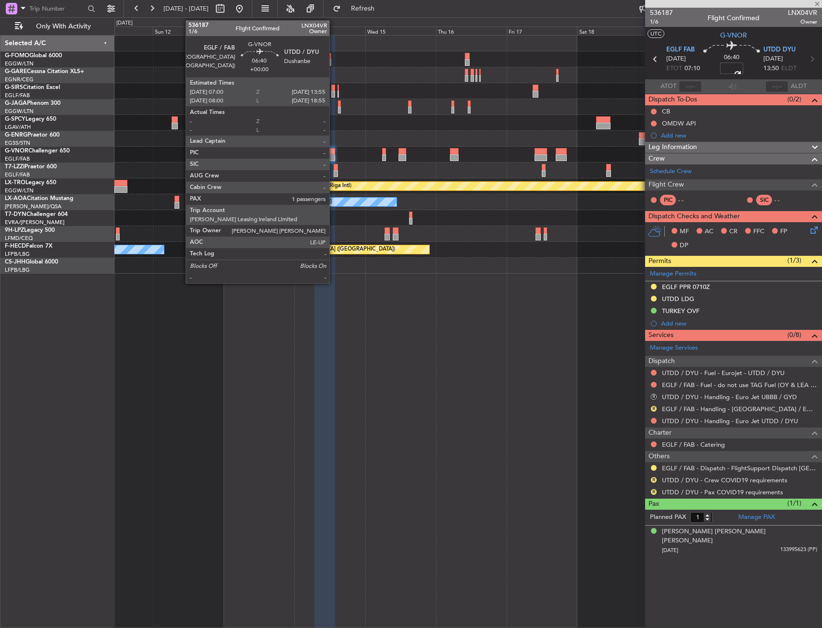
click at [332, 151] on div at bounding box center [324, 151] width 21 height 7
type input "+00:05"
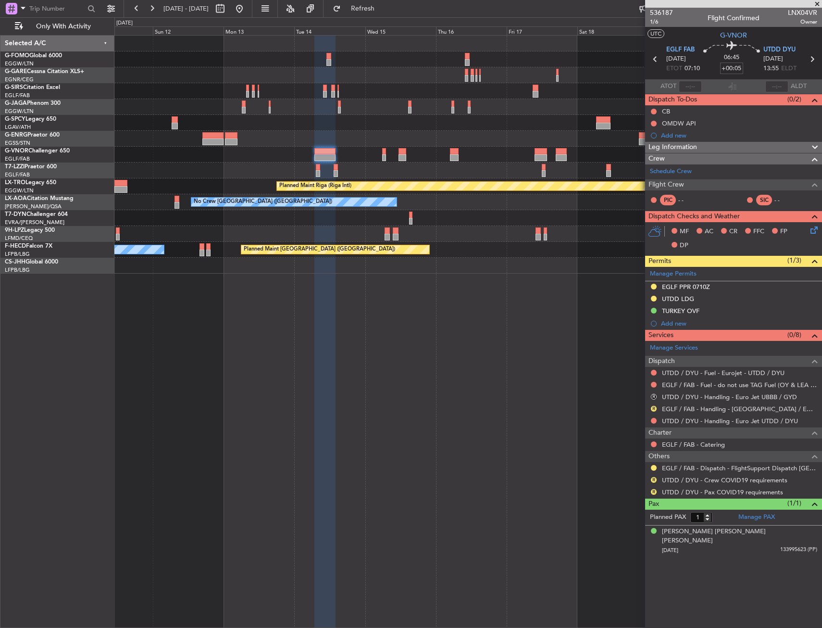
click at [221, 293] on div "Planned Maint Oxford (Kidlington) Planned Maint Riga (Riga Intl) Planned Maint …" at bounding box center [468, 331] width 708 height 593
click at [761, 82] on mat-tooltip-component "Estimated Landing Time" at bounding box center [772, 85] width 76 height 25
click at [460, 320] on div "Planned Maint Oxford (Kidlington) Planned Maint Riga (Riga Intl) Planned Maint …" at bounding box center [468, 331] width 708 height 593
click at [676, 271] on link "Manage Permits" at bounding box center [673, 274] width 47 height 10
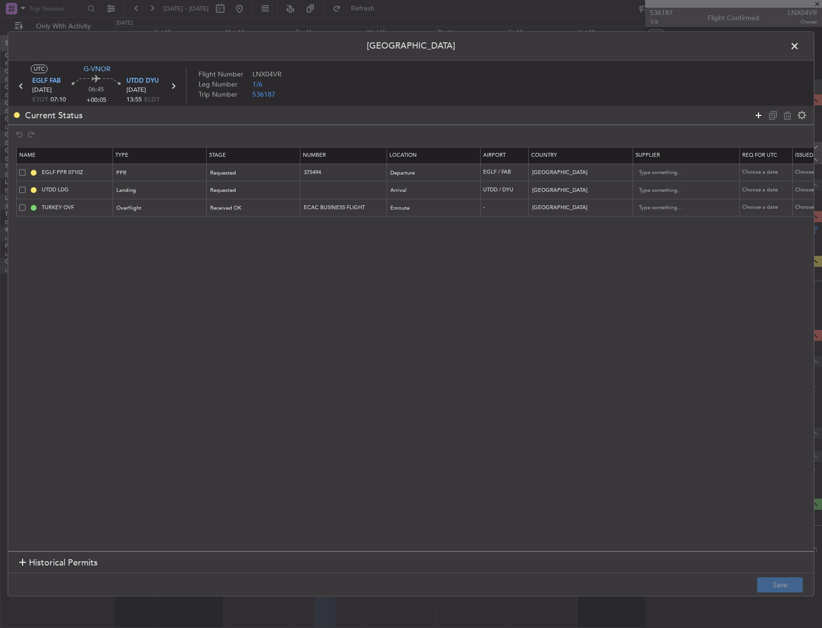
click at [757, 115] on icon at bounding box center [759, 116] width 12 height 12
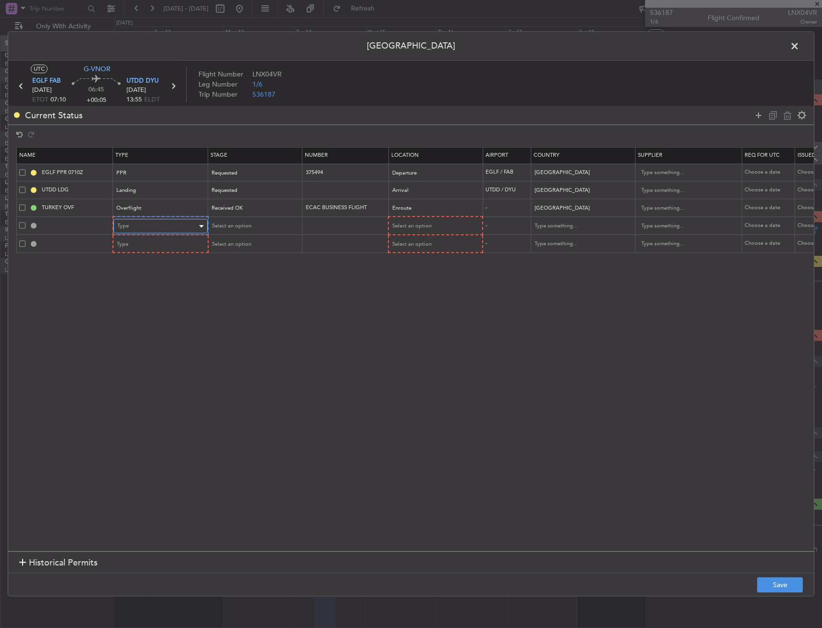
click at [159, 221] on div "Type" at bounding box center [157, 226] width 80 height 14
click at [160, 322] on span "Overflight" at bounding box center [161, 327] width 86 height 14
click at [412, 221] on div "Select an option" at bounding box center [432, 226] width 80 height 14
click at [414, 305] on span "Enroute" at bounding box center [435, 304] width 86 height 14
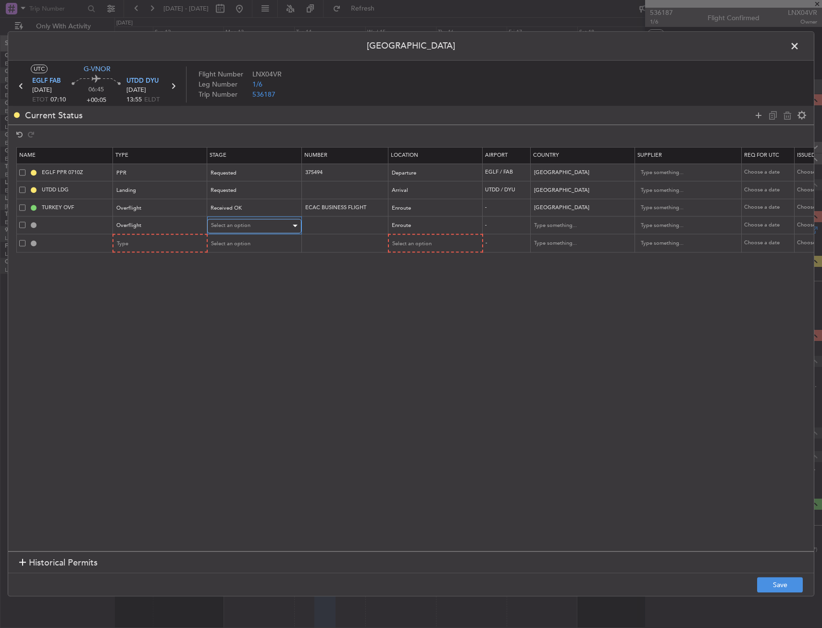
click at [238, 222] on span "Select an option" at bounding box center [230, 225] width 39 height 7
click at [250, 231] on div at bounding box center [411, 314] width 822 height 628
click at [160, 240] on div "Type" at bounding box center [157, 244] width 80 height 14
click at [163, 341] on span "Overflight" at bounding box center [161, 345] width 86 height 14
click at [412, 252] on td "Select an option" at bounding box center [434, 243] width 94 height 18
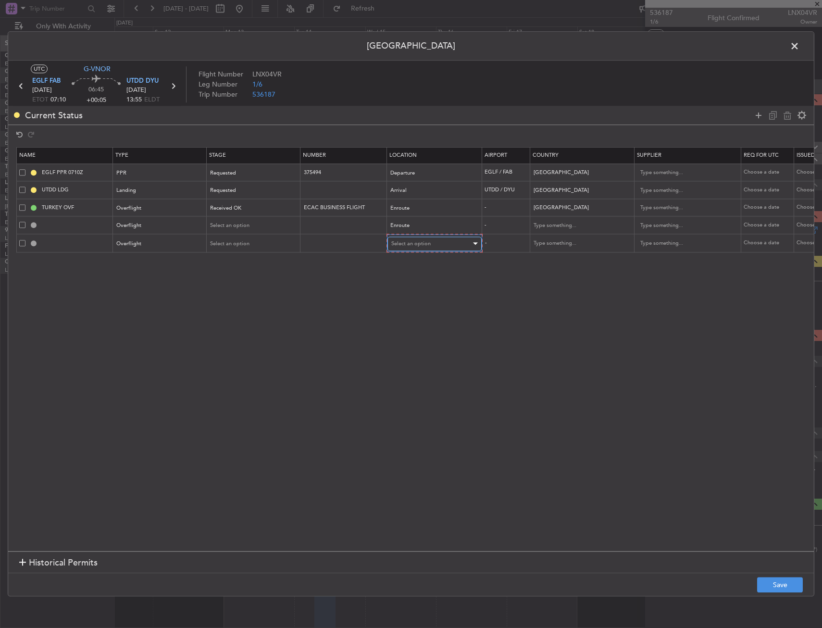
click at [415, 249] on div "Select an option" at bounding box center [431, 244] width 80 height 14
click at [419, 317] on span "Enroute" at bounding box center [435, 321] width 86 height 14
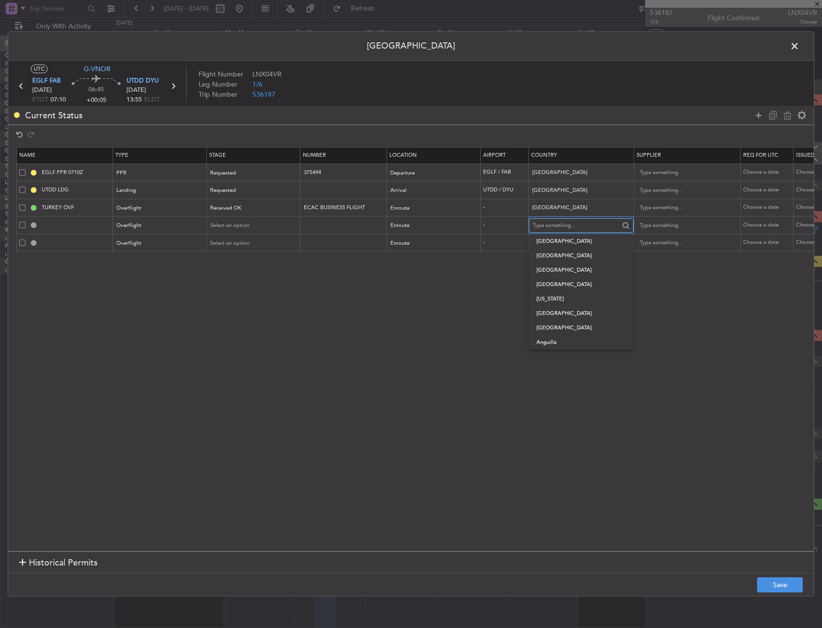
click at [550, 229] on input "text" at bounding box center [576, 225] width 87 height 14
click at [553, 241] on span "Turkmenistan" at bounding box center [581, 241] width 89 height 14
type input "Turkmenistan"
click at [560, 237] on input "text" at bounding box center [576, 243] width 87 height 14
type input "uzbek"
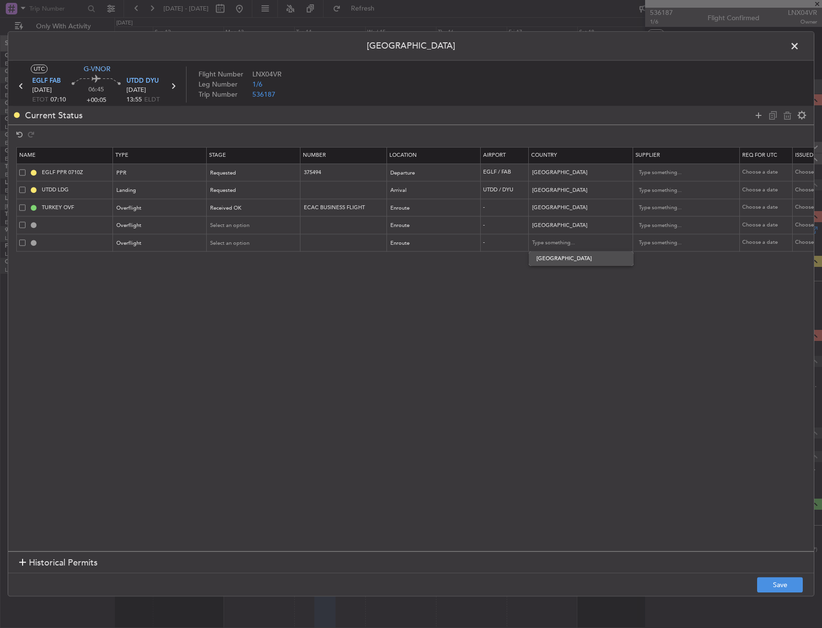
click at [565, 255] on div "Uzbekistan" at bounding box center [581, 257] width 105 height 15
click at [565, 256] on span "Uzbekistan" at bounding box center [581, 258] width 89 height 14
type input "Uzbekistan"
click at [566, 258] on section "Name Type Stage Number Location Airport Country Supplier Req For Utc Issued For…" at bounding box center [411, 348] width 806 height 406
click at [777, 586] on button "Save" at bounding box center [780, 584] width 46 height 15
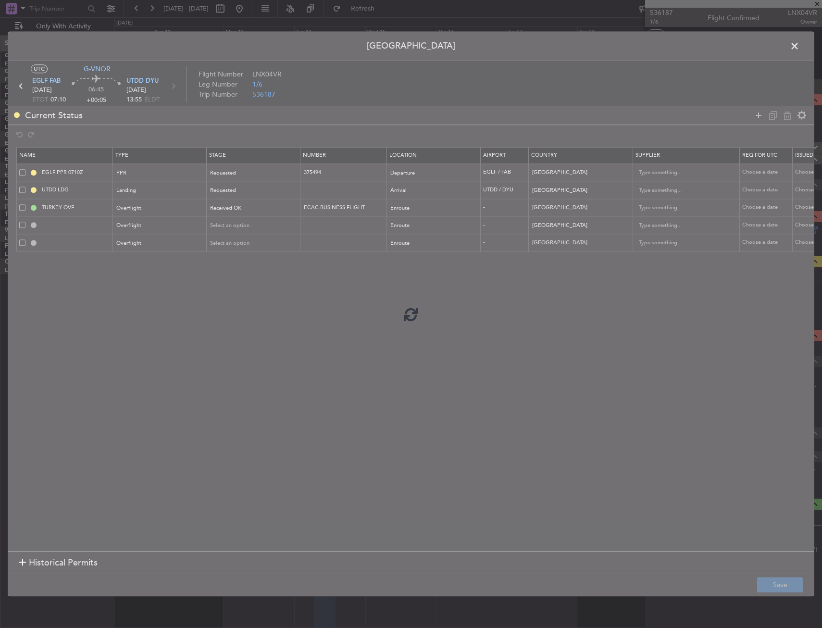
click at [645, 471] on div at bounding box center [411, 314] width 806 height 564
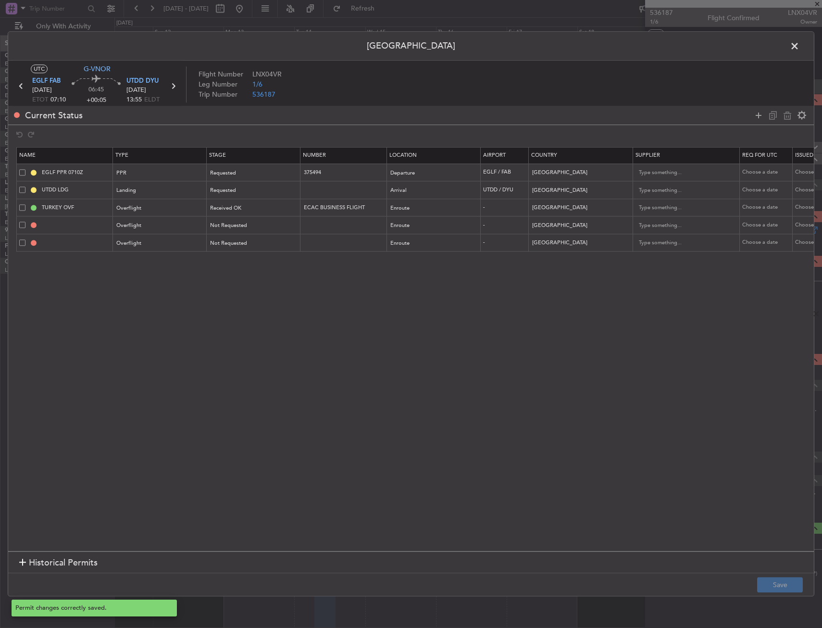
type input "TURKMENISTAN OVF"
type input "NNN"
type input "UZBEKISTAN OVF"
type input "NNN"
click at [800, 51] on span at bounding box center [800, 48] width 0 height 19
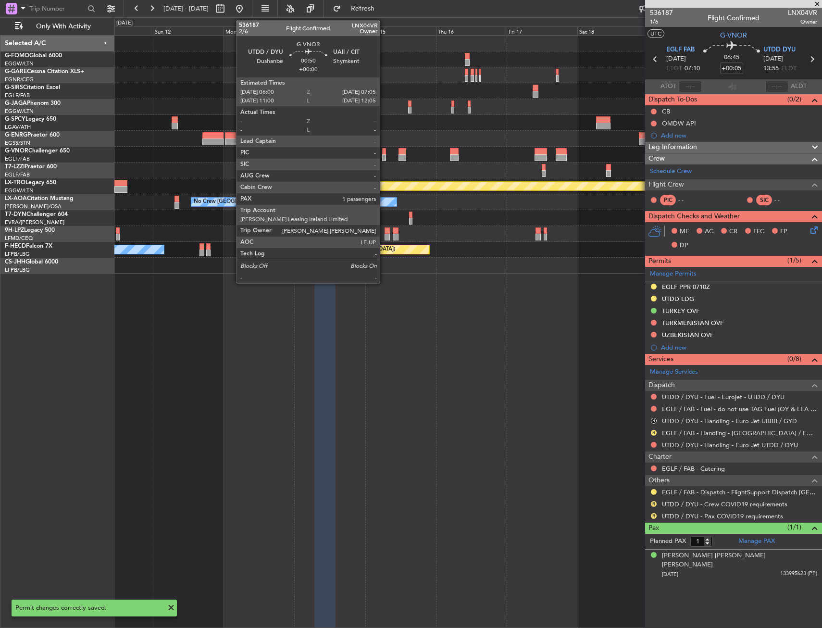
click at [384, 153] on div at bounding box center [383, 151] width 3 height 7
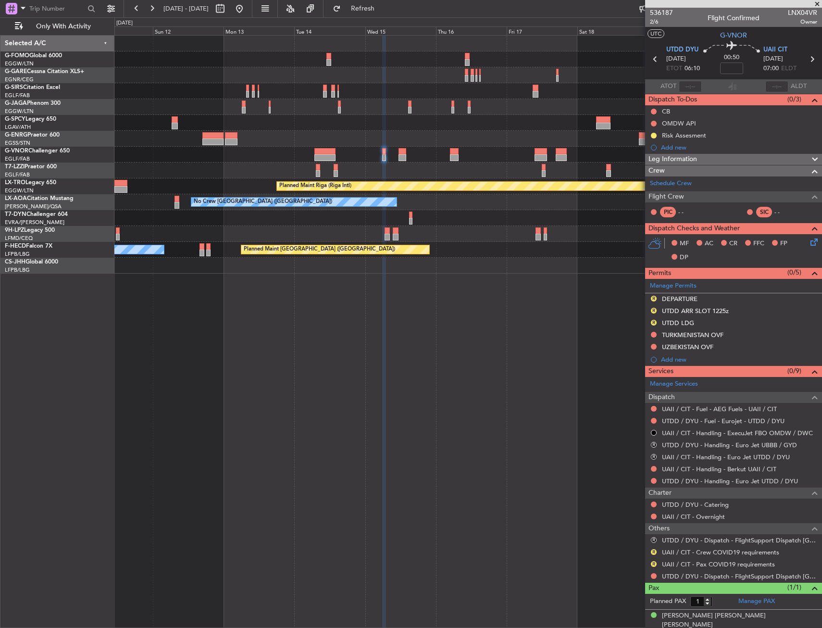
click at [224, 312] on div "Planned Maint Oxford (Kidlington) Planned Maint Riga (Riga Intl) Planned Maint …" at bounding box center [468, 331] width 708 height 593
click at [649, 285] on div "Manage Permits" at bounding box center [733, 286] width 177 height 14
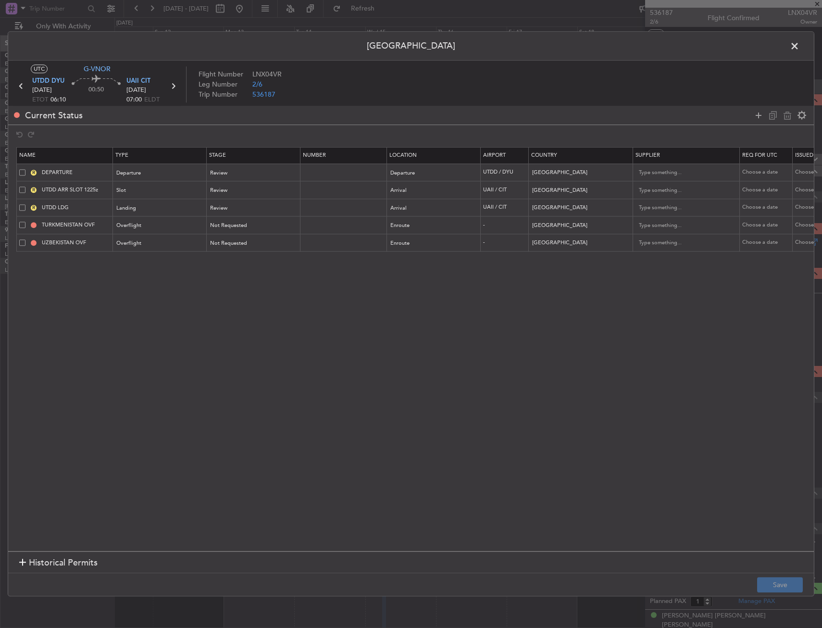
click at [24, 227] on span at bounding box center [22, 225] width 6 height 6
click at [26, 222] on input "checkbox" at bounding box center [26, 222] width 0 height 0
click at [772, 116] on icon at bounding box center [773, 116] width 12 height 12
click at [789, 119] on icon at bounding box center [788, 116] width 12 height 12
type input "UZBEKISTAN OVF"
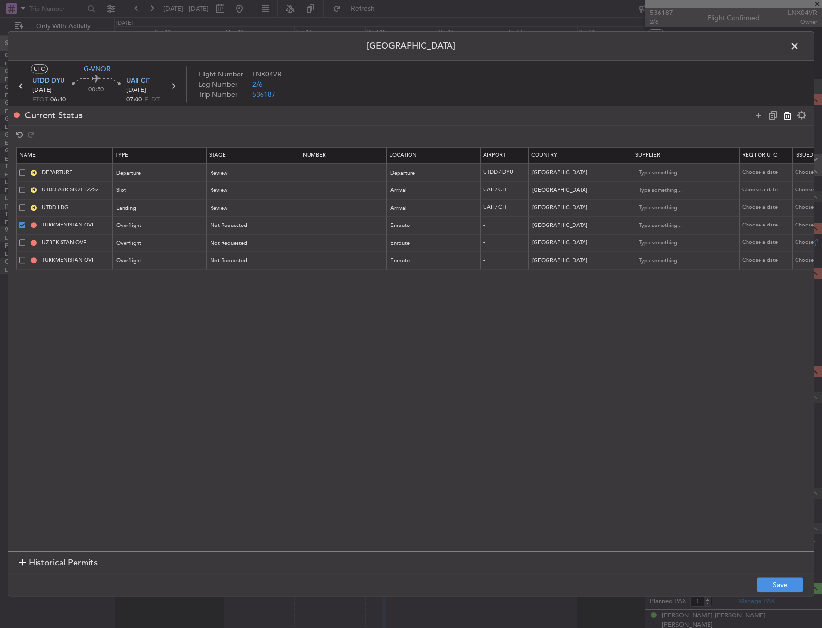
type input "Uzbekistan"
type input "TURKMENISTAN OVF"
type input "Turkmenistan"
click at [22, 241] on span at bounding box center [22, 242] width 6 height 6
click at [26, 239] on input "checkbox" at bounding box center [26, 239] width 0 height 0
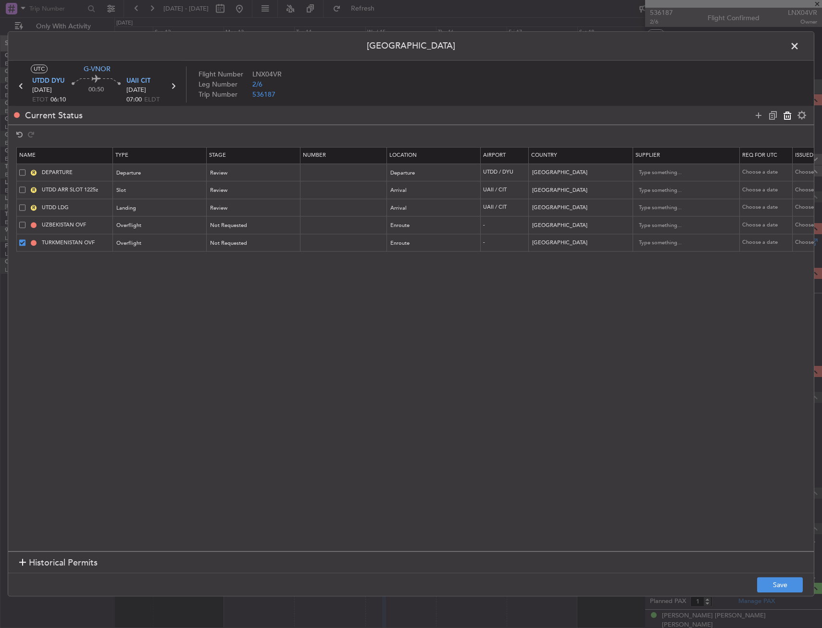
click at [783, 115] on icon at bounding box center [788, 116] width 12 height 12
click at [784, 589] on button "Save" at bounding box center [780, 584] width 46 height 15
click at [800, 48] on span at bounding box center [800, 48] width 0 height 19
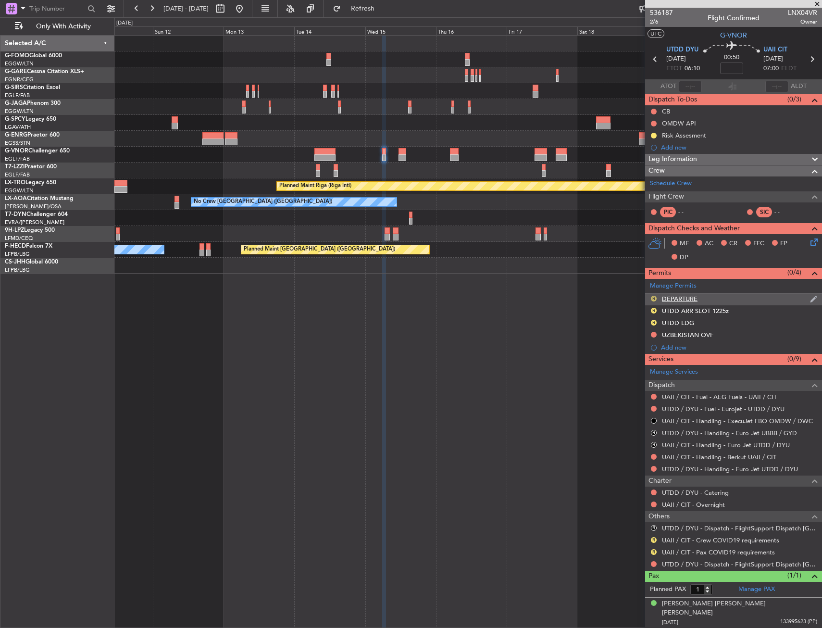
click at [654, 296] on button "R" at bounding box center [654, 299] width 6 height 6
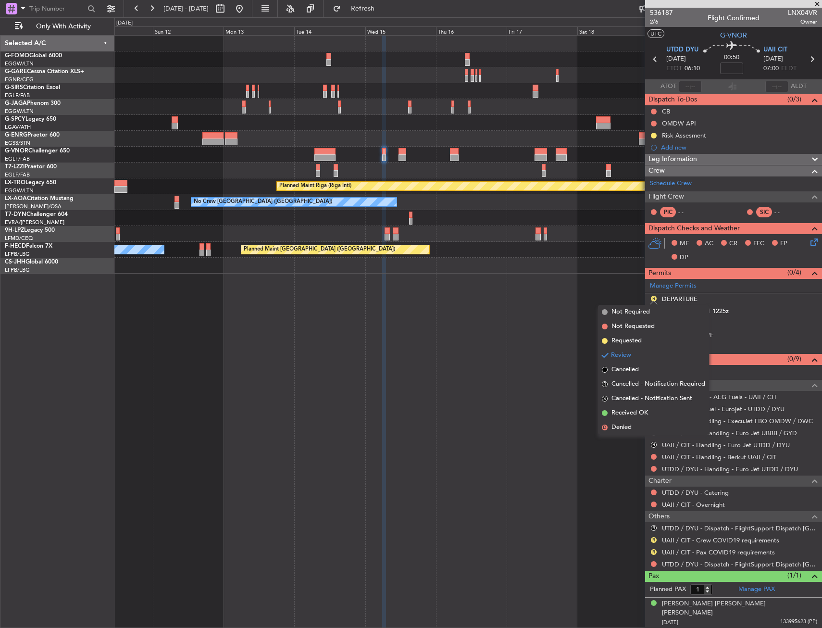
click at [457, 325] on div "Planned Maint Oxford (Kidlington) Planned Maint Riga (Riga Intl) Planned Maint …" at bounding box center [468, 331] width 708 height 593
click at [664, 257] on div "MF AC CR FFC FP DP" at bounding box center [733, 250] width 177 height 33
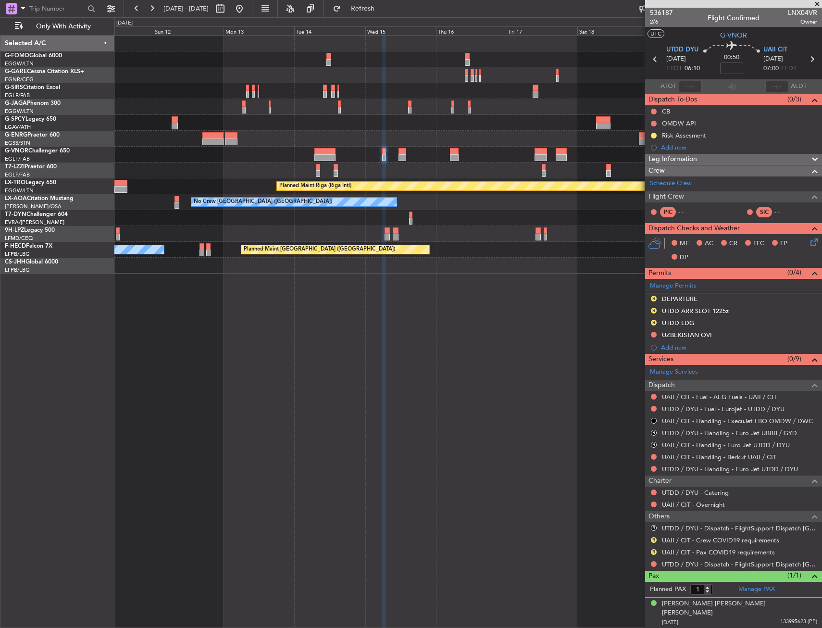
click at [329, 273] on div "- - LEZG 15:00 Z KNUQ 02:35 Z Planned Maint Paris (Le Bourget)" at bounding box center [467, 266] width 707 height 16
click at [670, 321] on div "UTDD LDG" at bounding box center [678, 323] width 32 height 8
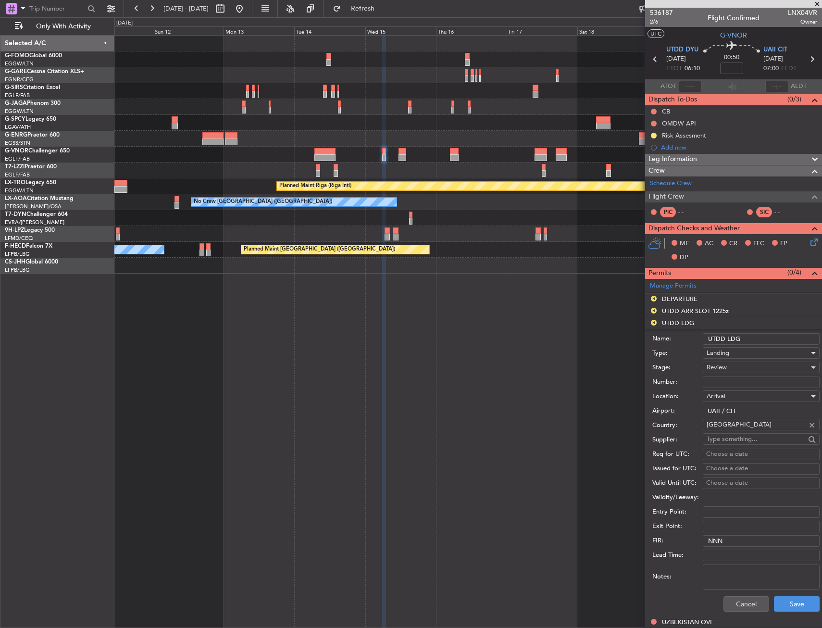
drag, startPoint x: 713, startPoint y: 337, endPoint x: 725, endPoint y: 339, distance: 12.2
click at [725, 339] on input "UTDD LDG" at bounding box center [761, 339] width 117 height 12
type input "UAII LDG"
click at [735, 370] on div "Review" at bounding box center [758, 367] width 102 height 14
click at [736, 425] on span "Requested" at bounding box center [757, 430] width 101 height 14
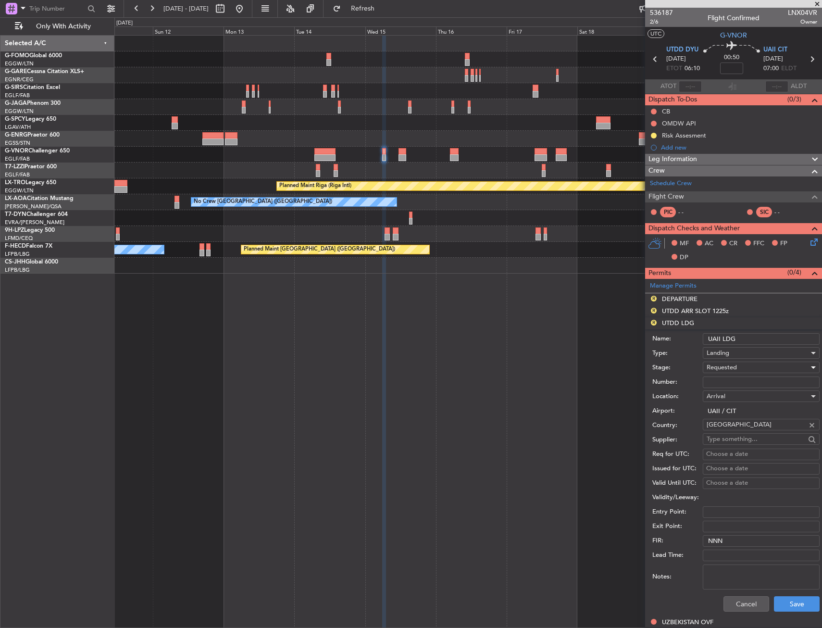
click at [794, 593] on div "Cancel Save" at bounding box center [735, 603] width 167 height 25
click at [793, 593] on div "Cancel Save" at bounding box center [735, 603] width 167 height 25
click at [791, 595] on div "Cancel Save" at bounding box center [735, 603] width 167 height 25
click at [789, 602] on button "Save" at bounding box center [797, 603] width 46 height 15
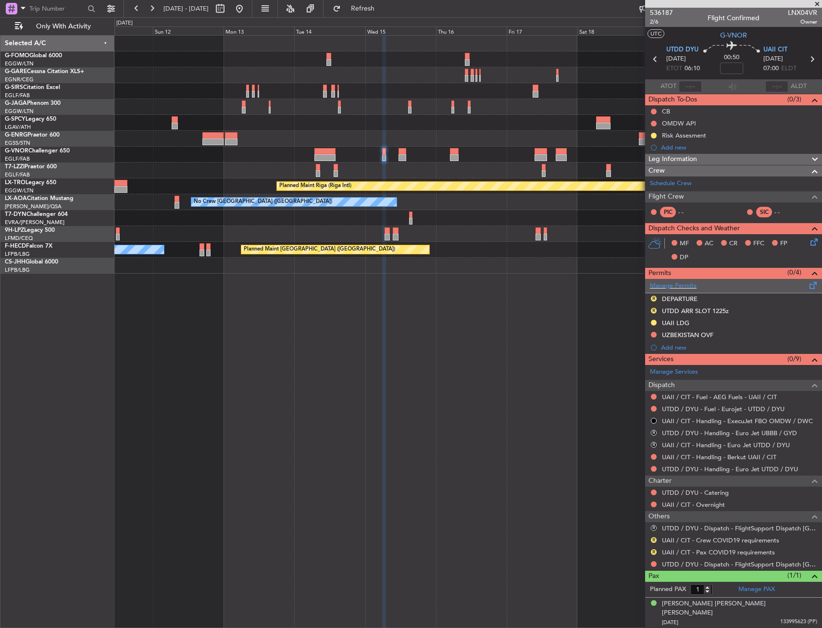
click at [681, 290] on div "Manage Permits" at bounding box center [733, 286] width 177 height 14
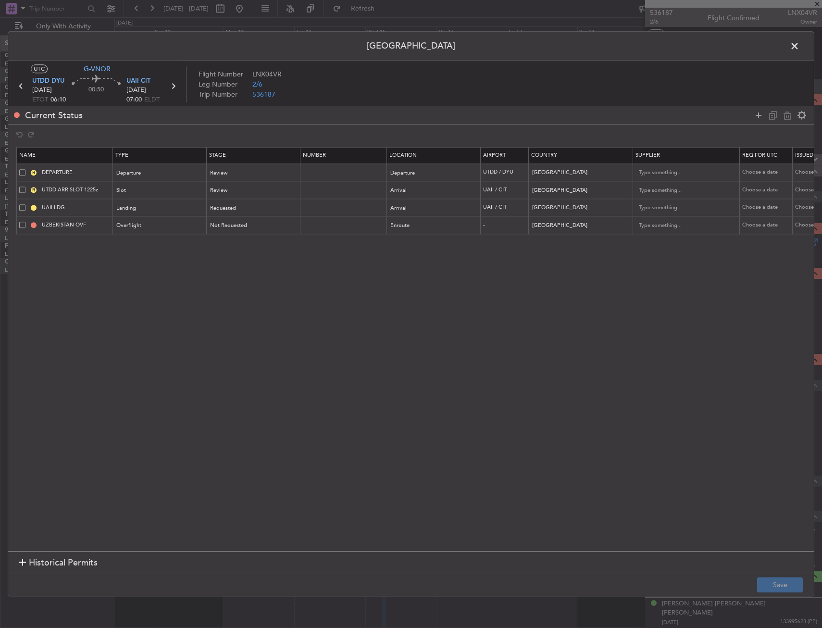
click at [24, 190] on span at bounding box center [22, 190] width 6 height 6
click at [26, 187] on input "checkbox" at bounding box center [26, 187] width 0 height 0
click at [793, 118] on div at bounding box center [780, 115] width 58 height 14
click at [788, 118] on icon at bounding box center [788, 116] width 12 height 12
type input "UAII LDG"
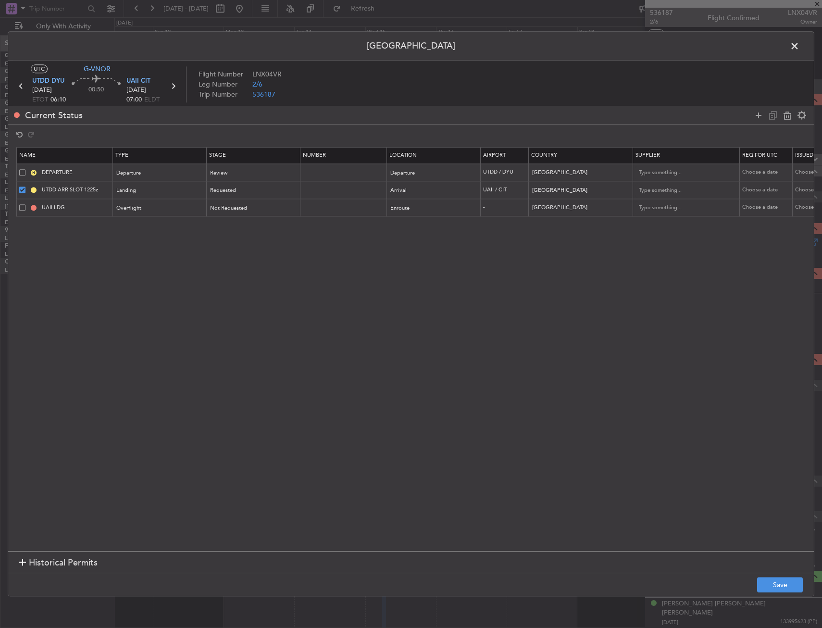
type input "UZBEKISTAN OVF"
type input "Uzbekistan"
click at [263, 166] on div "Review" at bounding box center [251, 173] width 80 height 14
click at [256, 236] on span "Requested" at bounding box center [254, 236] width 86 height 14
click at [789, 579] on button "Save" at bounding box center [780, 584] width 46 height 15
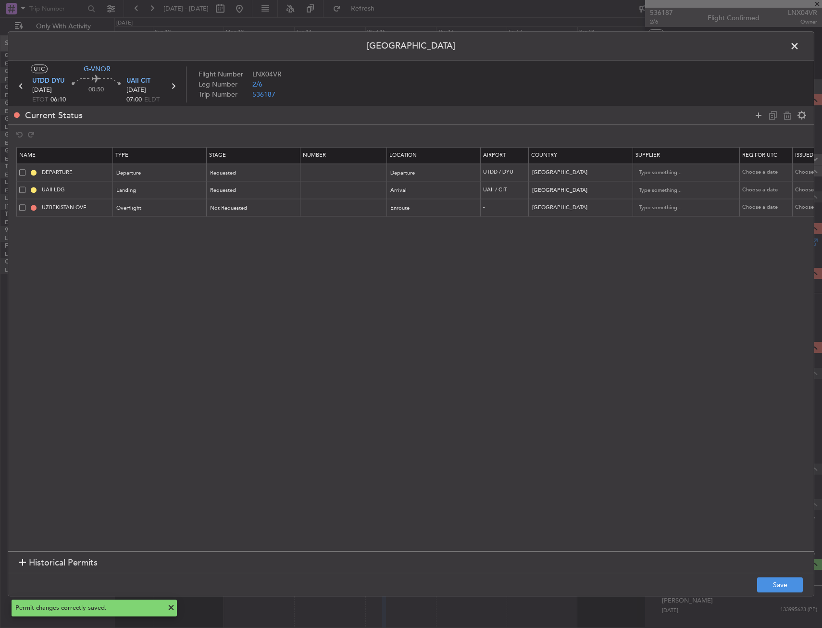
click at [800, 43] on span at bounding box center [800, 48] width 0 height 19
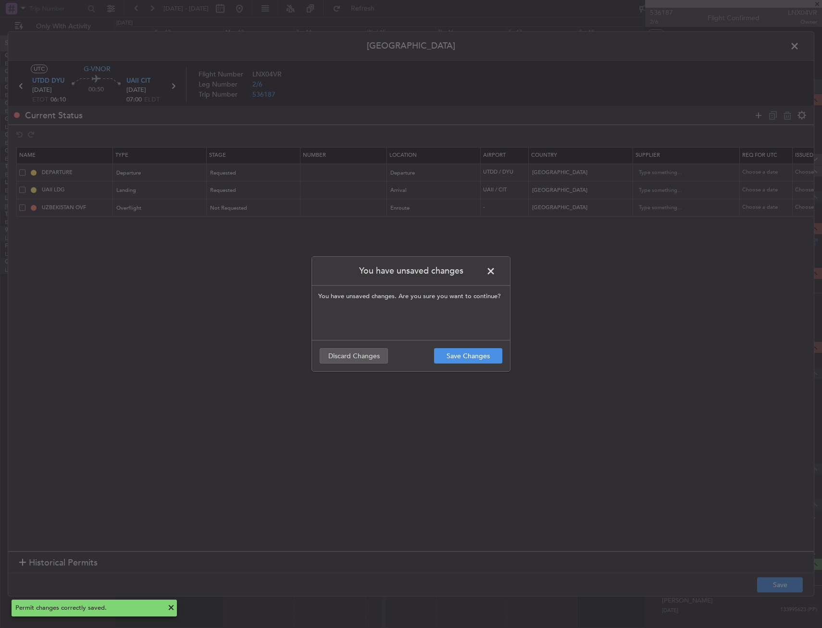
click at [453, 364] on footer "Save Changes Discard Changes" at bounding box center [411, 355] width 198 height 31
click at [464, 355] on button "Save Changes" at bounding box center [468, 355] width 68 height 15
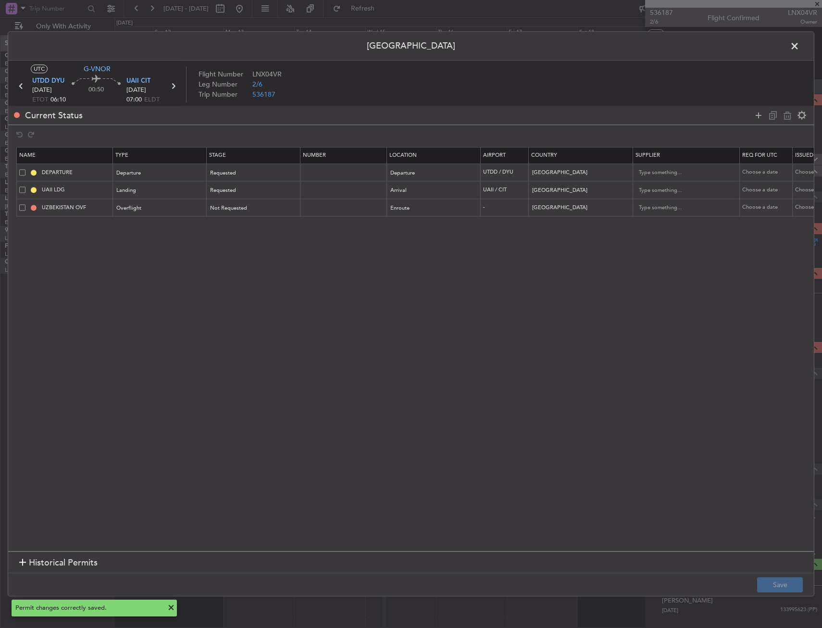
click at [800, 50] on span at bounding box center [800, 48] width 0 height 19
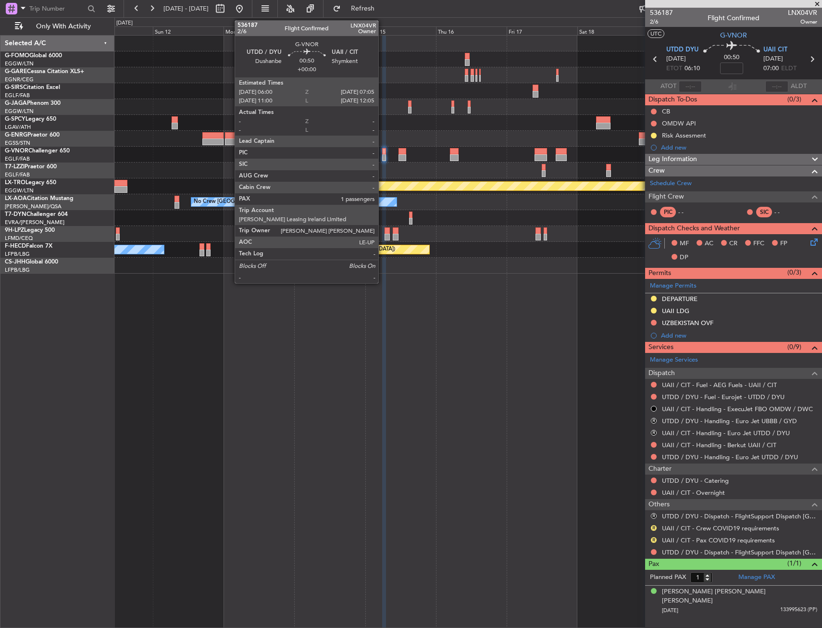
click at [383, 159] on div at bounding box center [383, 157] width 3 height 7
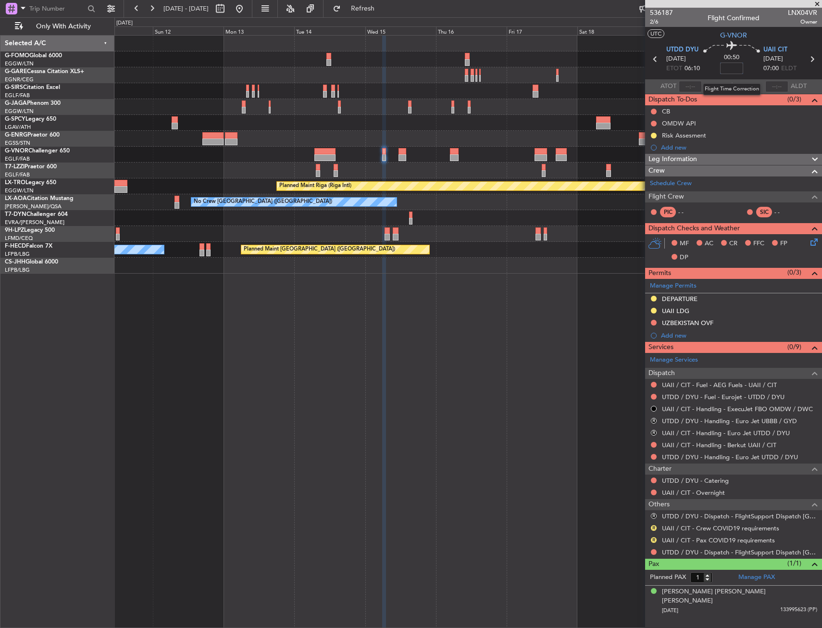
click at [727, 68] on input at bounding box center [731, 69] width 23 height 12
click at [304, 436] on div "Planned Maint Oxford (Kidlington) Planned Maint Riga (Riga Intl) Planned Maint …" at bounding box center [468, 331] width 708 height 593
type input "-00:10"
click at [710, 76] on section "UTDD DYU 15/10/2025 ETOT 06:10 00:40 -00:10 UAII CIT 15/10/2025 06:50 ELDT" at bounding box center [733, 60] width 177 height 38
click at [419, 386] on div "Planned Maint Oxford (Kidlington) Planned Maint Riga (Riga Intl) Planned Maint …" at bounding box center [468, 331] width 708 height 593
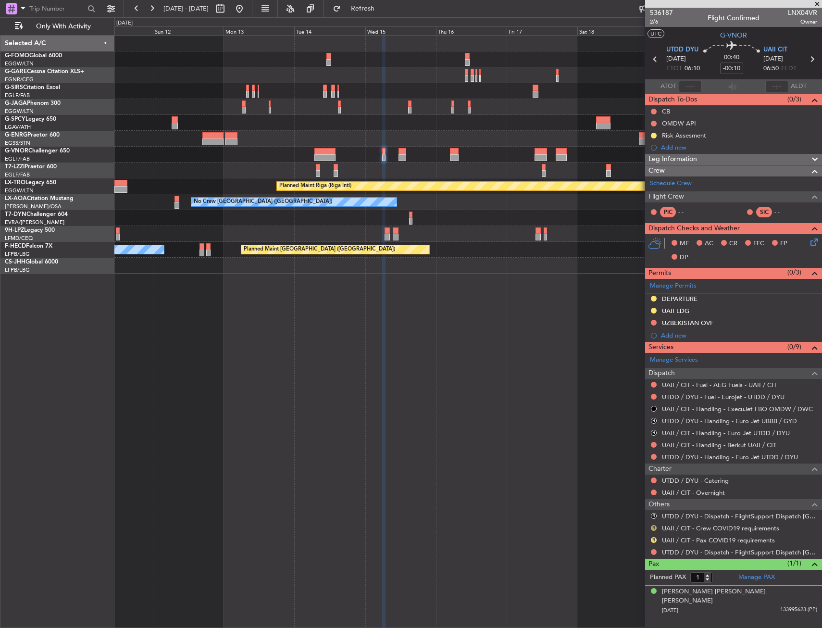
click at [652, 528] on button "R" at bounding box center [654, 528] width 6 height 6
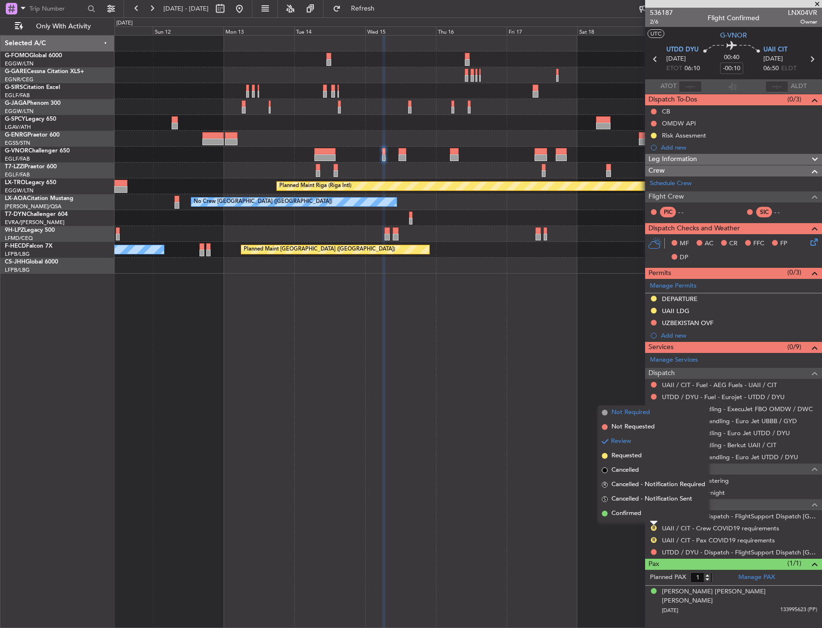
click at [626, 418] on li "Not Required" at bounding box center [653, 412] width 111 height 14
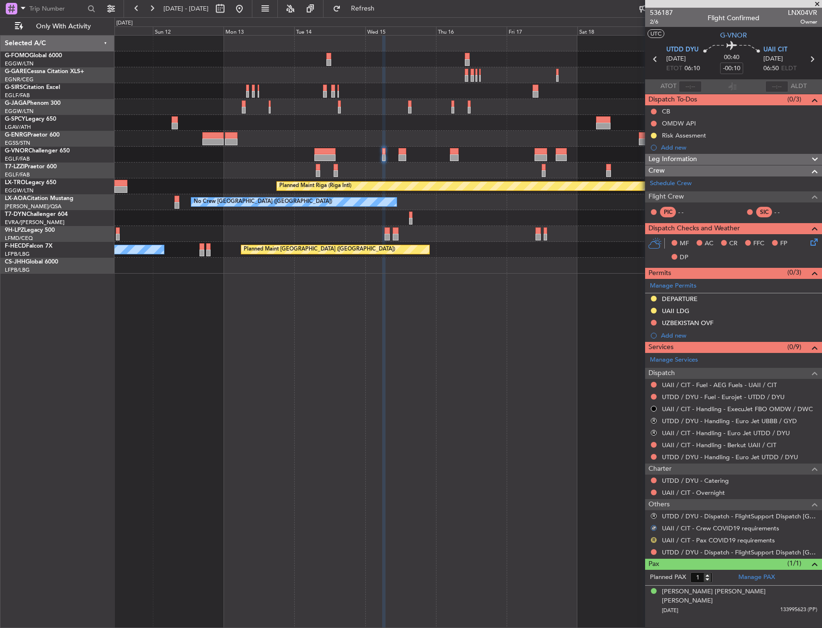
click at [655, 540] on button "R" at bounding box center [654, 540] width 6 height 6
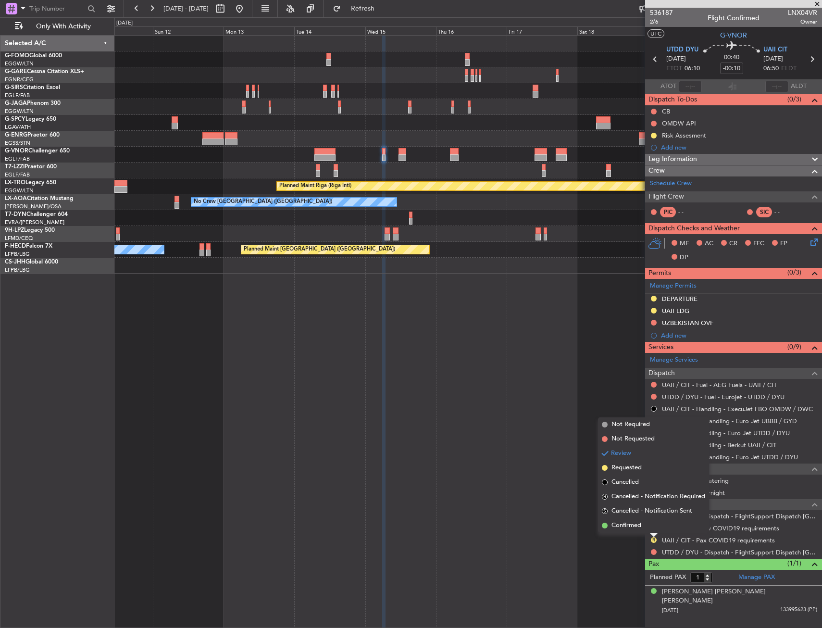
drag, startPoint x: 627, startPoint y: 422, endPoint x: 634, endPoint y: 546, distance: 124.2
click at [627, 423] on span "Not Required" at bounding box center [631, 425] width 38 height 10
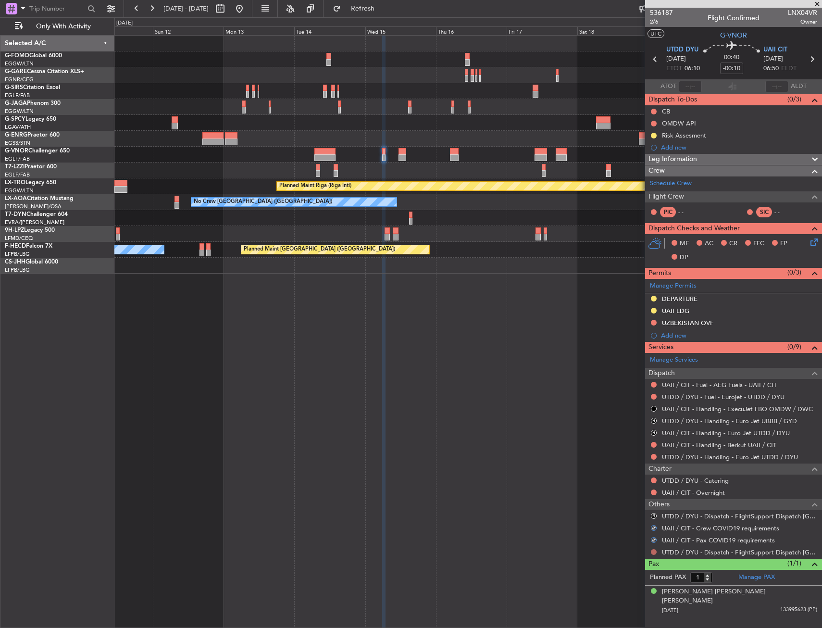
click at [653, 550] on button at bounding box center [654, 552] width 6 height 6
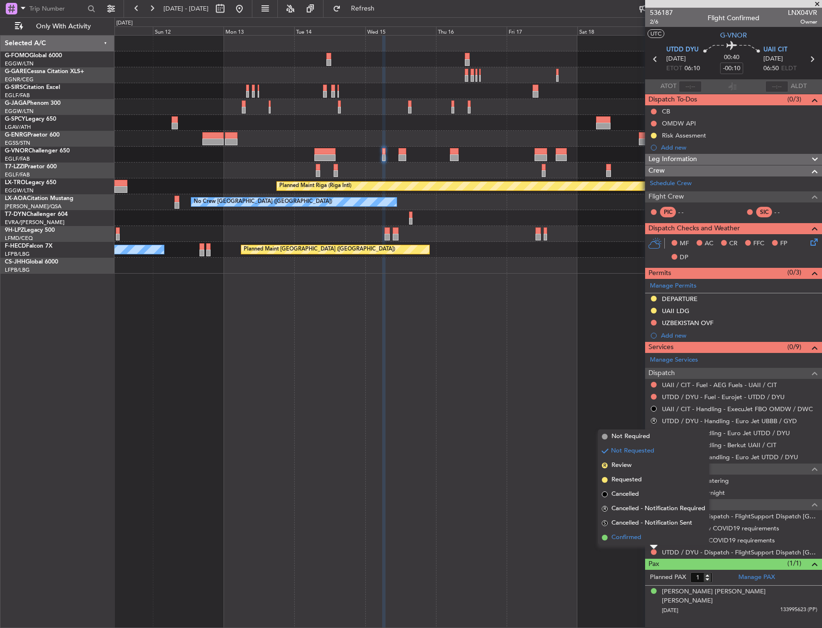
click at [647, 543] on li "Confirmed" at bounding box center [653, 537] width 111 height 14
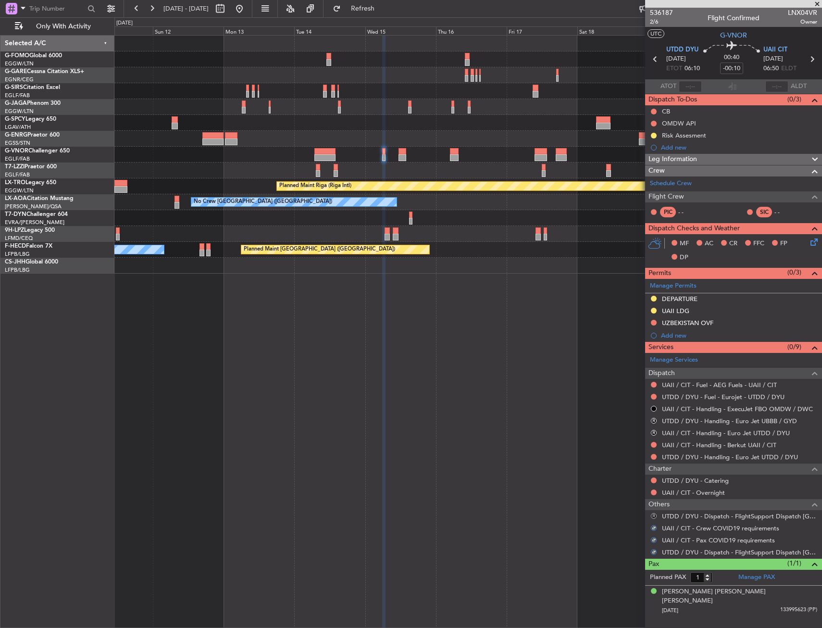
click at [656, 516] on button "R" at bounding box center [654, 516] width 6 height 6
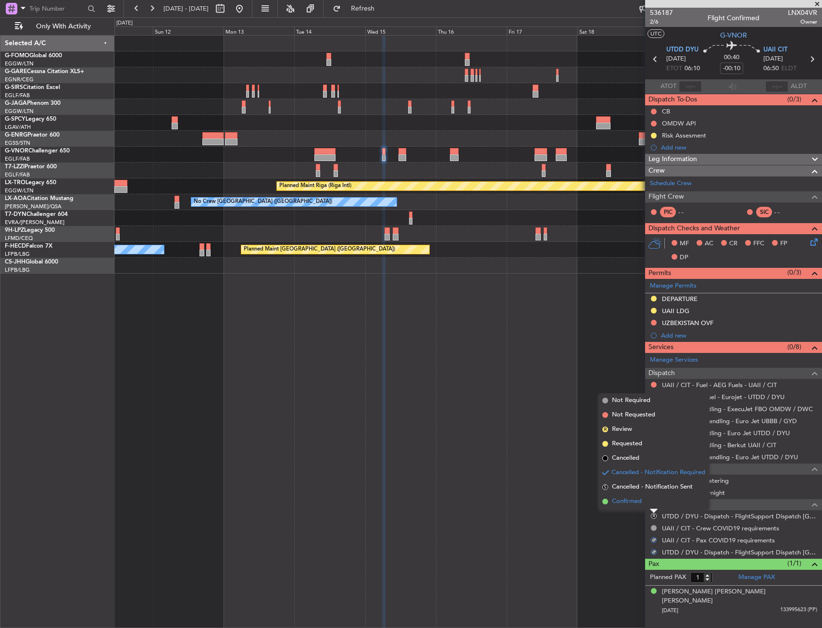
click at [637, 508] on li "Confirmed" at bounding box center [654, 501] width 111 height 14
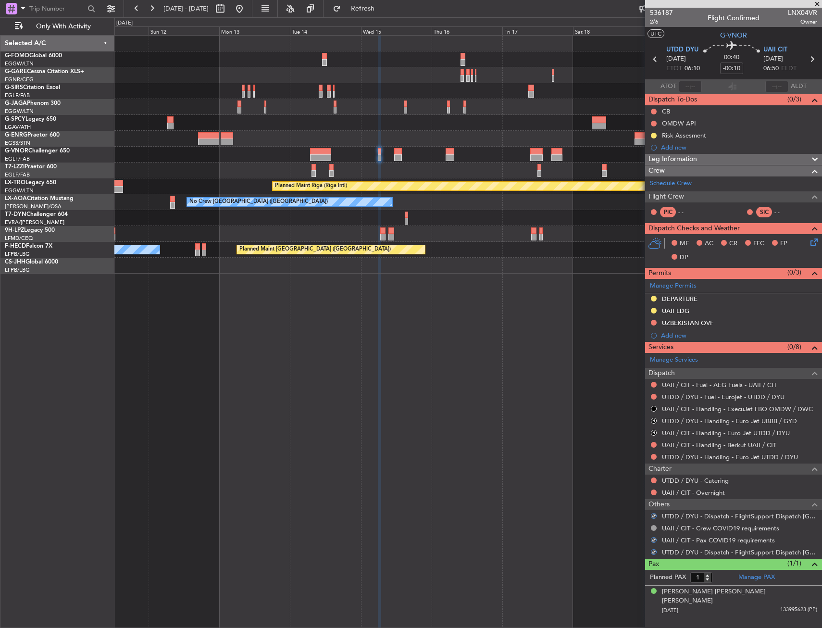
click at [578, 489] on div "Planned Maint Oxford (Kidlington) A/C Unavailable London (Luton) Planned Maint …" at bounding box center [468, 331] width 708 height 593
drag, startPoint x: 550, startPoint y: 465, endPoint x: 519, endPoint y: 447, distance: 36.0
click at [271, 396] on div "Planned Maint Oxford (Kidlington) A/C Unavailable London (Luton) Planned Maint …" at bounding box center [468, 331] width 708 height 593
click at [238, 393] on div "Planned Maint Oxford (Kidlington) A/C Unavailable London (Luton) Planned Maint …" at bounding box center [468, 331] width 708 height 593
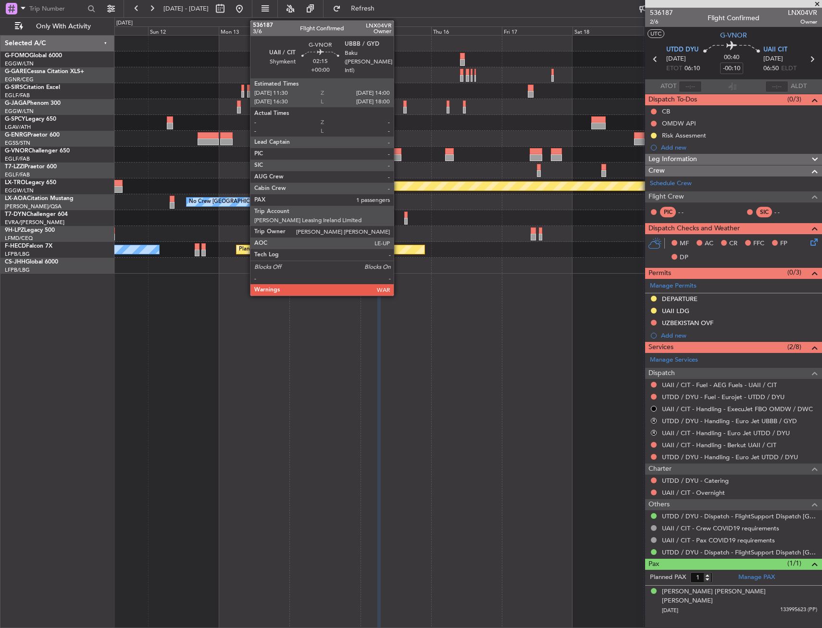
click at [399, 149] on div at bounding box center [398, 151] width 8 height 7
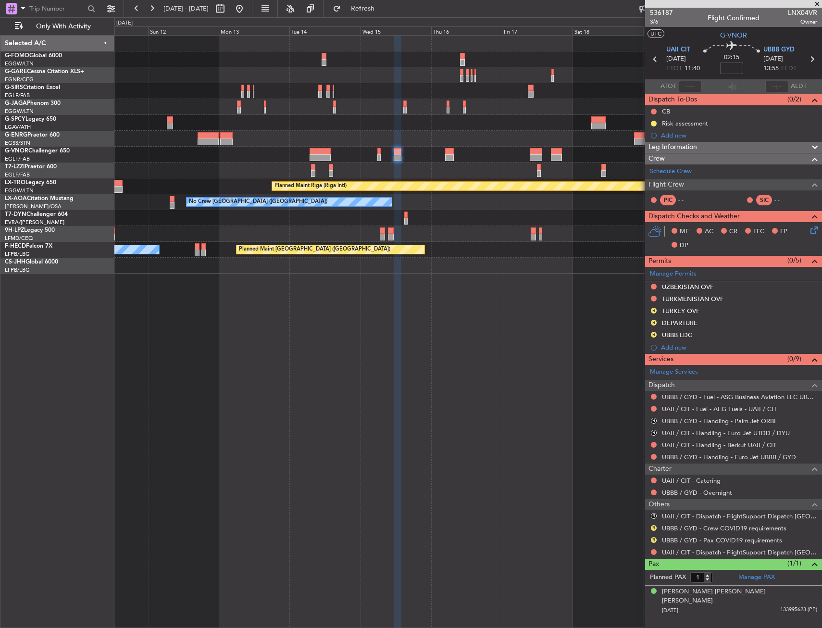
click at [733, 69] on input at bounding box center [731, 69] width 23 height 12
click at [746, 61] on div "02:15 10" at bounding box center [731, 59] width 63 height 36
type input "+00:10"
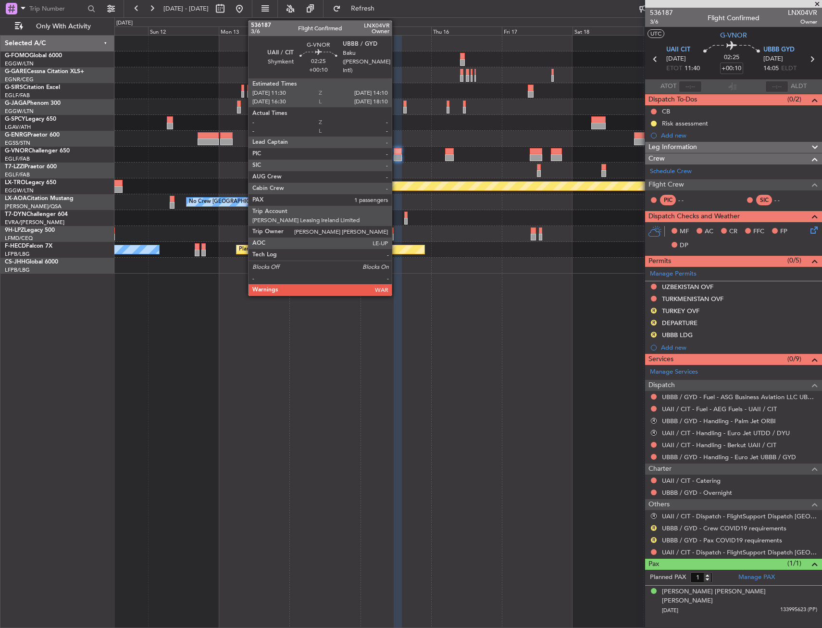
click at [396, 152] on div at bounding box center [398, 151] width 8 height 7
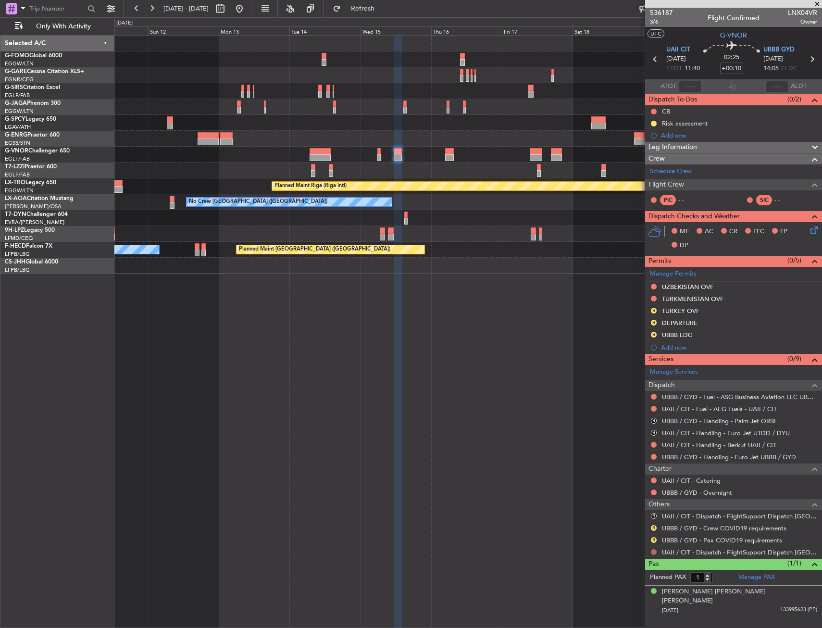
click at [655, 553] on button at bounding box center [654, 552] width 6 height 6
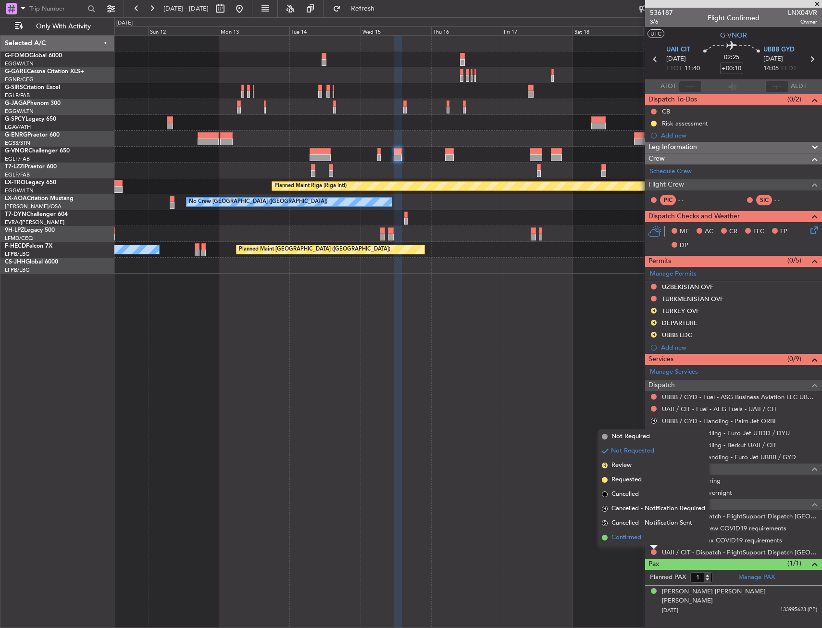
click at [648, 544] on li "Confirmed" at bounding box center [653, 537] width 111 height 14
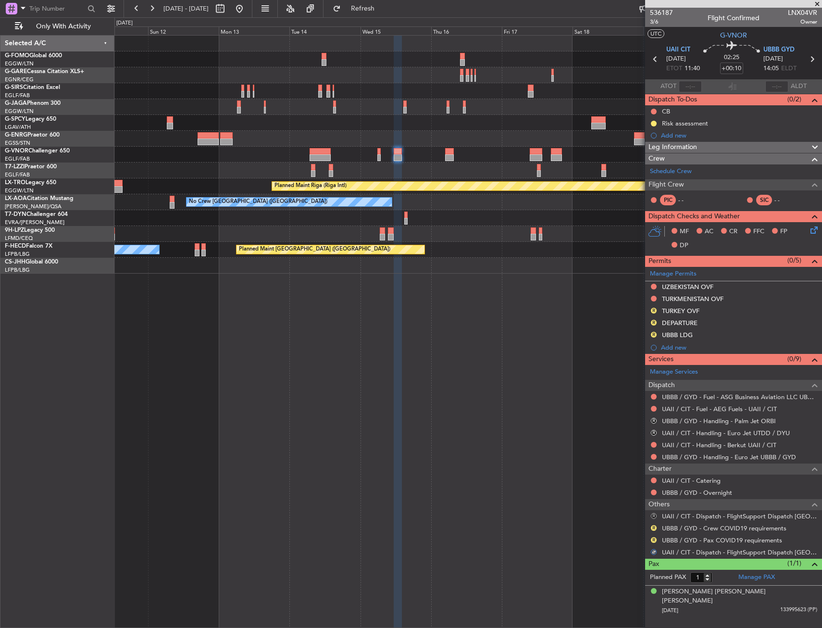
click at [654, 514] on button "R" at bounding box center [654, 516] width 6 height 6
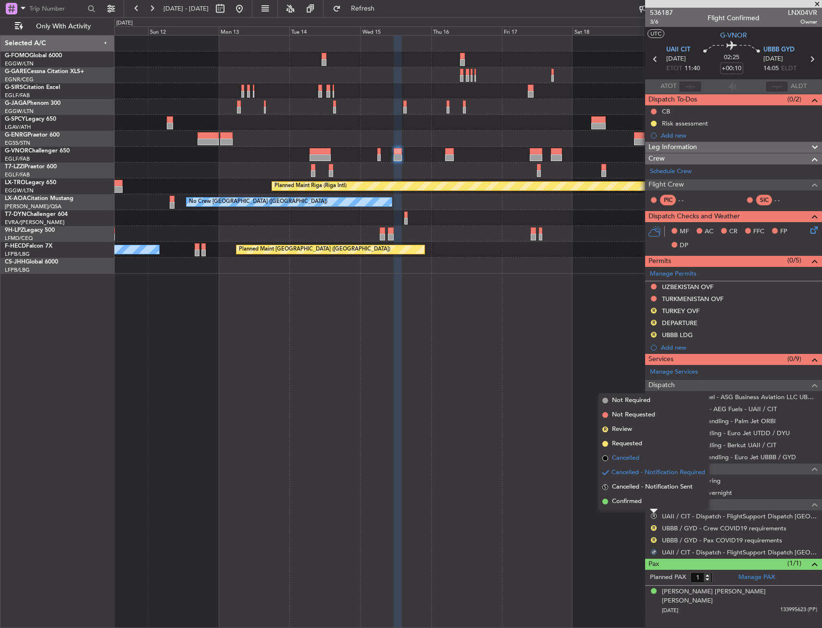
click at [633, 453] on li "Cancelled" at bounding box center [654, 458] width 111 height 14
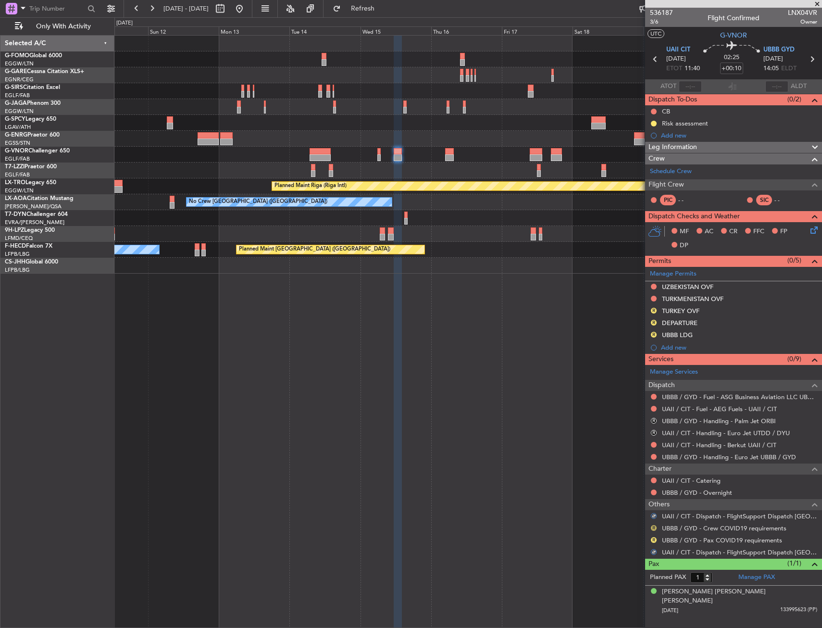
click at [653, 528] on button "R" at bounding box center [654, 528] width 6 height 6
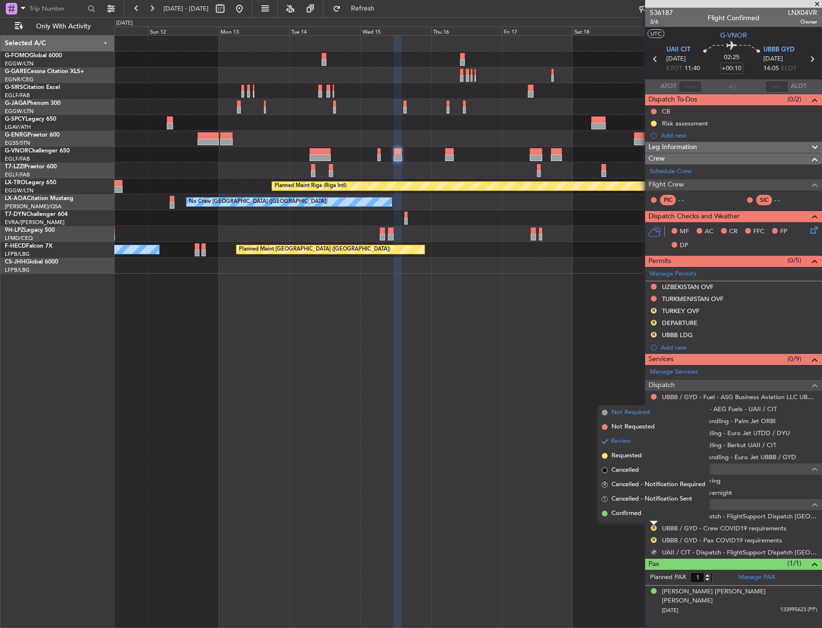
click at [622, 419] on li "Not Required" at bounding box center [653, 412] width 111 height 14
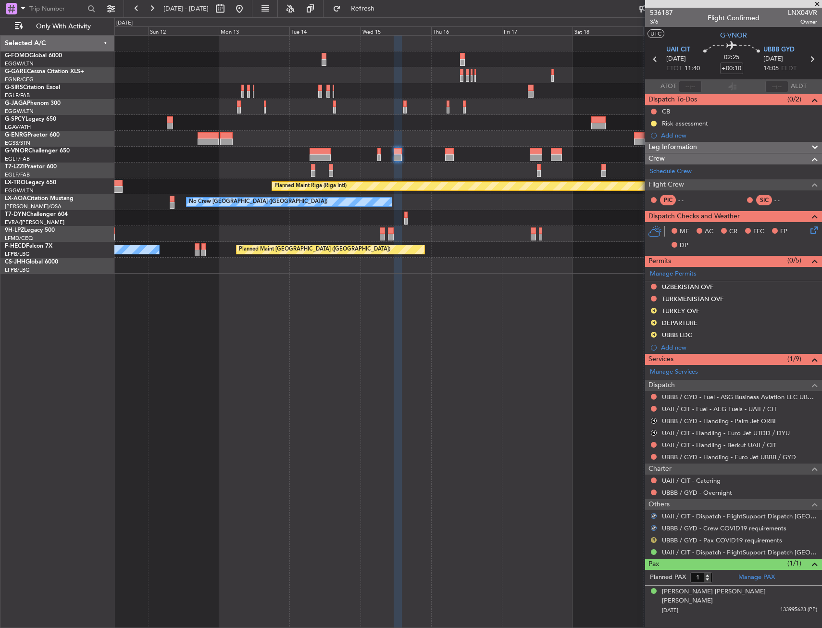
click at [652, 539] on button "R" at bounding box center [654, 540] width 6 height 6
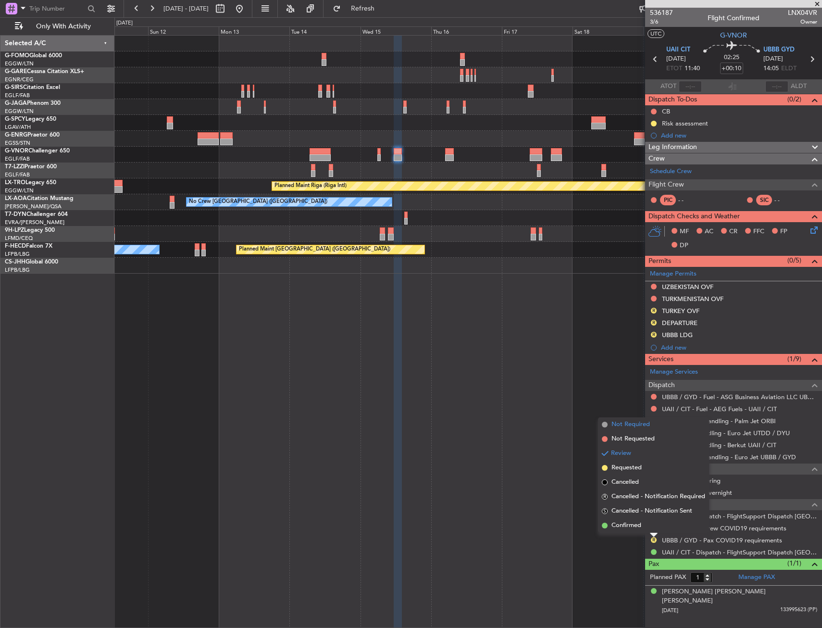
click at [615, 420] on span "Not Required" at bounding box center [631, 425] width 38 height 10
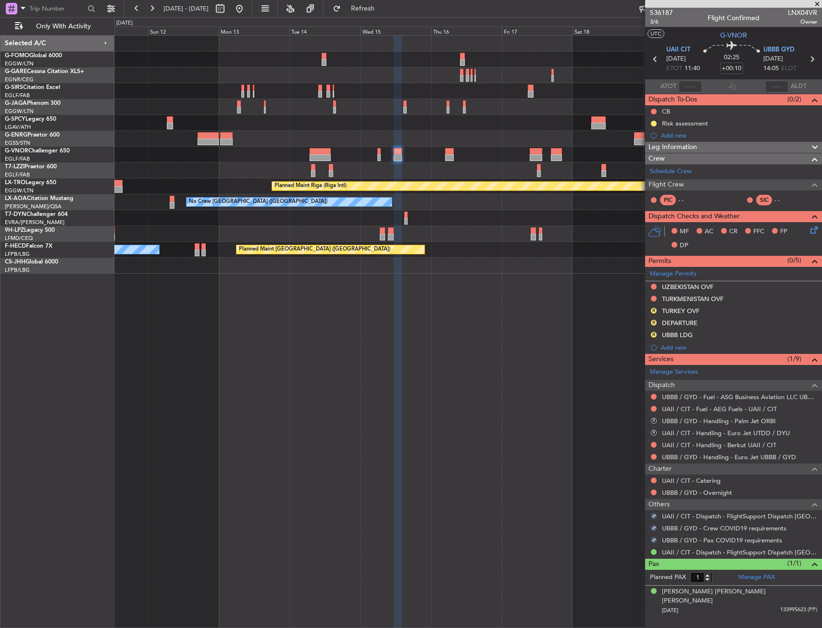
click at [551, 481] on div "Planned Maint Oxford (Kidlington) A/C Unavailable London (Luton) Planned Maint …" at bounding box center [468, 331] width 708 height 593
click at [658, 271] on link "Manage Permits" at bounding box center [673, 274] width 47 height 10
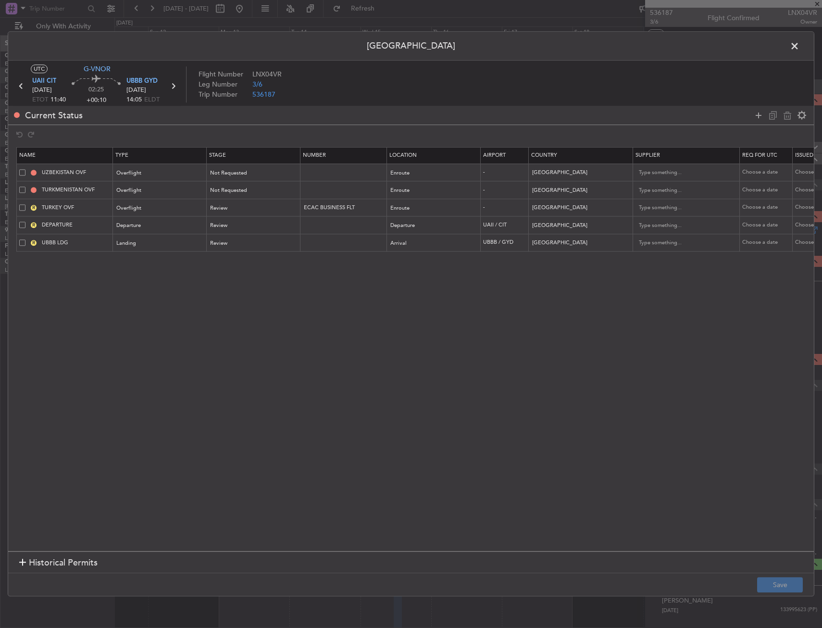
click at [800, 50] on span at bounding box center [800, 48] width 0 height 19
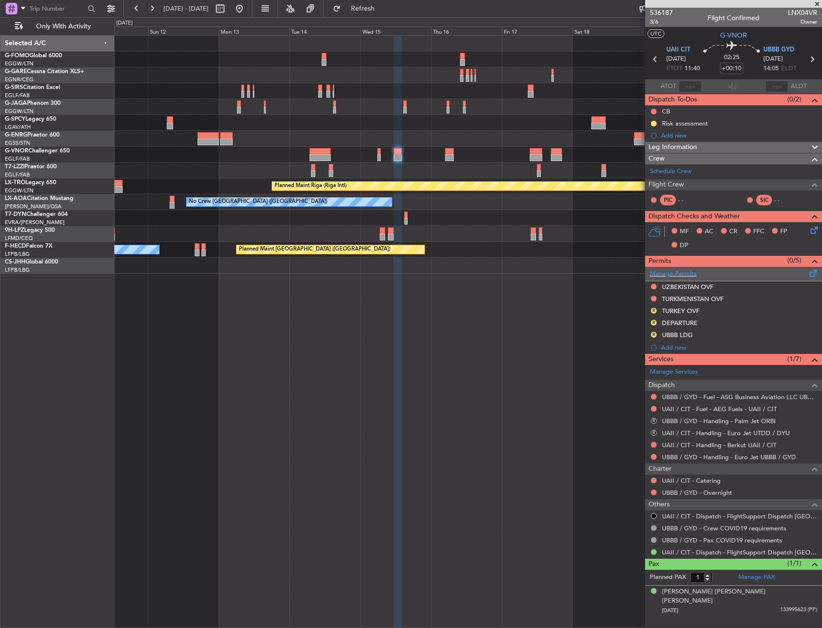
click at [669, 280] on div "Manage Permits" at bounding box center [733, 274] width 177 height 14
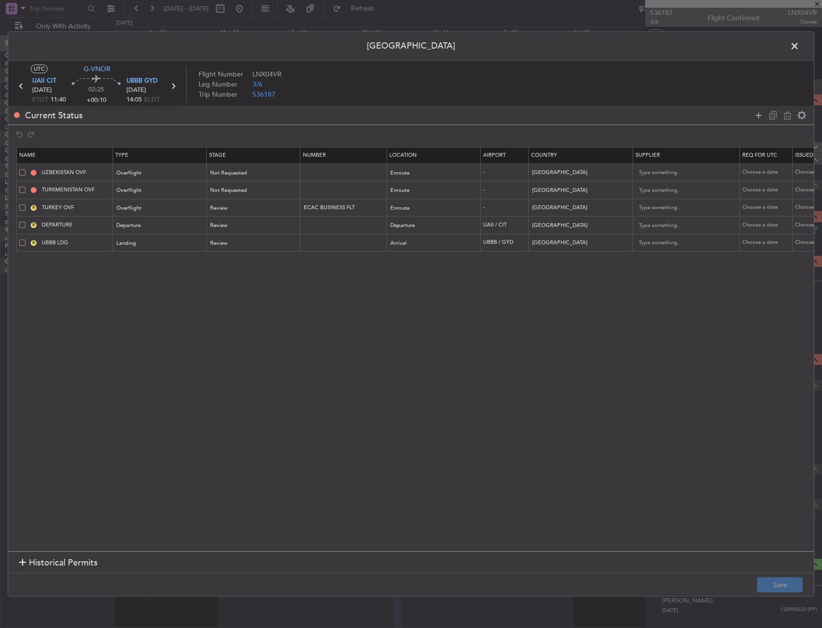
click at [26, 207] on div "R TURKEY OVF" at bounding box center [65, 207] width 93 height 9
click at [24, 209] on span at bounding box center [22, 207] width 6 height 6
click at [26, 204] on input "checkbox" at bounding box center [26, 204] width 0 height 0
click at [788, 124] on div "Current Status" at bounding box center [411, 115] width 806 height 19
click at [788, 122] on div at bounding box center [780, 115] width 58 height 14
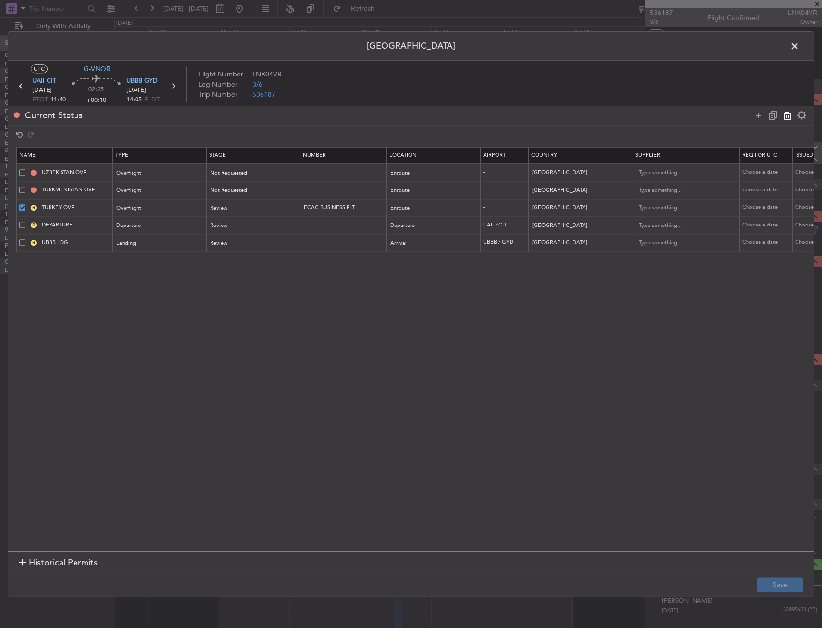
click at [787, 119] on icon at bounding box center [788, 116] width 12 height 12
type input "DEPARTURE"
type input "Kazakhstan"
type input "UBBB LDG"
type input "Azerbaijan"
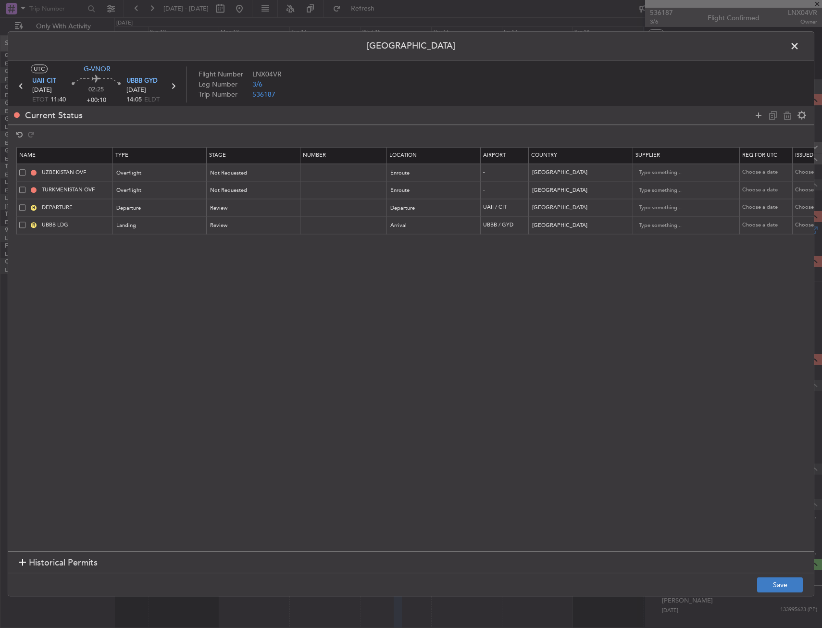
drag, startPoint x: 773, startPoint y: 600, endPoint x: 770, endPoint y: 592, distance: 7.6
click at [772, 600] on div "Permit Center UTC G-VNOR UAII CIT 15/10/2025 ETOT 11:40 02:25 +00:10 UBBB GYD 1…" at bounding box center [411, 314] width 822 height 628
click at [775, 579] on button "Save" at bounding box center [780, 584] width 46 height 15
click at [800, 48] on span at bounding box center [800, 48] width 0 height 19
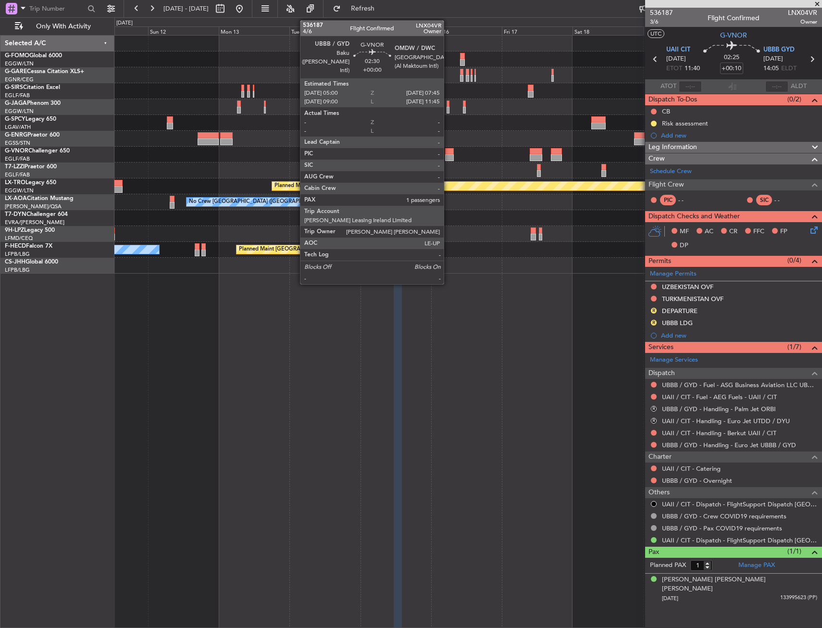
click at [448, 152] on div at bounding box center [449, 151] width 8 height 7
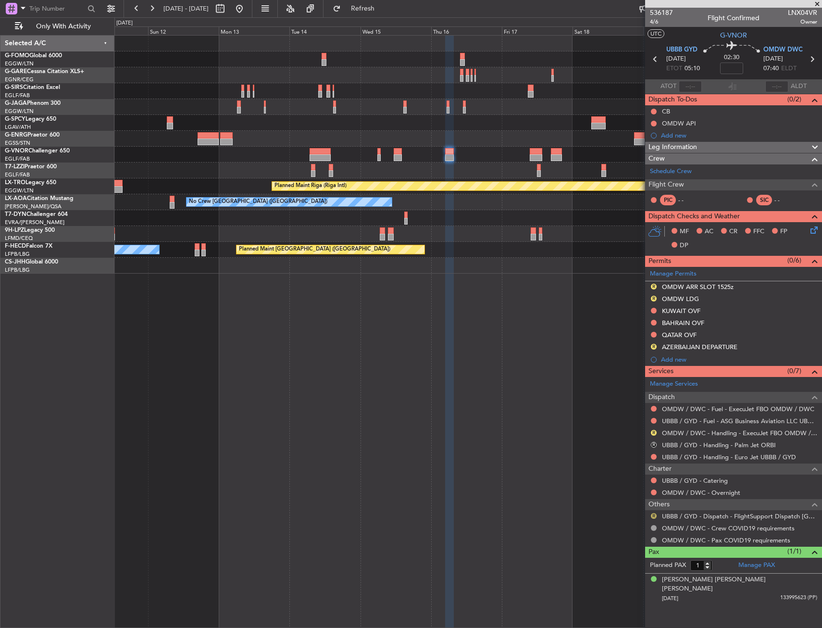
click at [655, 512] on div "R" at bounding box center [654, 516] width 8 height 8
click at [654, 514] on button "R" at bounding box center [654, 516] width 6 height 6
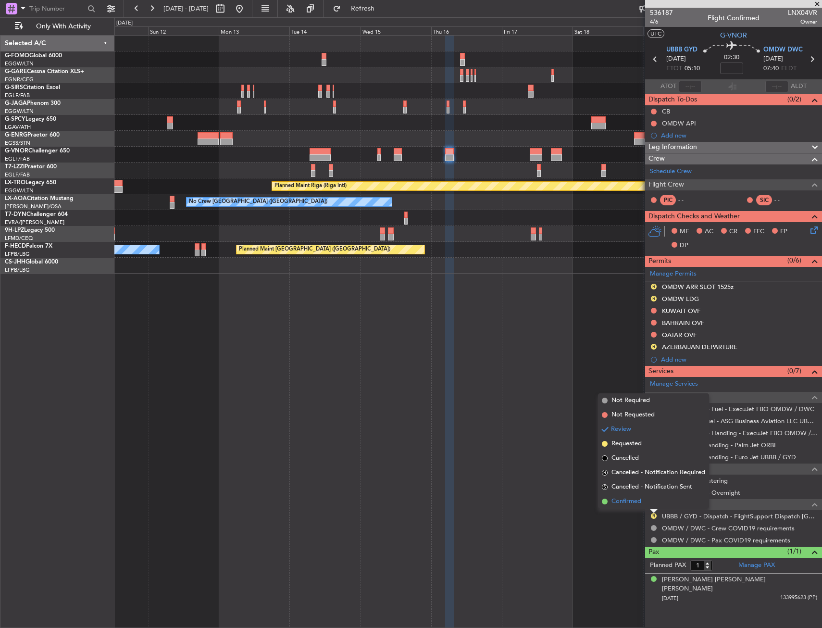
click at [613, 494] on li "Confirmed" at bounding box center [653, 501] width 111 height 14
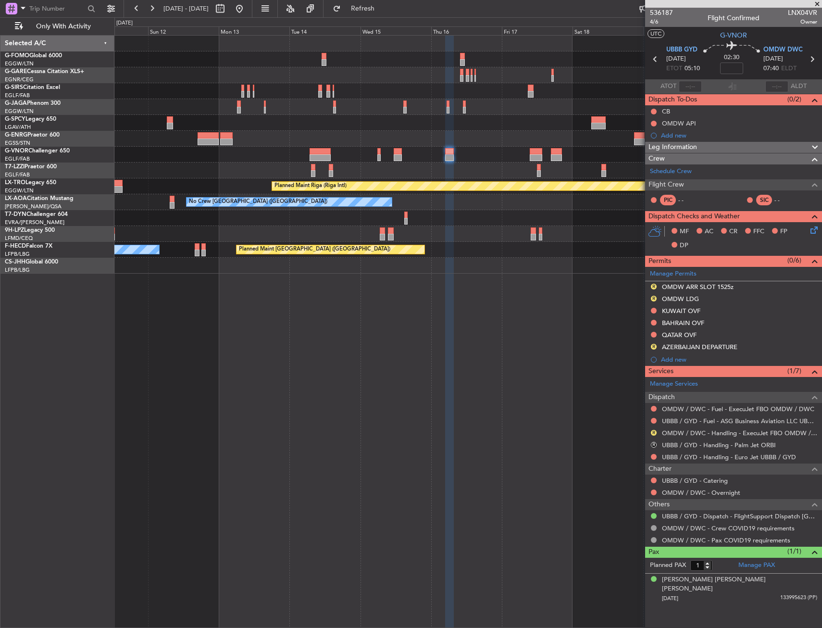
click at [448, 153] on div at bounding box center [449, 151] width 8 height 7
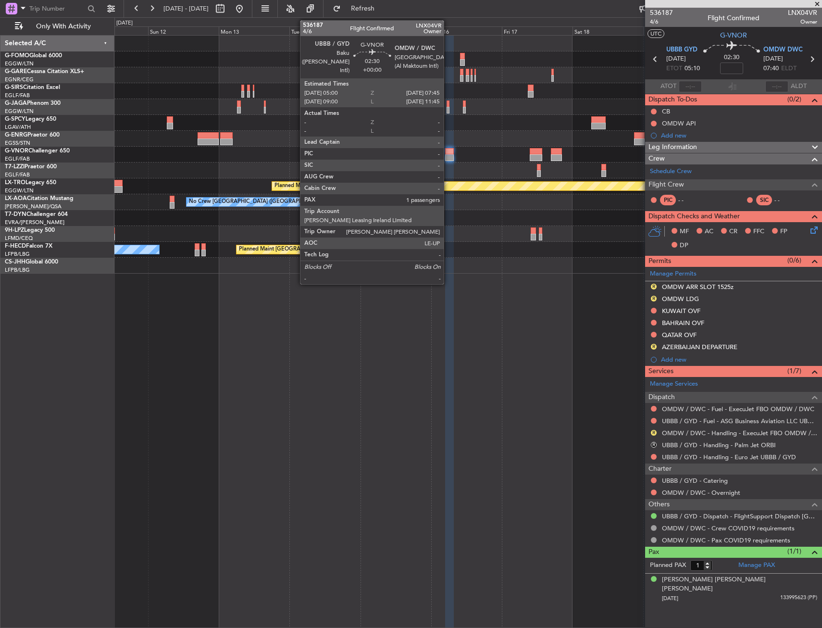
click at [448, 153] on div at bounding box center [449, 151] width 8 height 7
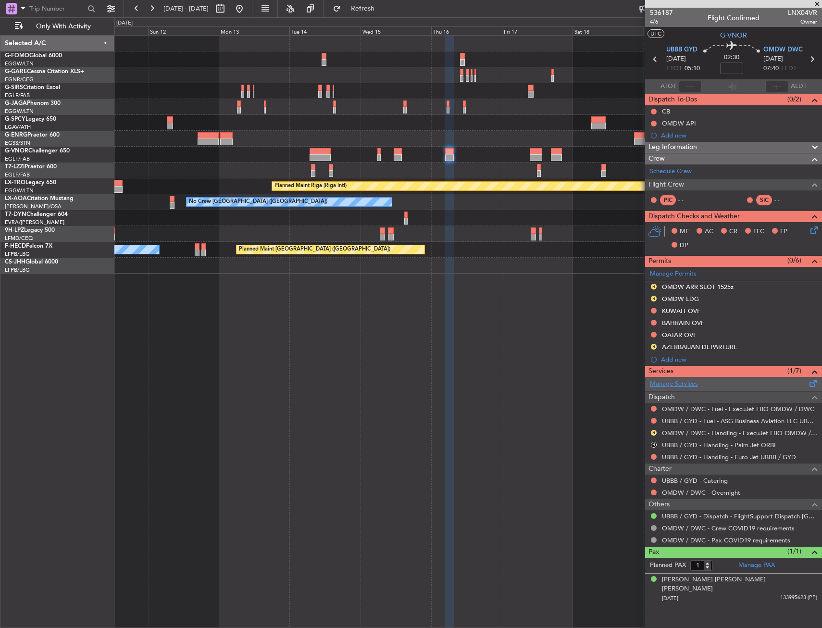
click at [677, 382] on link "Manage Services" at bounding box center [674, 384] width 48 height 10
click at [696, 275] on link "Manage Permits" at bounding box center [673, 274] width 47 height 10
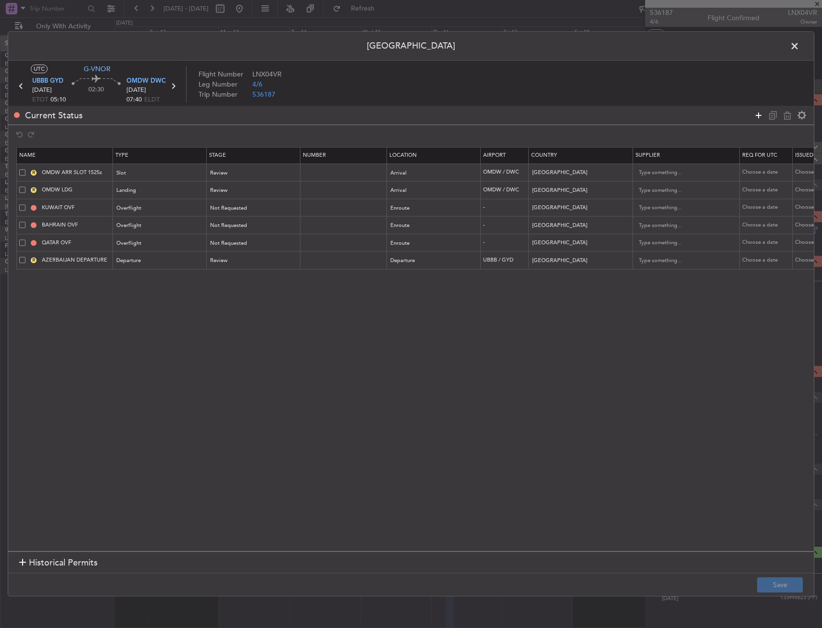
click at [758, 115] on icon at bounding box center [759, 116] width 12 height 12
click at [761, 118] on icon at bounding box center [759, 116] width 12 height 12
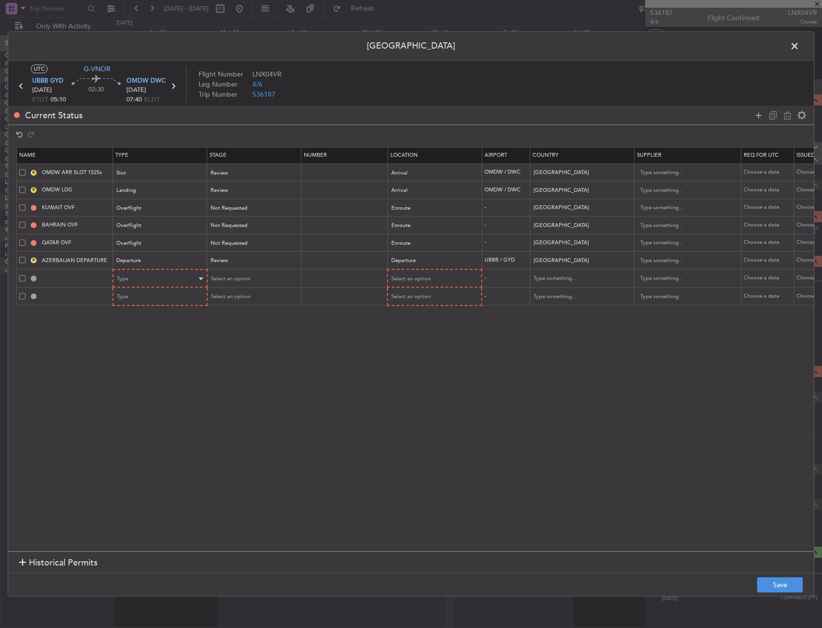
click at [159, 271] on div "Type" at bounding box center [159, 278] width 93 height 14
click at [160, 284] on div "Type" at bounding box center [157, 279] width 80 height 14
drag, startPoint x: 147, startPoint y: 382, endPoint x: 147, endPoint y: 363, distance: 18.3
click at [146, 381] on span "Overflight" at bounding box center [161, 380] width 86 height 14
click at [161, 296] on div "Type" at bounding box center [157, 297] width 80 height 14
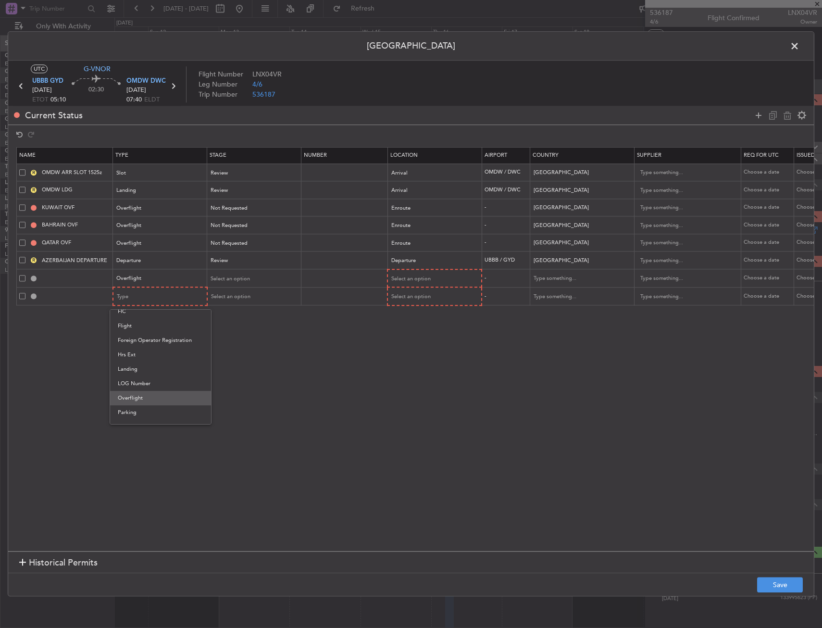
click at [146, 395] on span "Overflight" at bounding box center [161, 398] width 86 height 14
click at [421, 278] on span "Select an option" at bounding box center [410, 278] width 39 height 7
drag, startPoint x: 404, startPoint y: 361, endPoint x: 418, endPoint y: 311, distance: 52.0
click at [404, 360] on span "Enroute" at bounding box center [435, 357] width 86 height 14
click at [419, 295] on span "Select an option" at bounding box center [410, 296] width 39 height 7
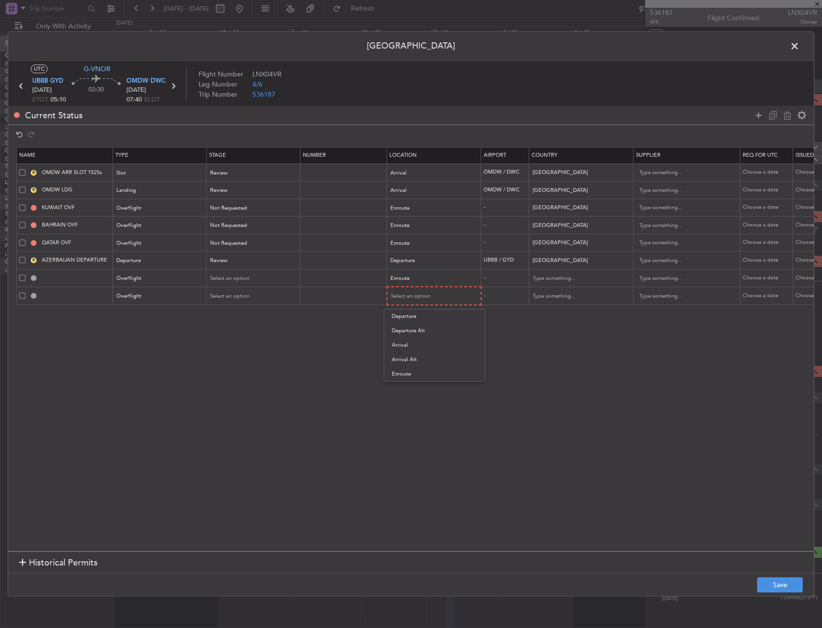
click at [411, 374] on span "Enroute" at bounding box center [435, 374] width 86 height 14
click at [552, 274] on input "text" at bounding box center [576, 278] width 87 height 14
click at [553, 290] on span "Turkey" at bounding box center [581, 294] width 89 height 14
type input "Turkey"
click at [225, 276] on span "Select an option" at bounding box center [230, 278] width 39 height 7
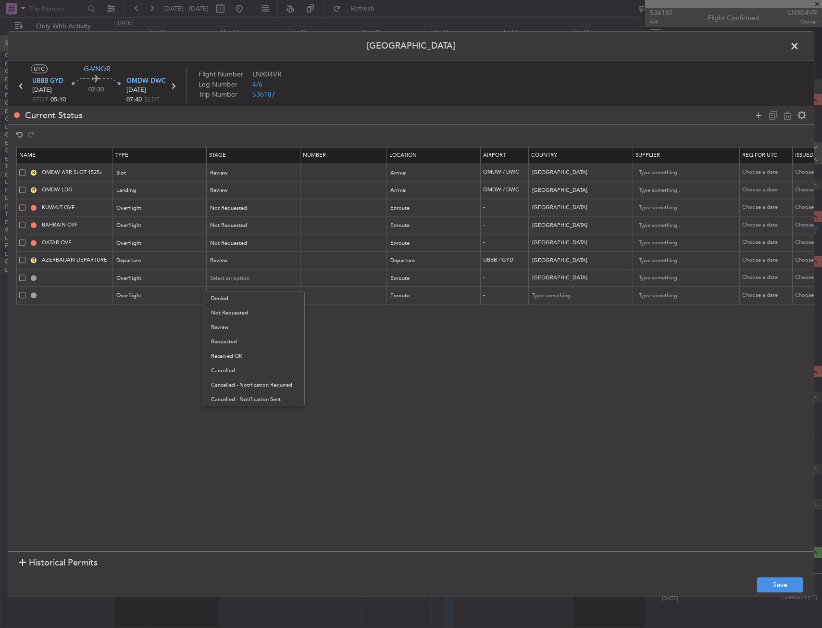
drag, startPoint x: 243, startPoint y: 355, endPoint x: 253, endPoint y: 332, distance: 24.6
click at [243, 353] on span "Received OK" at bounding box center [254, 356] width 86 height 14
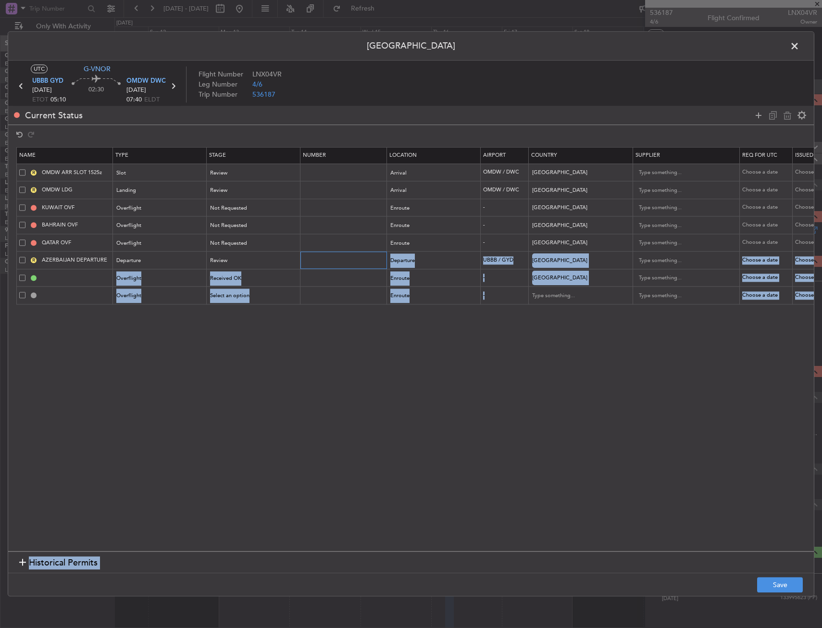
click at [319, 262] on input "text" at bounding box center [345, 260] width 84 height 8
click at [319, 276] on input "text" at bounding box center [345, 278] width 84 height 8
drag, startPoint x: 320, startPoint y: 276, endPoint x: 326, endPoint y: 281, distance: 7.6
click at [320, 276] on input "text" at bounding box center [345, 278] width 84 height 8
click at [327, 281] on input "text" at bounding box center [345, 278] width 84 height 8
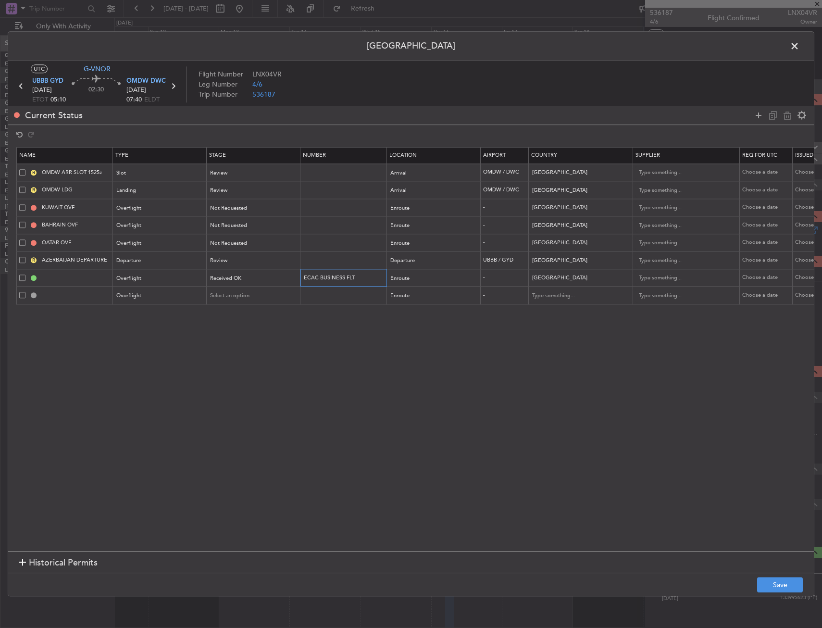
type input "ECAC BUSINESS FLT"
click at [541, 297] on input "text" at bounding box center [576, 295] width 87 height 14
click at [546, 314] on span "Iraq" at bounding box center [581, 311] width 89 height 14
type input "Iraq"
click at [765, 585] on button "Save" at bounding box center [780, 584] width 46 height 15
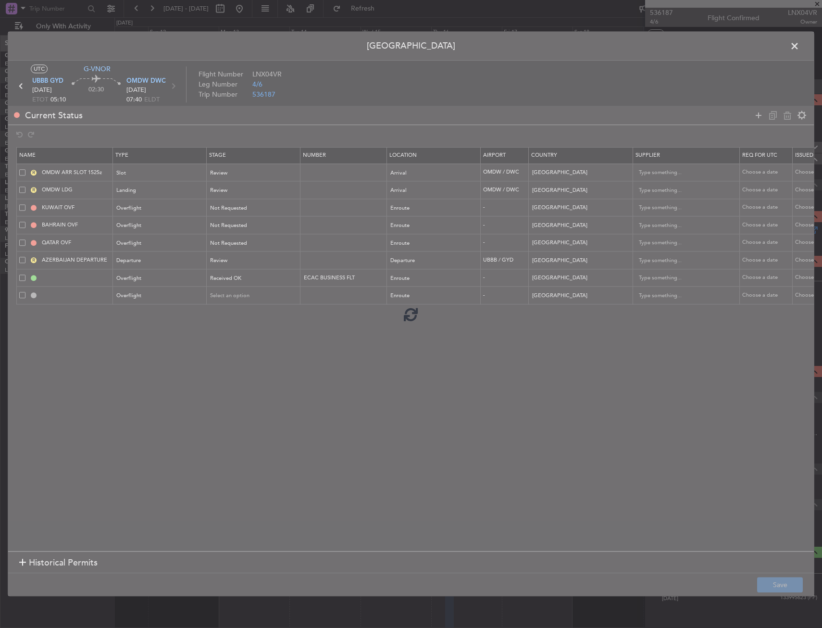
type input "TURKEY OVF"
type input "NNN"
type input "IRAQ OVF"
type input "NNN"
type input "1"
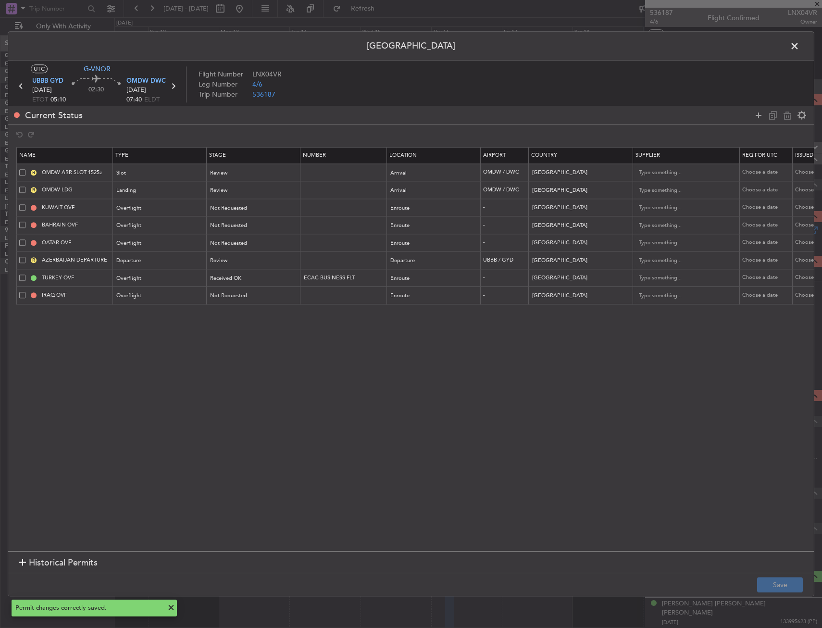
click at [800, 49] on span at bounding box center [800, 48] width 0 height 19
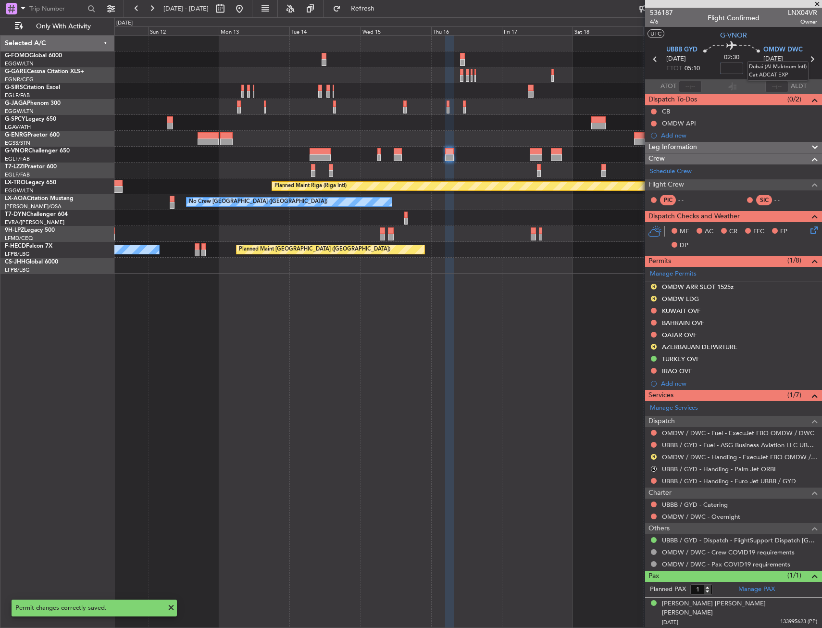
click at [738, 69] on input at bounding box center [731, 69] width 23 height 12
type input "01:30"
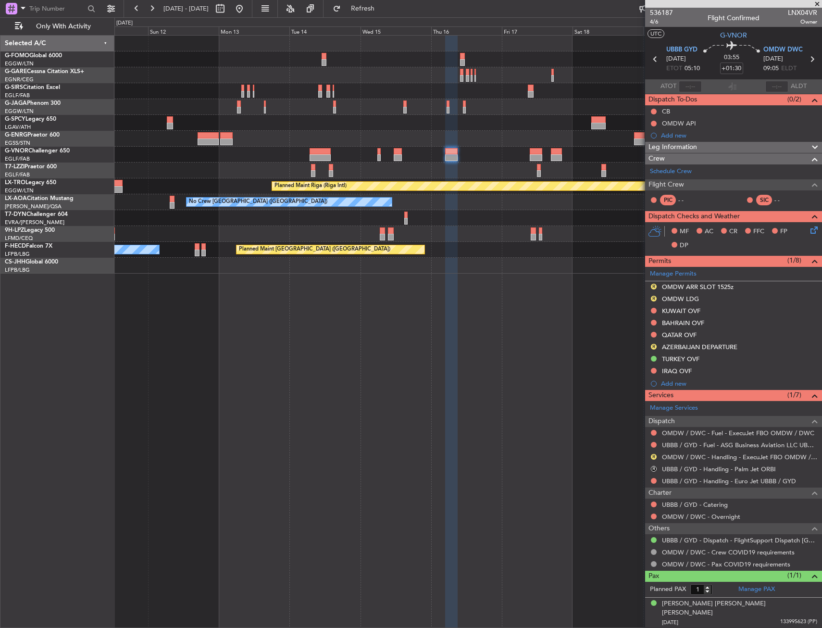
click at [461, 257] on div "Planned Maint Paris (Le Bourget) No Crew" at bounding box center [467, 250] width 707 height 16
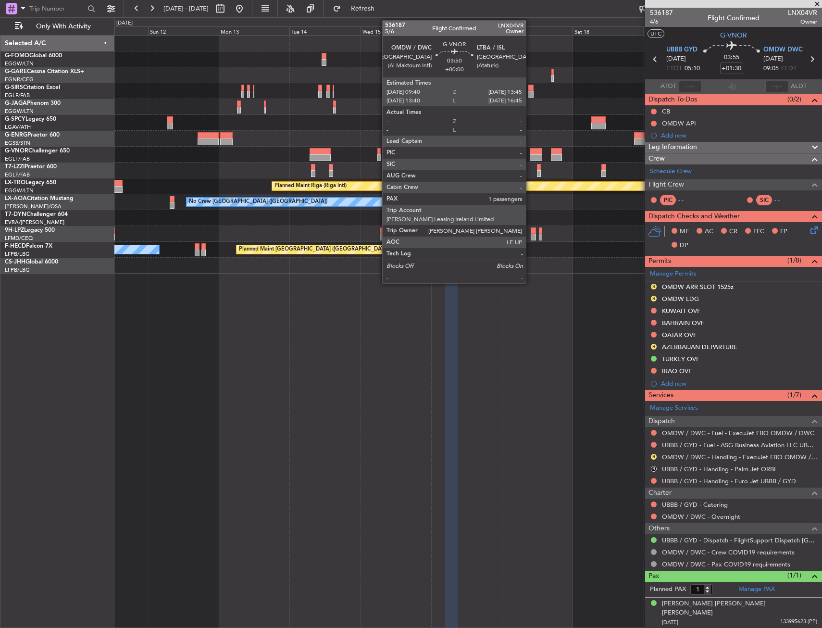
click at [531, 155] on div at bounding box center [536, 157] width 13 height 7
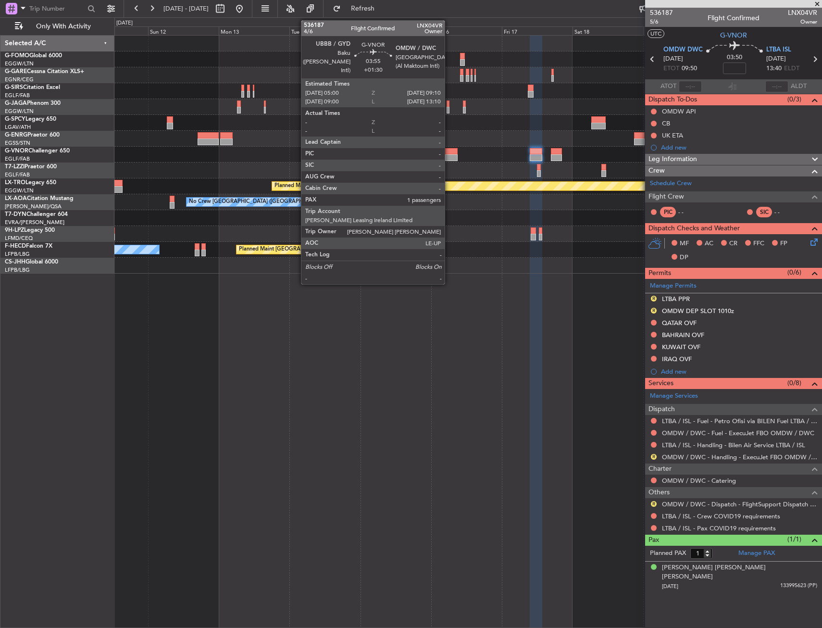
click at [451, 147] on div at bounding box center [467, 155] width 707 height 16
click at [450, 153] on div at bounding box center [451, 151] width 13 height 7
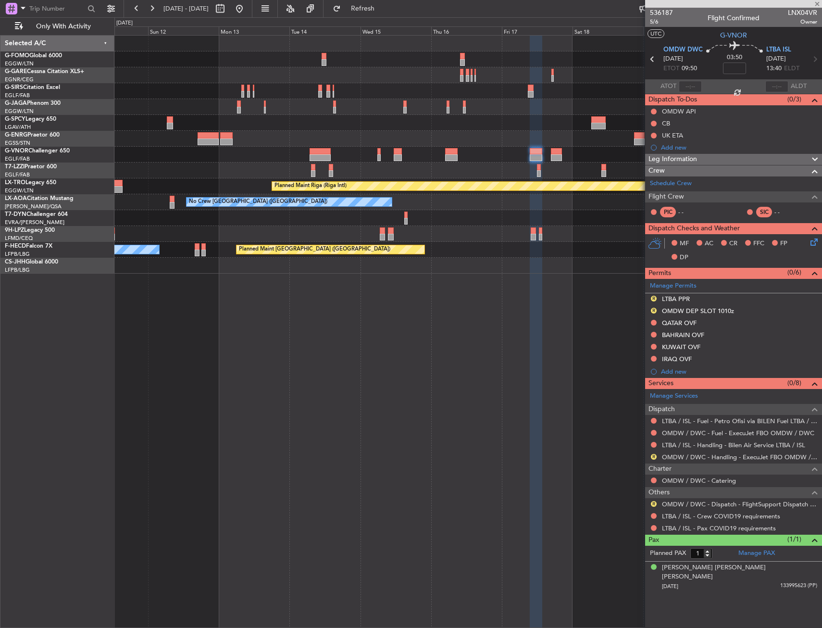
type input "+01:30"
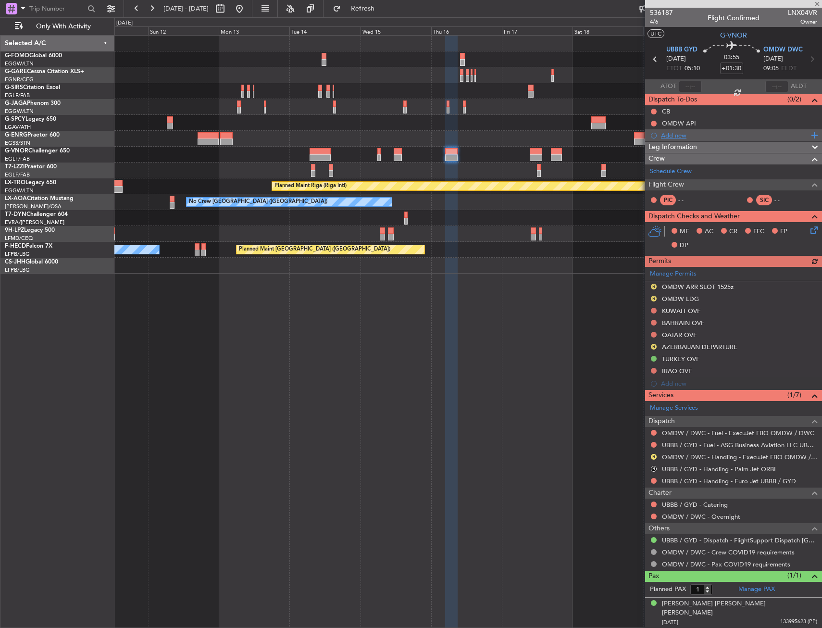
click at [670, 134] on div "Add new" at bounding box center [735, 135] width 148 height 8
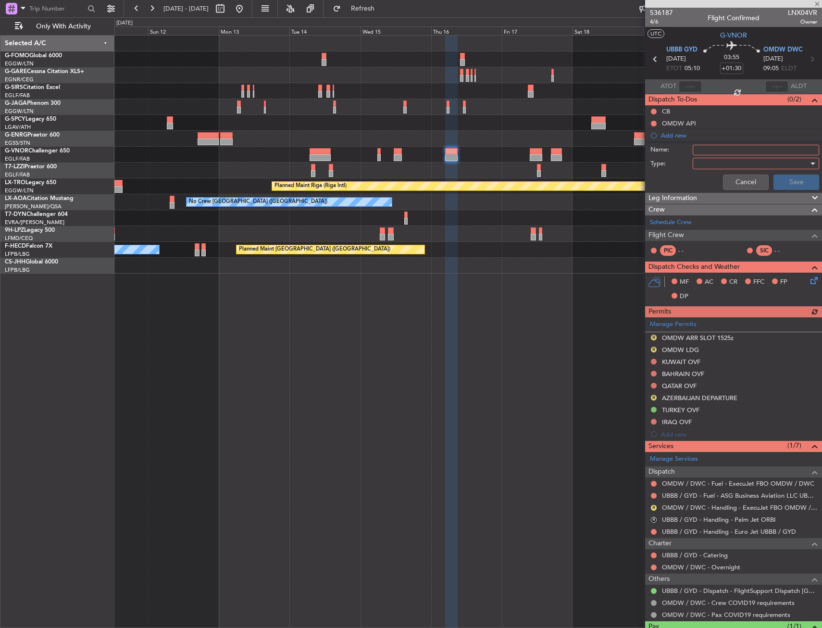
click at [702, 150] on input "Name:" at bounding box center [756, 150] width 126 height 11
type input "Risk assessment"
click at [700, 163] on div at bounding box center [753, 163] width 112 height 14
click at [708, 171] on div at bounding box center [411, 314] width 822 height 628
click at [714, 168] on div at bounding box center [753, 163] width 112 height 14
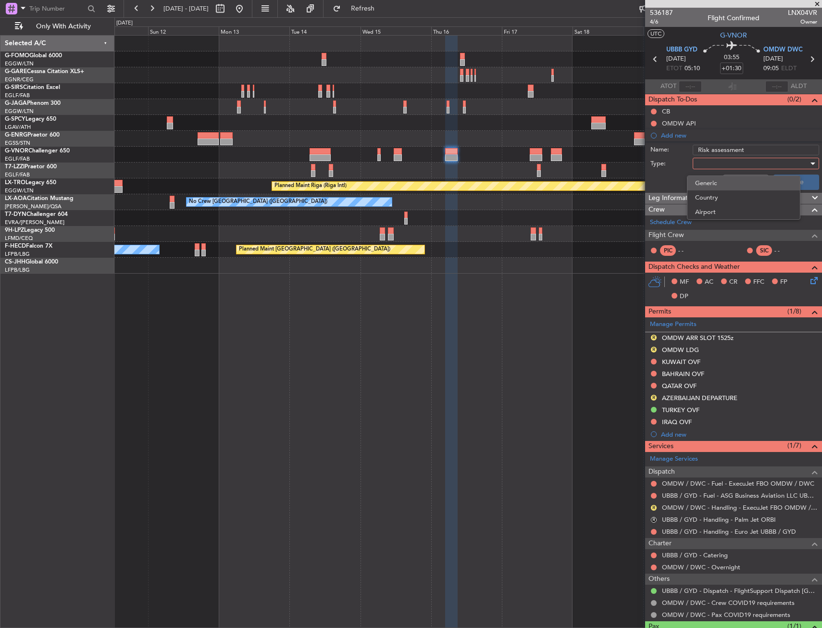
click at [714, 184] on span "Generic" at bounding box center [743, 183] width 97 height 14
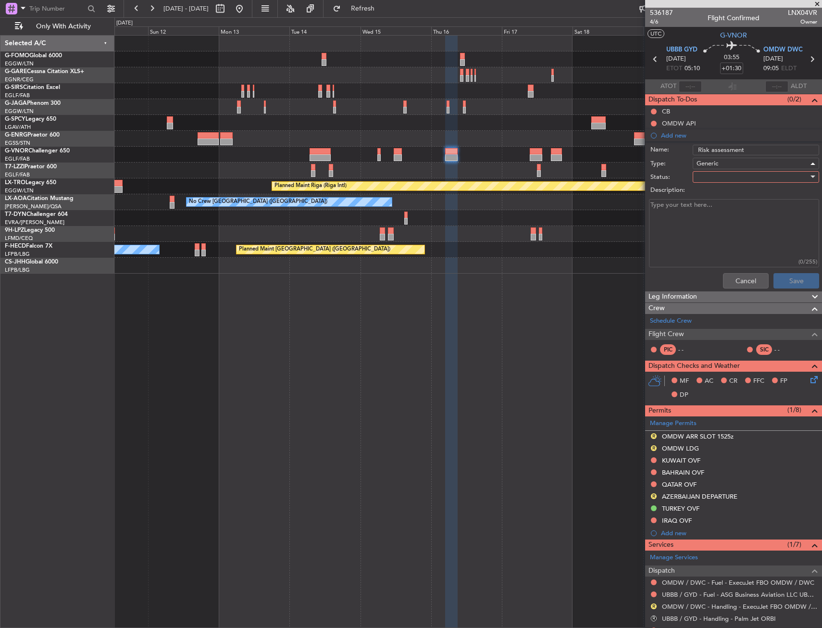
click at [712, 182] on div at bounding box center [753, 177] width 112 height 14
click at [718, 216] on span "In Progress" at bounding box center [751, 210] width 113 height 14
click at [782, 274] on button "Save" at bounding box center [797, 280] width 46 height 15
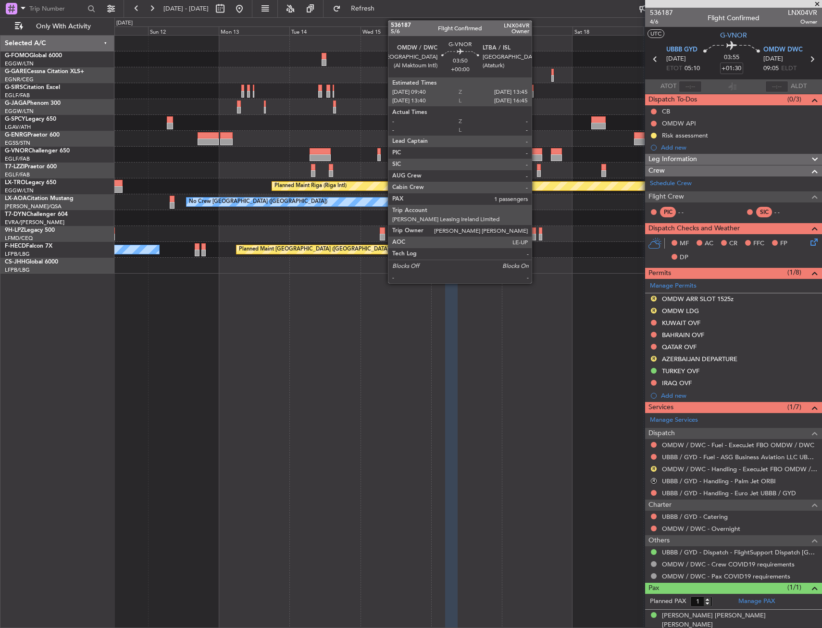
click at [537, 152] on div at bounding box center [536, 151] width 13 height 7
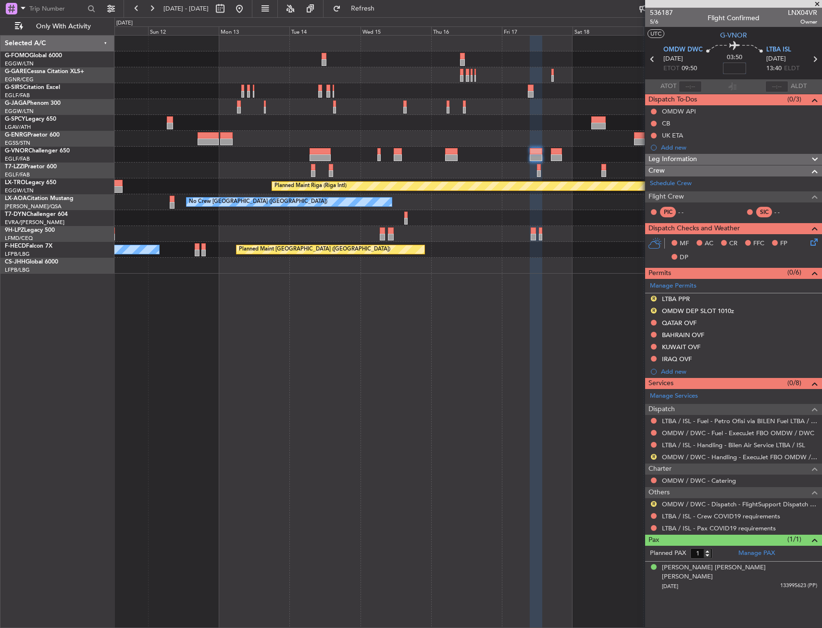
click at [737, 71] on input at bounding box center [734, 69] width 23 height 12
type input "+00:30"
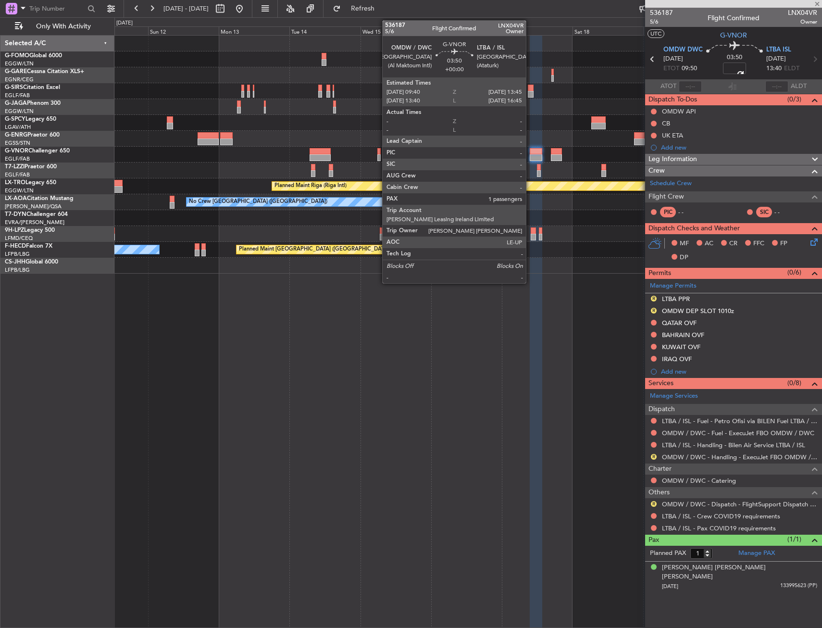
click at [530, 151] on div at bounding box center [536, 151] width 13 height 7
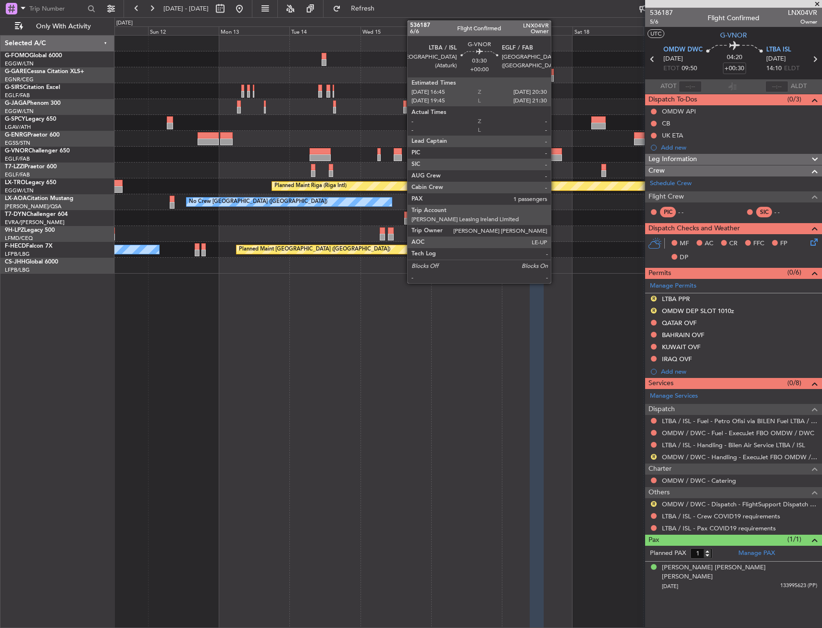
click at [555, 154] on div at bounding box center [556, 157] width 11 height 7
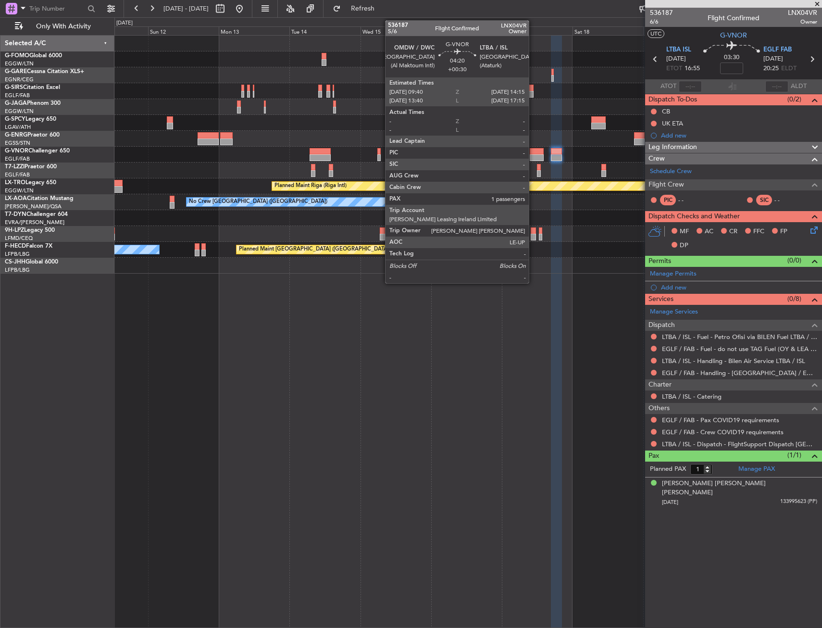
click at [533, 157] on div at bounding box center [537, 157] width 14 height 7
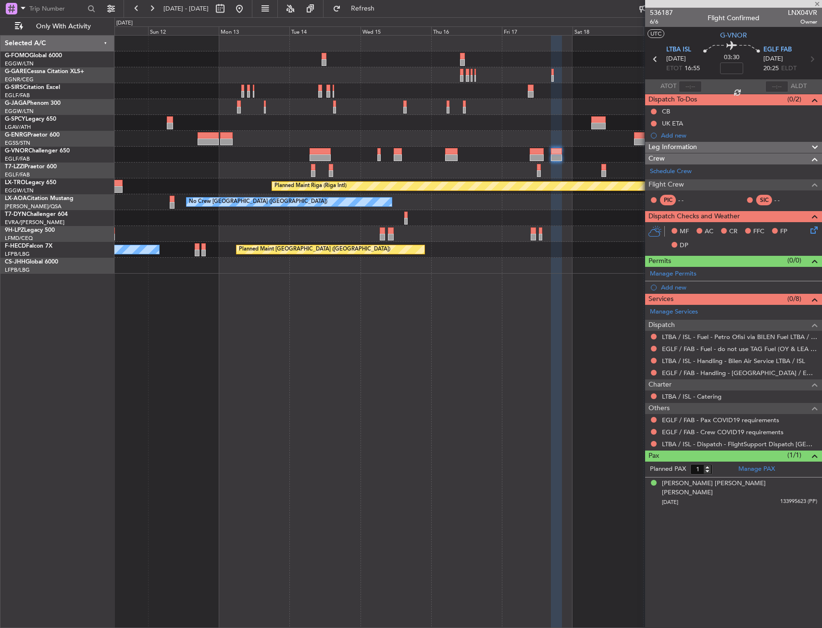
type input "+00:30"
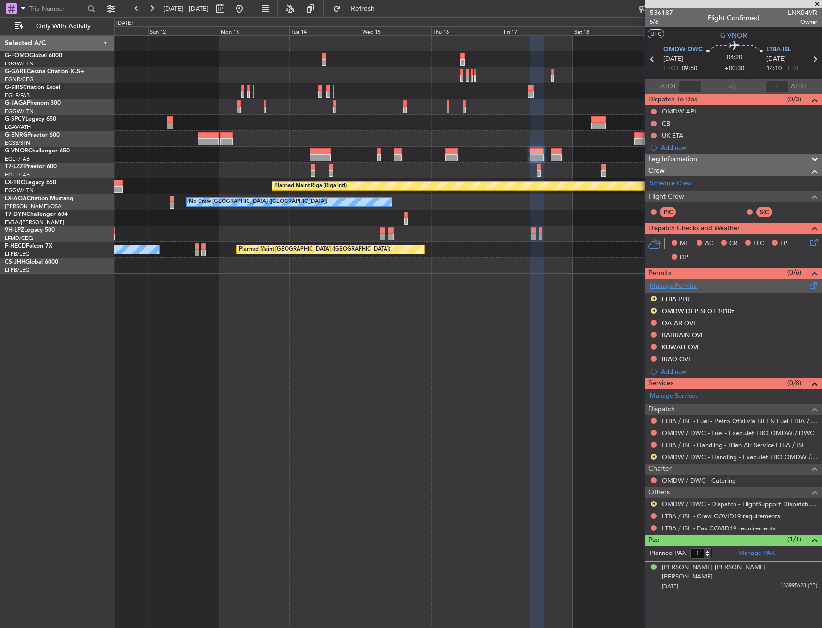
click at [668, 288] on link "Manage Permits" at bounding box center [673, 286] width 47 height 10
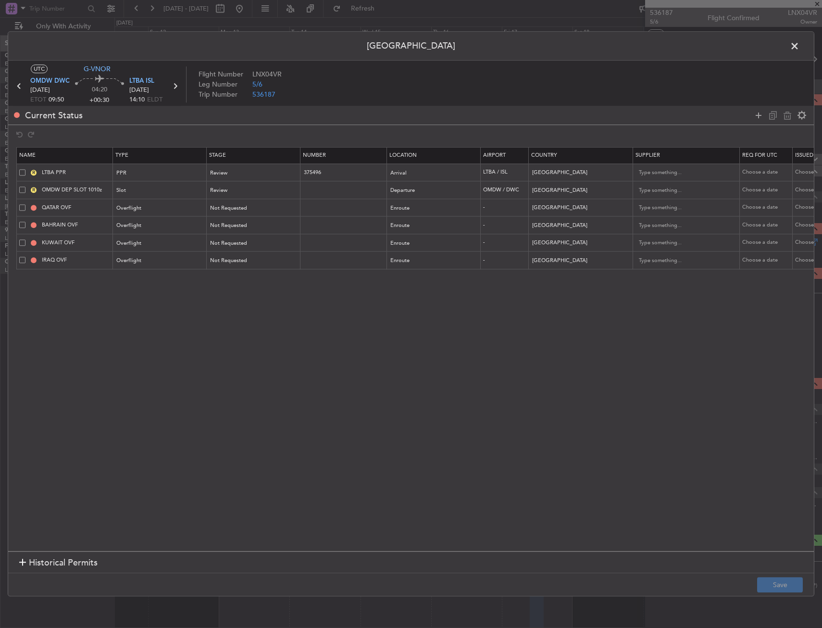
click at [24, 263] on span at bounding box center [22, 260] width 6 height 6
click at [26, 257] on input "checkbox" at bounding box center [26, 257] width 0 height 0
click at [23, 244] on span at bounding box center [22, 242] width 6 height 6
click at [26, 239] on input "checkbox" at bounding box center [26, 239] width 0 height 0
click at [786, 118] on icon at bounding box center [788, 116] width 12 height 12
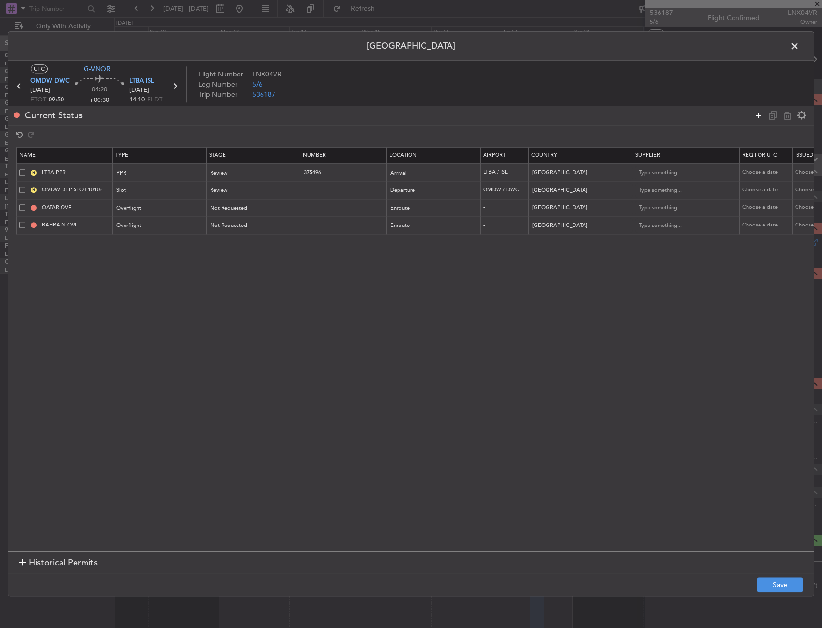
click at [760, 115] on icon at bounding box center [759, 116] width 12 height 12
click at [759, 115] on icon at bounding box center [759, 116] width 12 height 12
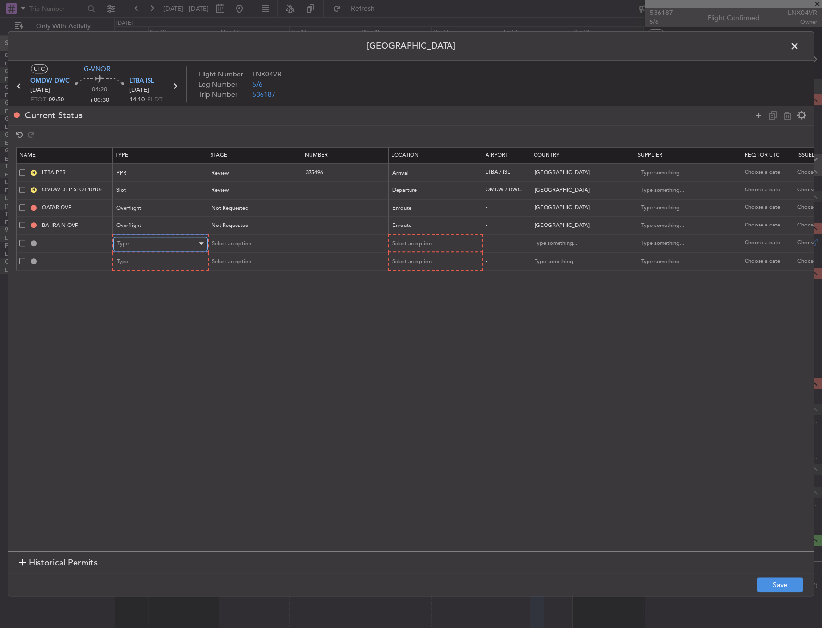
click at [137, 244] on div "Type" at bounding box center [157, 244] width 80 height 14
click at [156, 253] on div at bounding box center [411, 314] width 822 height 628
click at [156, 250] on div "Type" at bounding box center [157, 244] width 80 height 14
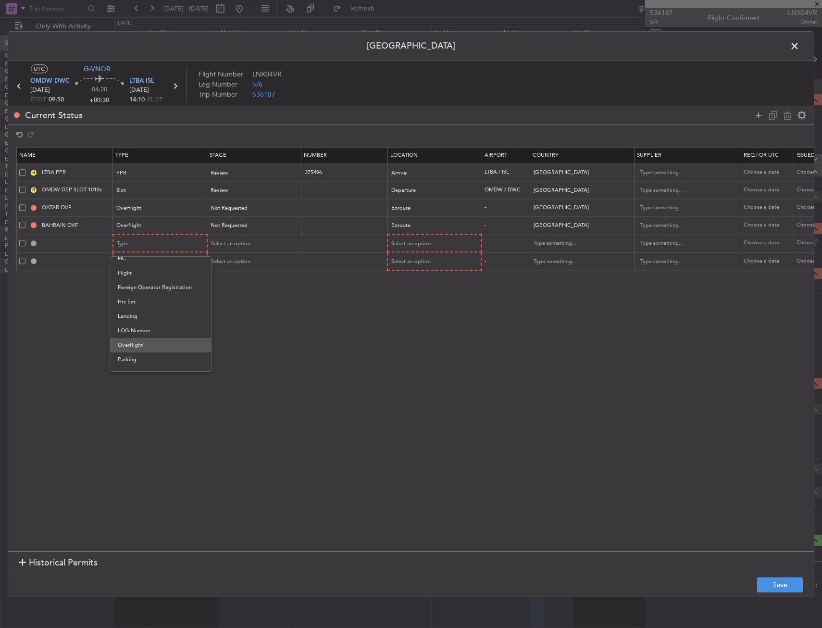
click at [154, 341] on span "Overflight" at bounding box center [161, 345] width 86 height 14
click at [155, 270] on section "Name Type Stage Number Location Airport Country Supplier Req For Utc Issued For…" at bounding box center [411, 348] width 806 height 406
click at [155, 269] on mat-form-field "Type" at bounding box center [159, 261] width 93 height 17
click at [156, 268] on div "Type" at bounding box center [157, 262] width 80 height 14
drag, startPoint x: 153, startPoint y: 368, endPoint x: 388, endPoint y: 262, distance: 258.6
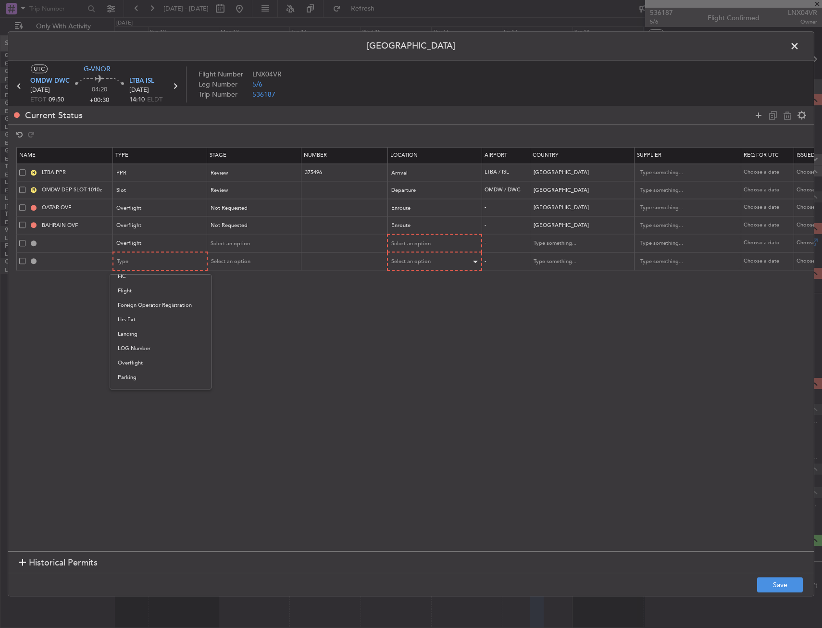
click at [153, 366] on span "Overflight" at bounding box center [161, 363] width 86 height 14
click at [437, 237] on div "Select an option" at bounding box center [431, 244] width 80 height 14
drag, startPoint x: 411, startPoint y: 319, endPoint x: 414, endPoint y: 282, distance: 37.7
click at [410, 317] on span "Enroute" at bounding box center [435, 321] width 86 height 14
click at [413, 260] on span "Select an option" at bounding box center [410, 261] width 39 height 7
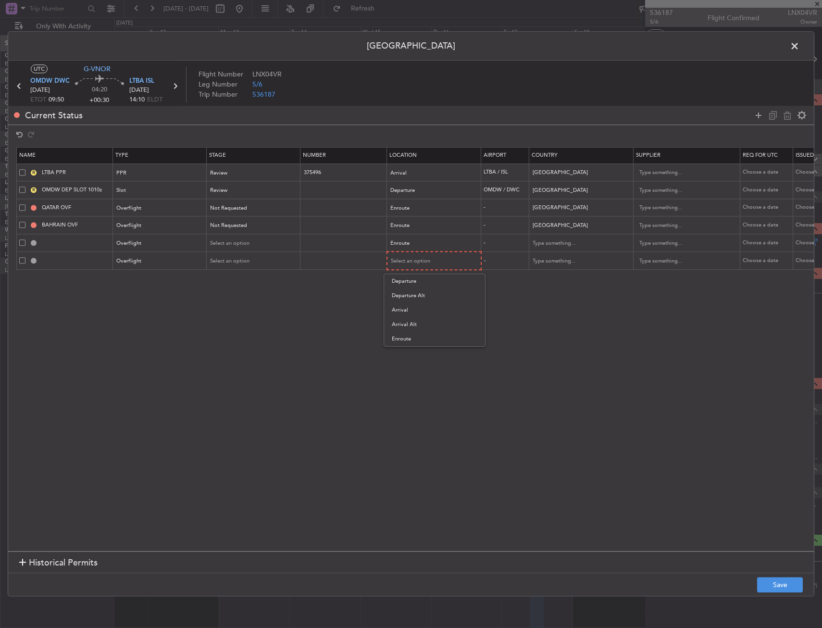
click at [411, 335] on span "Enroute" at bounding box center [435, 339] width 86 height 14
click at [551, 245] on input "text" at bounding box center [576, 243] width 87 height 14
click at [555, 259] on span "[GEOGRAPHIC_DATA]" at bounding box center [581, 258] width 89 height 14
type input "[GEOGRAPHIC_DATA]"
click at [561, 257] on input "text" at bounding box center [576, 260] width 87 height 14
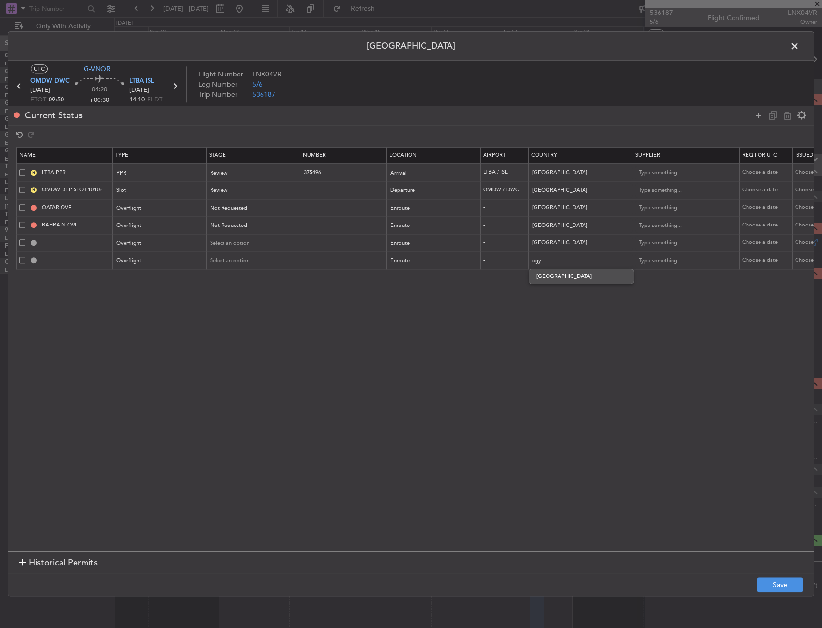
click at [555, 279] on span "[GEOGRAPHIC_DATA]" at bounding box center [581, 276] width 89 height 14
type input "[GEOGRAPHIC_DATA]"
click at [787, 586] on button "Save" at bounding box center [780, 584] width 46 height 15
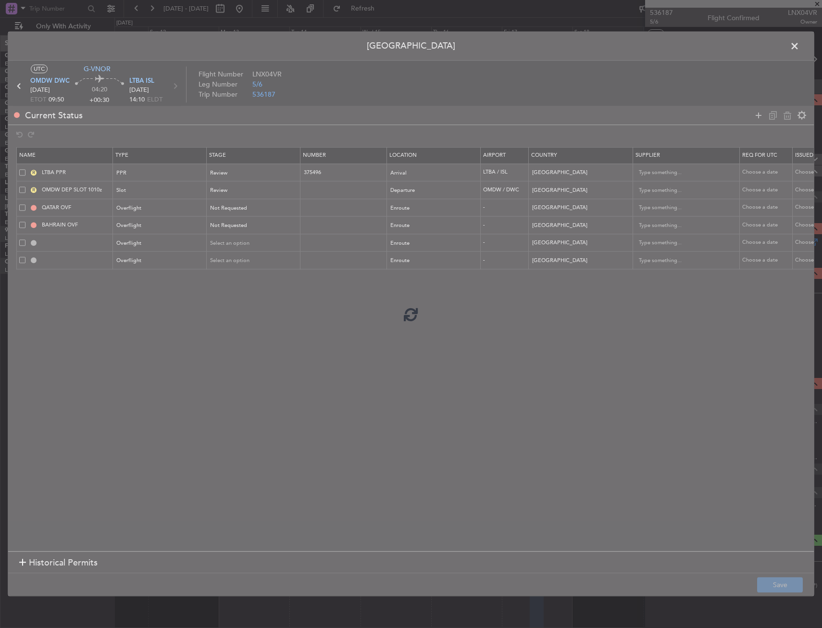
type input "SAUDI ARABIA OVF"
type input "NNN"
type input "EGYPT OVF"
type input "NNN"
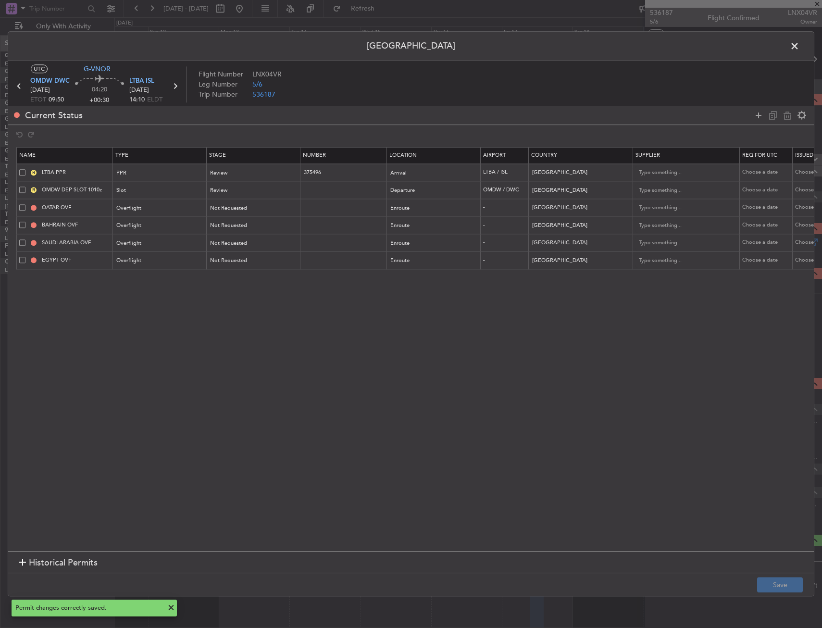
click at [800, 44] on span at bounding box center [800, 48] width 0 height 19
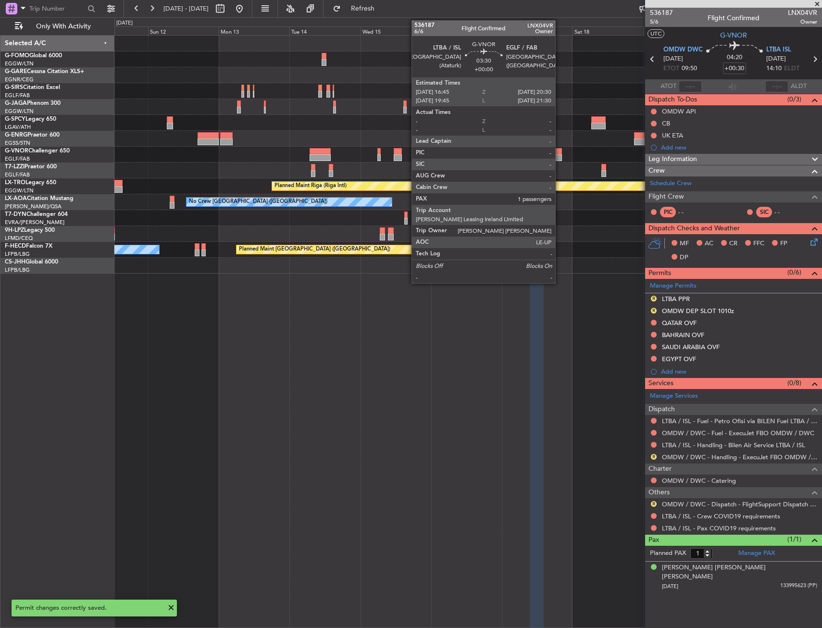
click at [565, 155] on div at bounding box center [467, 155] width 707 height 16
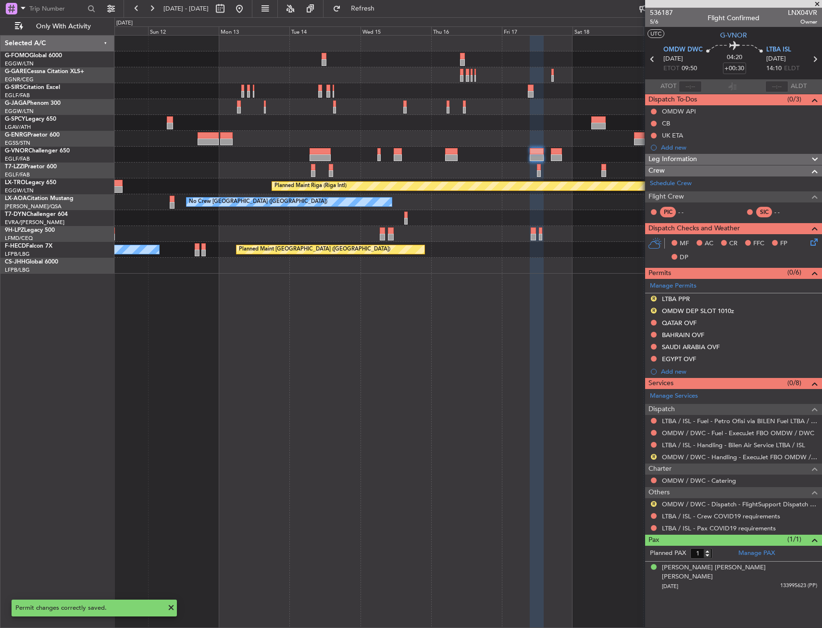
click at [561, 156] on div at bounding box center [556, 157] width 11 height 7
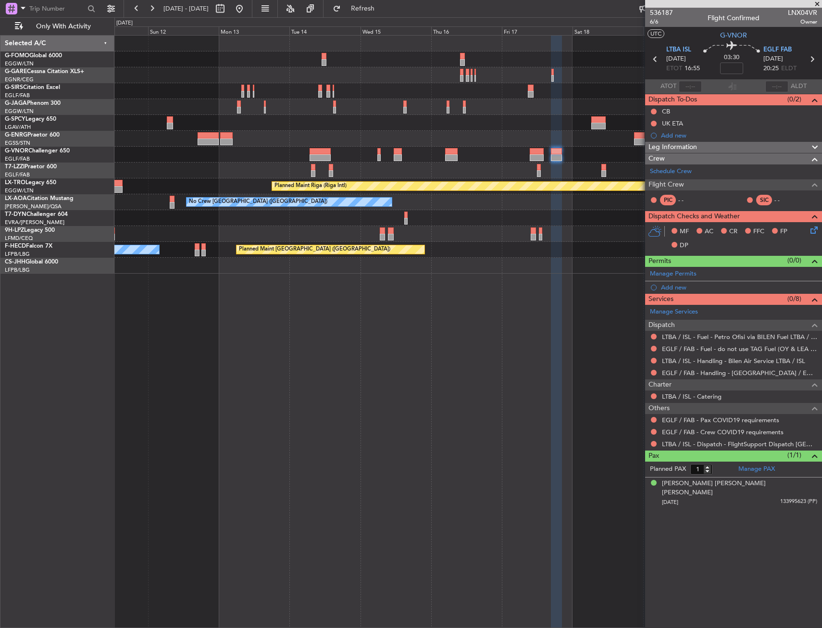
drag, startPoint x: 679, startPoint y: 290, endPoint x: 588, endPoint y: 393, distance: 137.6
click at [588, 393] on fb-app "11 Oct 2025 - 21 Oct 2025 Refresh Quick Links Only With Activity Planned Maint …" at bounding box center [411, 317] width 822 height 621
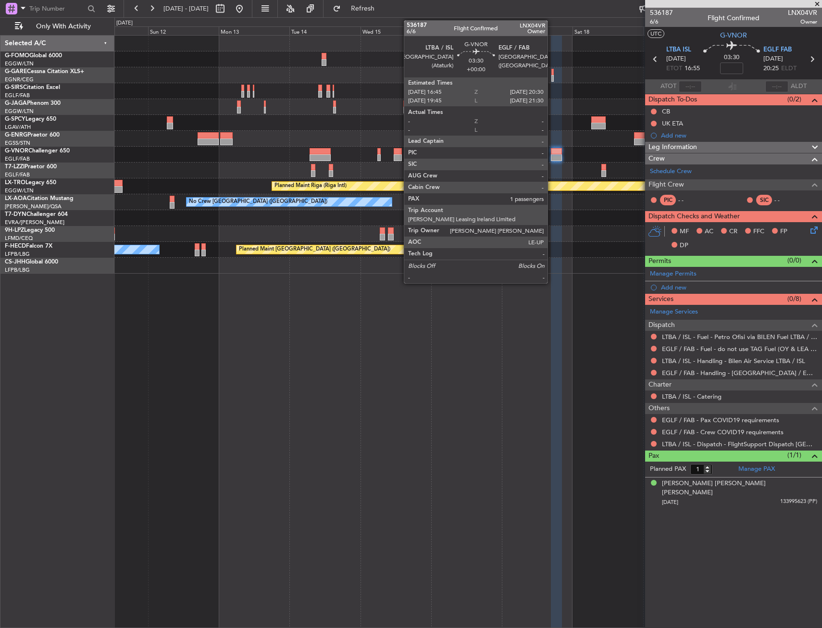
click at [552, 152] on div at bounding box center [556, 151] width 11 height 7
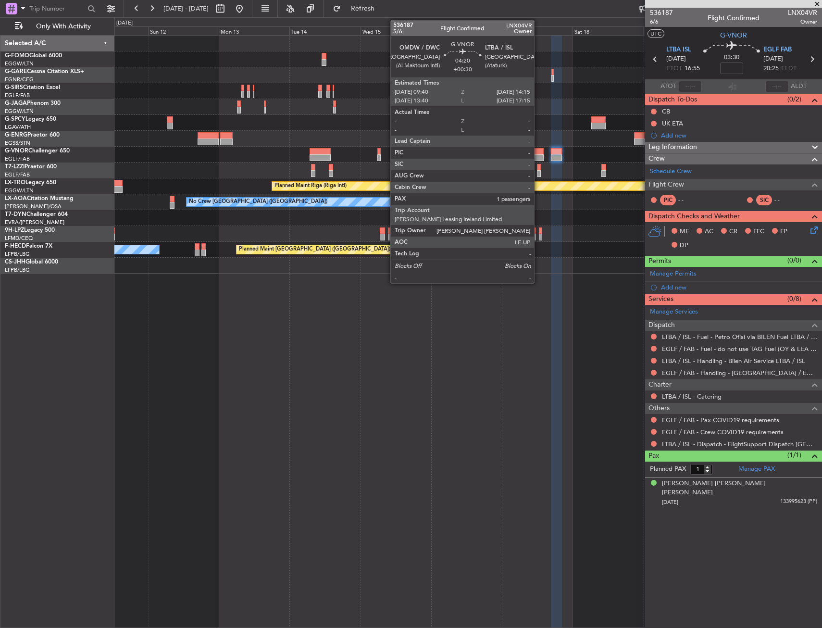
click at [538, 153] on div at bounding box center [537, 151] width 14 height 7
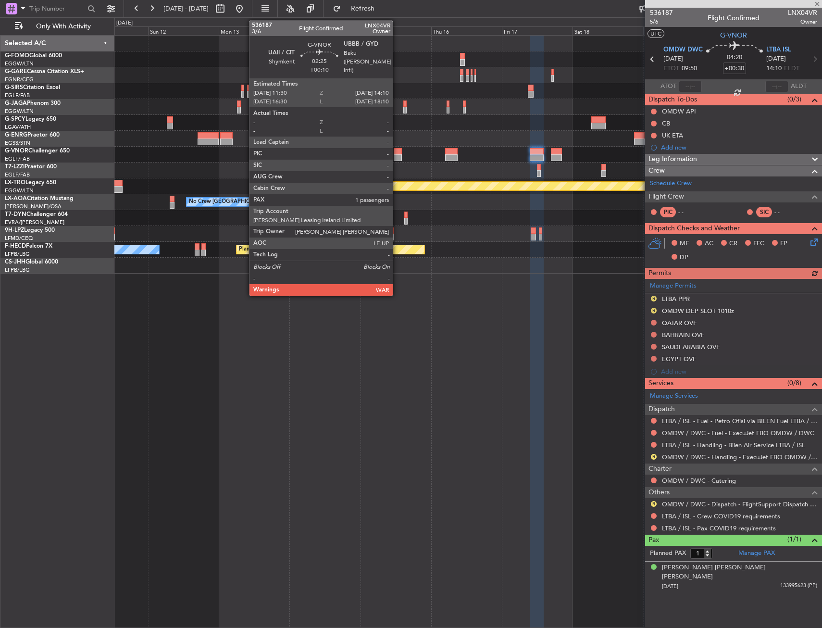
click at [397, 151] on div at bounding box center [398, 151] width 8 height 7
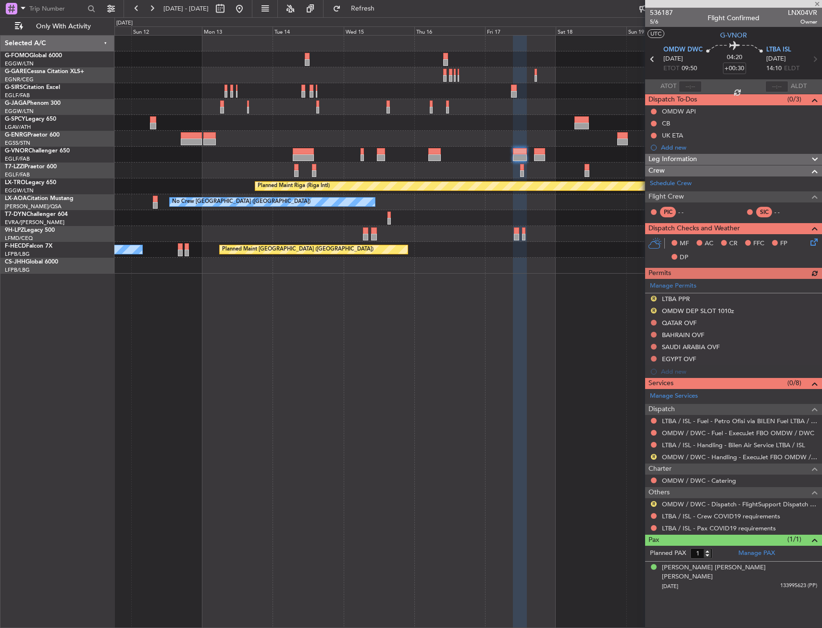
click at [421, 158] on div at bounding box center [467, 155] width 707 height 16
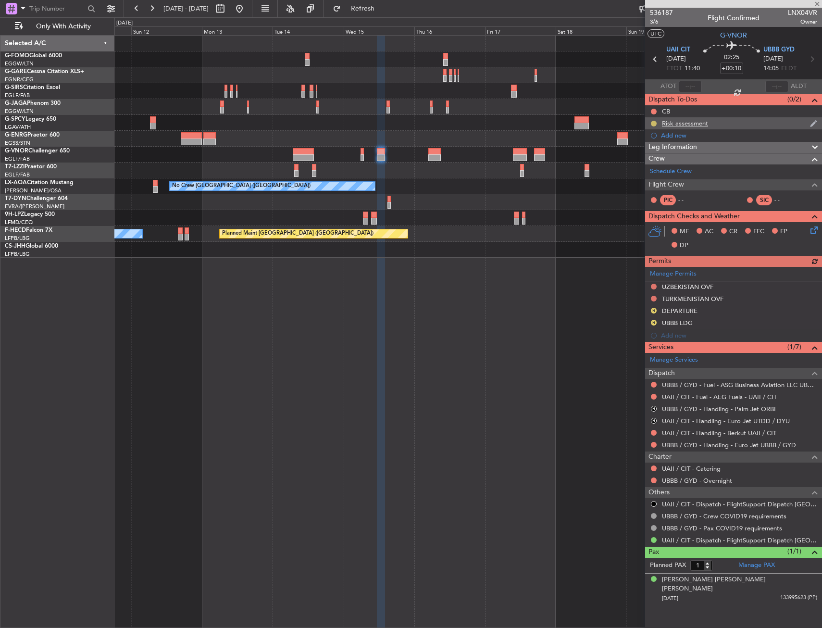
click at [654, 124] on button at bounding box center [654, 124] width 6 height 6
click at [655, 187] on li "Cancelled" at bounding box center [653, 180] width 51 height 14
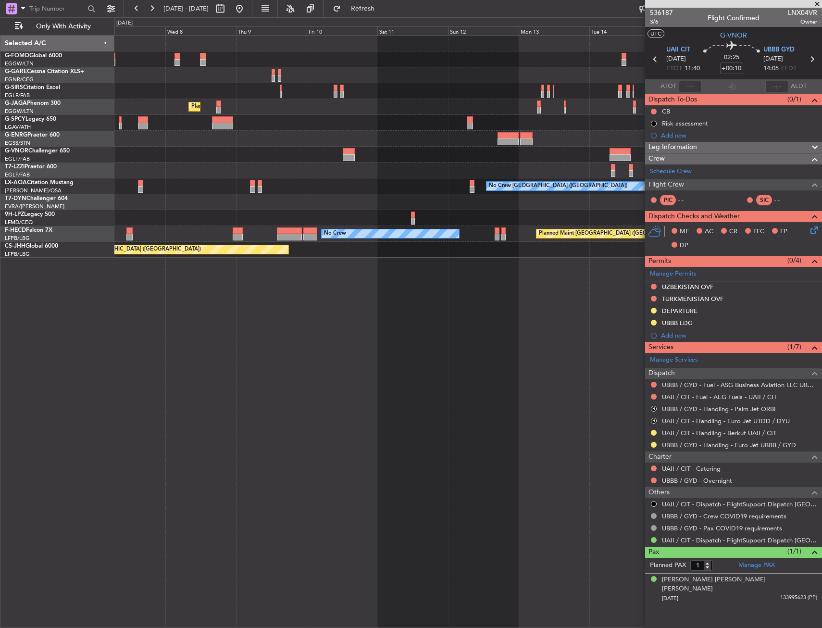
click at [550, 154] on div at bounding box center [467, 155] width 707 height 16
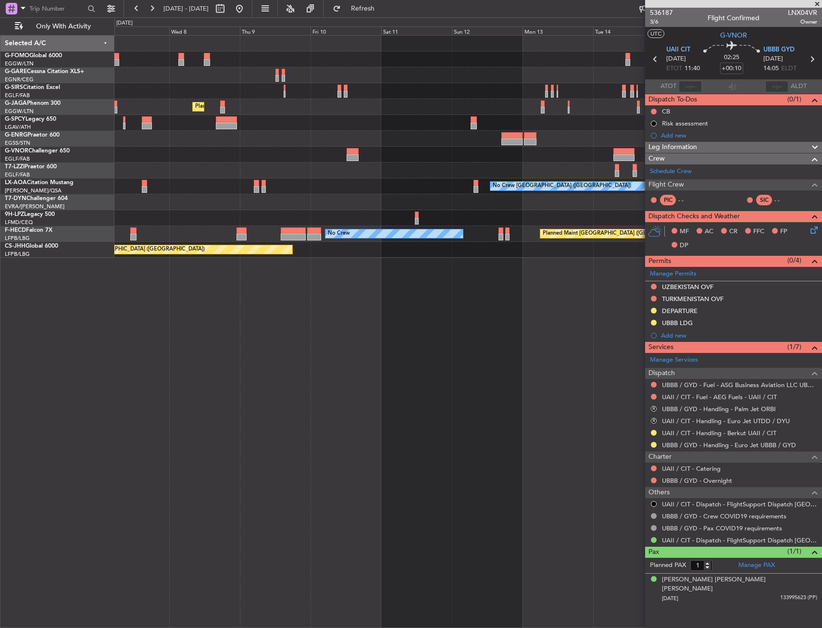
click at [537, 150] on div at bounding box center [467, 155] width 707 height 16
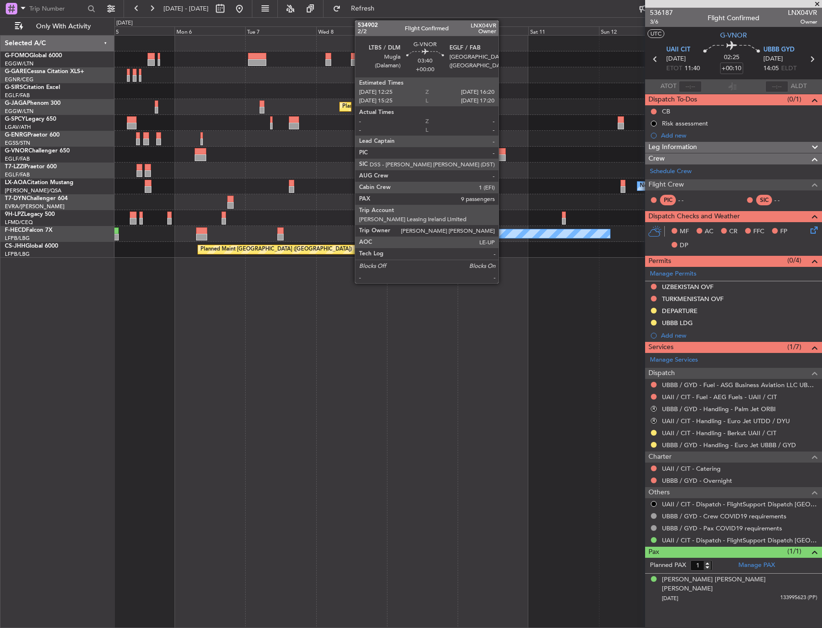
click at [541, 157] on div at bounding box center [467, 155] width 707 height 16
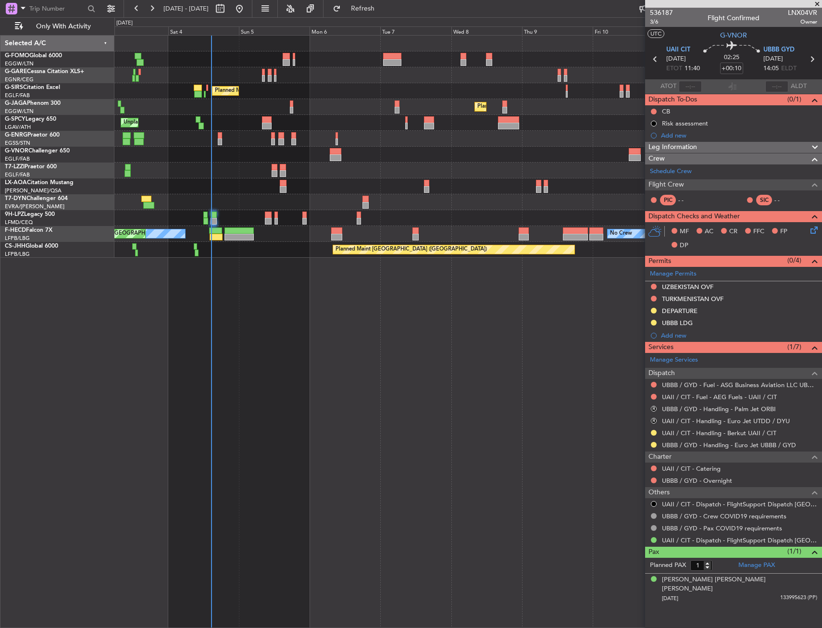
click at [365, 166] on div at bounding box center [467, 171] width 707 height 16
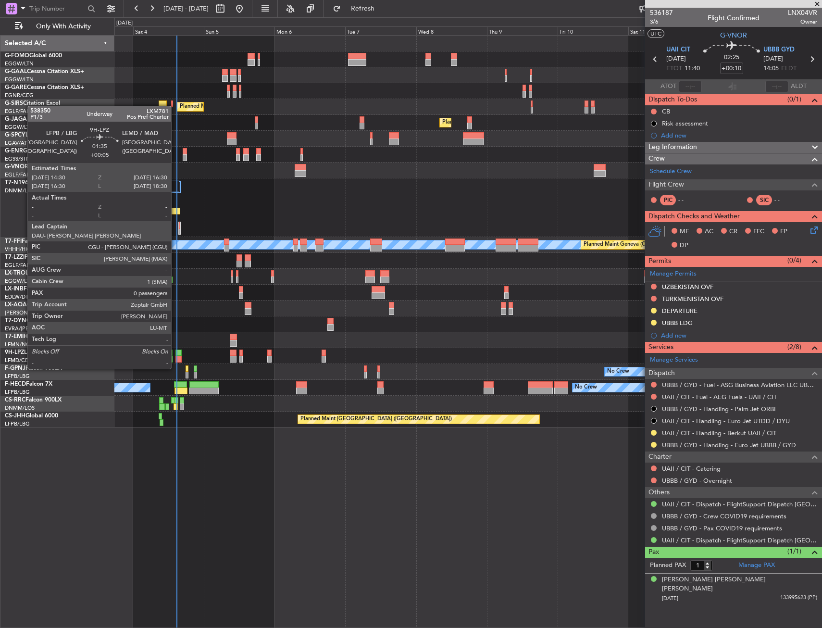
click at [175, 359] on div at bounding box center [178, 359] width 6 height 7
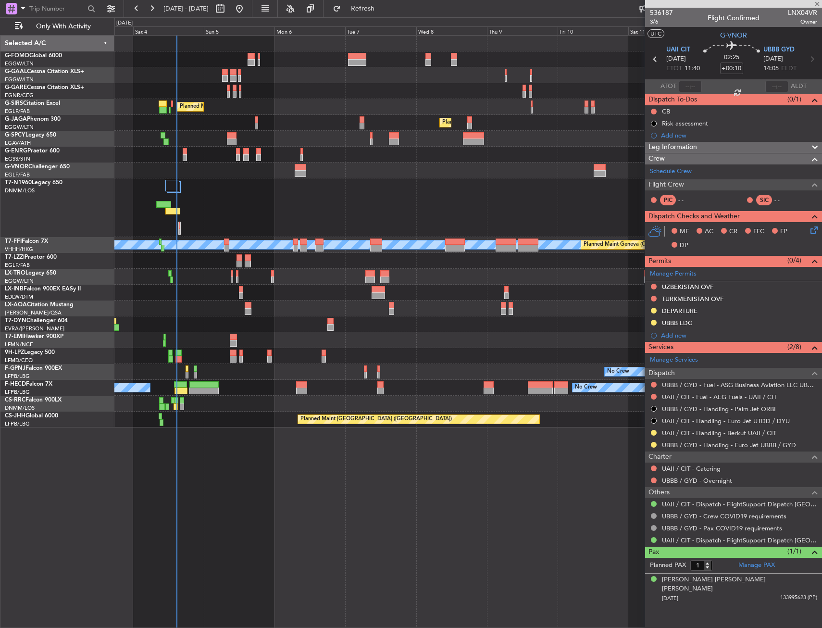
type input "+00:05"
type input "0"
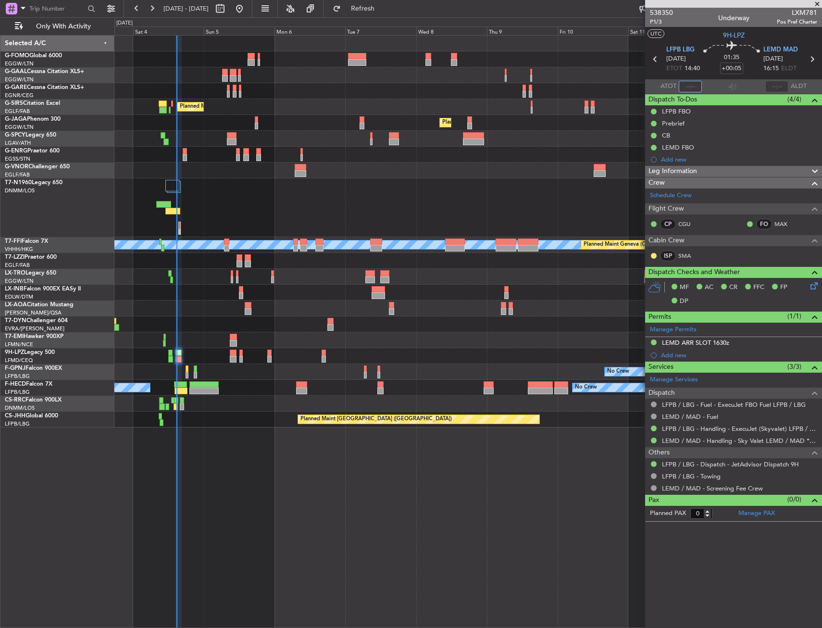
click at [691, 88] on input "text" at bounding box center [690, 87] width 23 height 12
click at [705, 80] on section "ATOT 1442 ALDT" at bounding box center [733, 86] width 177 height 14
type input "14:42"
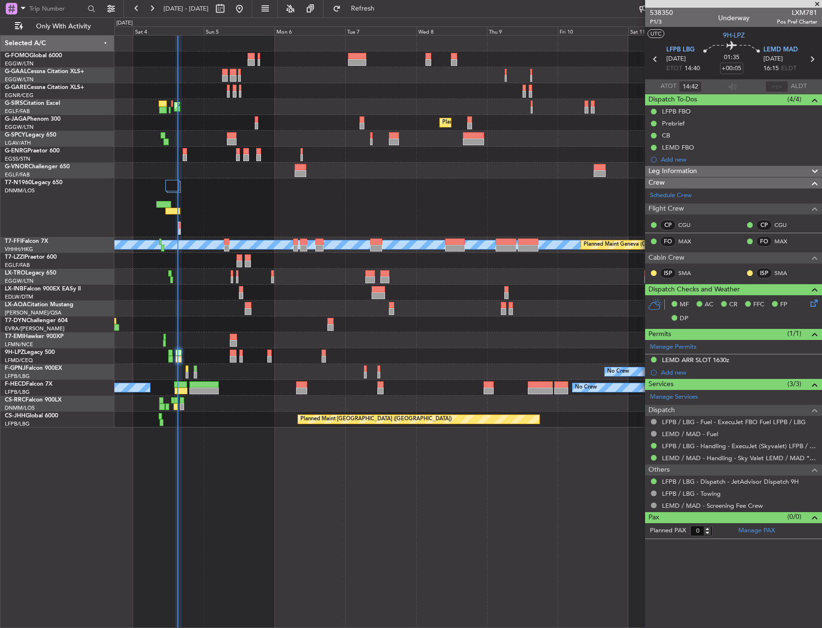
click at [211, 109] on div "Planned Maint [GEOGRAPHIC_DATA] ([GEOGRAPHIC_DATA])" at bounding box center [467, 107] width 707 height 16
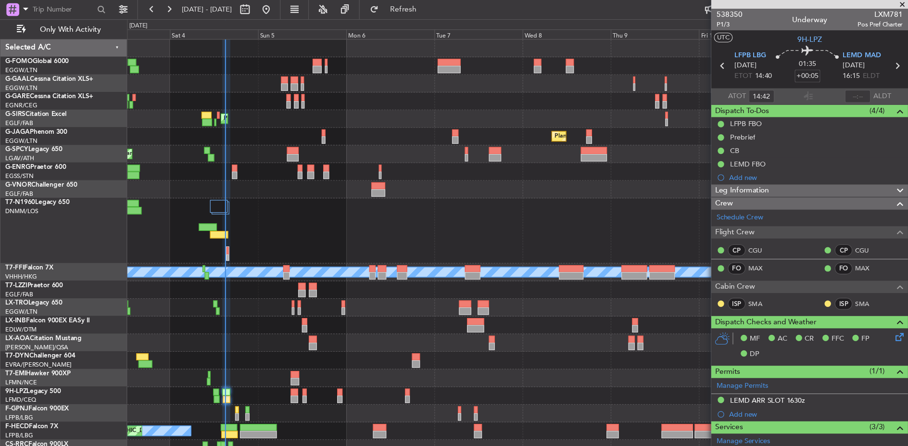
scroll to position [0, 0]
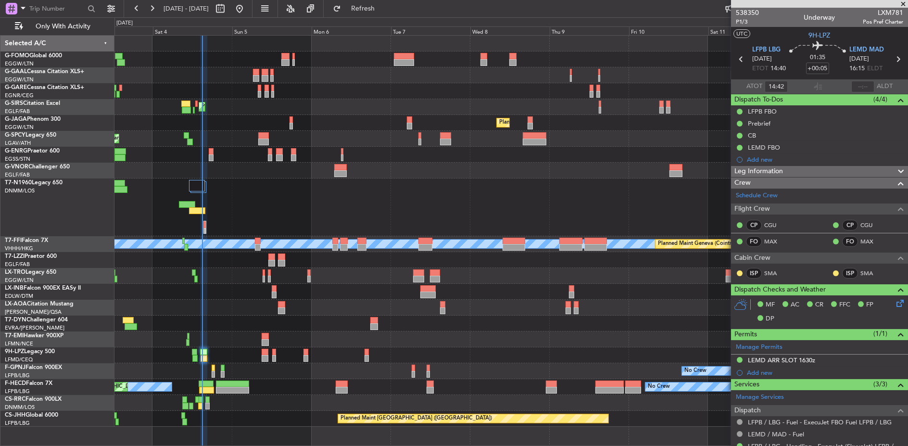
click at [275, 181] on div at bounding box center [510, 207] width 793 height 58
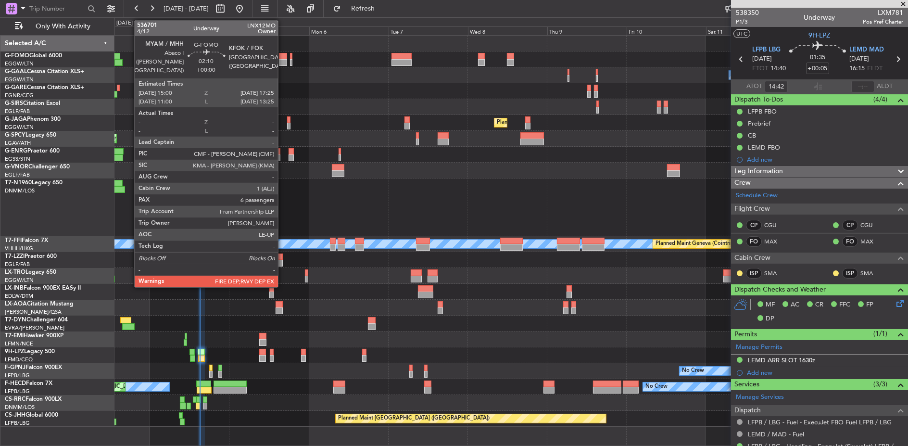
click at [283, 56] on div at bounding box center [283, 56] width 8 height 7
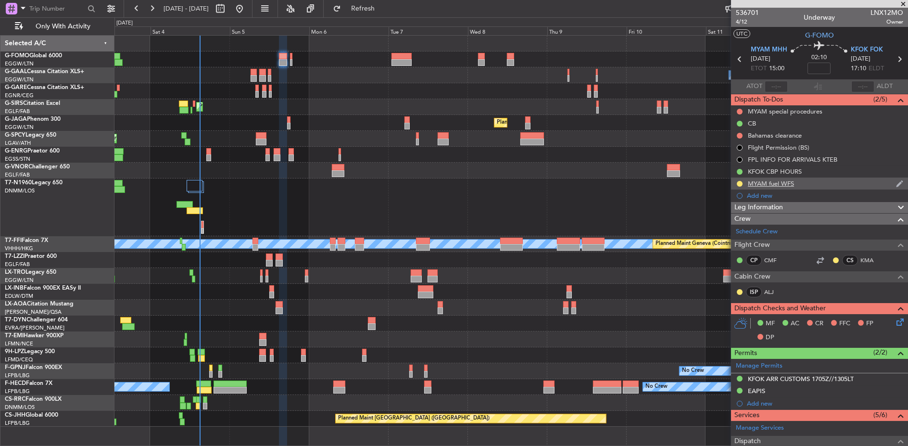
click at [742, 184] on div at bounding box center [740, 184] width 8 height 8
click at [740, 183] on button at bounding box center [740, 184] width 6 height 6
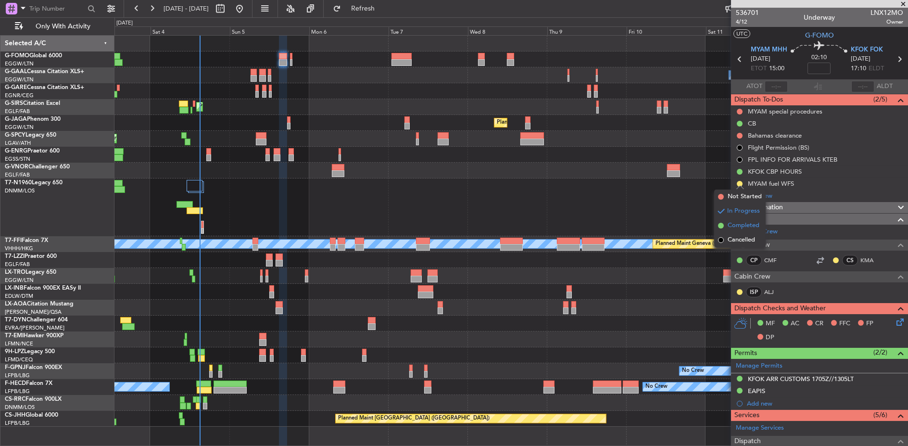
click at [742, 224] on span "Completed" at bounding box center [743, 226] width 32 height 10
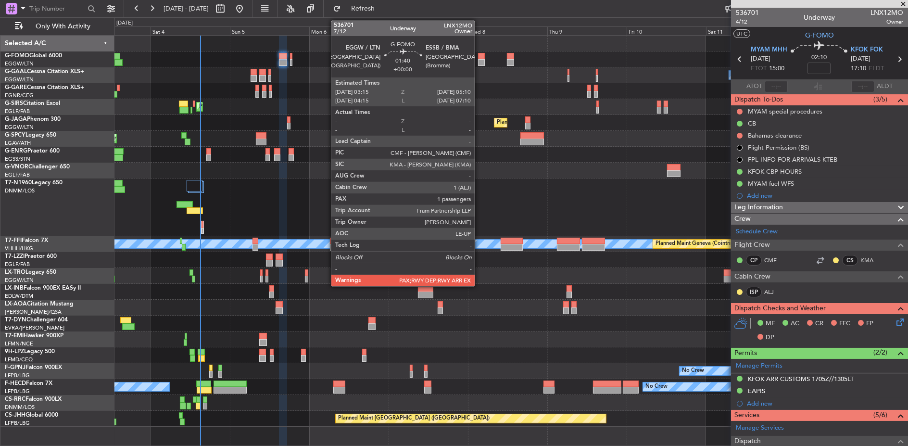
click at [479, 62] on div at bounding box center [481, 62] width 7 height 7
type input "2"
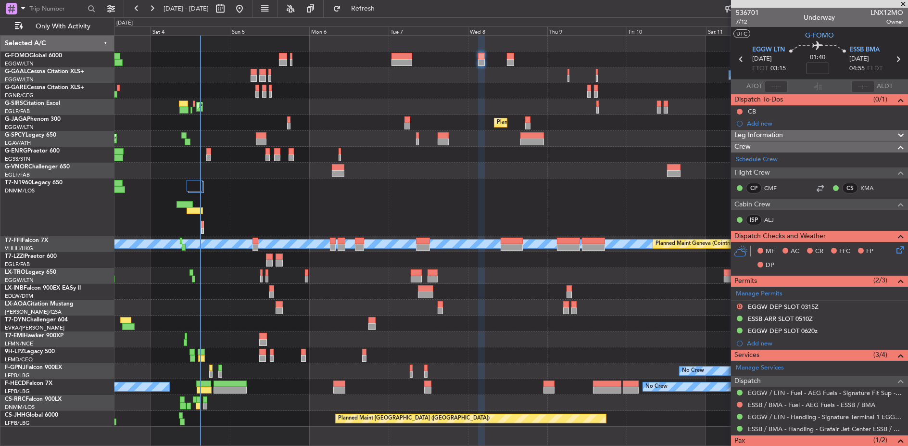
click at [456, 53] on div at bounding box center [510, 59] width 793 height 16
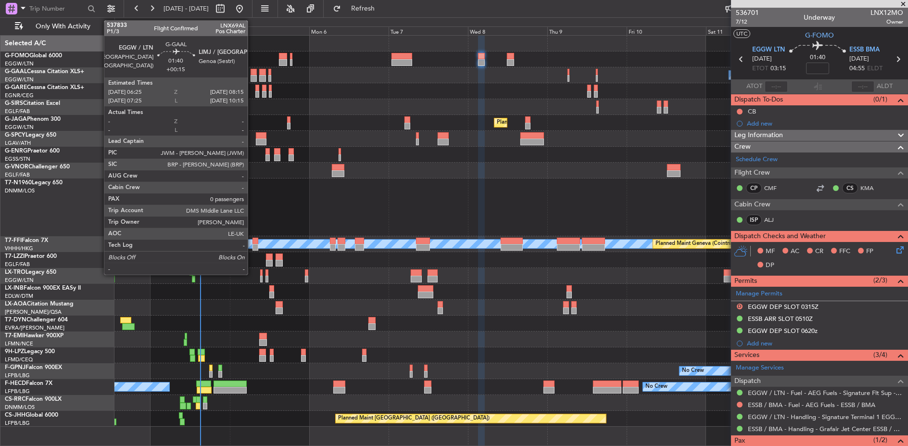
click at [252, 70] on div at bounding box center [253, 72] width 6 height 7
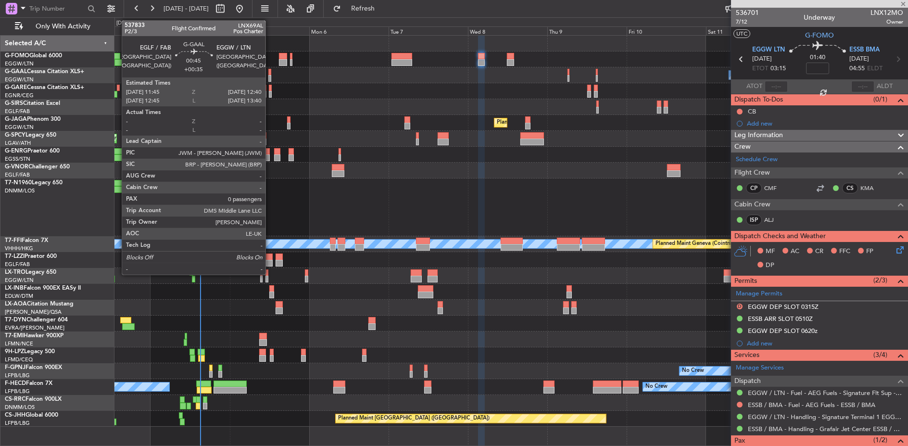
type input "+00:15"
type input "0"
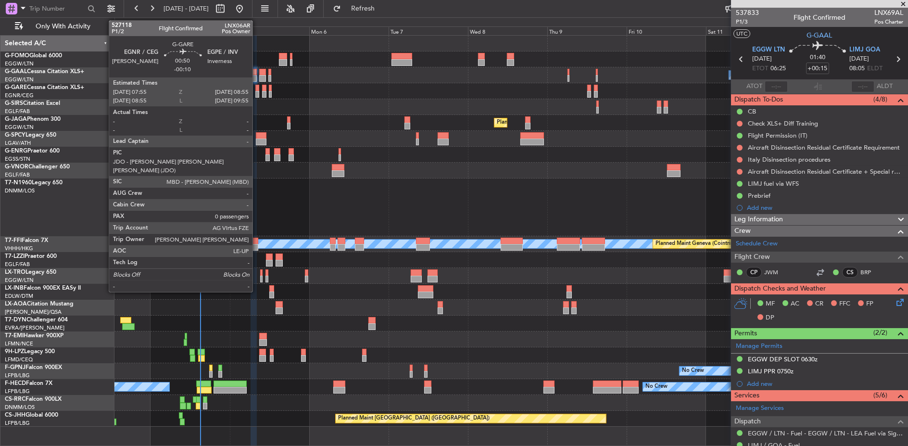
click at [258, 93] on div at bounding box center [256, 94] width 3 height 7
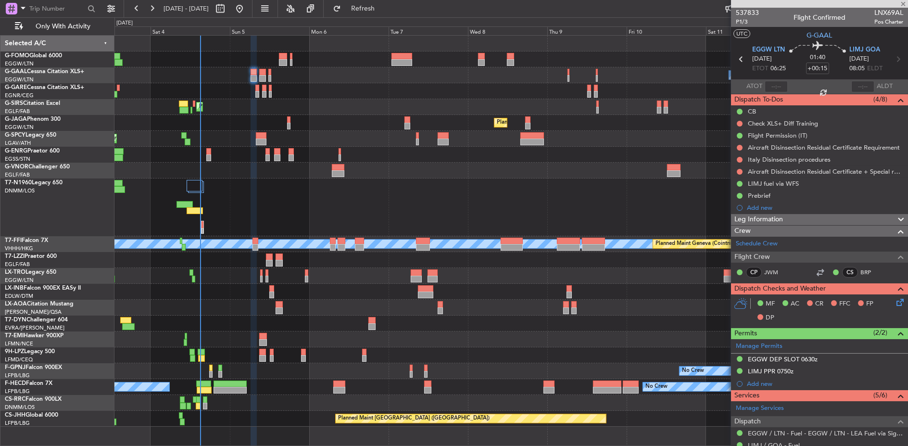
type input "-00:10"
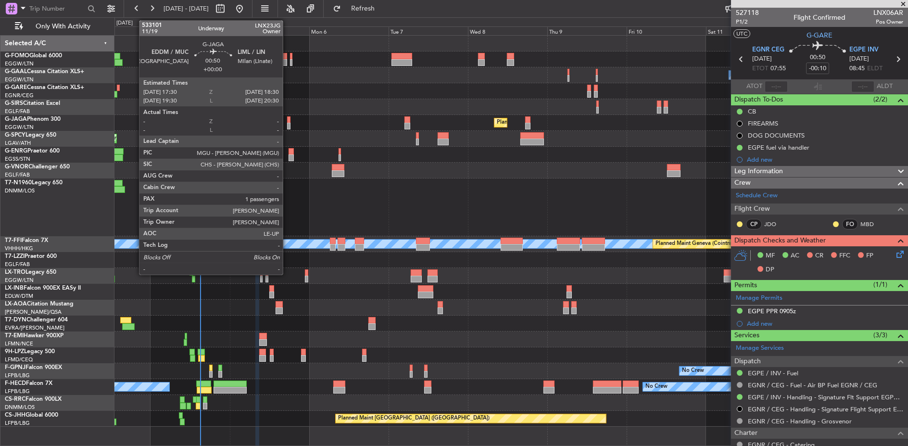
click at [288, 122] on div at bounding box center [288, 119] width 3 height 7
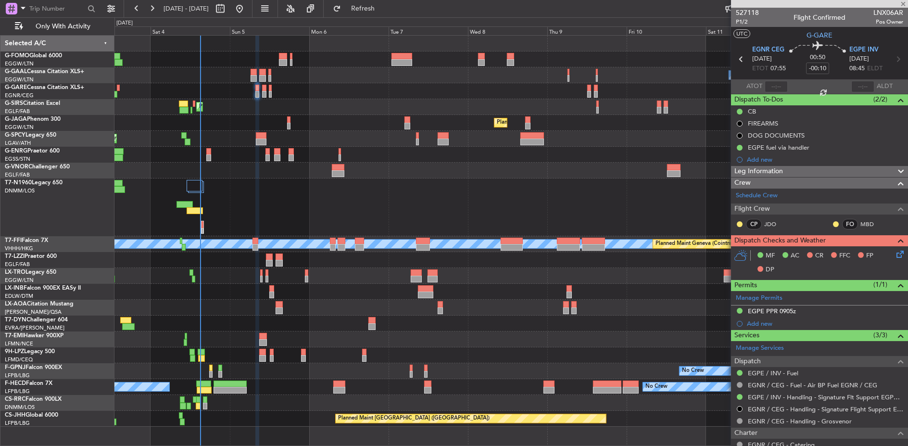
type input "1"
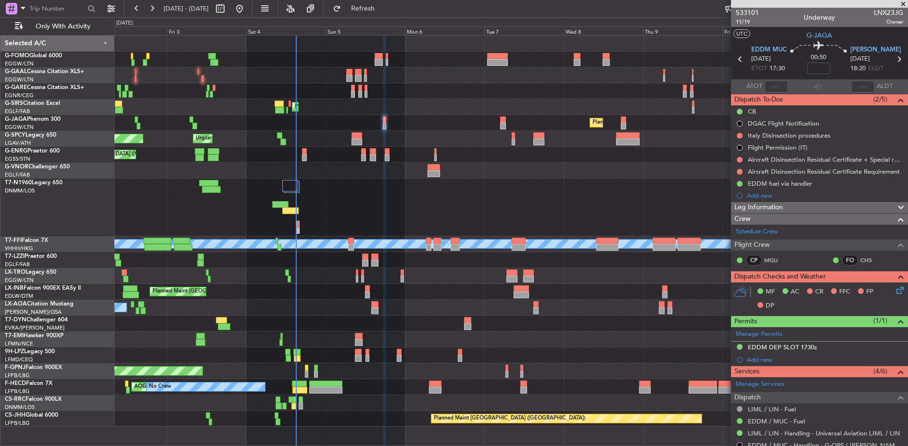
click at [286, 121] on div "Planned Maint [GEOGRAPHIC_DATA] ([GEOGRAPHIC_DATA])" at bounding box center [510, 123] width 793 height 16
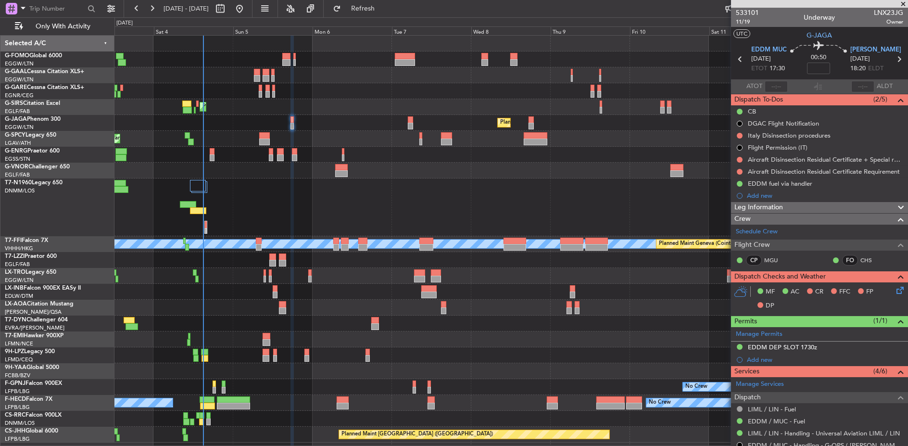
click at [299, 107] on div "Planned Maint [GEOGRAPHIC_DATA] ([GEOGRAPHIC_DATA])" at bounding box center [510, 107] width 793 height 16
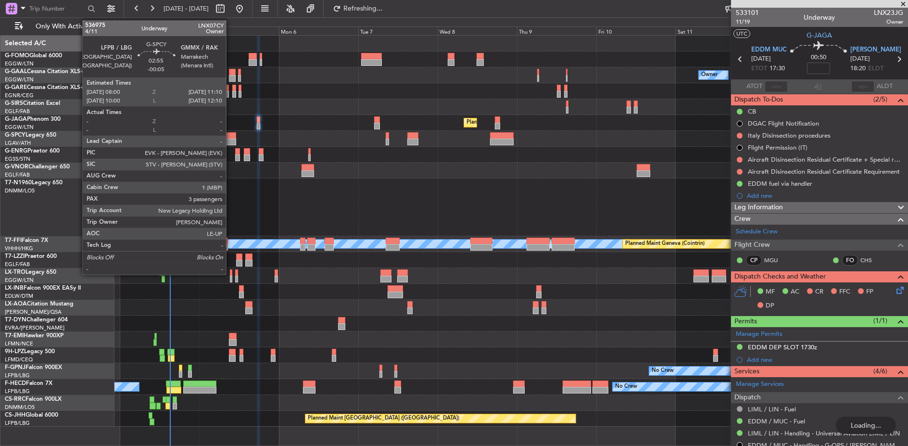
click at [231, 137] on div at bounding box center [230, 135] width 11 height 7
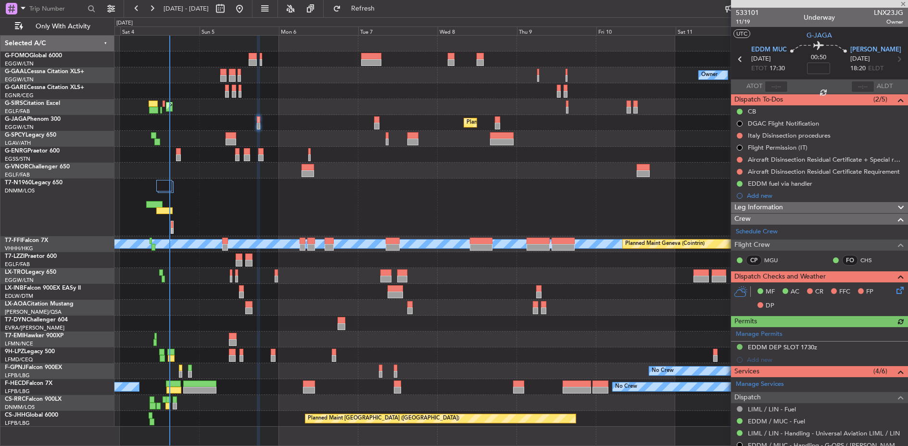
type input "-00:05"
type input "3"
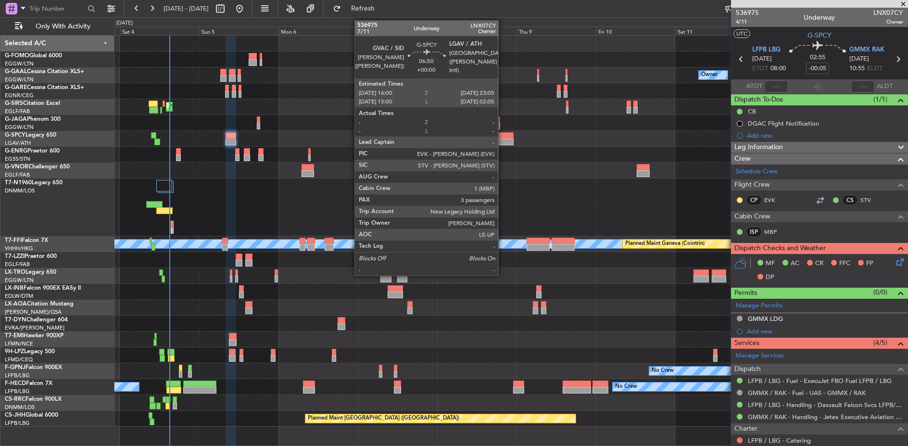
click at [503, 137] on div at bounding box center [502, 135] width 24 height 7
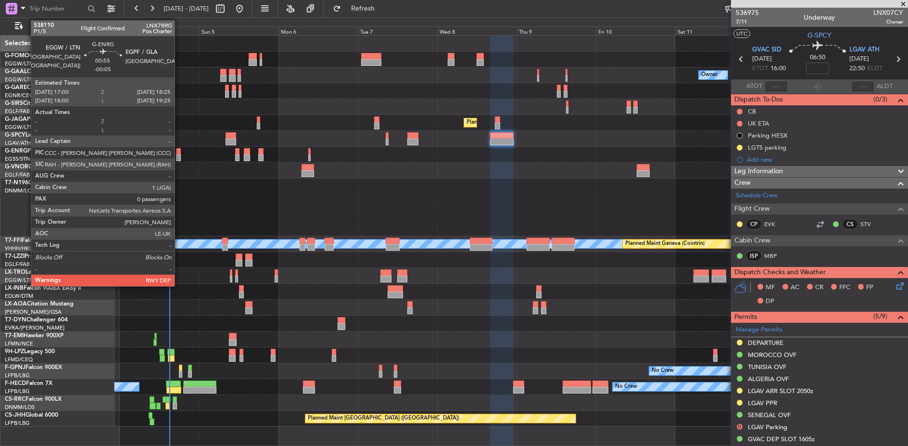
click at [179, 155] on div at bounding box center [178, 157] width 5 height 7
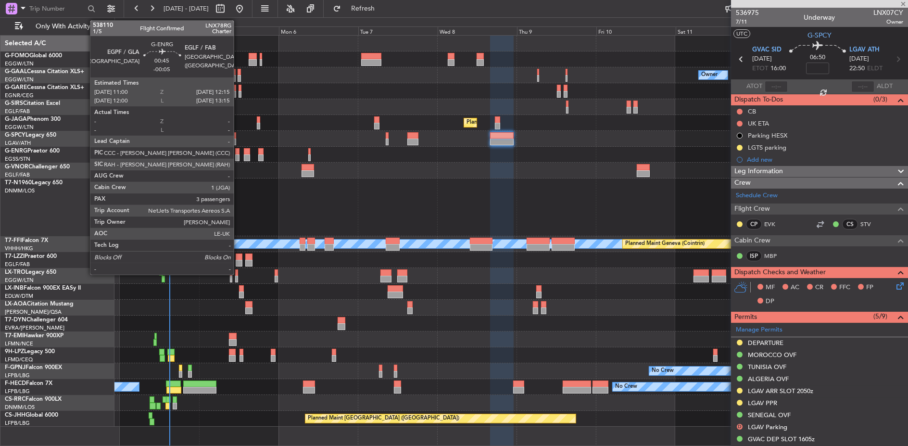
type input "-00:05"
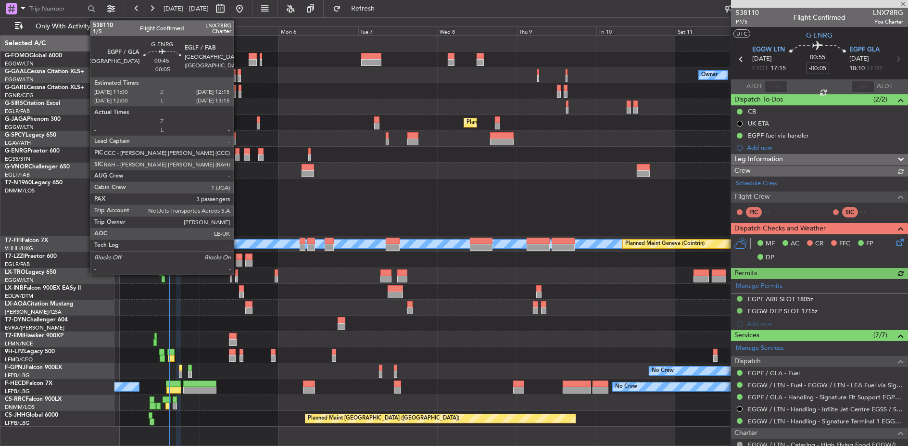
click at [238, 150] on div at bounding box center [237, 151] width 4 height 7
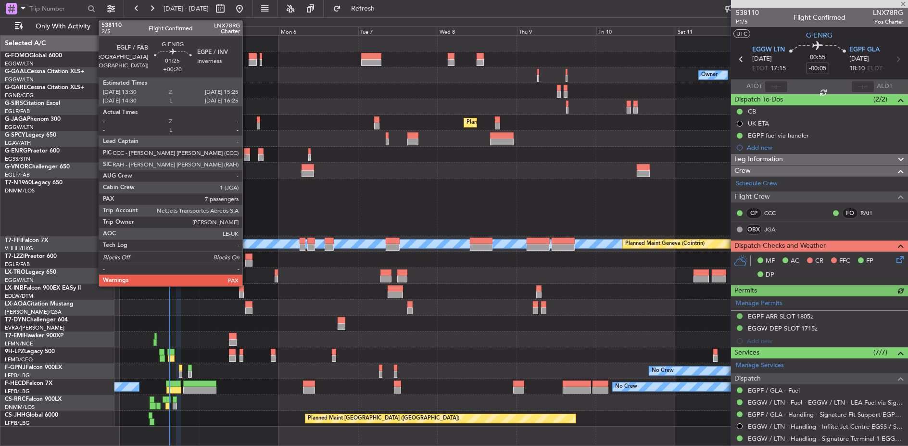
type input "3"
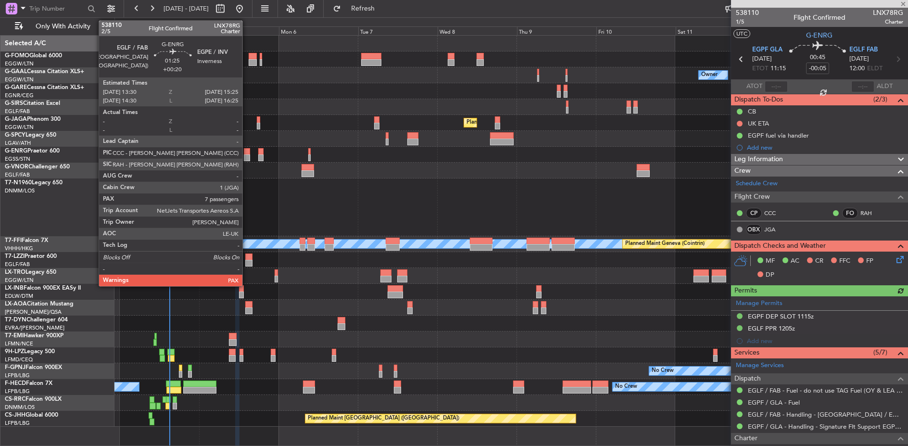
click at [247, 152] on div at bounding box center [247, 151] width 7 height 7
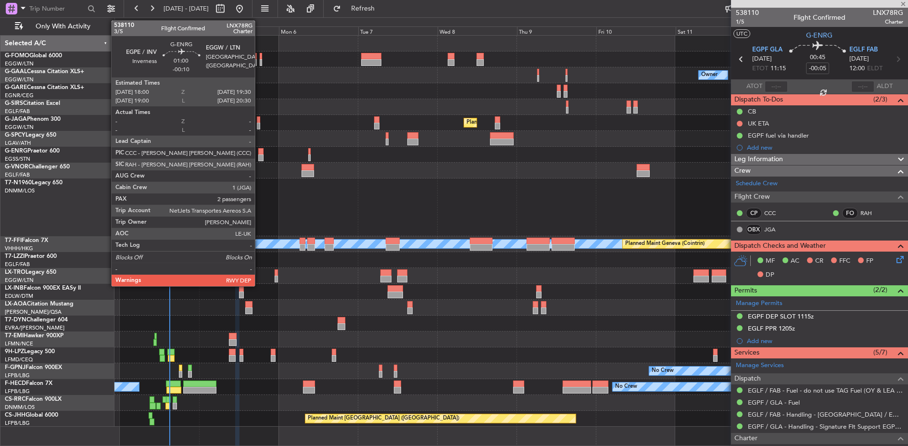
type input "+00:20"
type input "7"
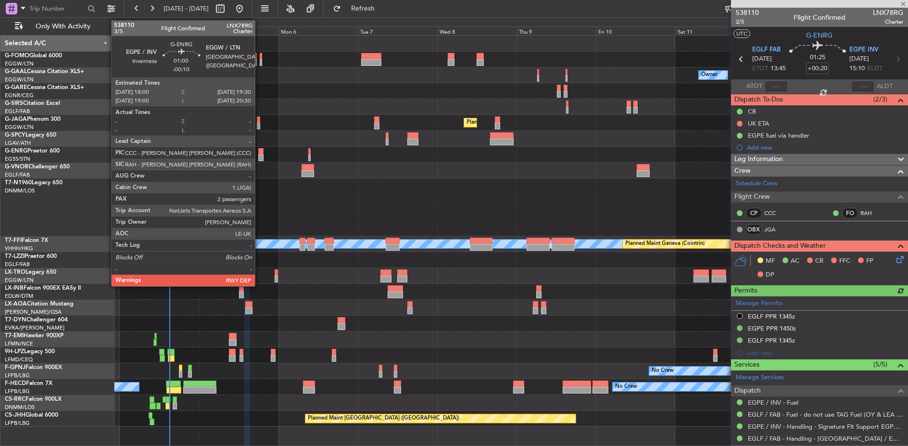
click at [260, 150] on div at bounding box center [260, 151] width 5 height 7
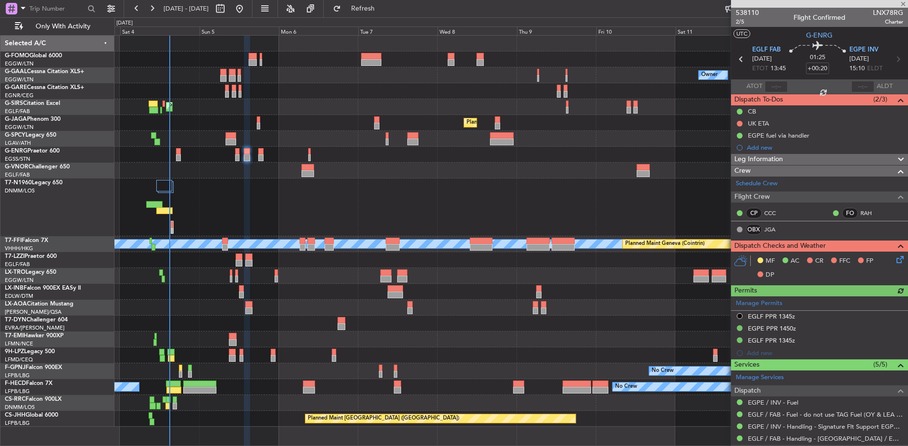
type input "-00:10"
type input "2"
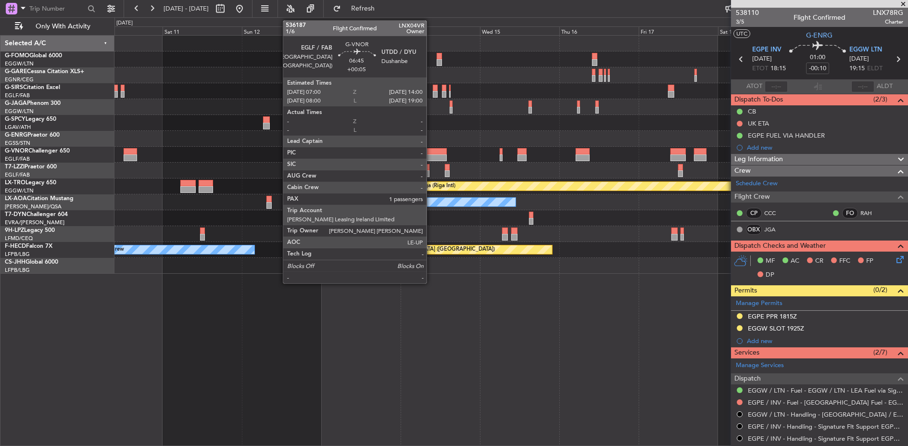
click at [431, 151] on div at bounding box center [435, 151] width 24 height 7
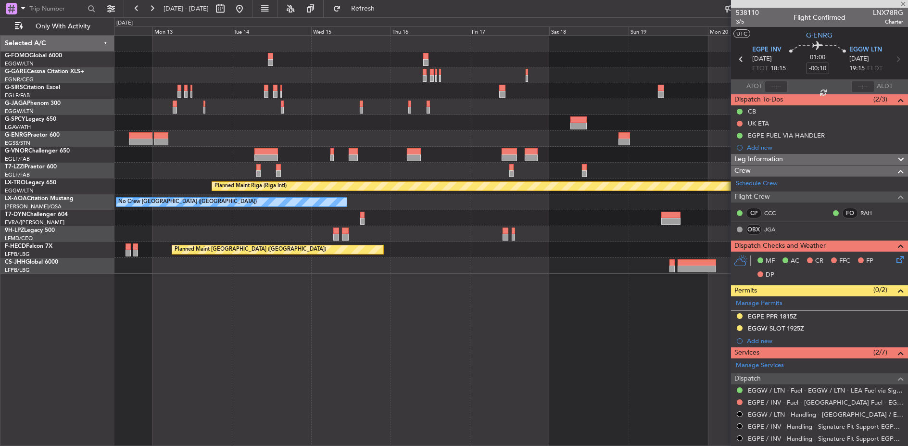
click at [270, 128] on div "Planned Maint Oxford (Kidlington) A/C Unavailable London (Luton) Planned Maint …" at bounding box center [510, 155] width 793 height 238
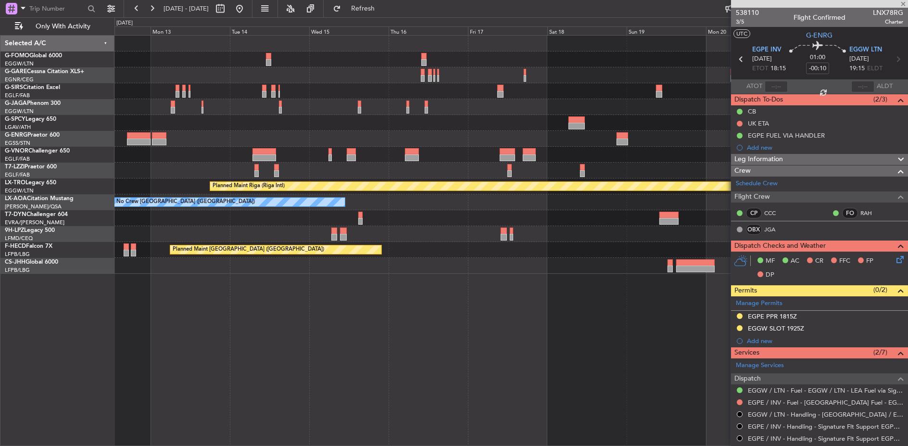
type input "+00:05"
type input "1"
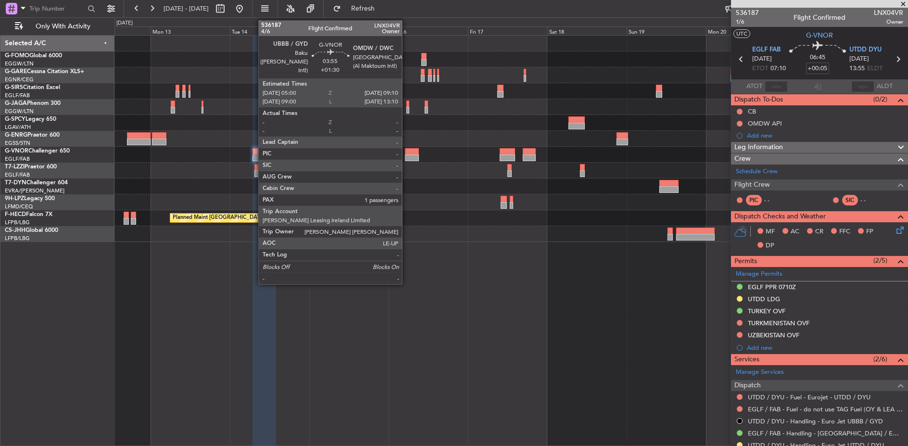
click at [407, 154] on div at bounding box center [412, 157] width 14 height 7
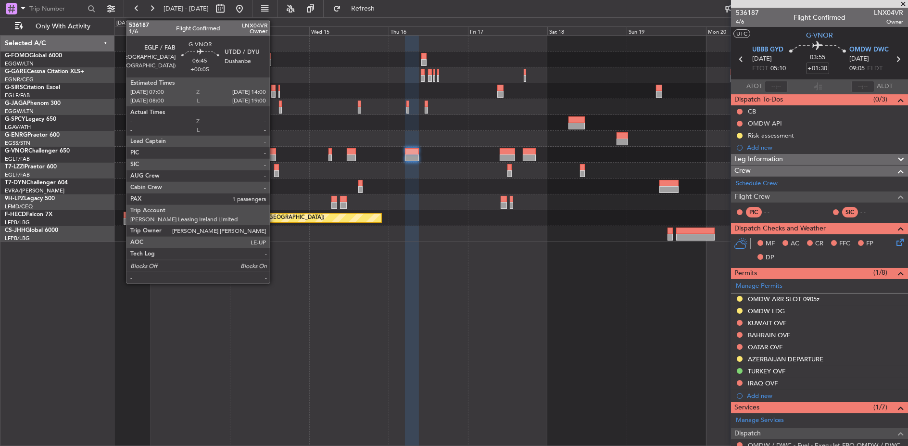
click at [275, 148] on div at bounding box center [264, 151] width 24 height 7
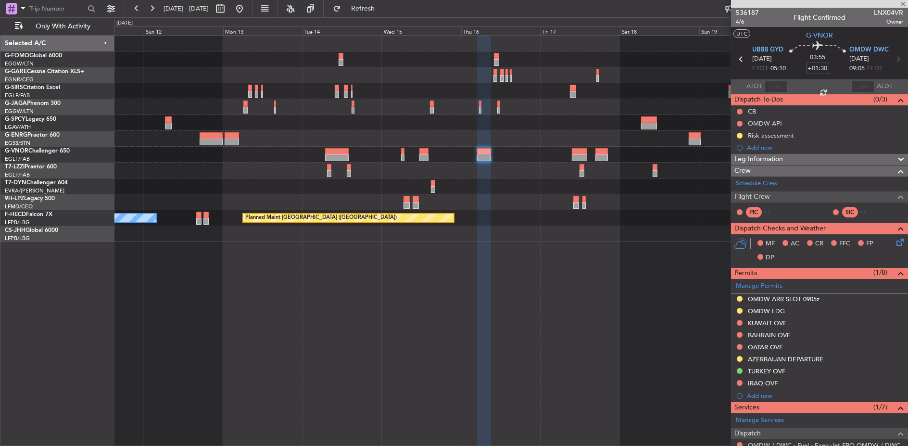
click at [350, 137] on div at bounding box center [510, 139] width 793 height 16
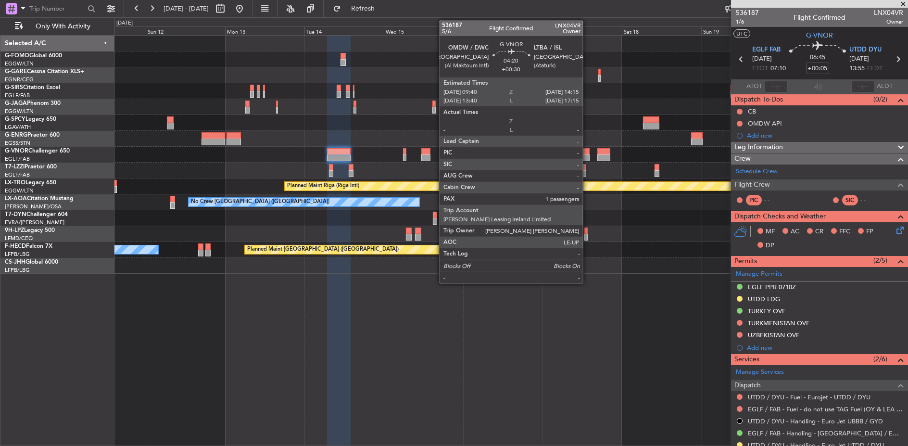
click at [588, 153] on div at bounding box center [581, 151] width 15 height 7
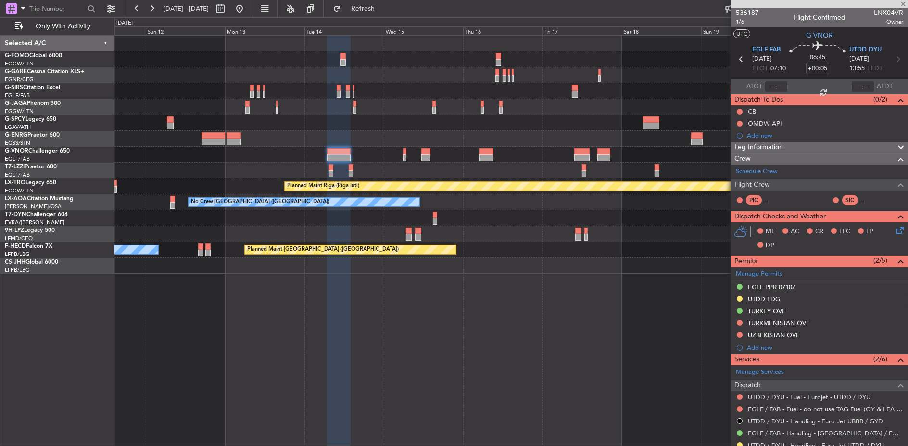
type input "+00:30"
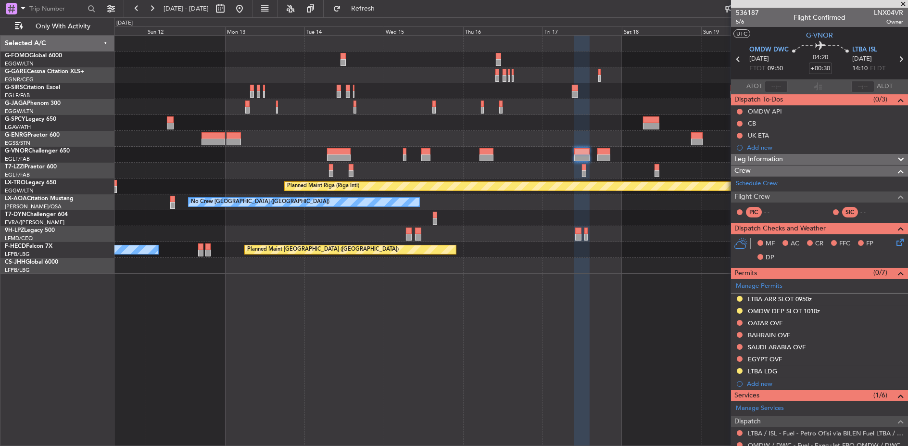
click at [799, 175] on fb-app "11 Oct 2025 - 21 Oct 2025 Refresh Quick Links Only With Activity Planned Maint …" at bounding box center [454, 226] width 908 height 438
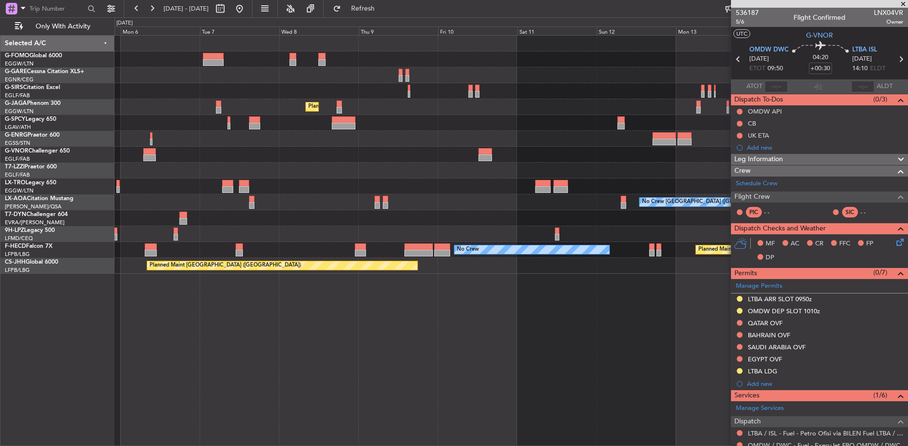
click at [589, 171] on div "Planned Maint London (Farnborough) Planned Maint London (Luton) Unplanned Maint…" at bounding box center [510, 155] width 793 height 238
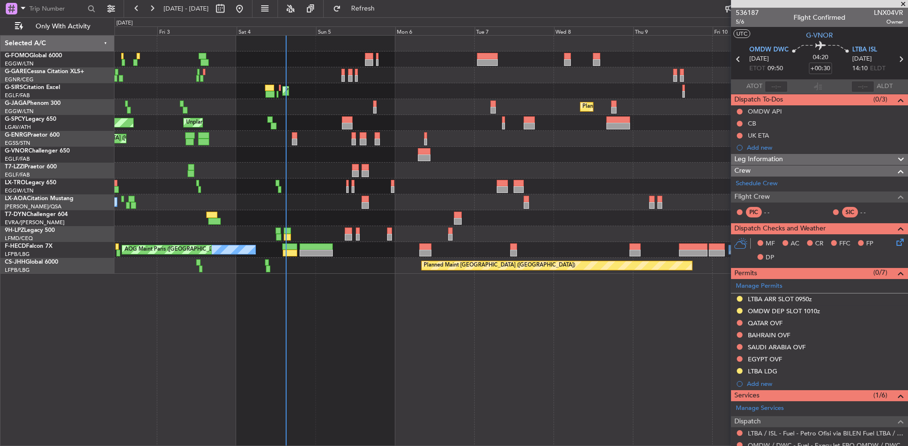
click at [369, 176] on div "Planned Maint London (Farnborough) Planned Maint London (Luton) Unplanned Maint…" at bounding box center [510, 155] width 793 height 238
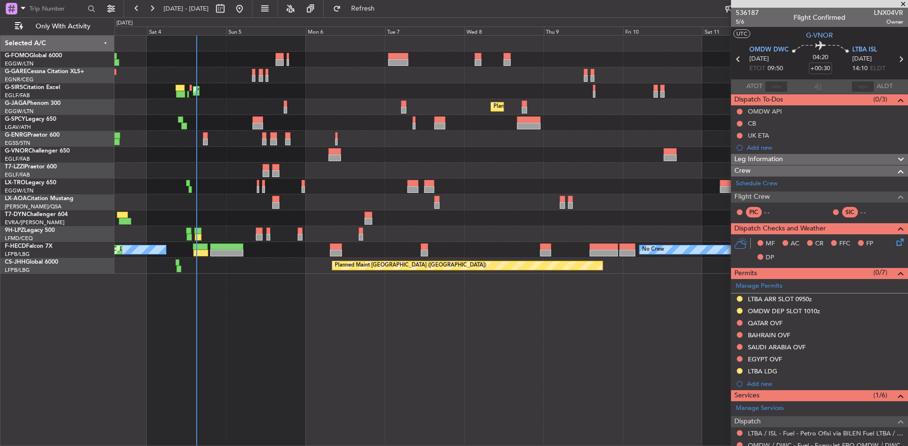
click at [299, 171] on div at bounding box center [510, 171] width 793 height 16
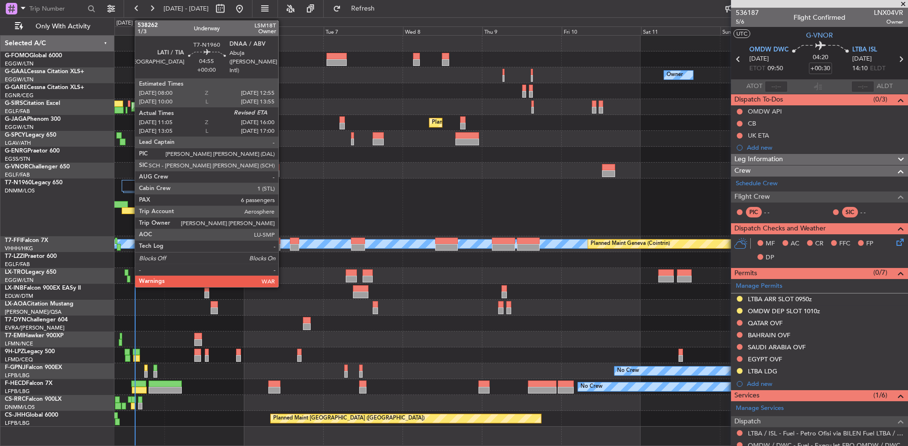
click at [130, 207] on div at bounding box center [130, 210] width 16 height 7
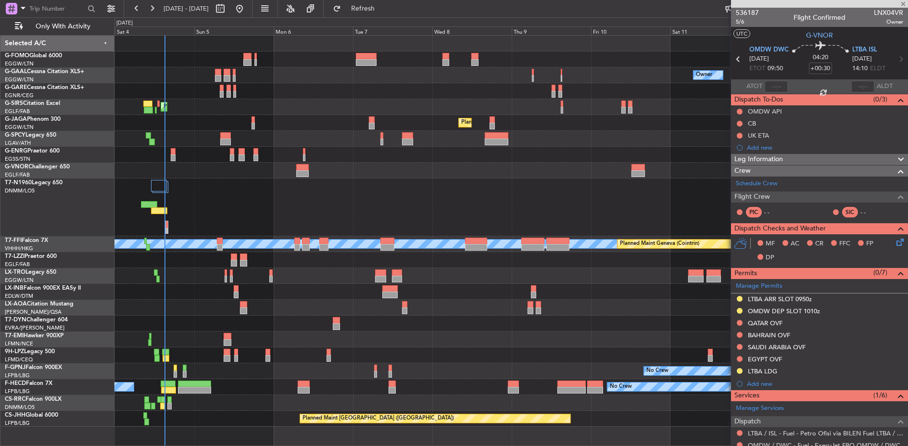
click at [209, 200] on div at bounding box center [510, 207] width 793 height 58
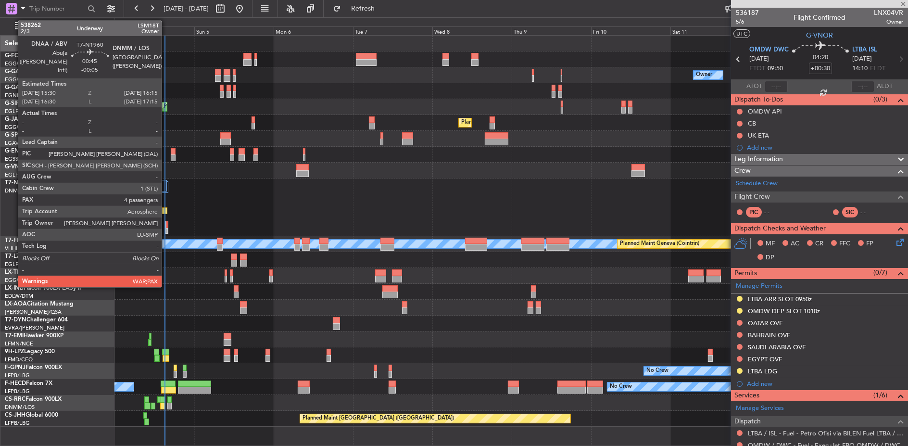
type input "11:05"
type input "6"
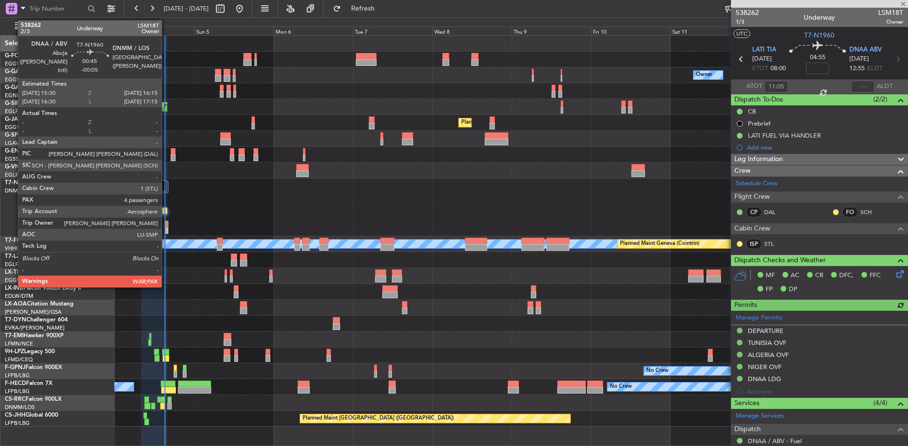
click at [166, 223] on div at bounding box center [167, 224] width 2 height 7
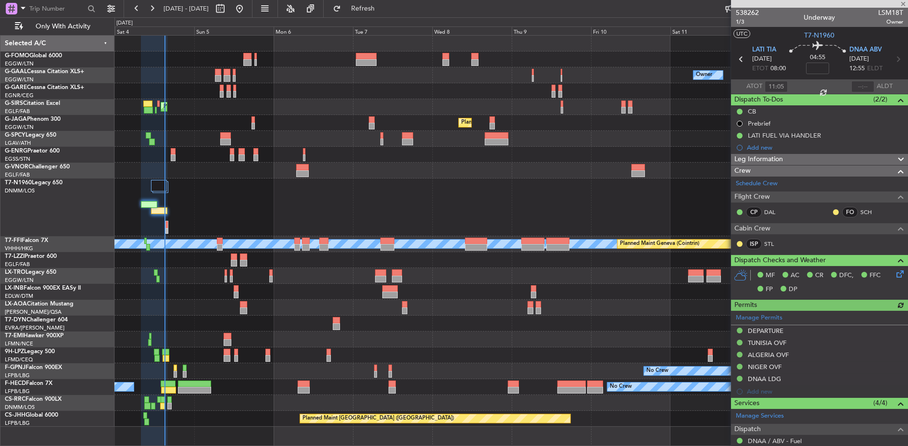
type input "-00:05"
type input "4"
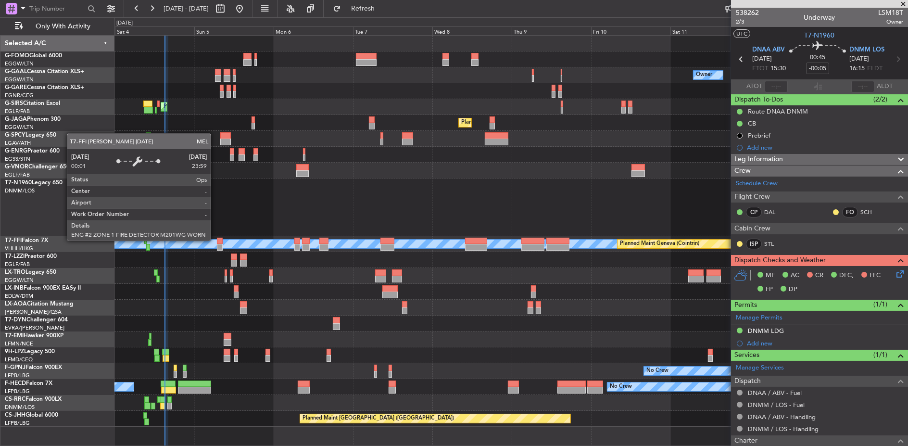
click at [215, 240] on div "MEL" at bounding box center [511, 243] width 2379 height 9
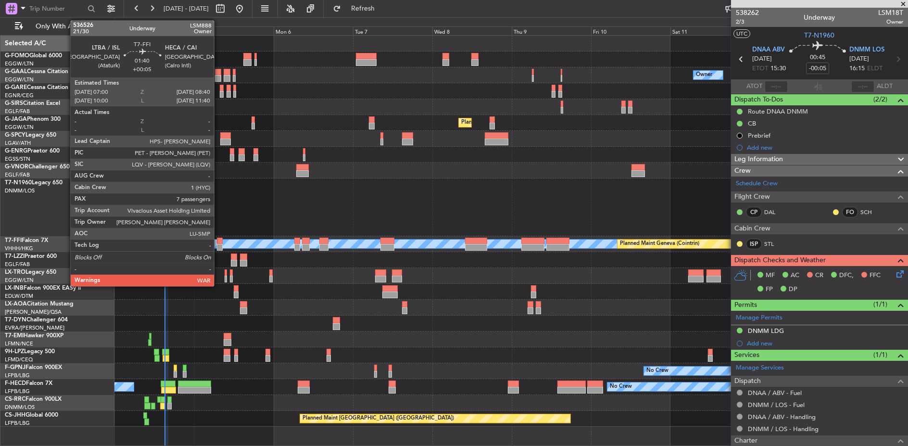
click at [219, 239] on div at bounding box center [220, 241] width 6 height 7
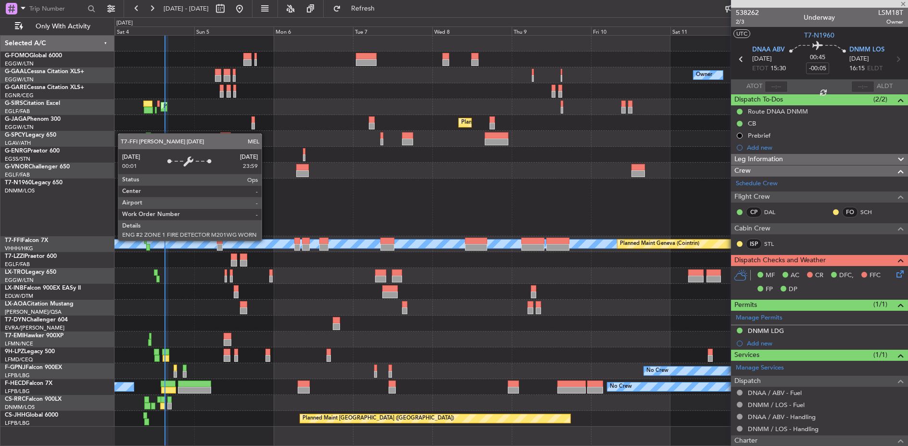
type input "+00:05"
type input "7"
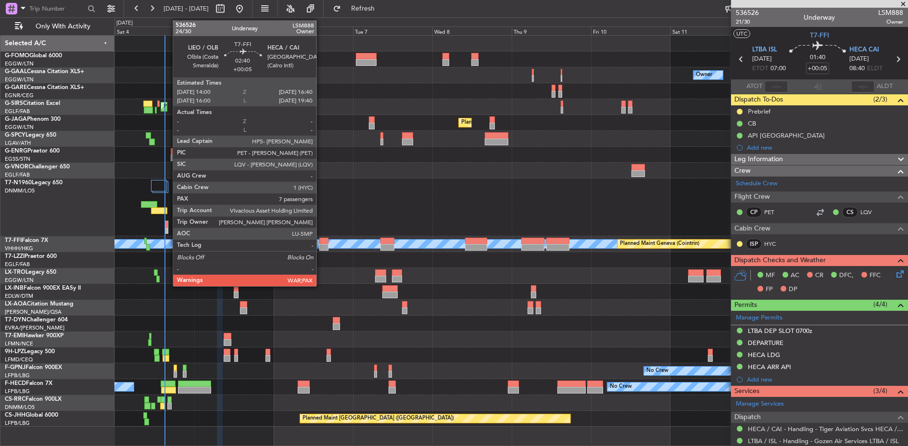
click at [321, 241] on div at bounding box center [323, 241] width 9 height 7
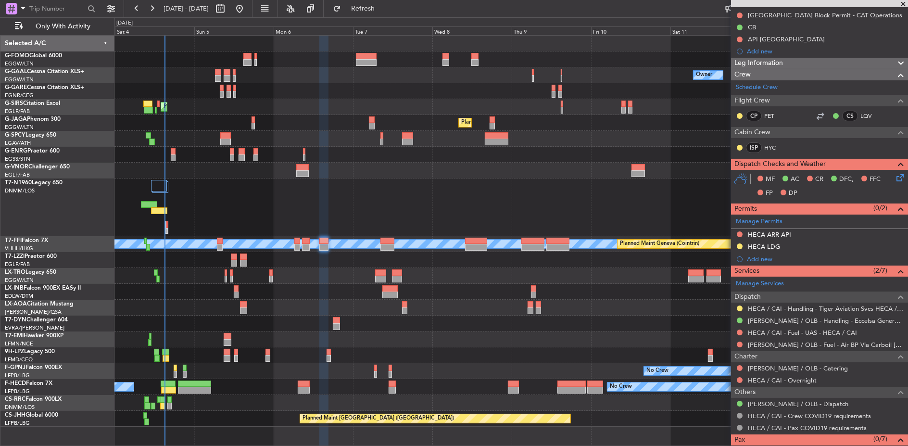
scroll to position [133, 0]
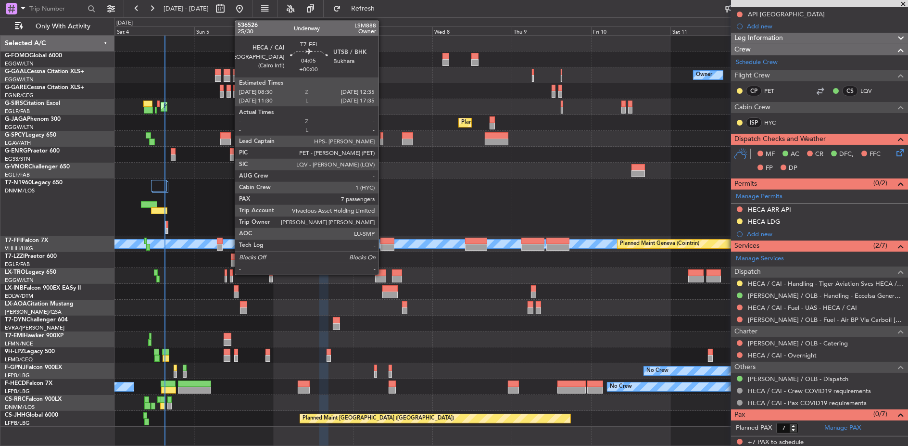
click at [383, 244] on div at bounding box center [387, 247] width 14 height 7
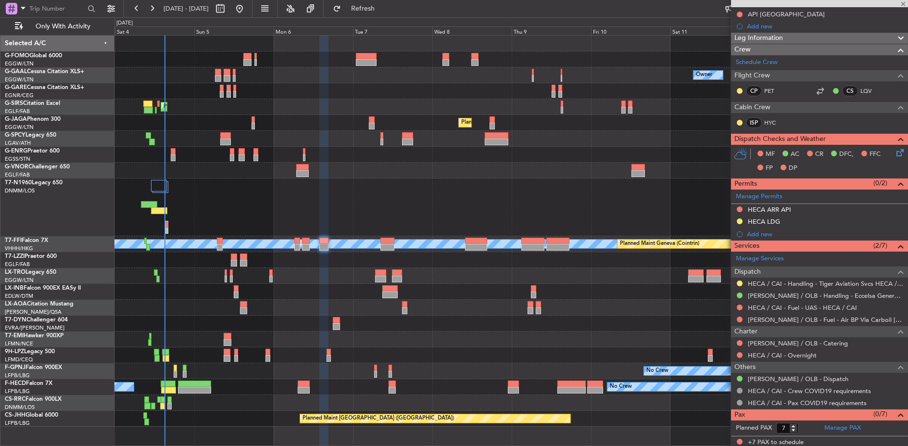
scroll to position [0, 0]
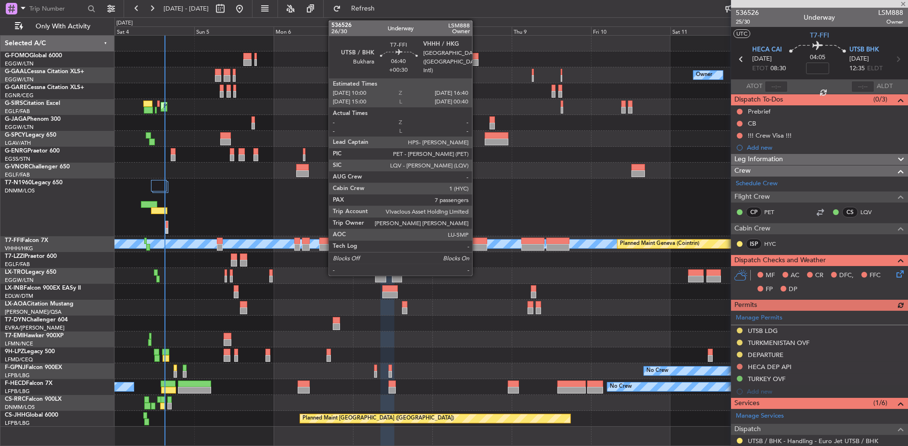
click at [477, 239] on div at bounding box center [476, 241] width 22 height 7
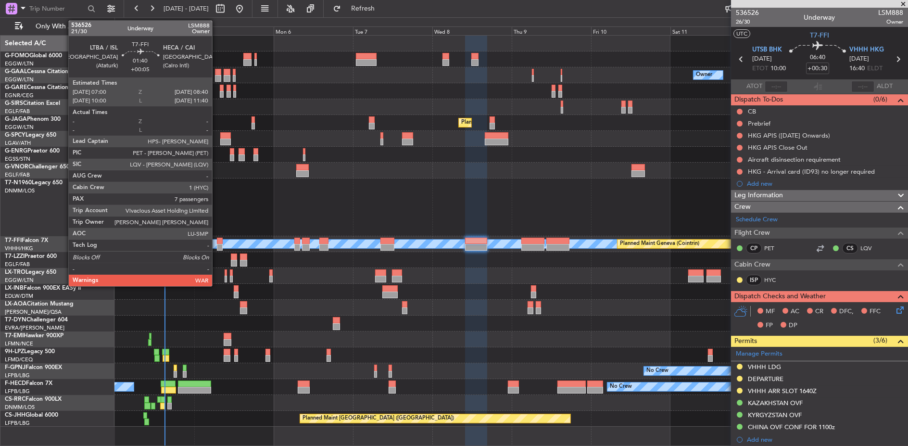
click at [217, 238] on div at bounding box center [220, 241] width 6 height 7
type input "+00:05"
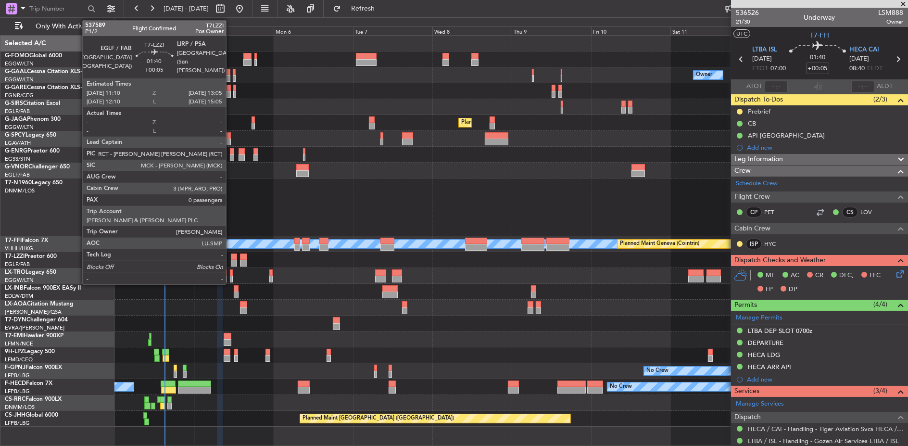
click at [231, 255] on div at bounding box center [234, 256] width 7 height 7
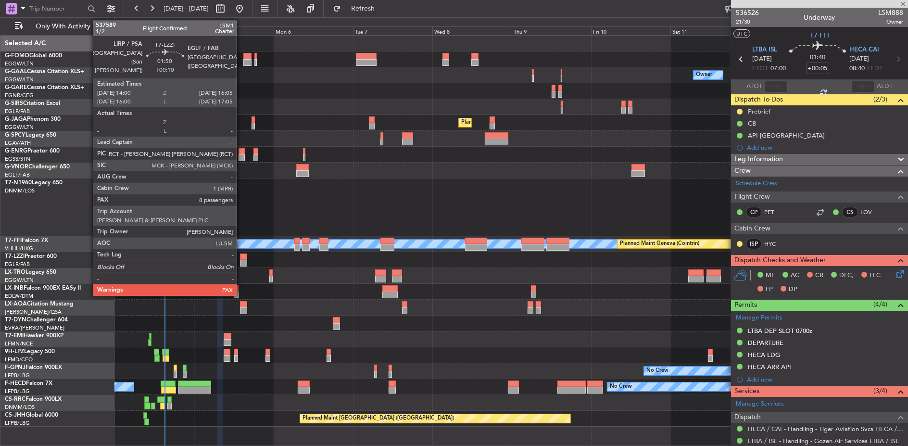
type input "0"
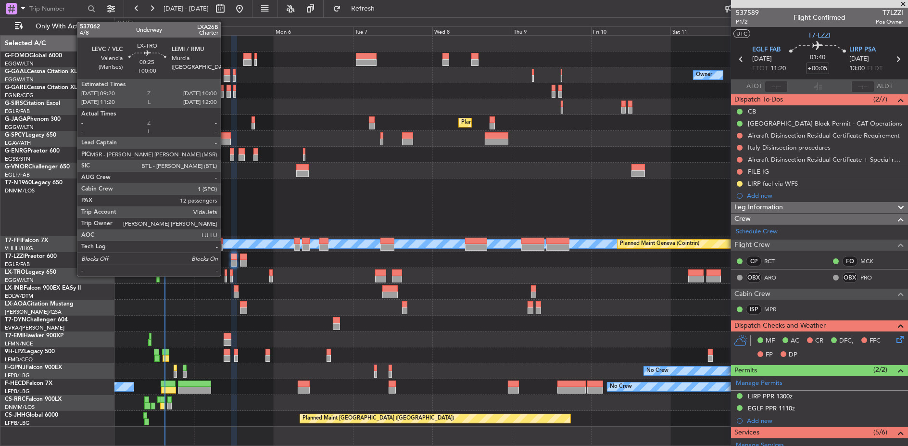
click at [225, 275] on div at bounding box center [226, 278] width 2 height 7
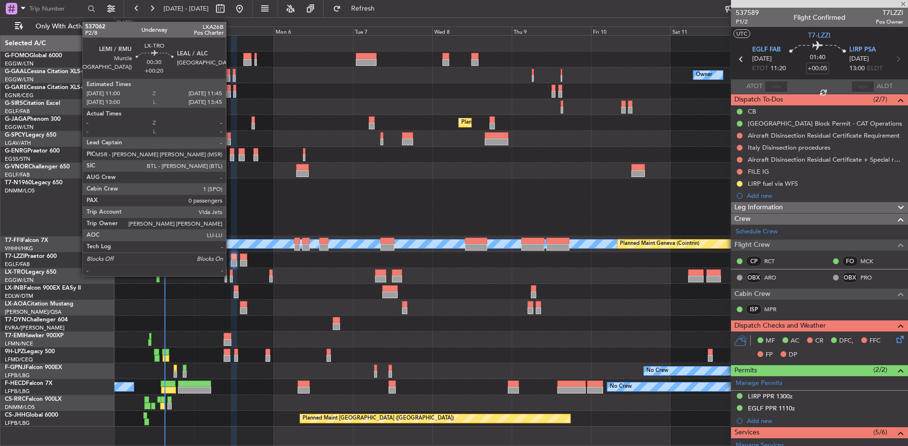
type input "12"
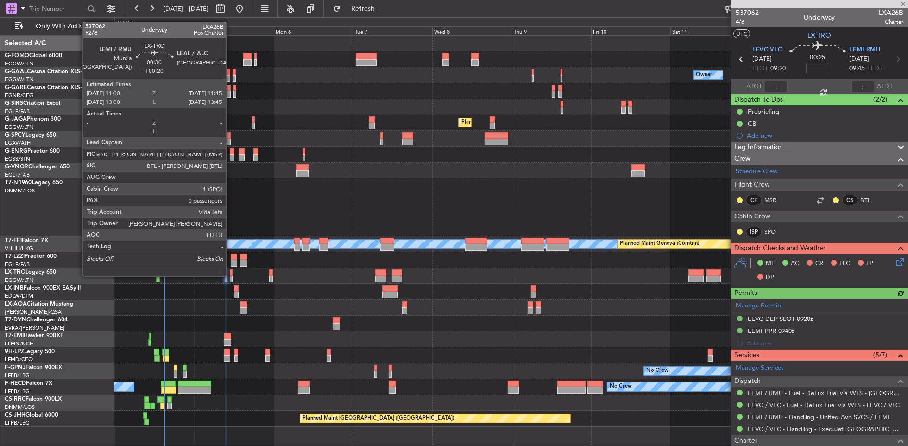
click at [231, 275] on div at bounding box center [231, 278] width 3 height 7
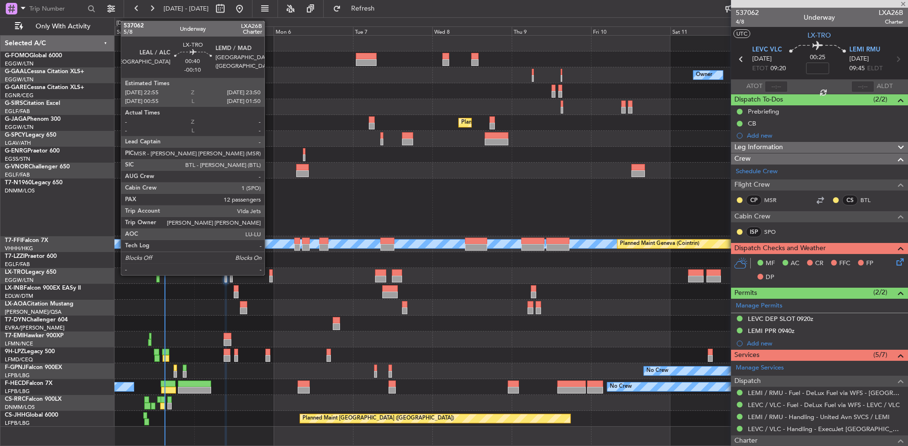
type input "+00:20"
type input "0"
click at [271, 273] on div at bounding box center [270, 272] width 3 height 7
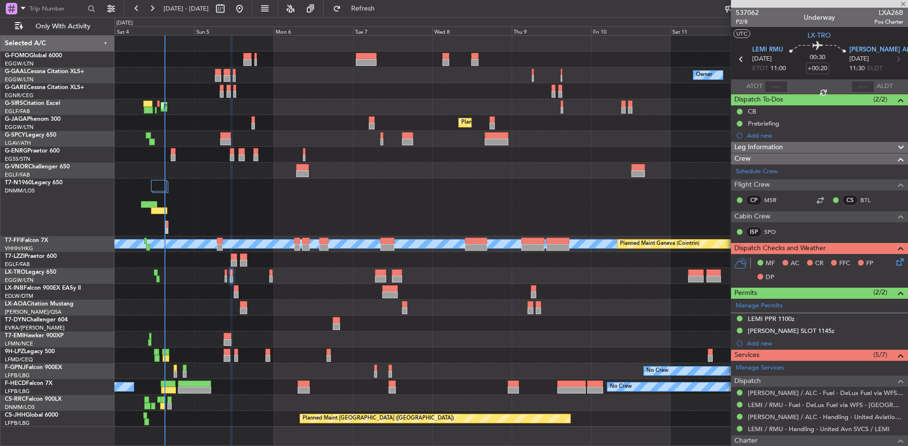
type input "-00:10"
type input "12"
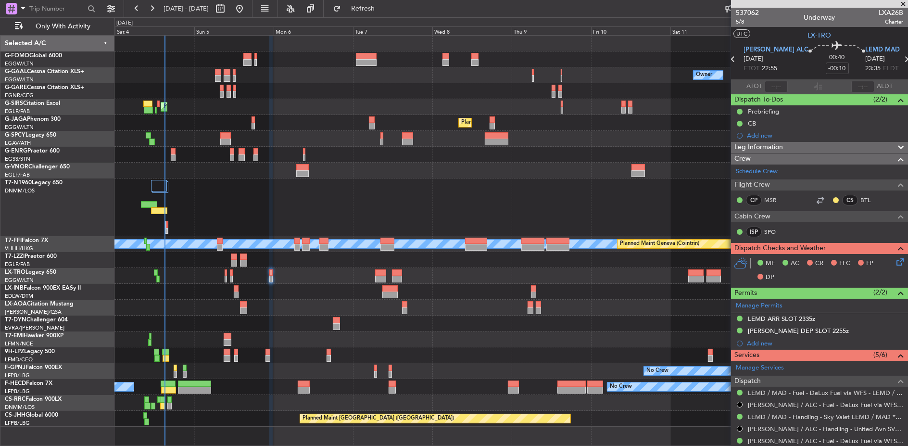
click at [427, 274] on div "Planned Maint Riga (Riga Intl) A/C Unavailable" at bounding box center [510, 276] width 793 height 16
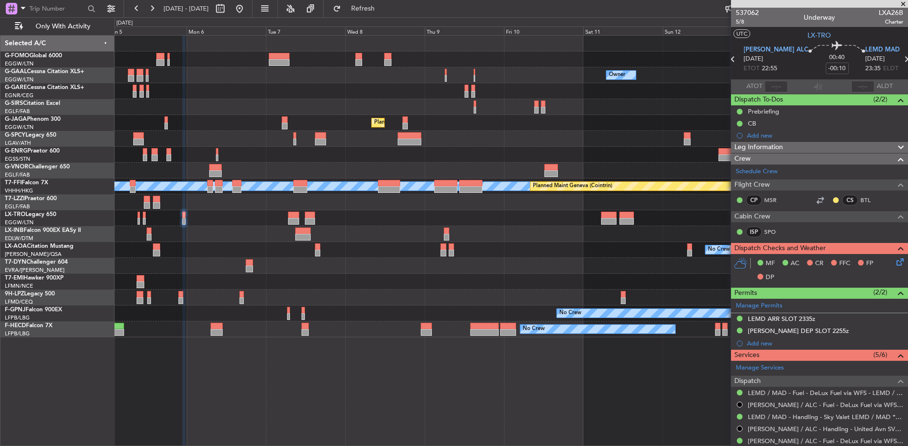
click at [584, 237] on div "Planned Maint [GEOGRAPHIC_DATA]" at bounding box center [510, 234] width 793 height 16
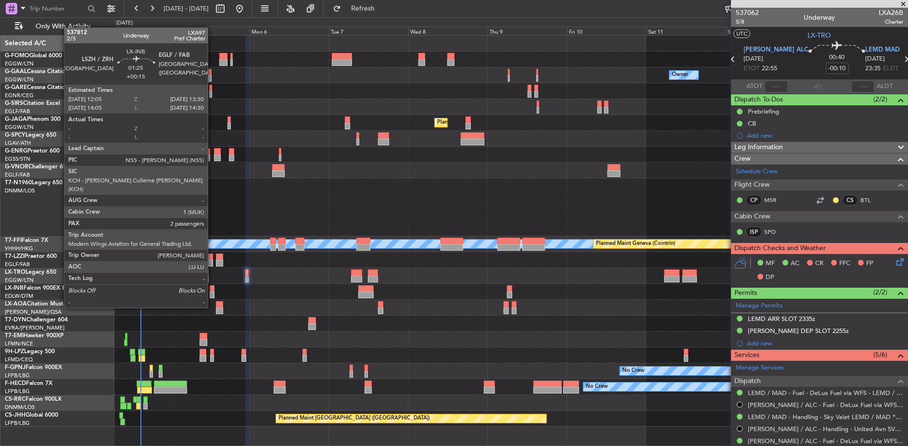
click at [213, 289] on div at bounding box center [212, 288] width 5 height 7
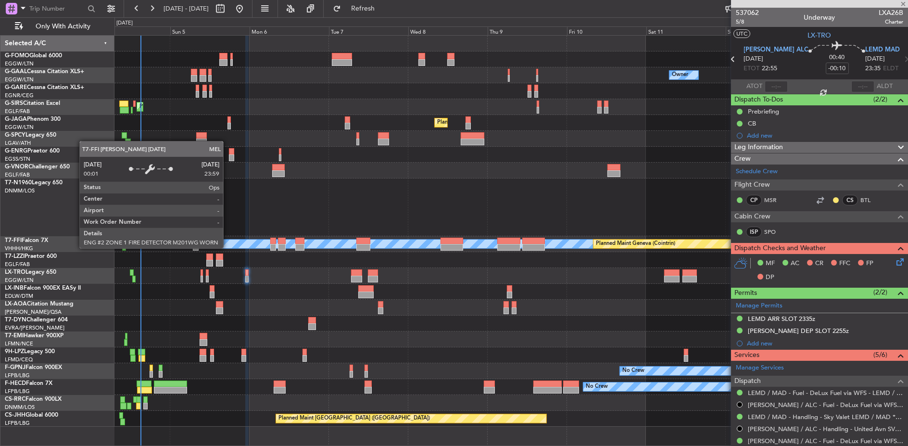
type input "+00:15"
type input "2"
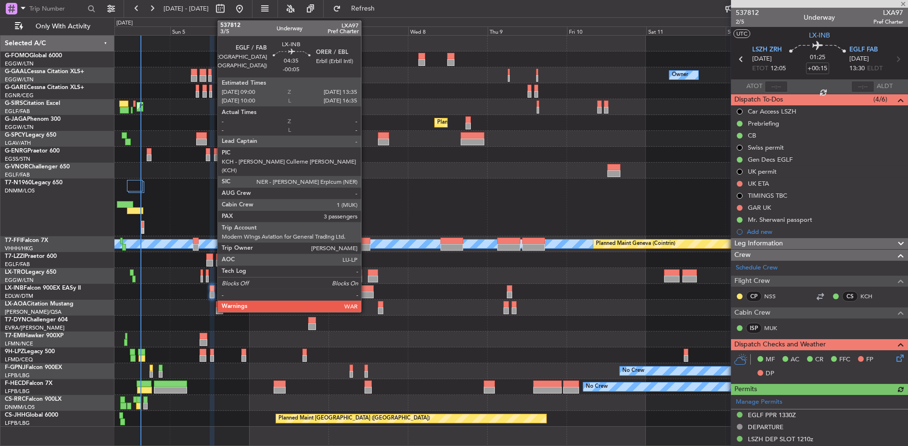
click at [366, 291] on div at bounding box center [365, 294] width 15 height 7
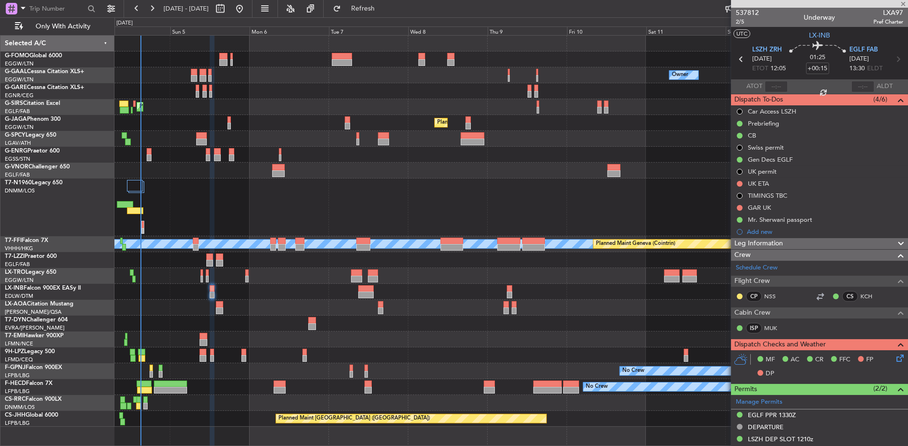
type input "-00:05"
type input "3"
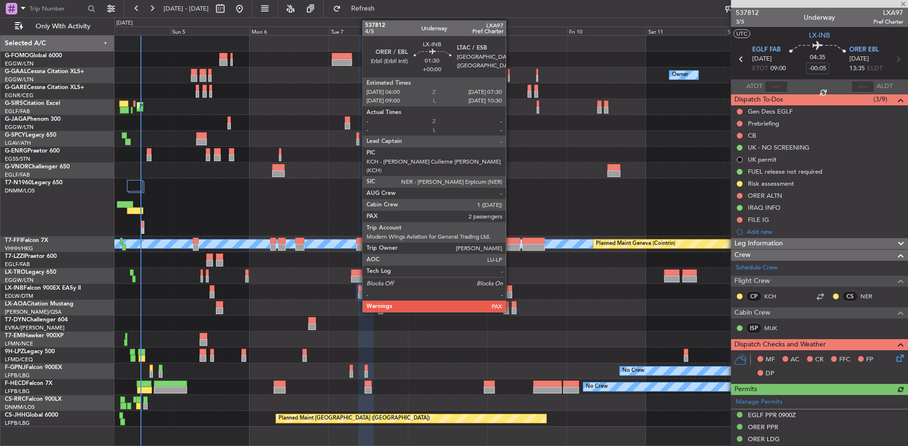
click at [511, 291] on div at bounding box center [509, 294] width 5 height 7
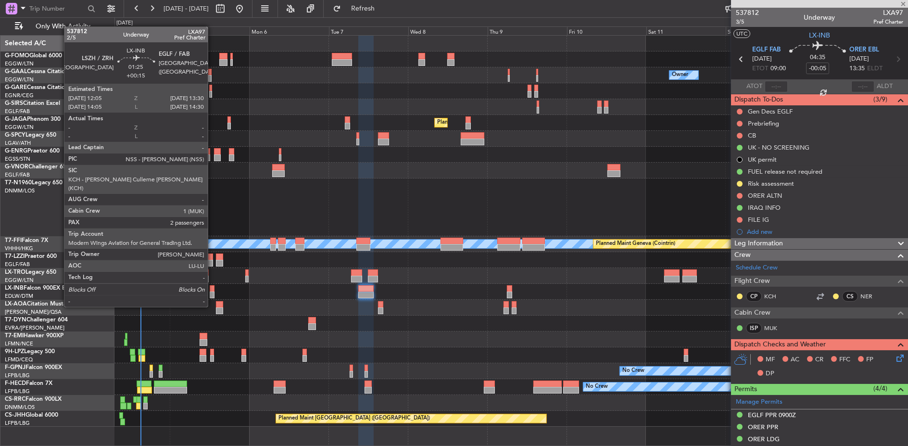
type input "4"
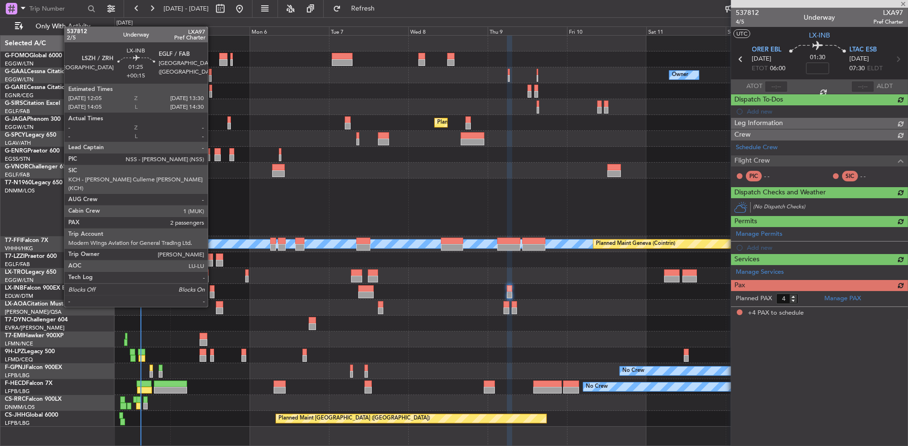
click at [213, 288] on div at bounding box center [212, 288] width 5 height 7
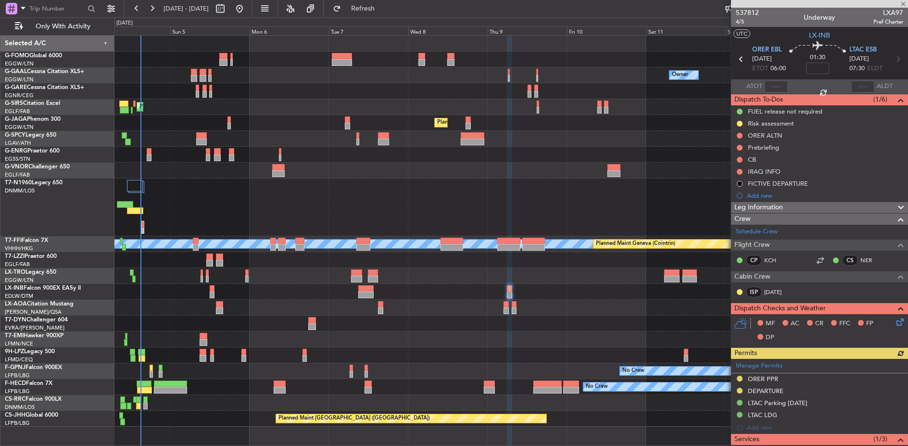
type input "+00:15"
type input "2"
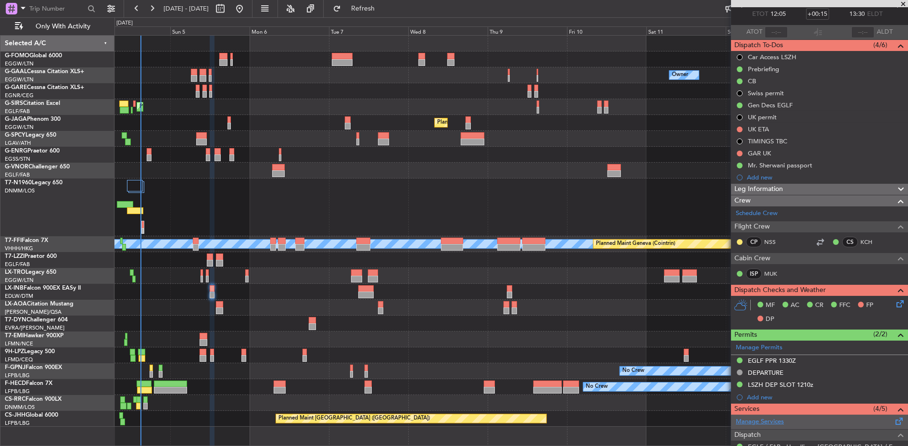
scroll to position [107, 0]
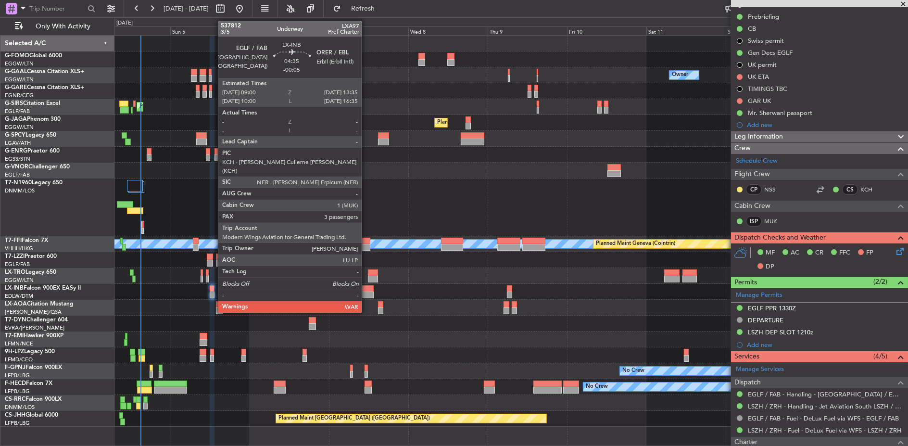
click at [366, 295] on div at bounding box center [365, 294] width 15 height 7
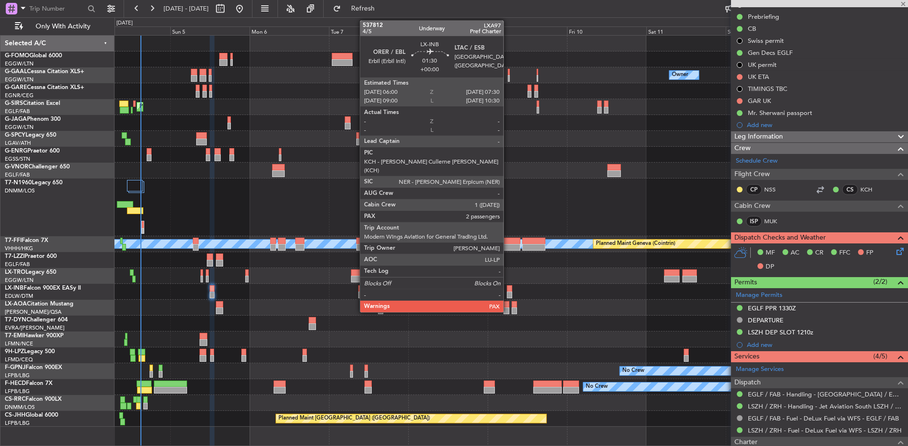
type input "-00:05"
type input "3"
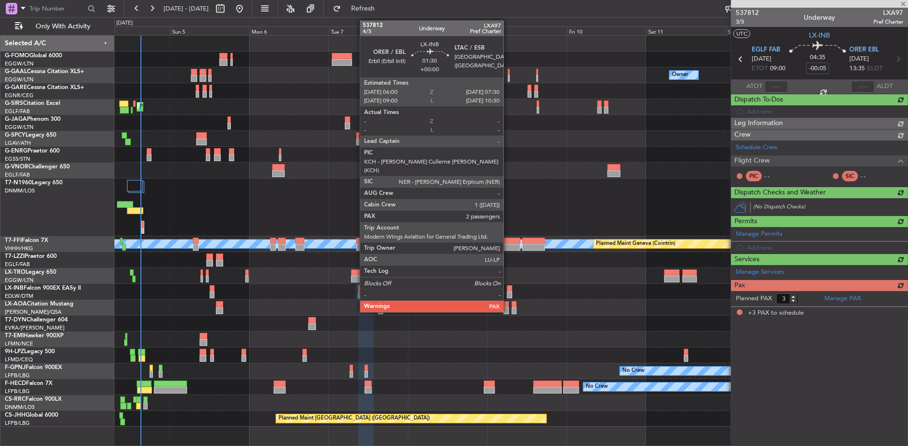
scroll to position [0, 0]
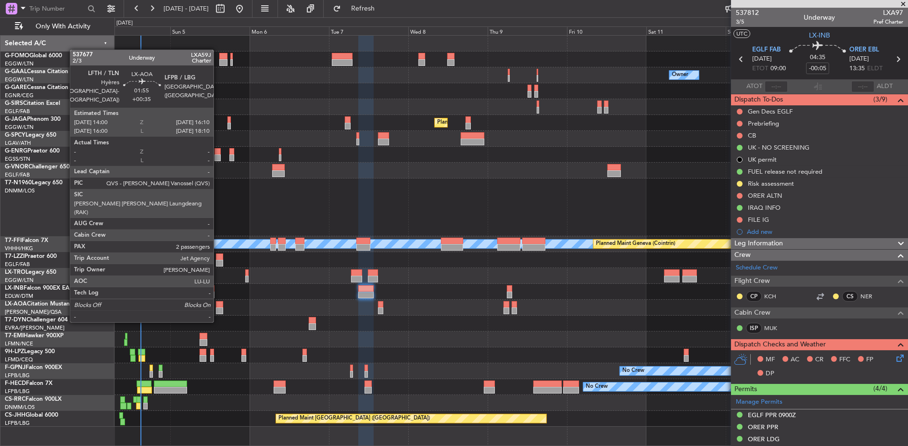
click at [218, 303] on div at bounding box center [219, 304] width 7 height 7
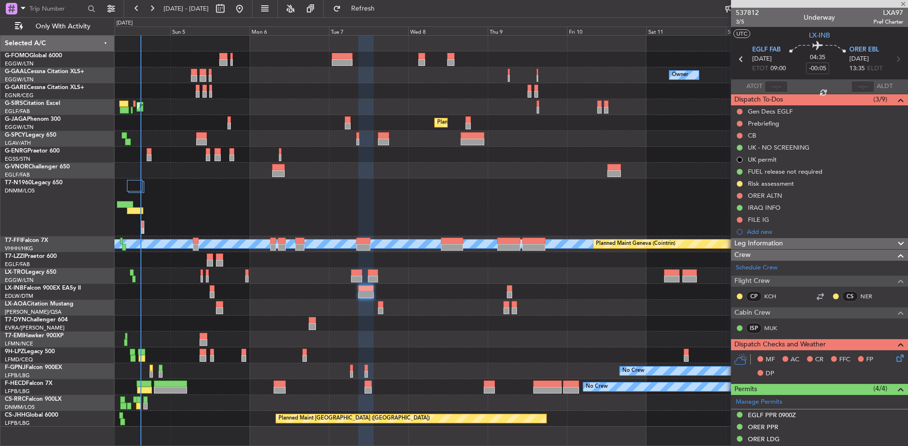
type input "+00:35"
type input "2"
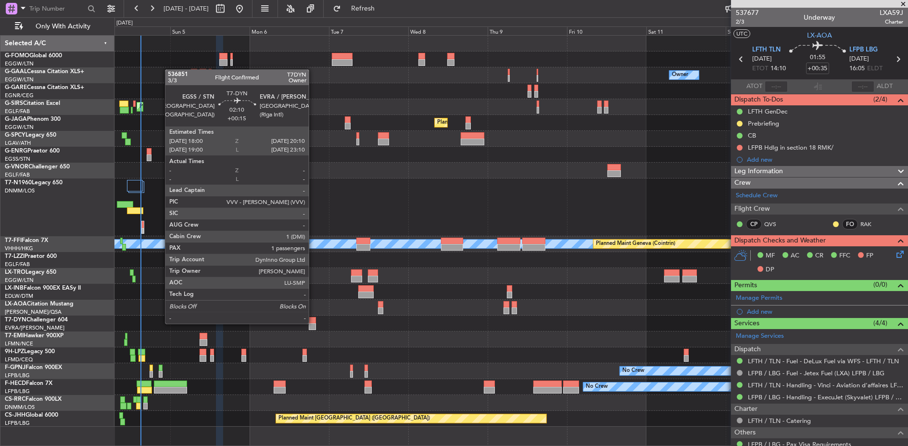
click at [313, 323] on div at bounding box center [312, 326] width 7 height 7
type input "+00:15"
type input "1"
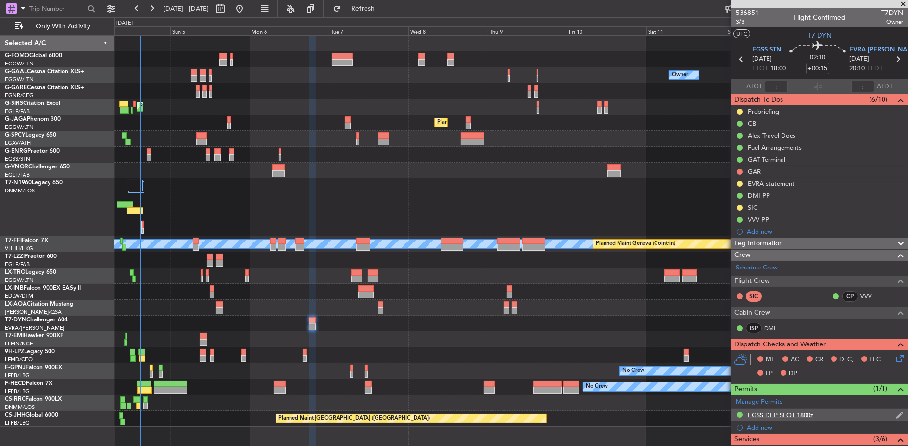
scroll to position [178, 0]
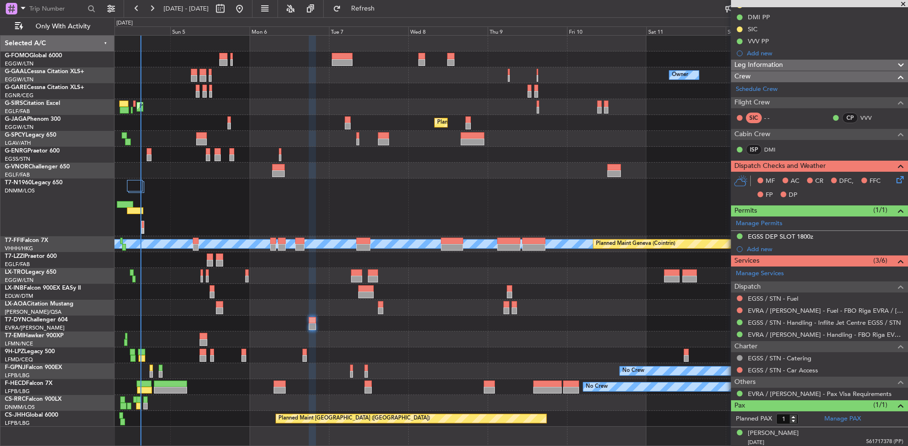
click at [204, 339] on div at bounding box center [204, 342] width 8 height 7
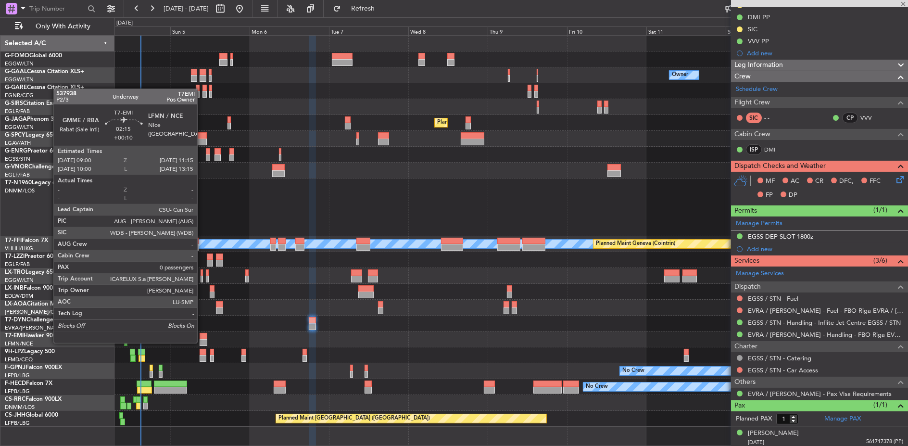
type input "+00:10"
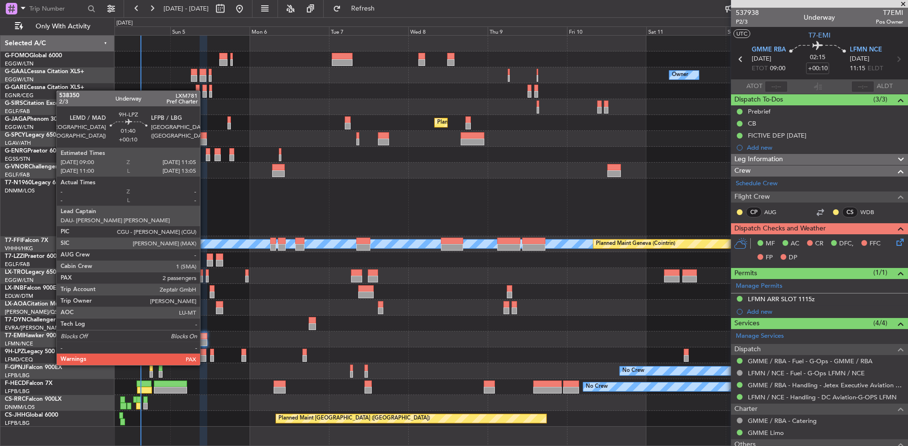
click at [205, 355] on div at bounding box center [203, 358] width 7 height 7
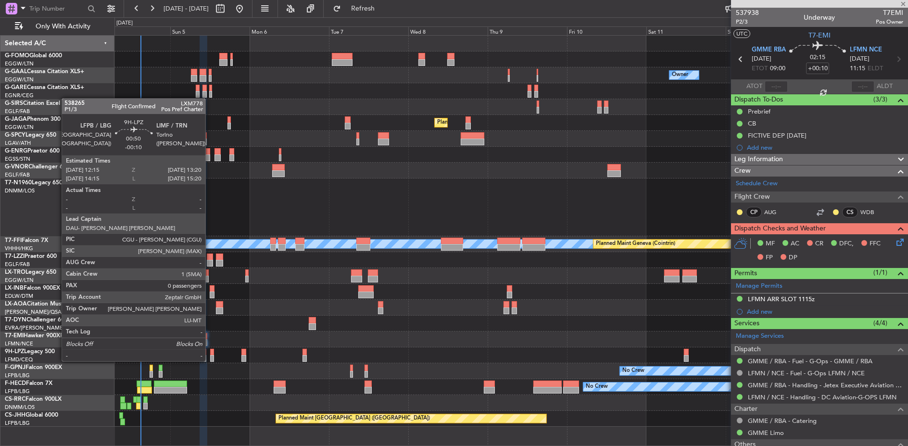
type input "4"
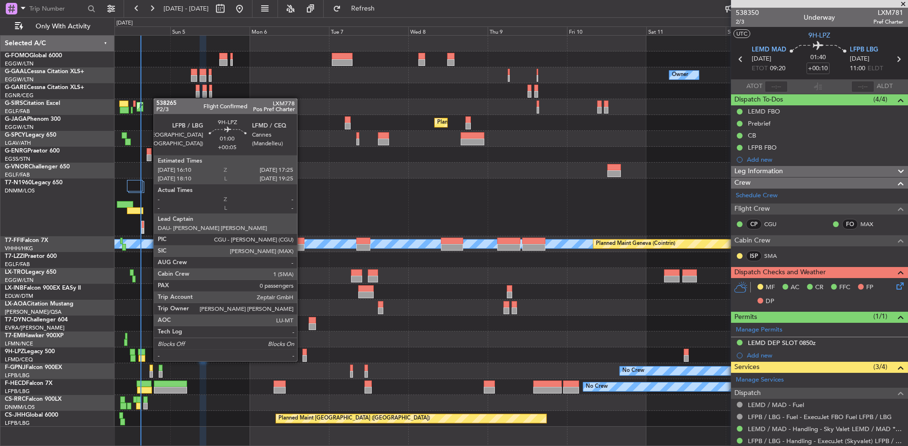
click at [302, 351] on div at bounding box center [304, 352] width 4 height 7
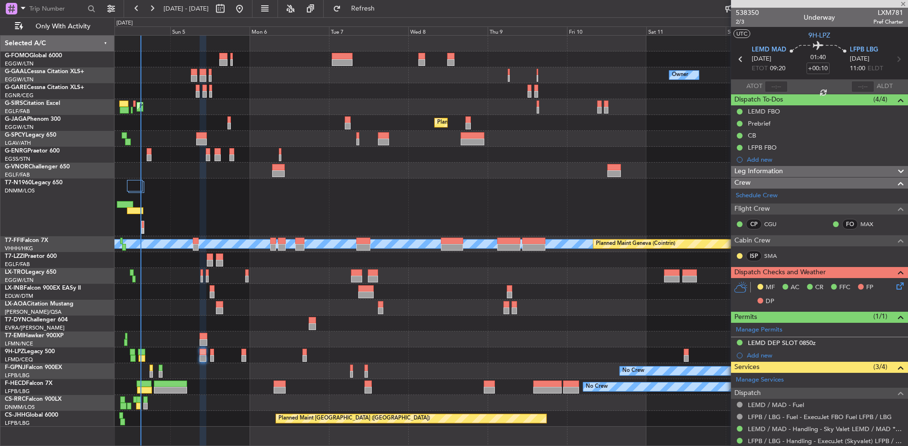
type input "+00:05"
type input "0"
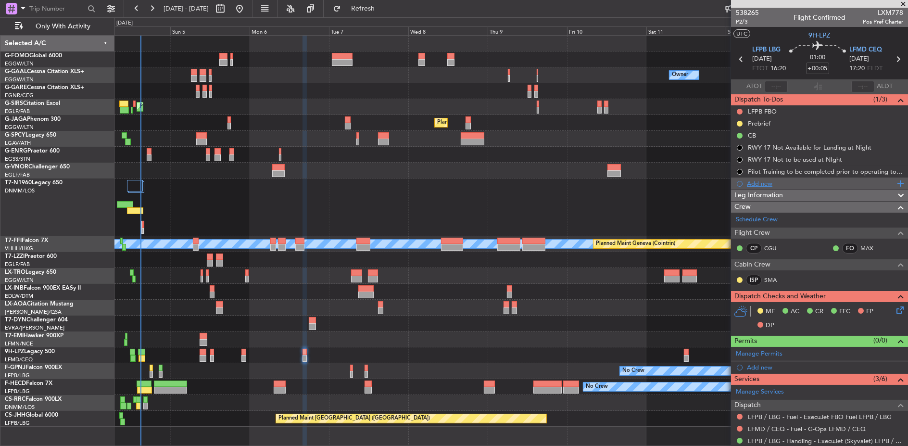
click at [765, 179] on div "Add new" at bounding box center [821, 183] width 148 height 8
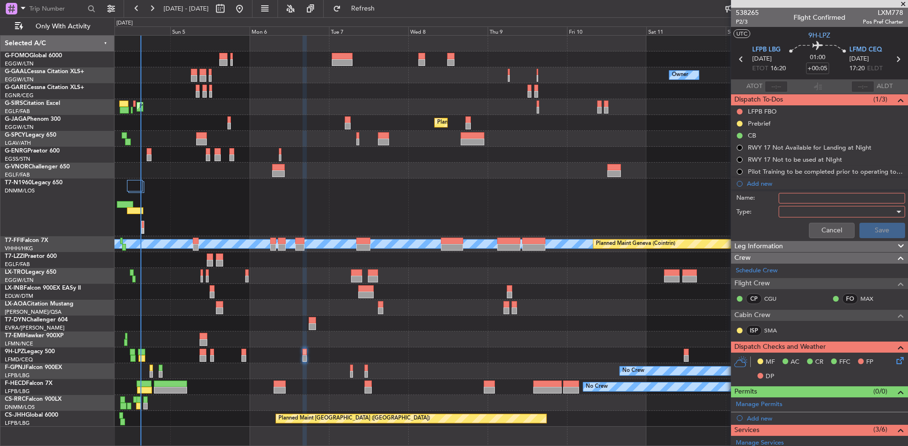
click at [795, 197] on input "Name:" at bounding box center [841, 198] width 126 height 11
type input "LFMD CLOSING AT 1800z"
click at [792, 208] on div at bounding box center [838, 211] width 112 height 14
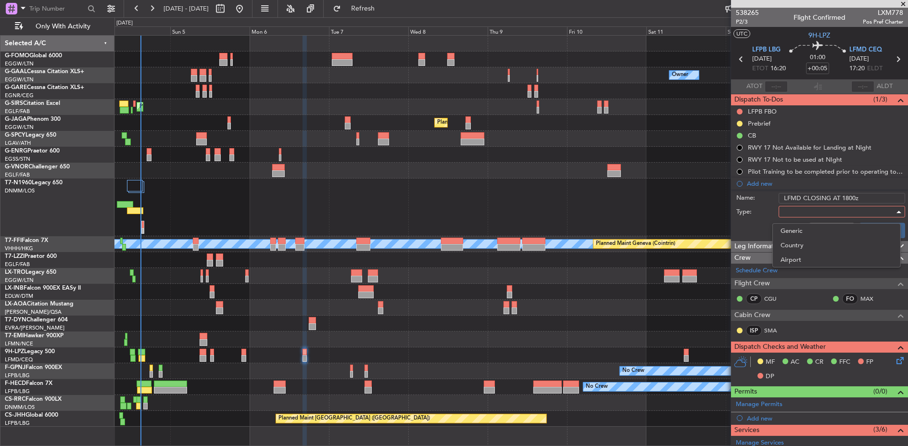
click at [800, 220] on div at bounding box center [454, 223] width 908 height 446
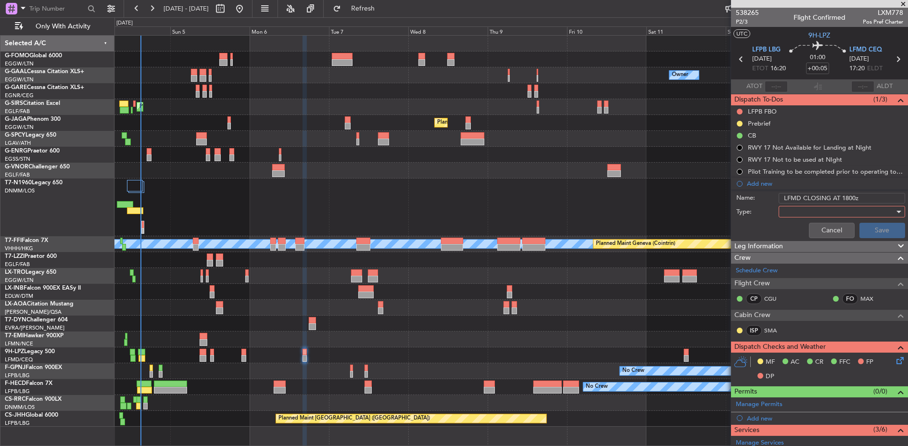
click at [803, 208] on div at bounding box center [838, 211] width 112 height 14
click at [801, 222] on div at bounding box center [454, 223] width 908 height 446
click at [803, 211] on div at bounding box center [838, 211] width 112 height 14
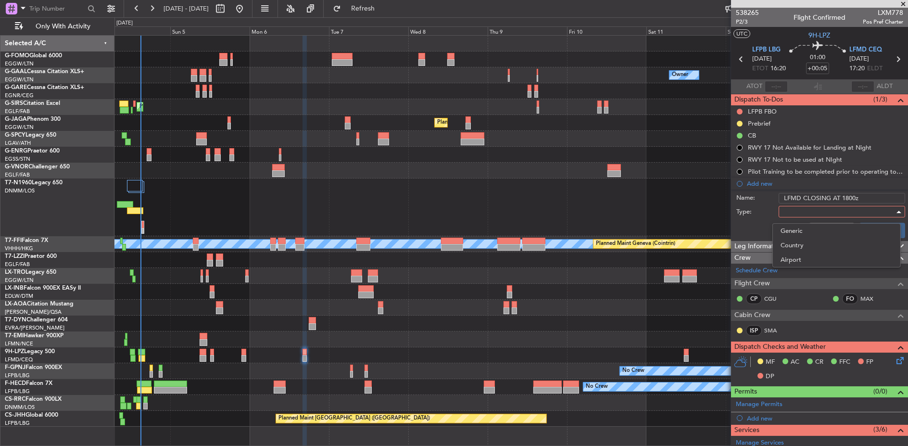
click at [801, 227] on span "Generic" at bounding box center [836, 231] width 112 height 14
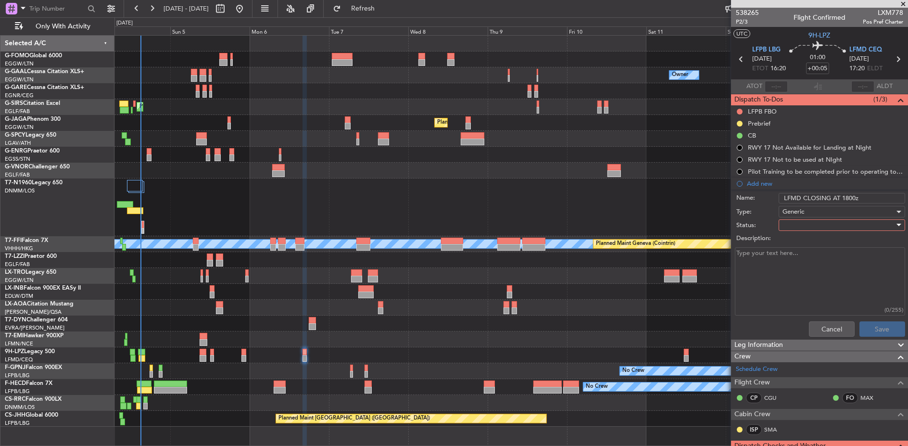
click at [800, 228] on div at bounding box center [838, 225] width 112 height 14
click at [805, 246] on span "Not Started" at bounding box center [836, 244] width 112 height 14
click at [866, 325] on button "Save" at bounding box center [882, 328] width 46 height 15
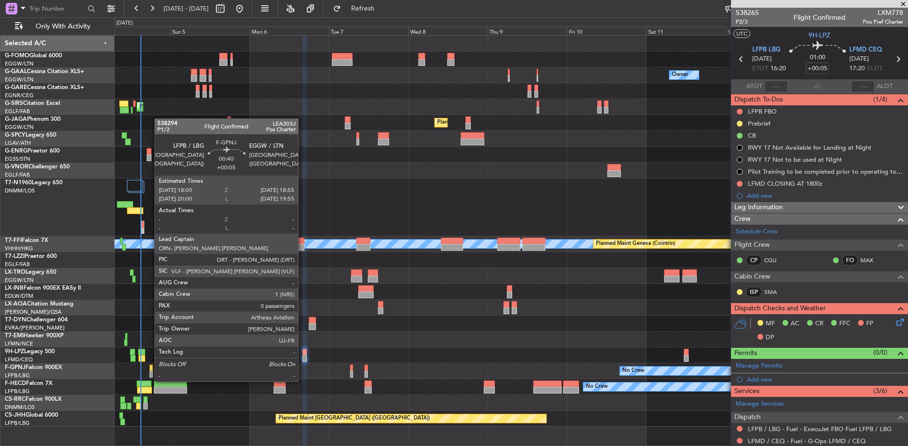
click at [150, 372] on div at bounding box center [151, 374] width 3 height 7
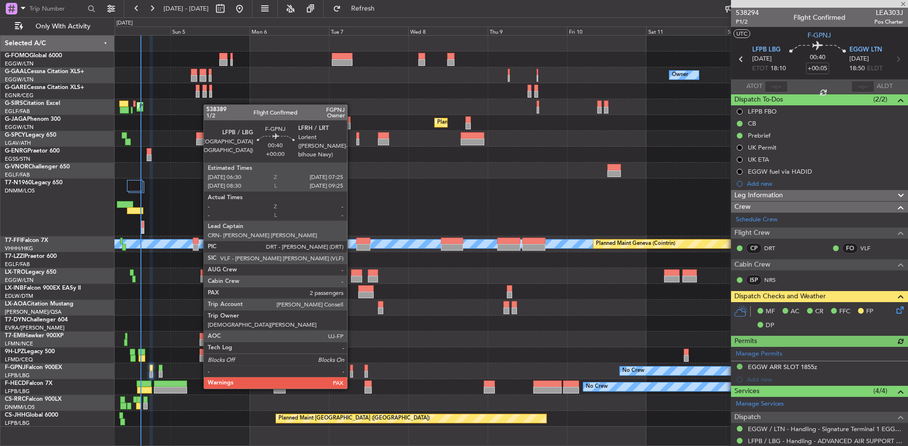
click at [352, 369] on div at bounding box center [351, 367] width 3 height 7
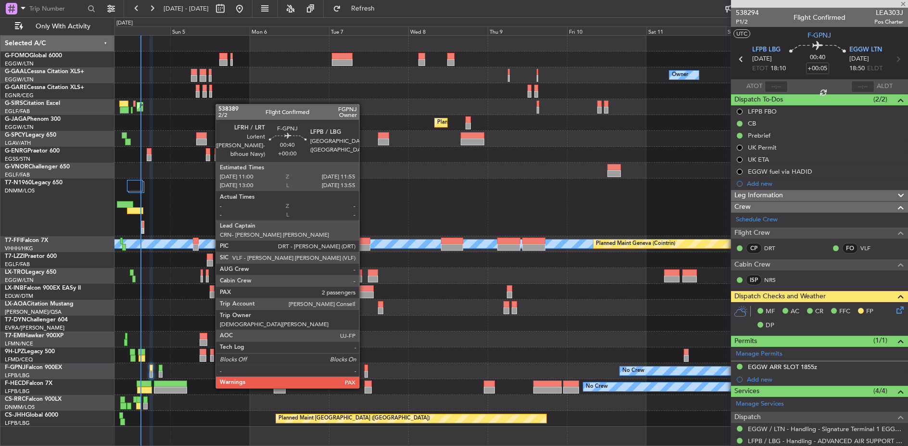
type input "4"
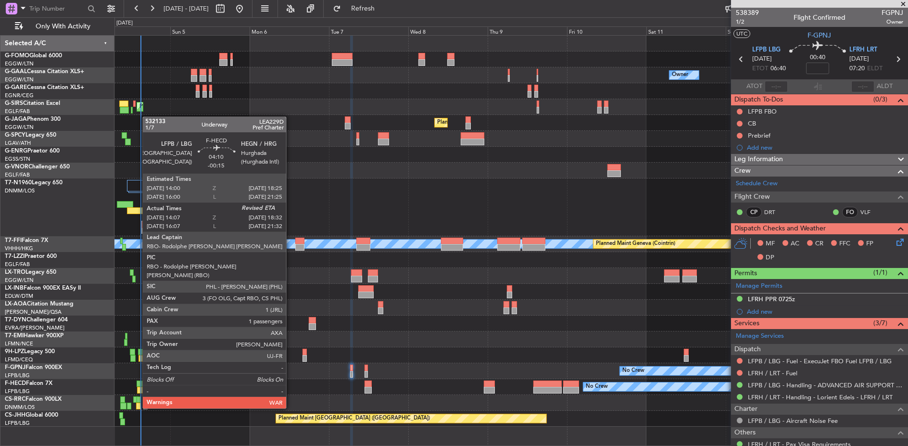
click at [138, 381] on div at bounding box center [144, 383] width 15 height 7
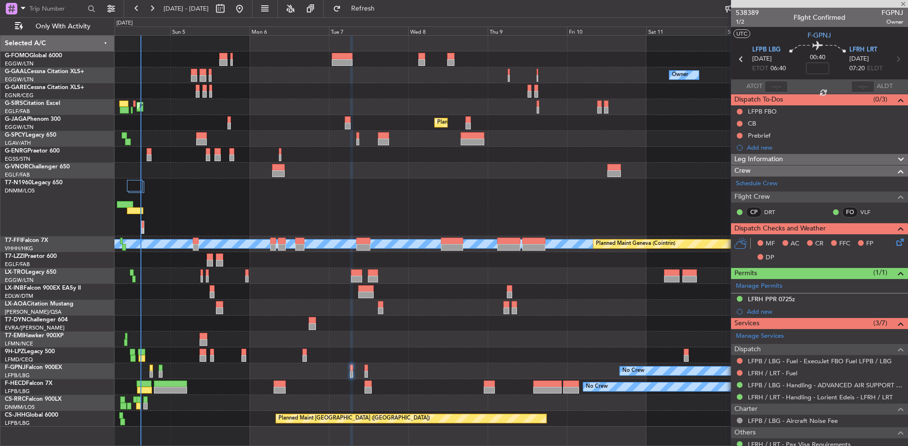
type input "-00:15"
type input "14:17"
type input "1"
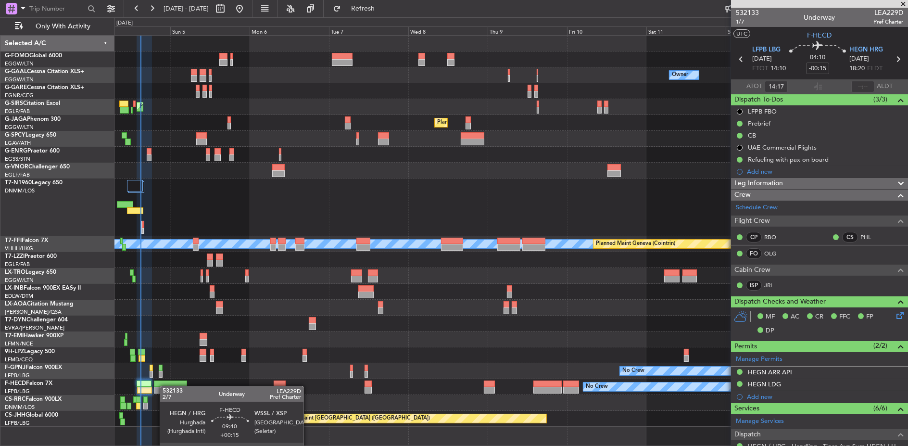
click at [164, 387] on div at bounding box center [170, 390] width 33 height 7
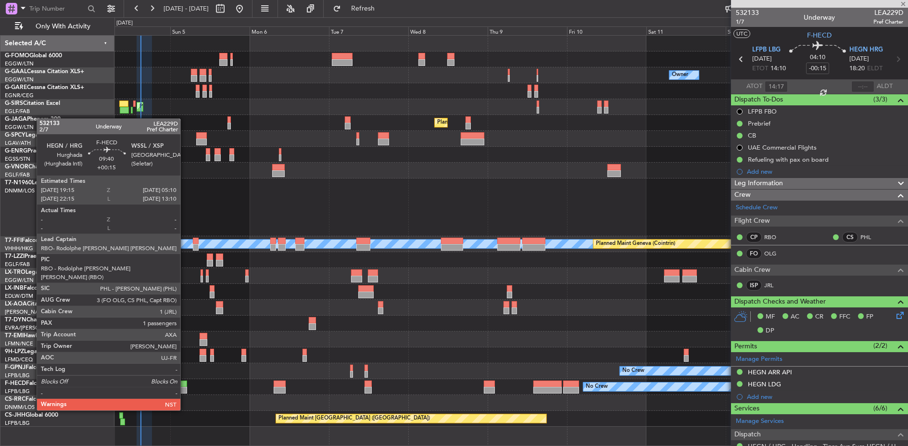
type input "+00:15"
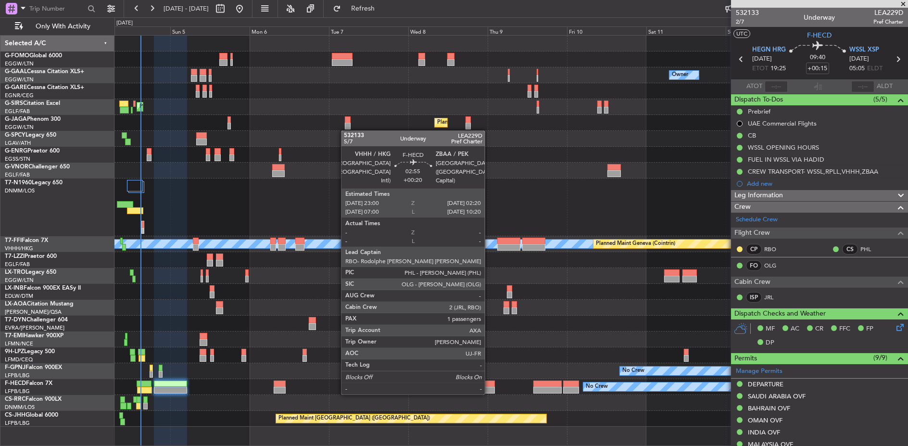
click at [489, 385] on div at bounding box center [489, 383] width 11 height 7
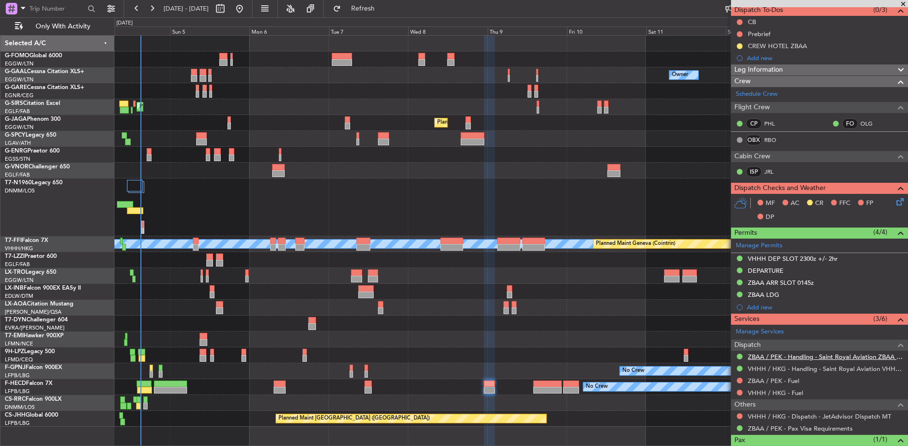
scroll to position [124, 0]
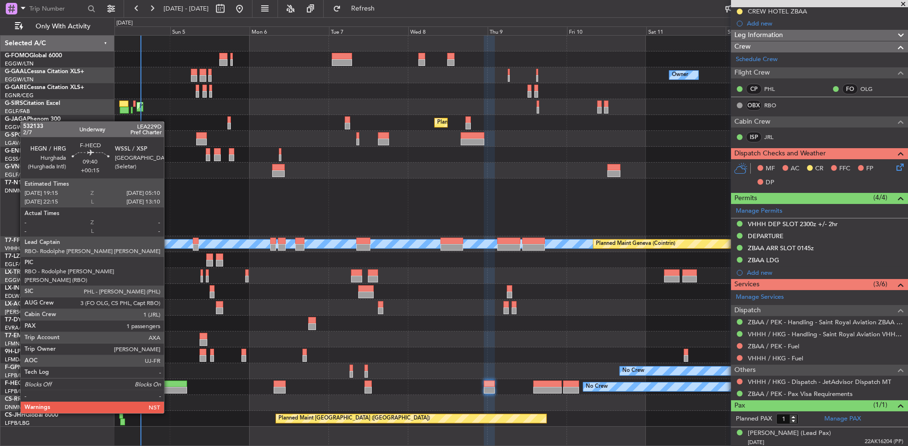
click at [170, 385] on div at bounding box center [170, 383] width 33 height 7
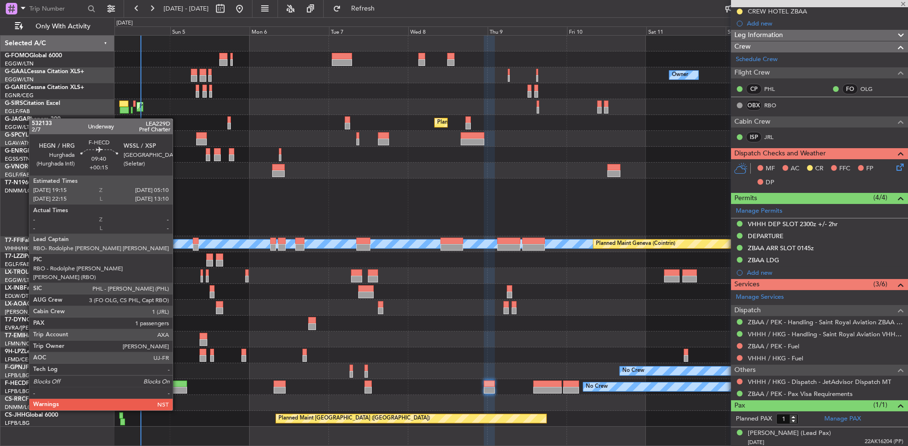
type input "+00:15"
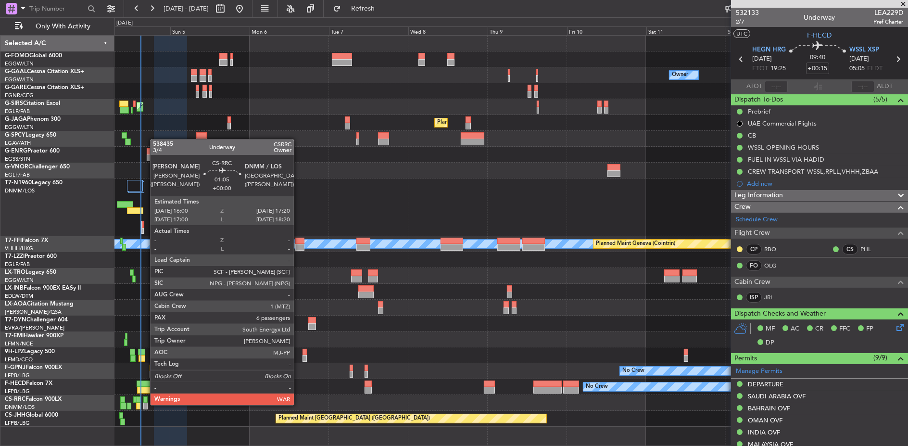
click at [145, 404] on div at bounding box center [145, 405] width 5 height 7
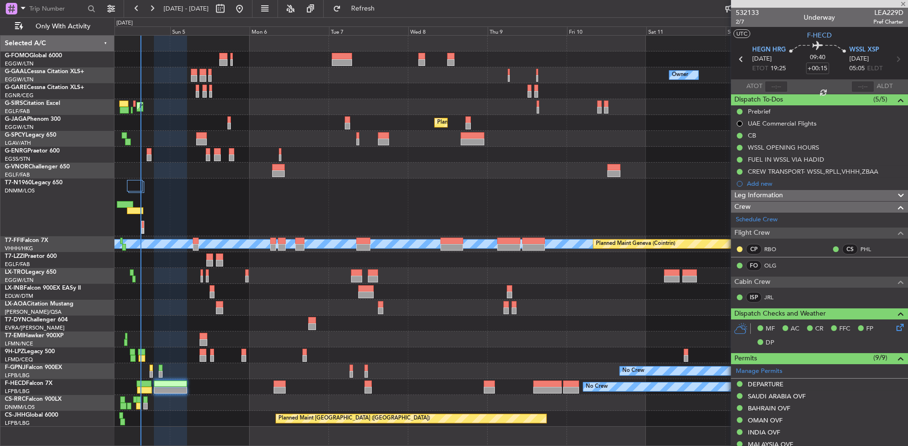
type input "6"
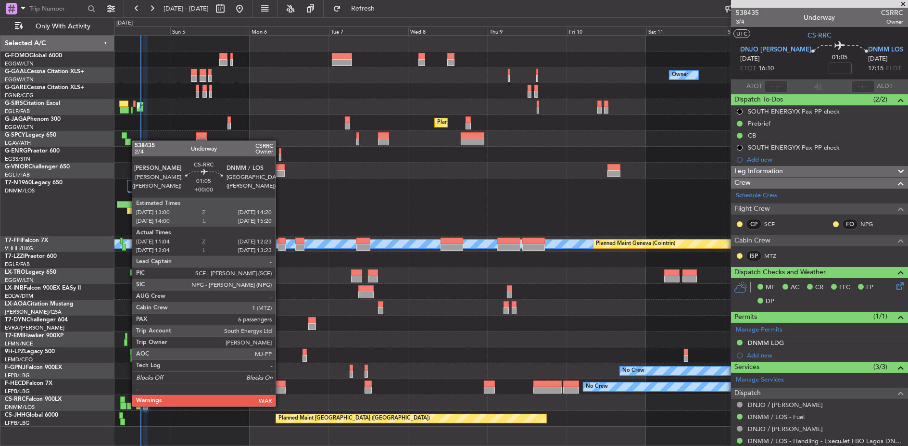
click at [127, 405] on div at bounding box center [129, 405] width 5 height 7
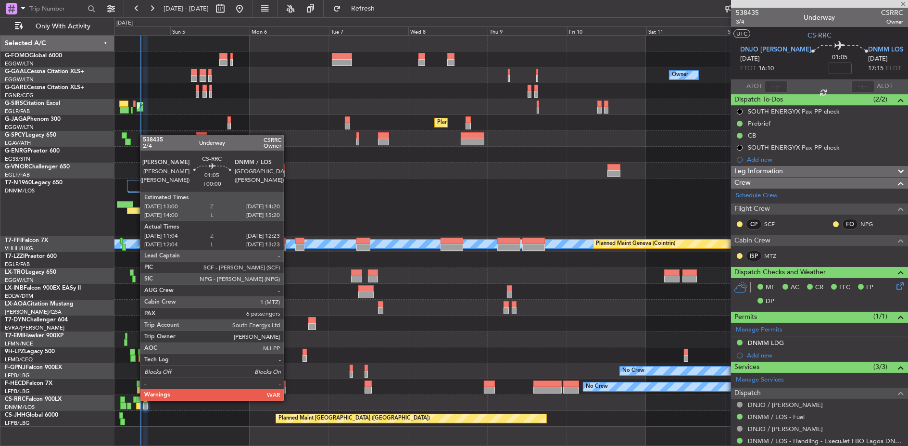
type input "11:14"
type input "12:18"
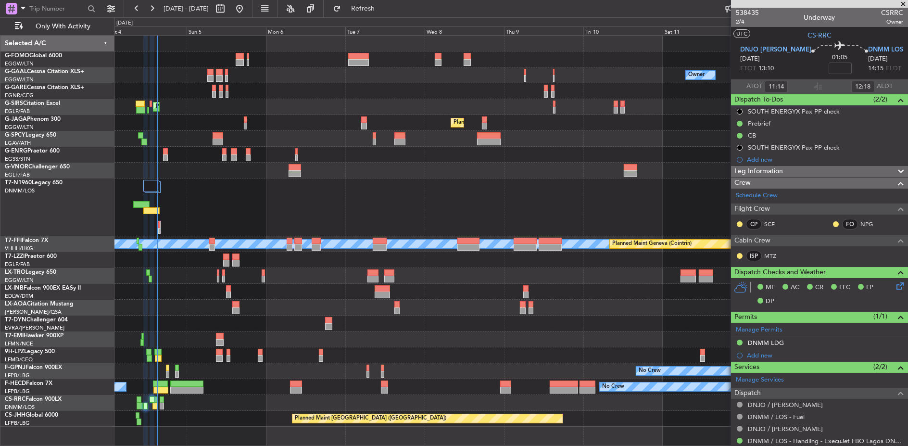
click at [163, 411] on div "Planned Maint [GEOGRAPHIC_DATA] ([GEOGRAPHIC_DATA])" at bounding box center [510, 419] width 793 height 16
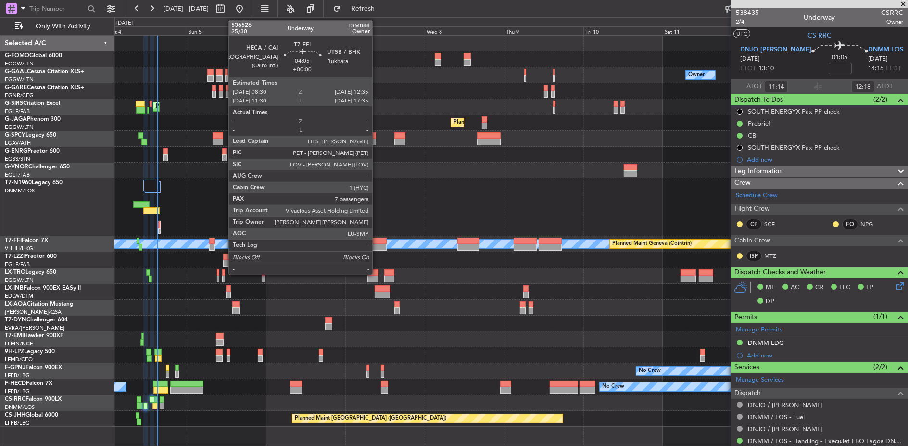
click at [377, 243] on div at bounding box center [380, 241] width 14 height 7
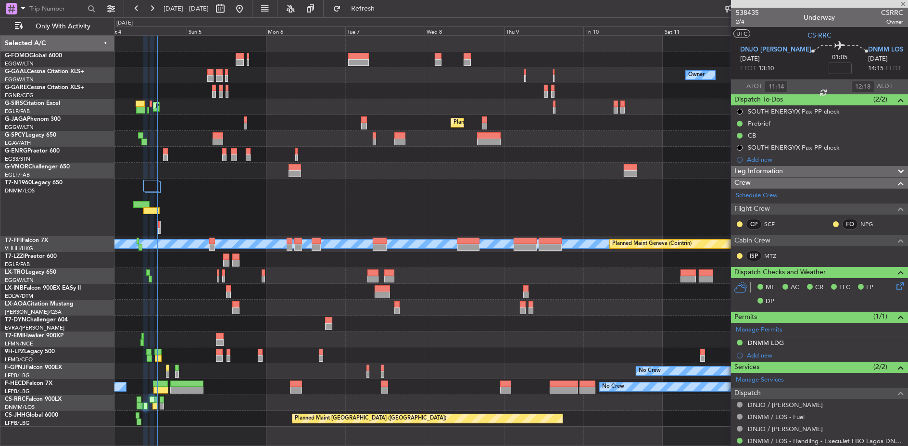
type input "7"
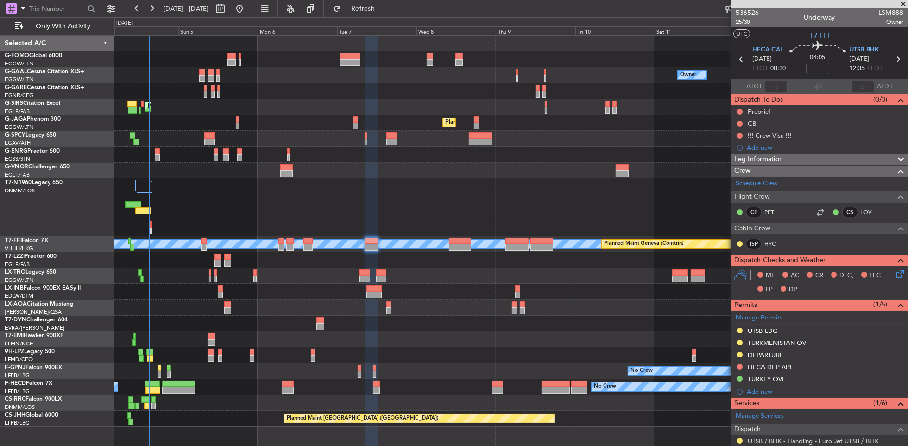
click at [430, 192] on div at bounding box center [510, 207] width 793 height 58
click at [483, 281] on div "Planned Maint Riga (Riga Intl)" at bounding box center [510, 276] width 793 height 16
click at [360, 342] on div "No Crew" at bounding box center [510, 339] width 793 height 16
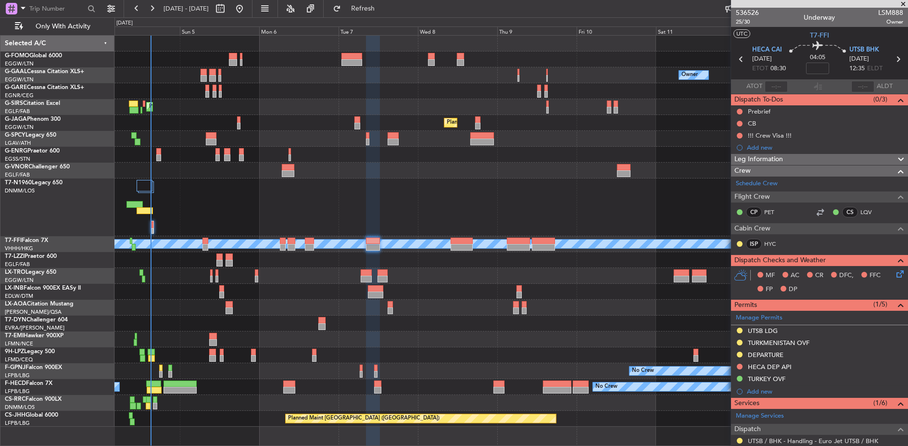
click at [367, 343] on div "No Crew" at bounding box center [510, 339] width 793 height 16
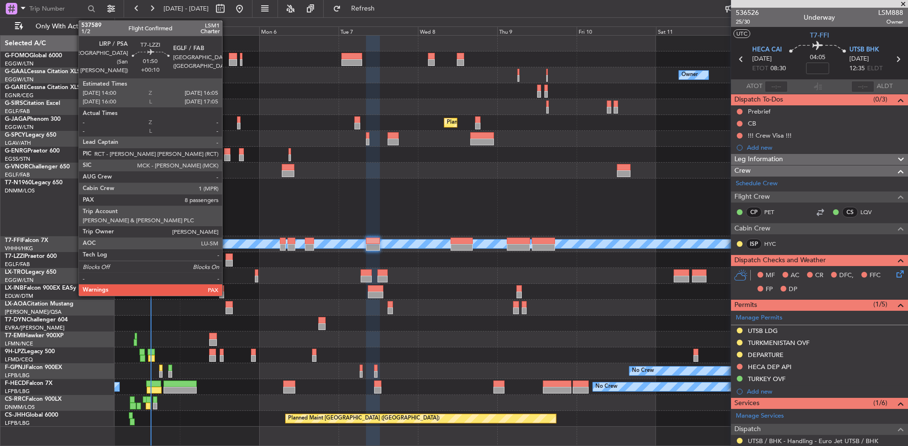
click at [228, 255] on div at bounding box center [228, 256] width 7 height 7
type input "+00:10"
type input "8"
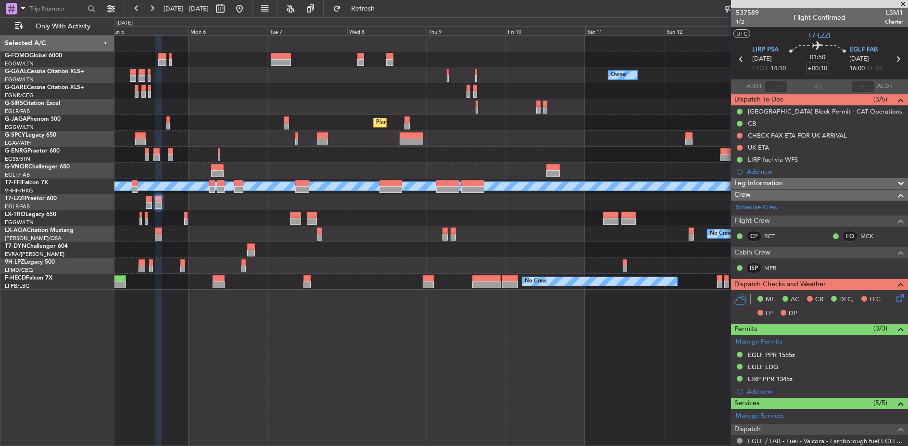
click at [768, 213] on fb-app "[DATE] - [DATE] Refresh Quick Links Only With Activity Owner No Crew Owner Owne…" at bounding box center [454, 226] width 908 height 438
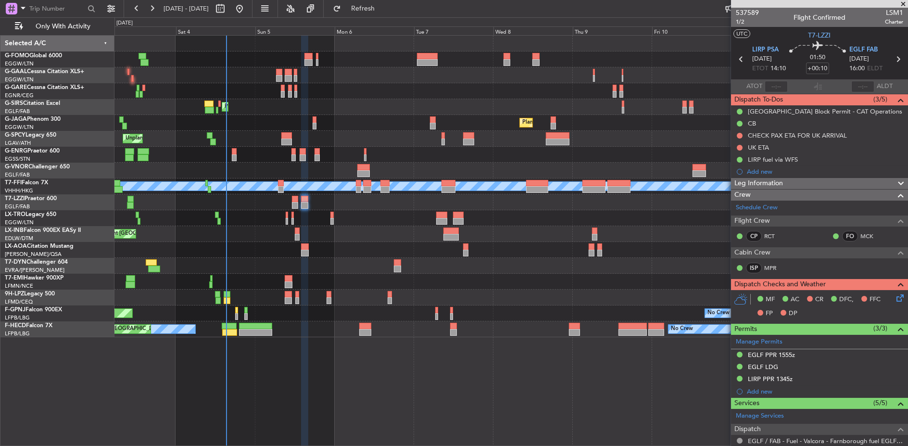
click at [558, 216] on div "Planned Maint Riga (Riga Intl) A/C Unavailable" at bounding box center [510, 218] width 793 height 16
